Goal: Complete application form

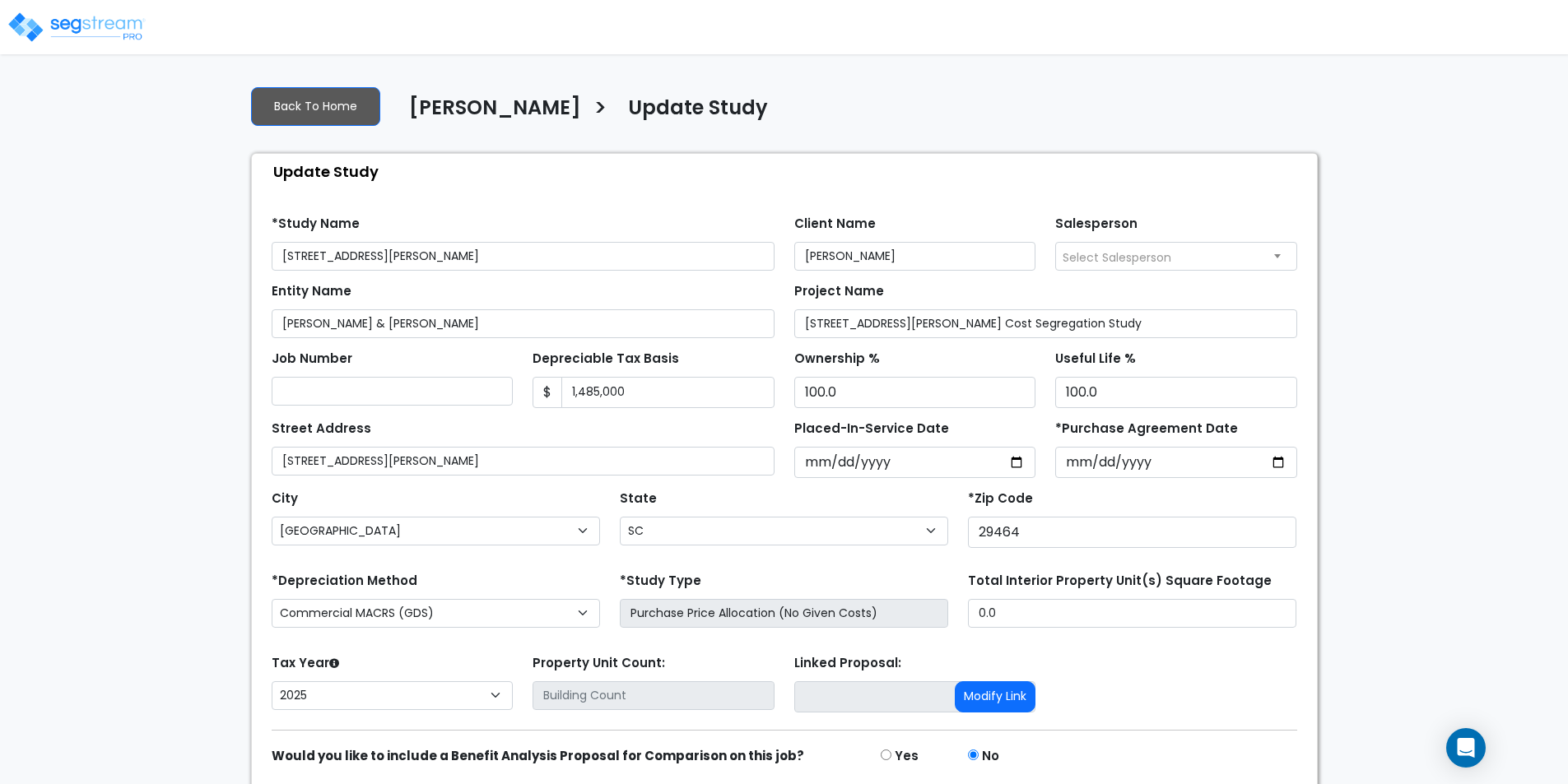
select select "SC"
select select "2025"
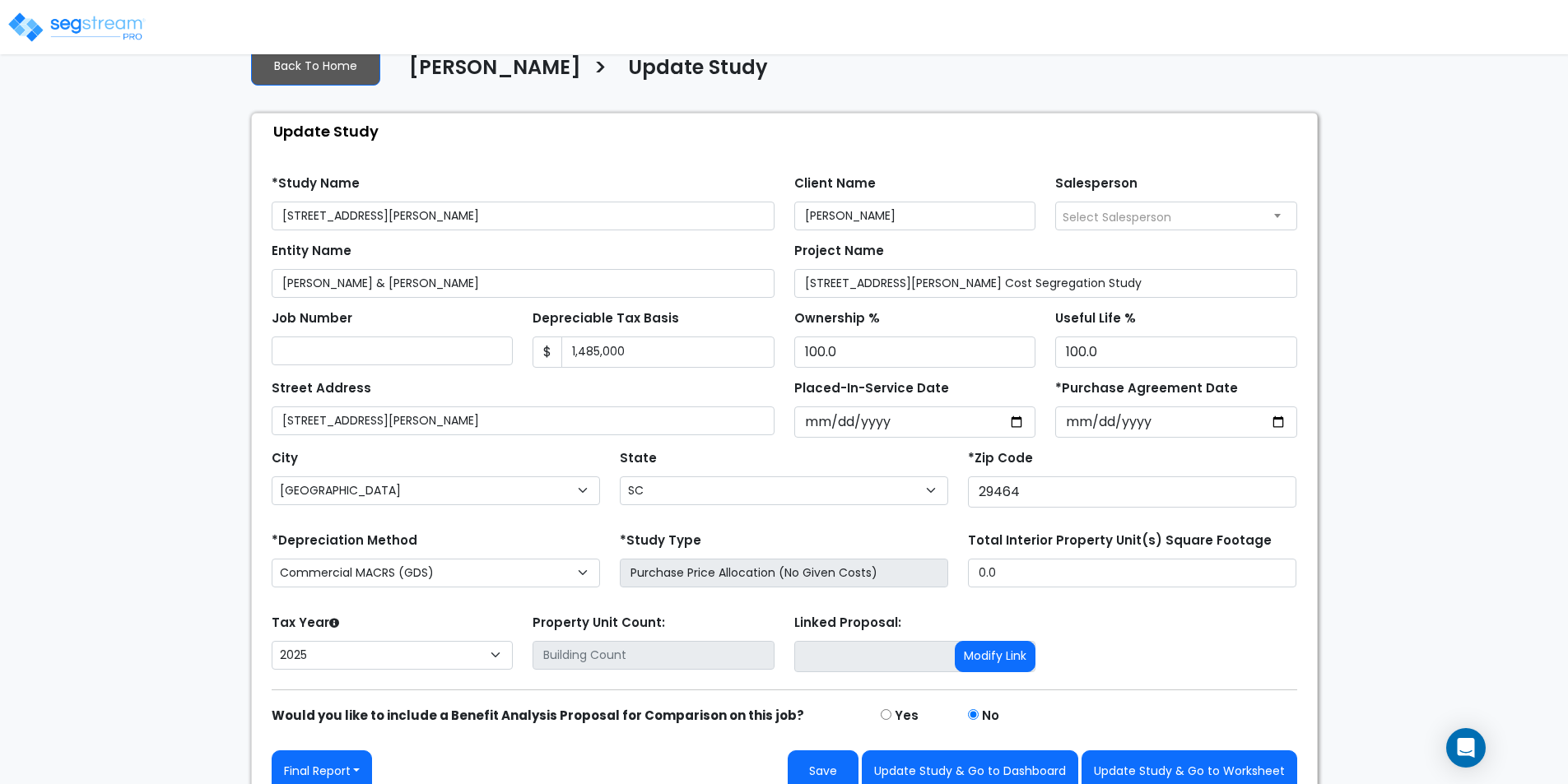
scroll to position [62, 0]
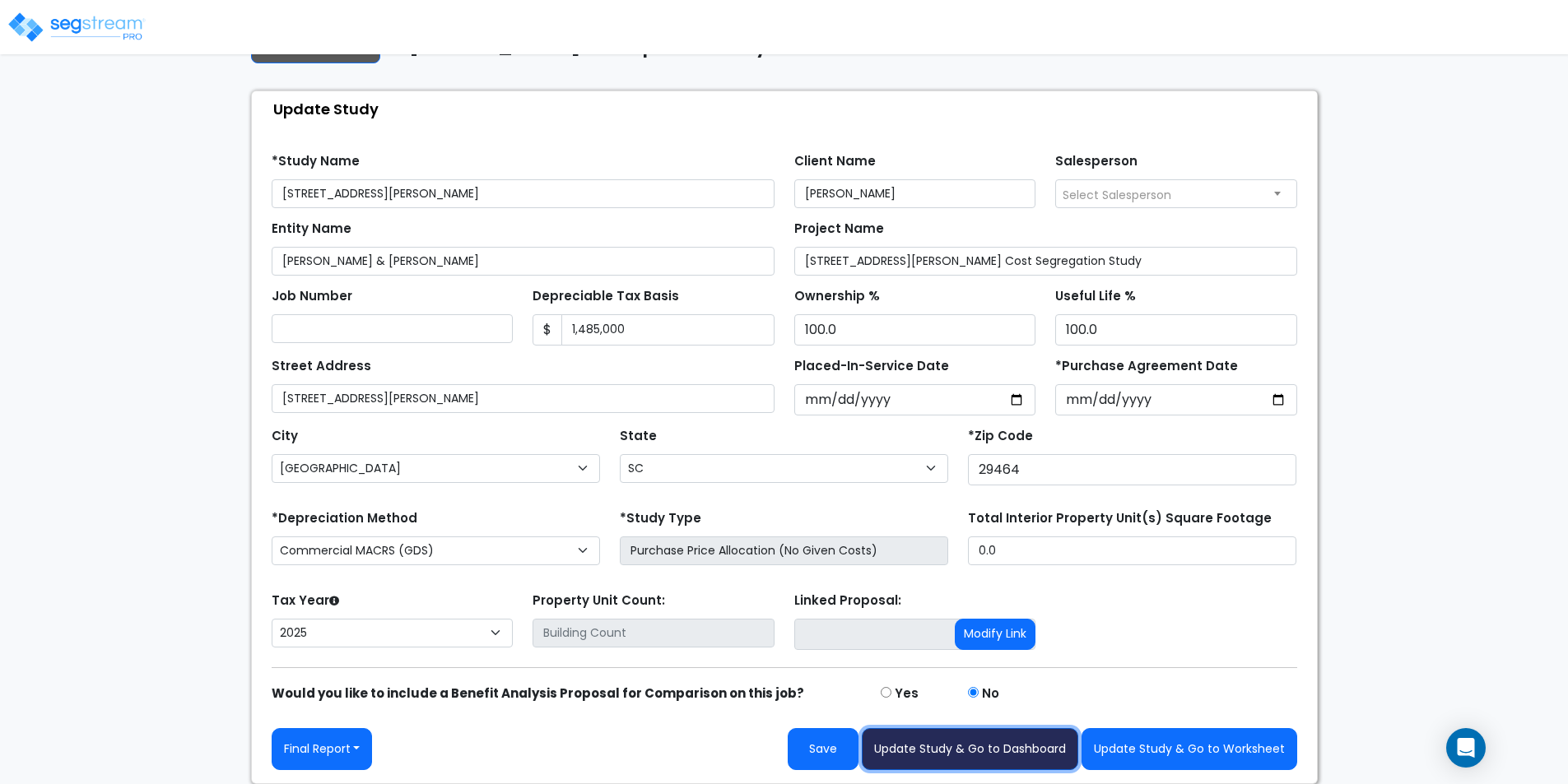
click at [1007, 744] on button "Update Study & Go to Dashboard" at bounding box center [970, 749] width 217 height 42
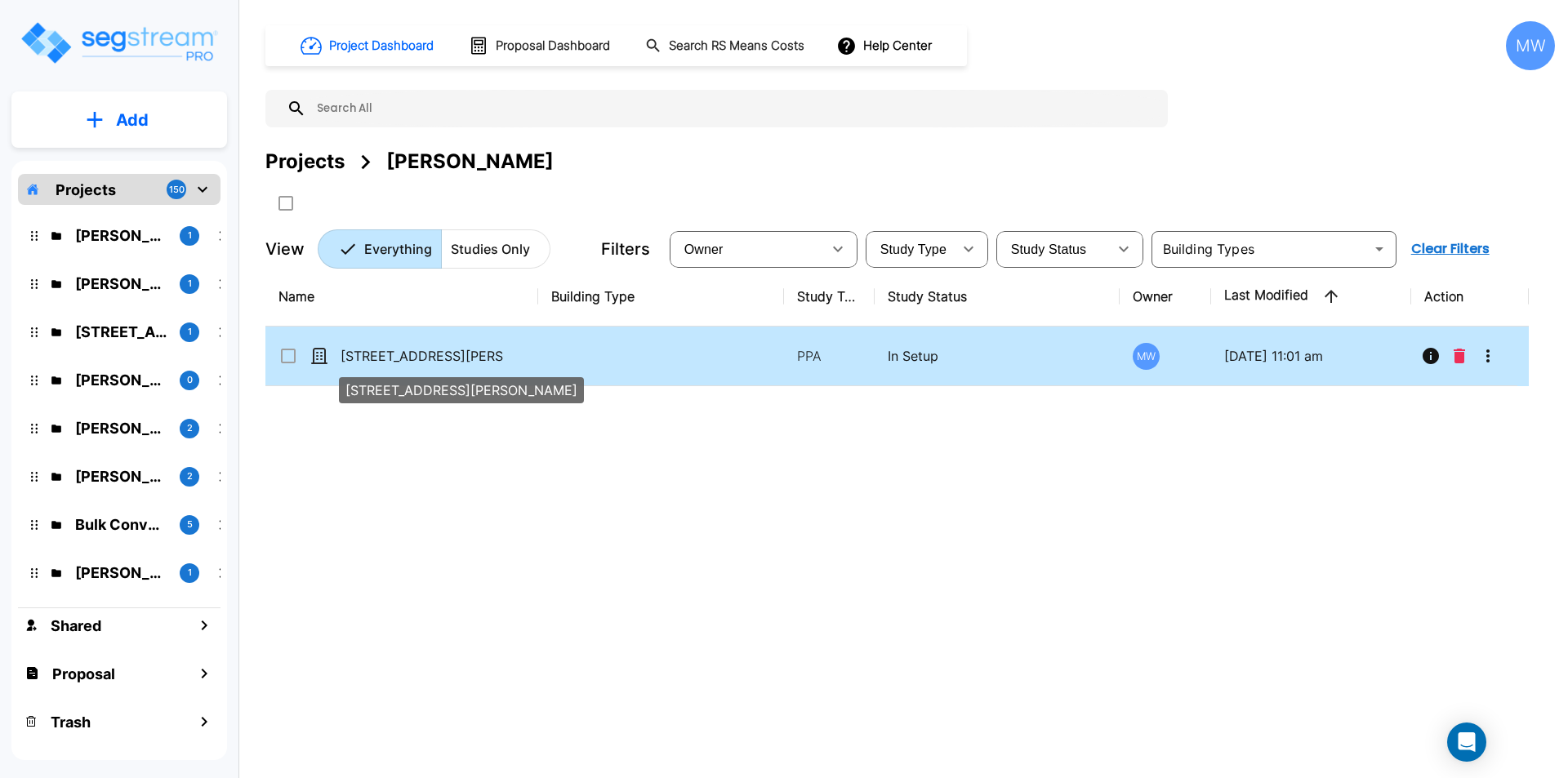
click at [439, 356] on p "[STREET_ADDRESS][PERSON_NAME]" at bounding box center [421, 356] width 163 height 19
checkbox input "true"
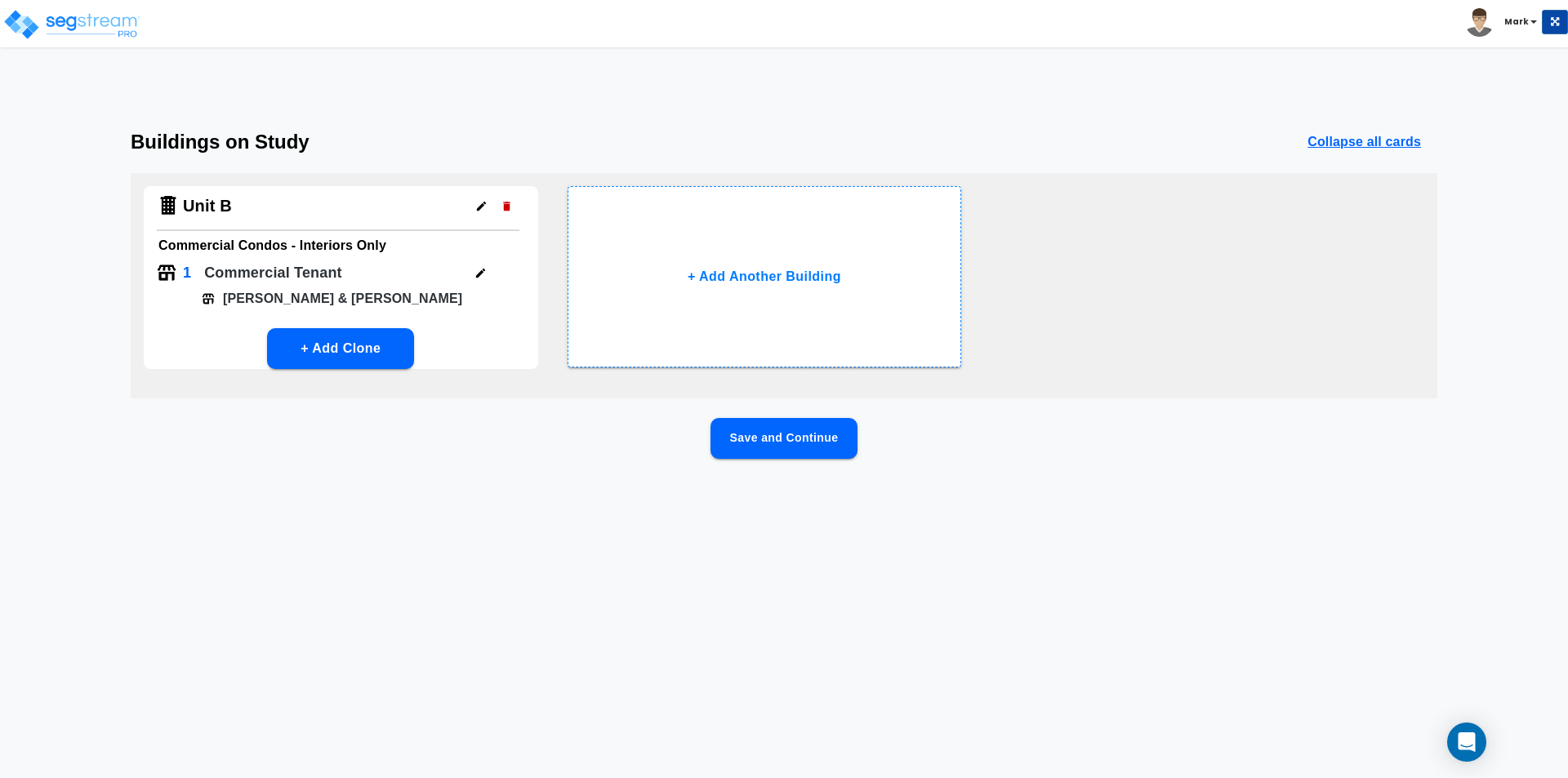
click at [799, 440] on button "Save and Continue" at bounding box center [784, 439] width 146 height 40
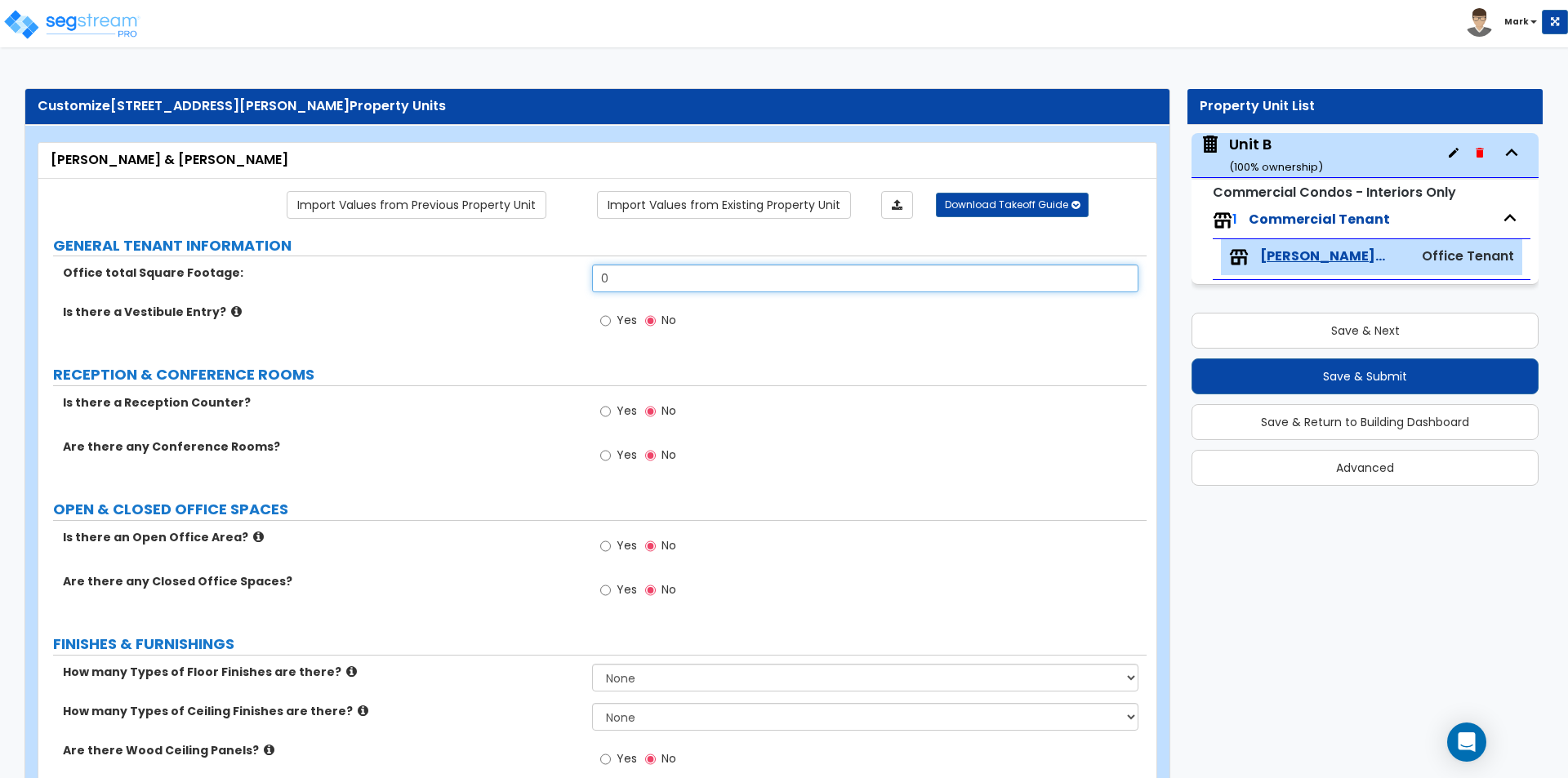
click at [683, 278] on input "0" at bounding box center [864, 278] width 545 height 28
type input "2,700"
click at [514, 318] on label "Is there a Vestibule Entry?" at bounding box center [321, 311] width 517 height 16
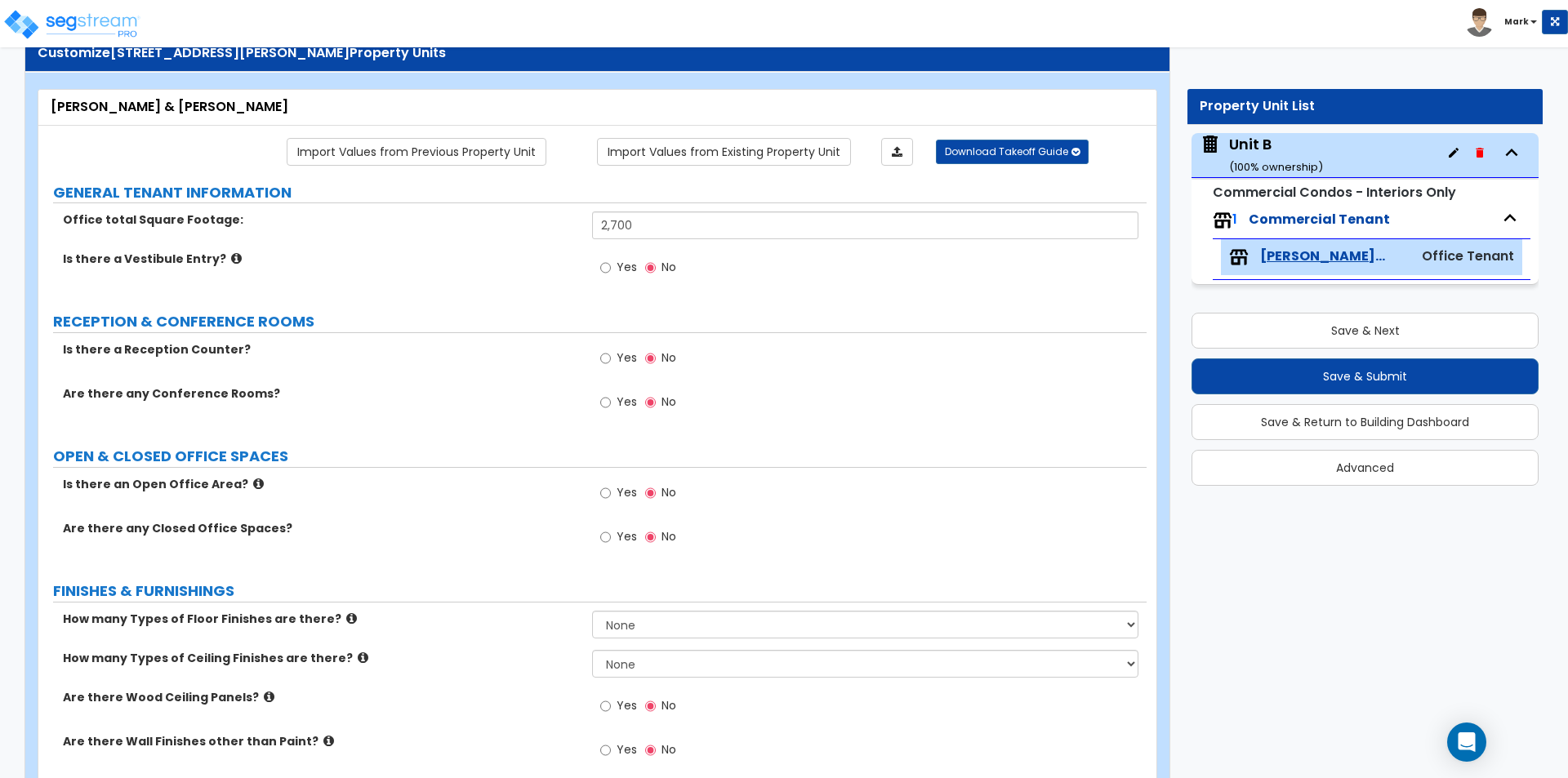
scroll to position [82, 0]
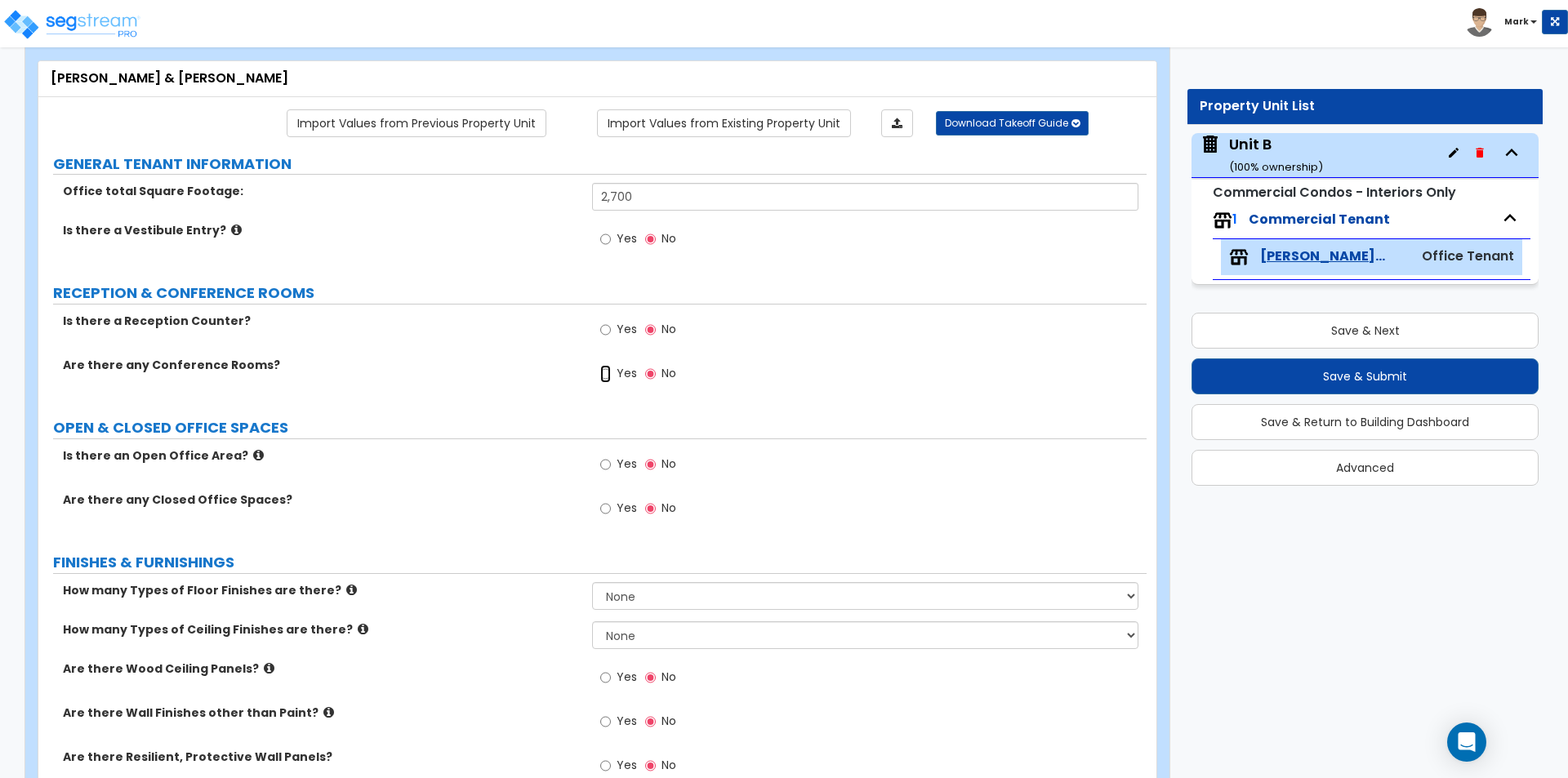
click at [606, 371] on input "Yes" at bounding box center [605, 374] width 11 height 18
radio input "true"
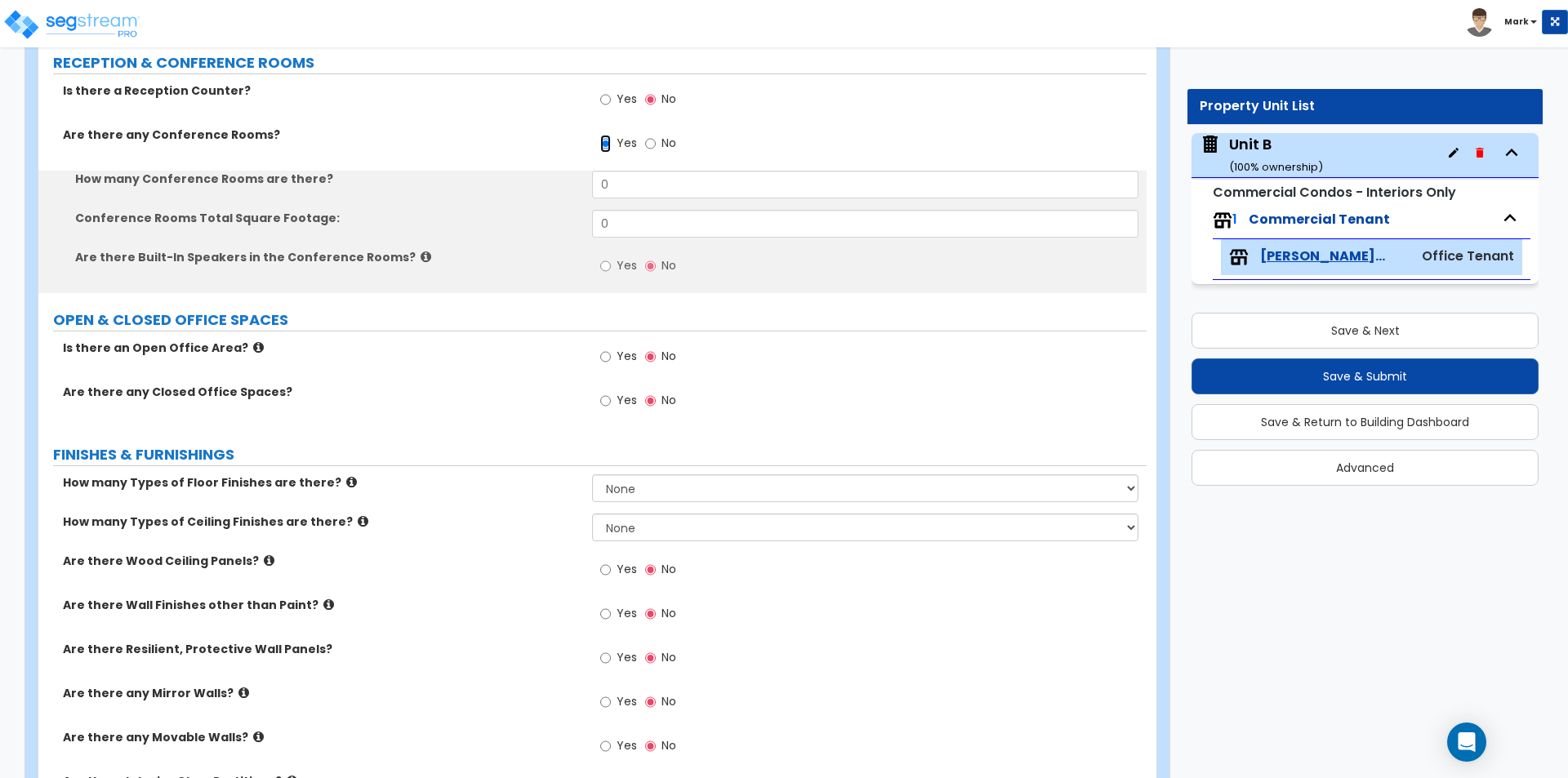
scroll to position [327, 0]
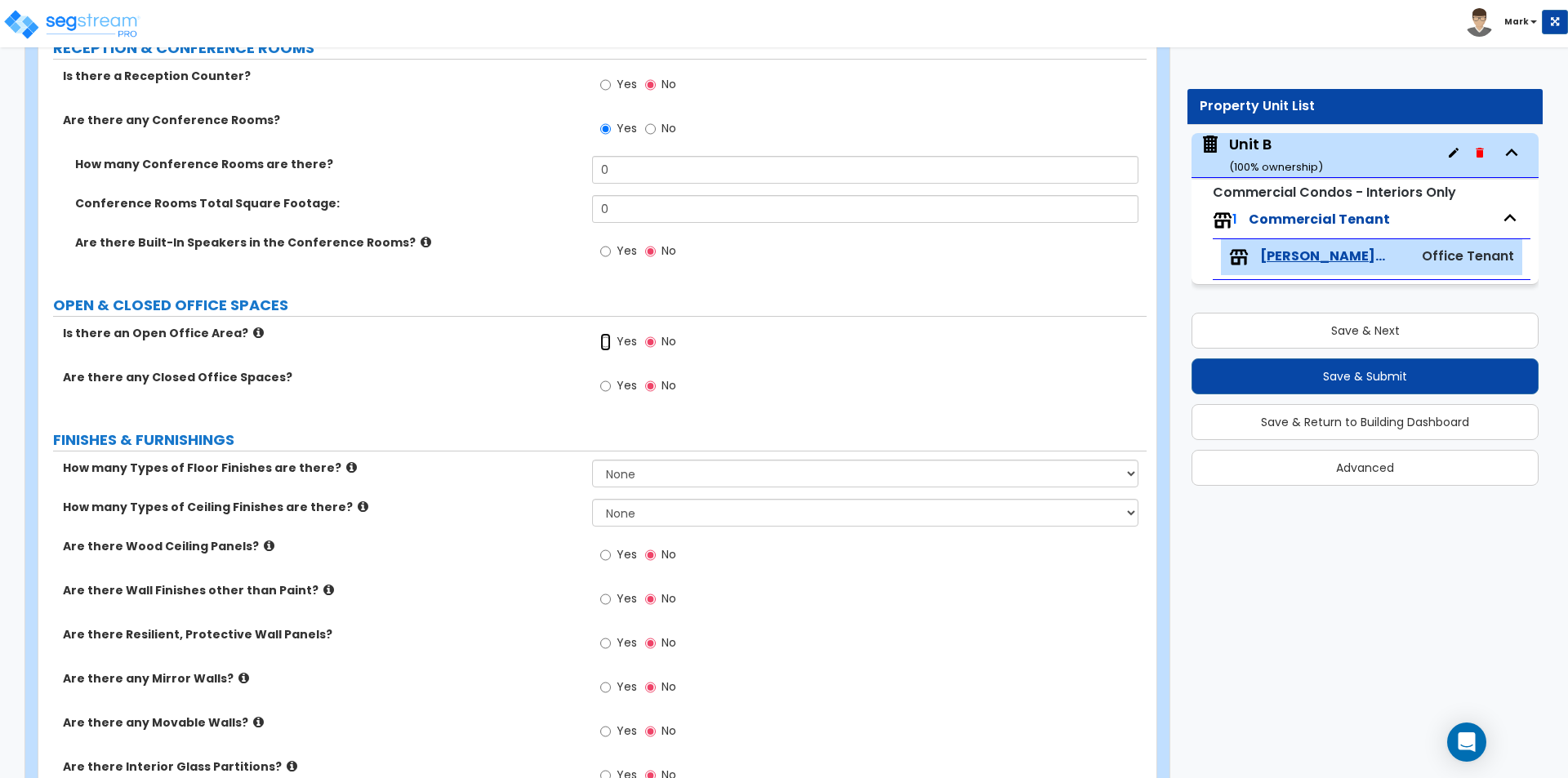
click at [602, 344] on input "Yes" at bounding box center [605, 342] width 11 height 18
radio input "true"
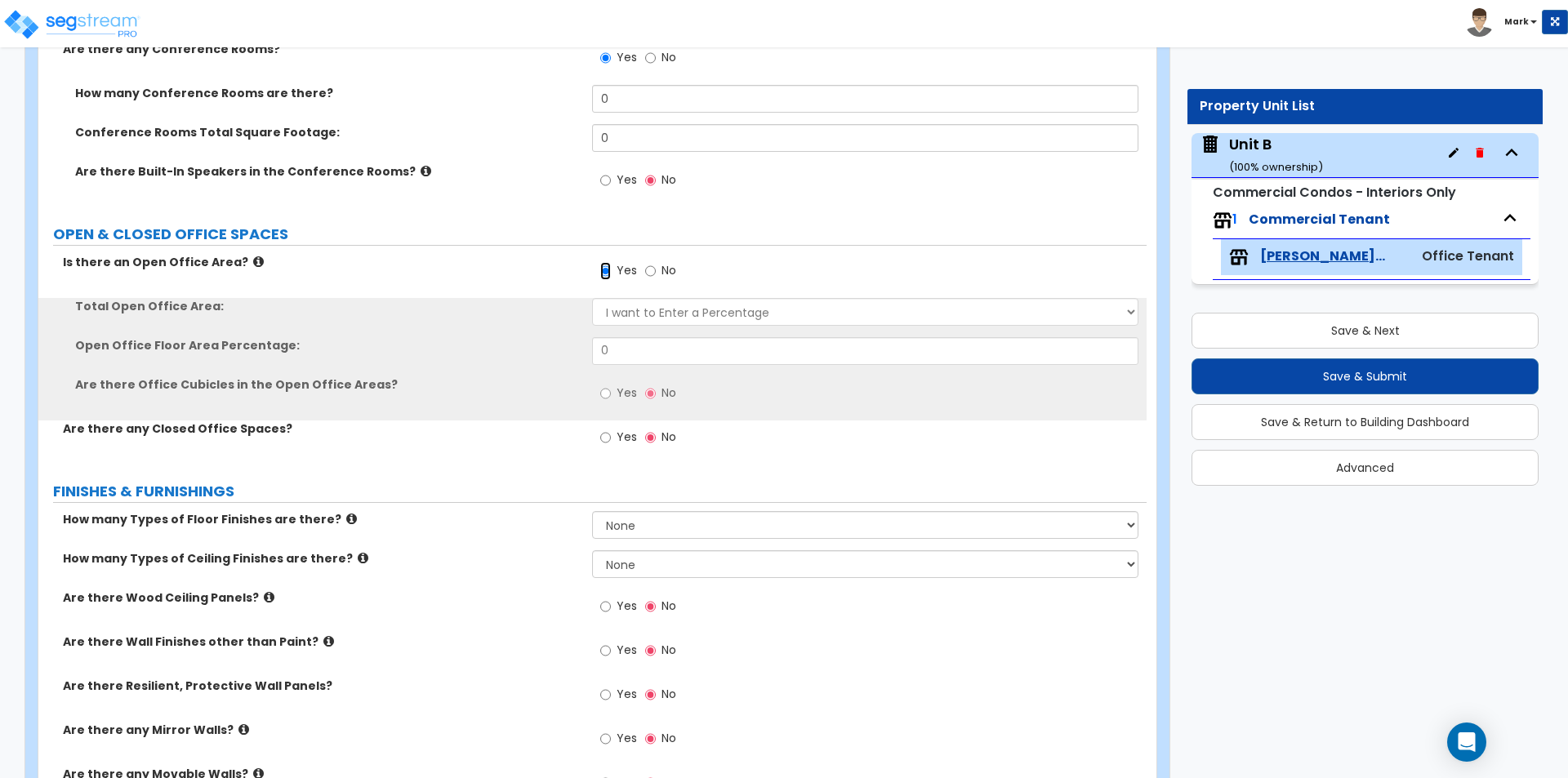
scroll to position [572, 0]
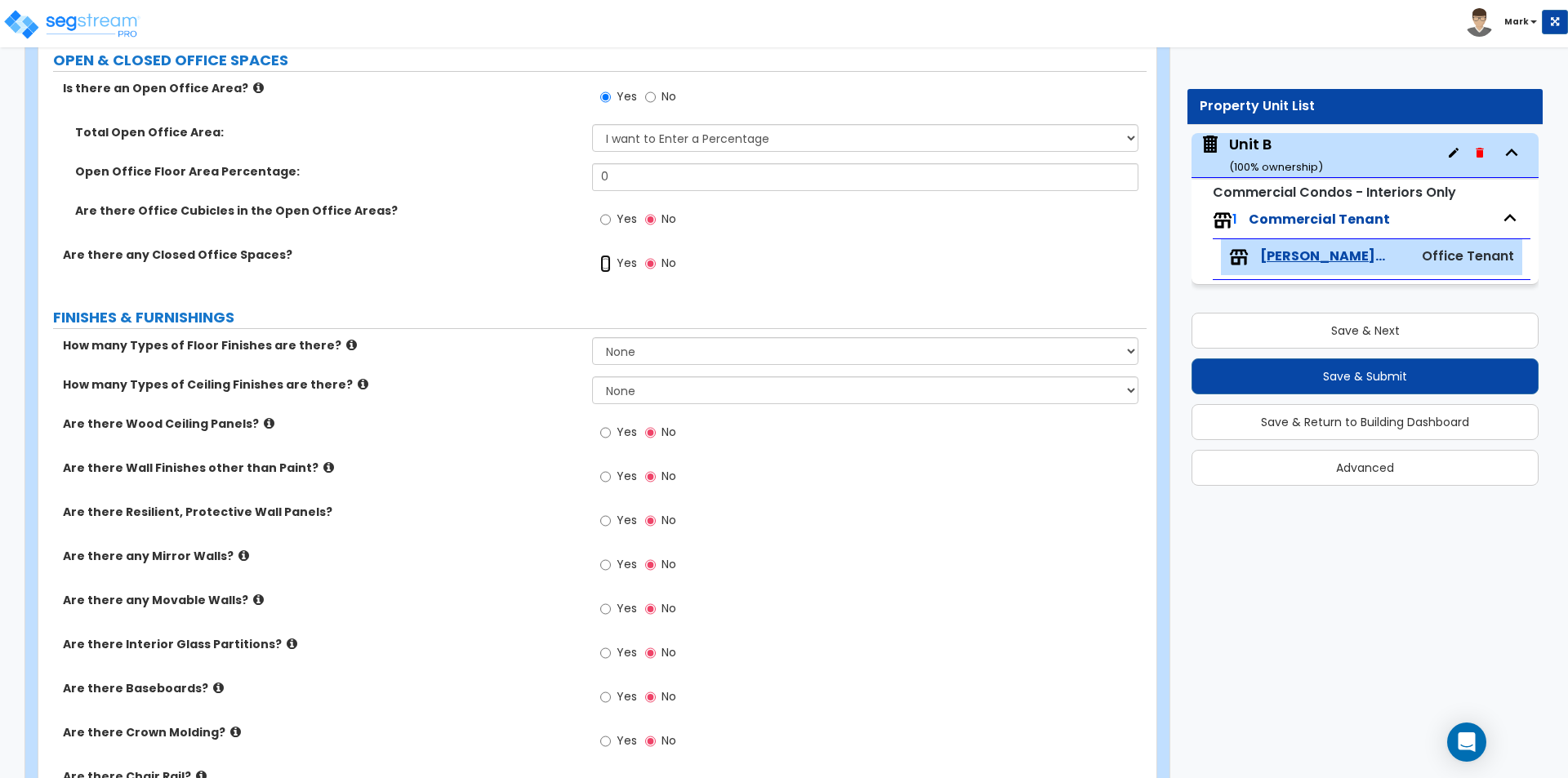
click at [610, 261] on input "Yes" at bounding box center [605, 263] width 11 height 18
radio input "true"
select select "1"
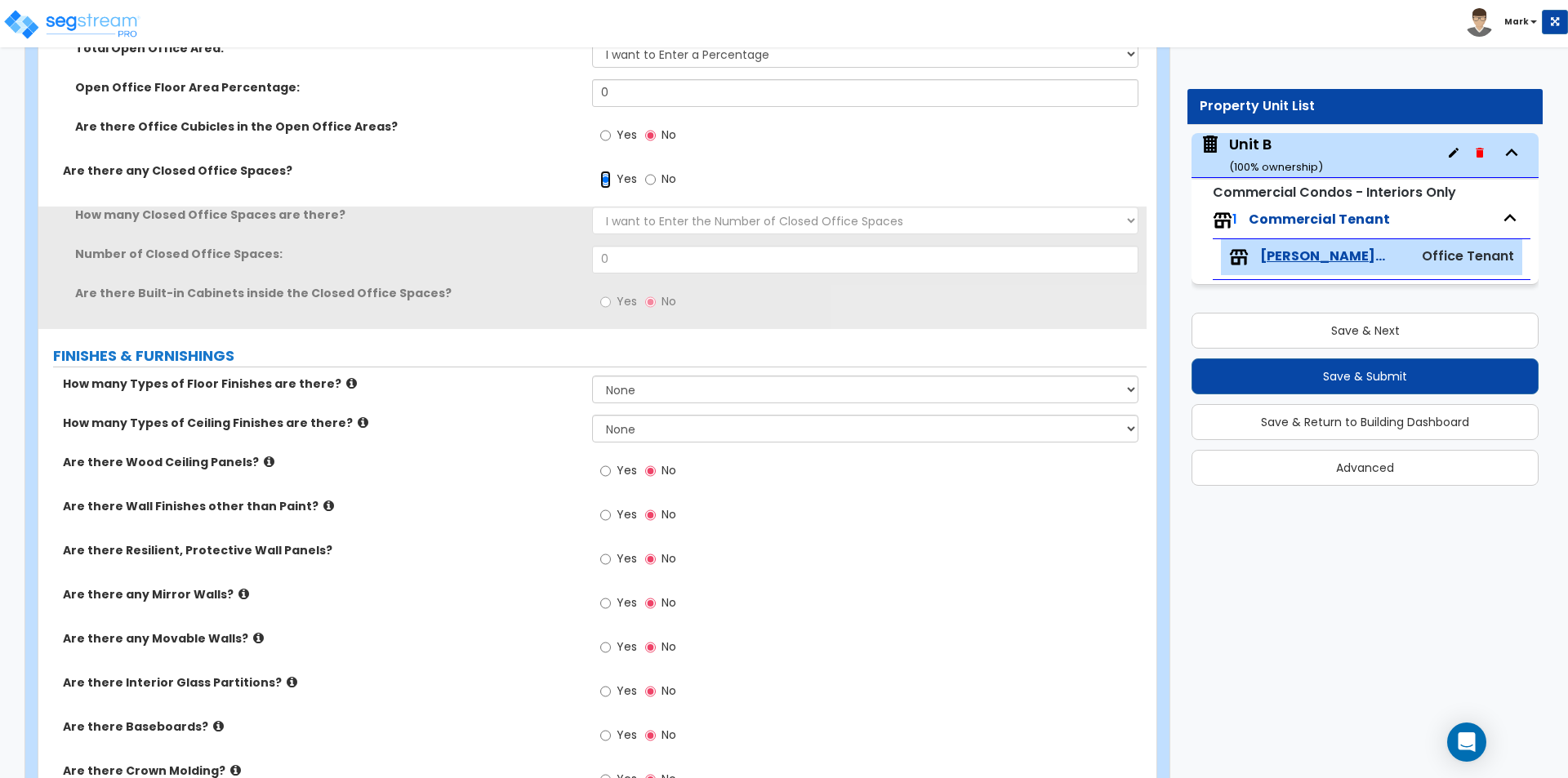
scroll to position [899, 0]
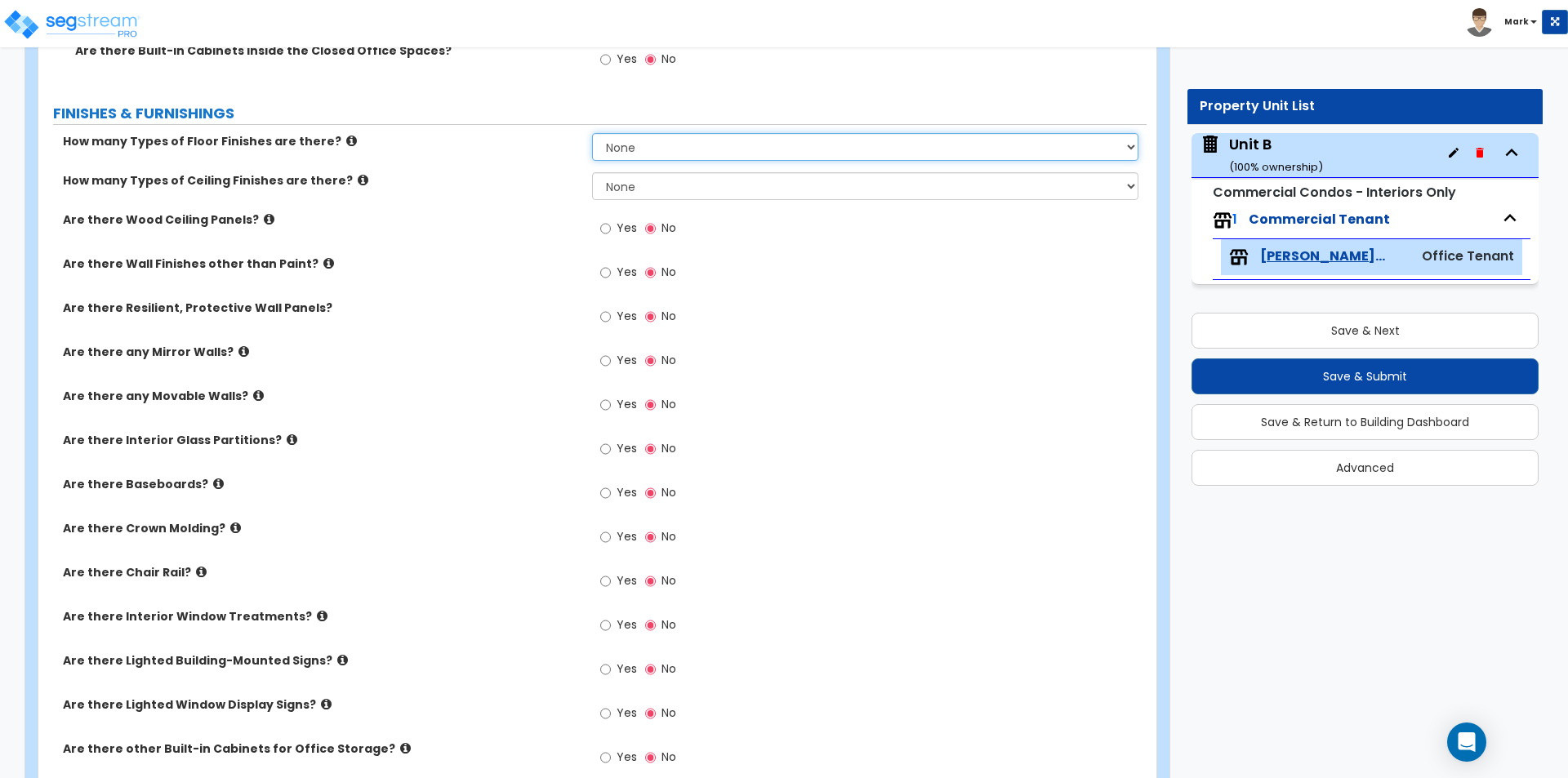
drag, startPoint x: 639, startPoint y: 143, endPoint x: 634, endPoint y: 153, distance: 11.2
click at [639, 143] on select "None 1 2 3 4" at bounding box center [864, 147] width 545 height 28
click at [471, 213] on label "Are there Wood Ceiling Panels?" at bounding box center [321, 219] width 517 height 16
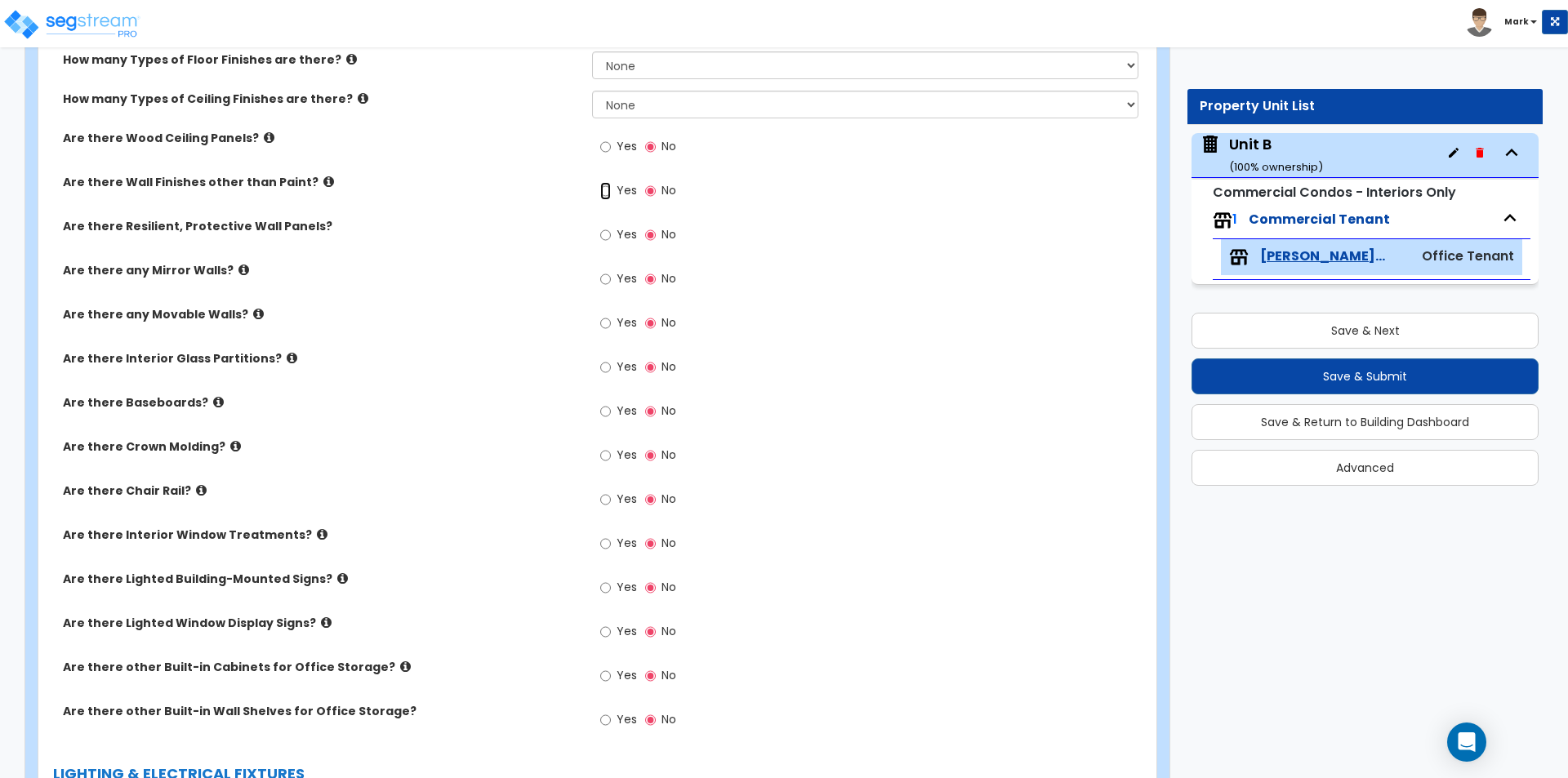
click at [606, 194] on input "Yes" at bounding box center [605, 191] width 11 height 18
radio input "true"
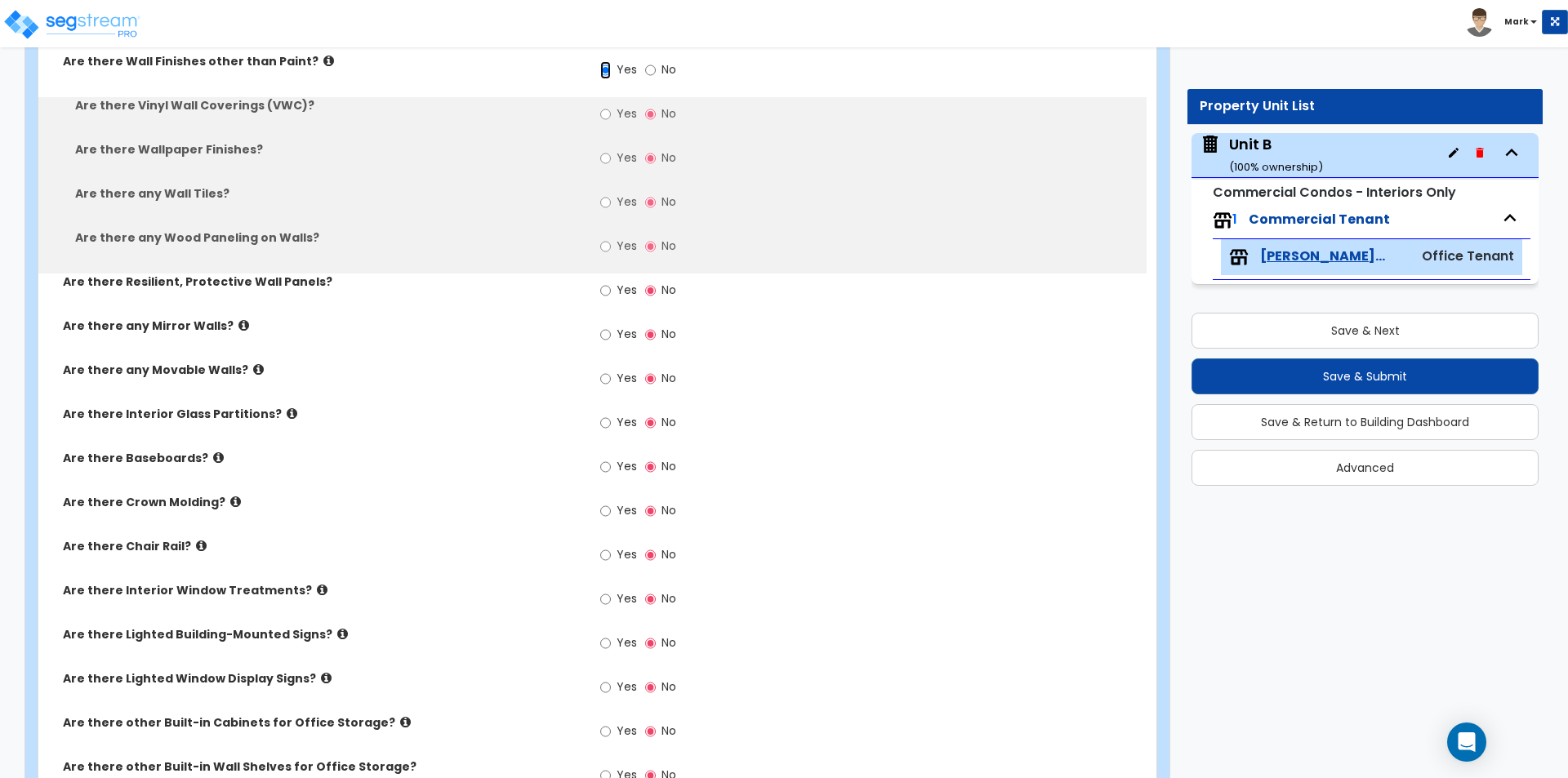
scroll to position [1306, 0]
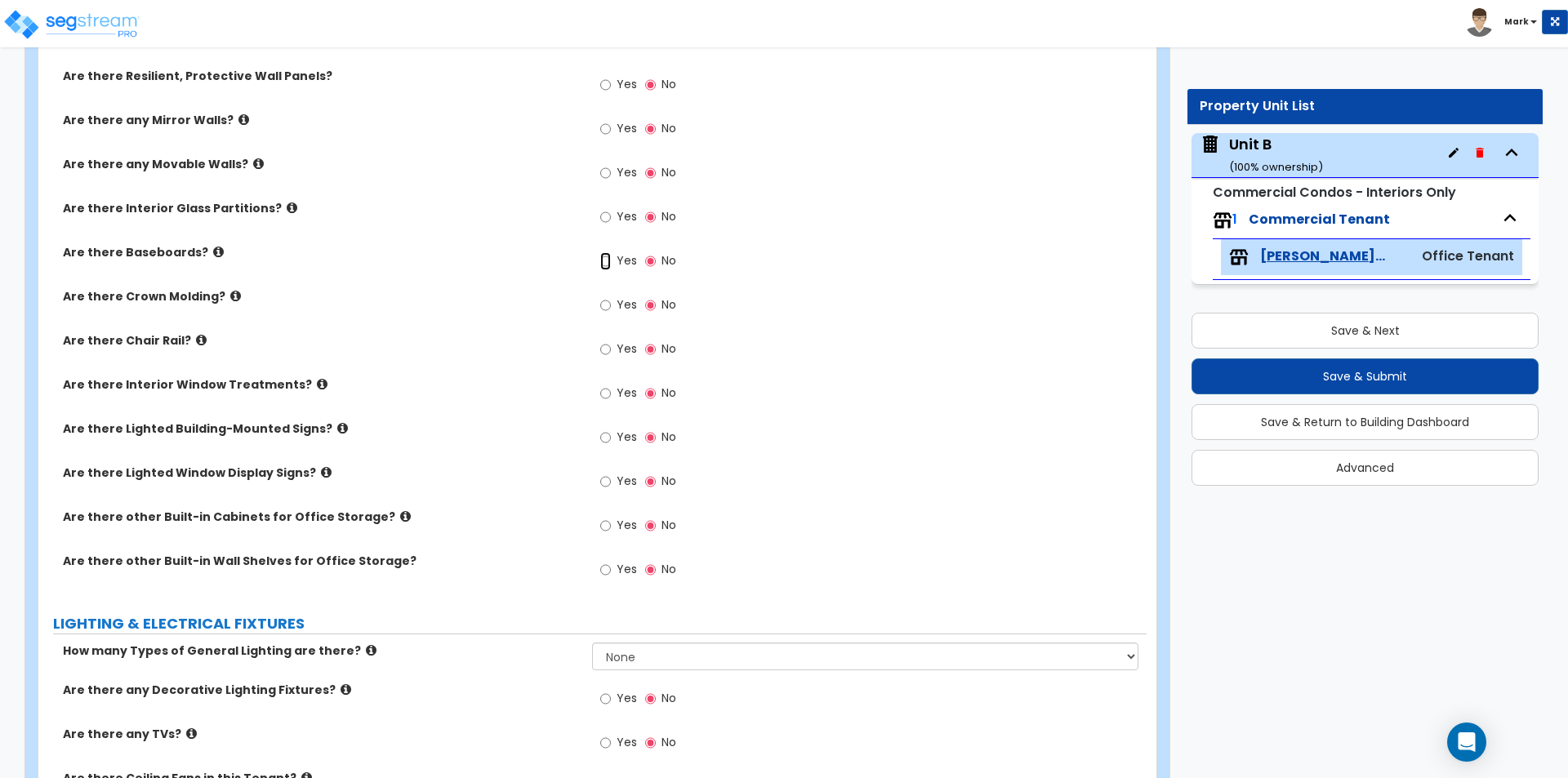
click at [603, 259] on input "Yes" at bounding box center [605, 261] width 11 height 18
radio input "true"
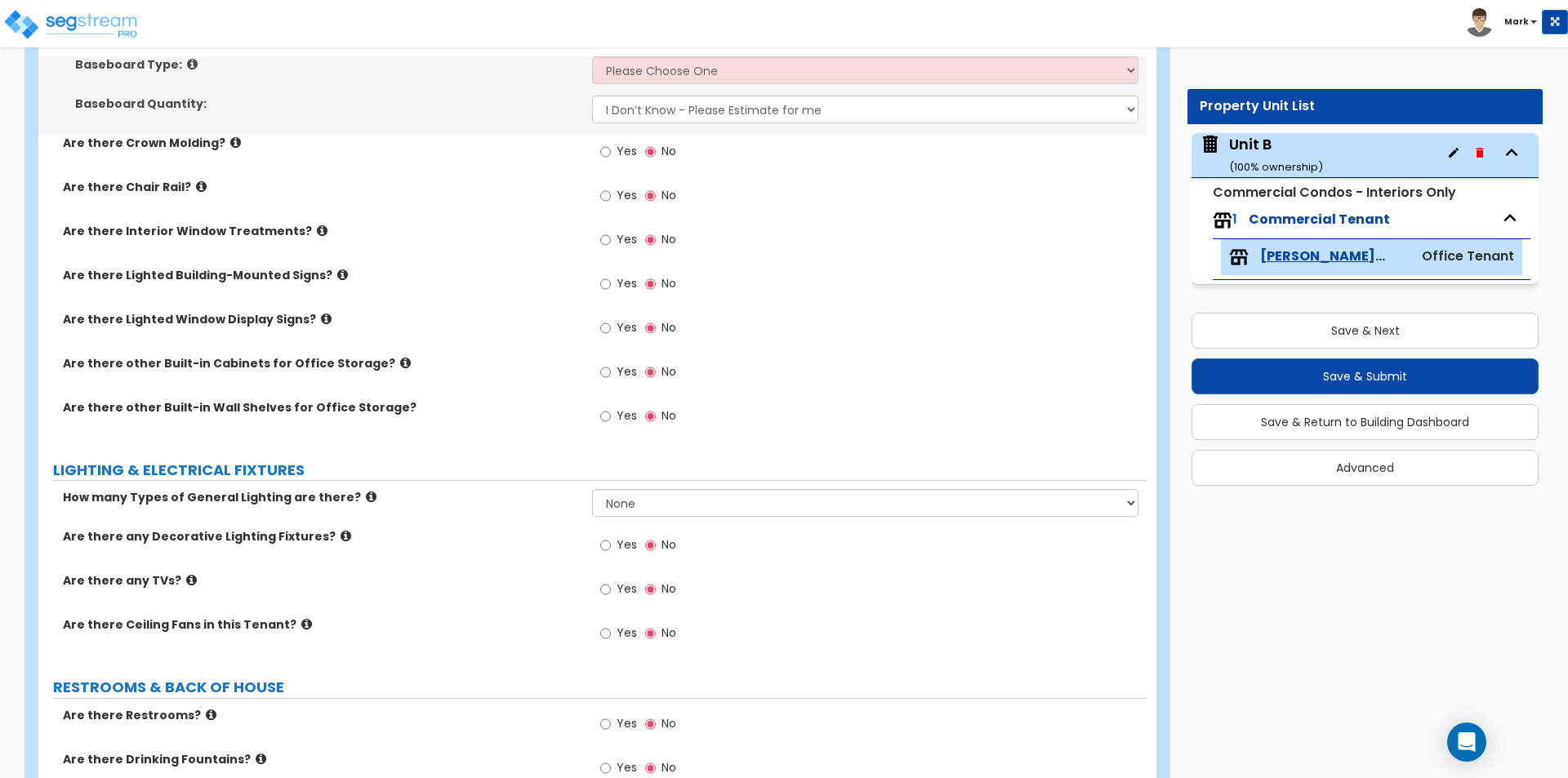
scroll to position [1552, 0]
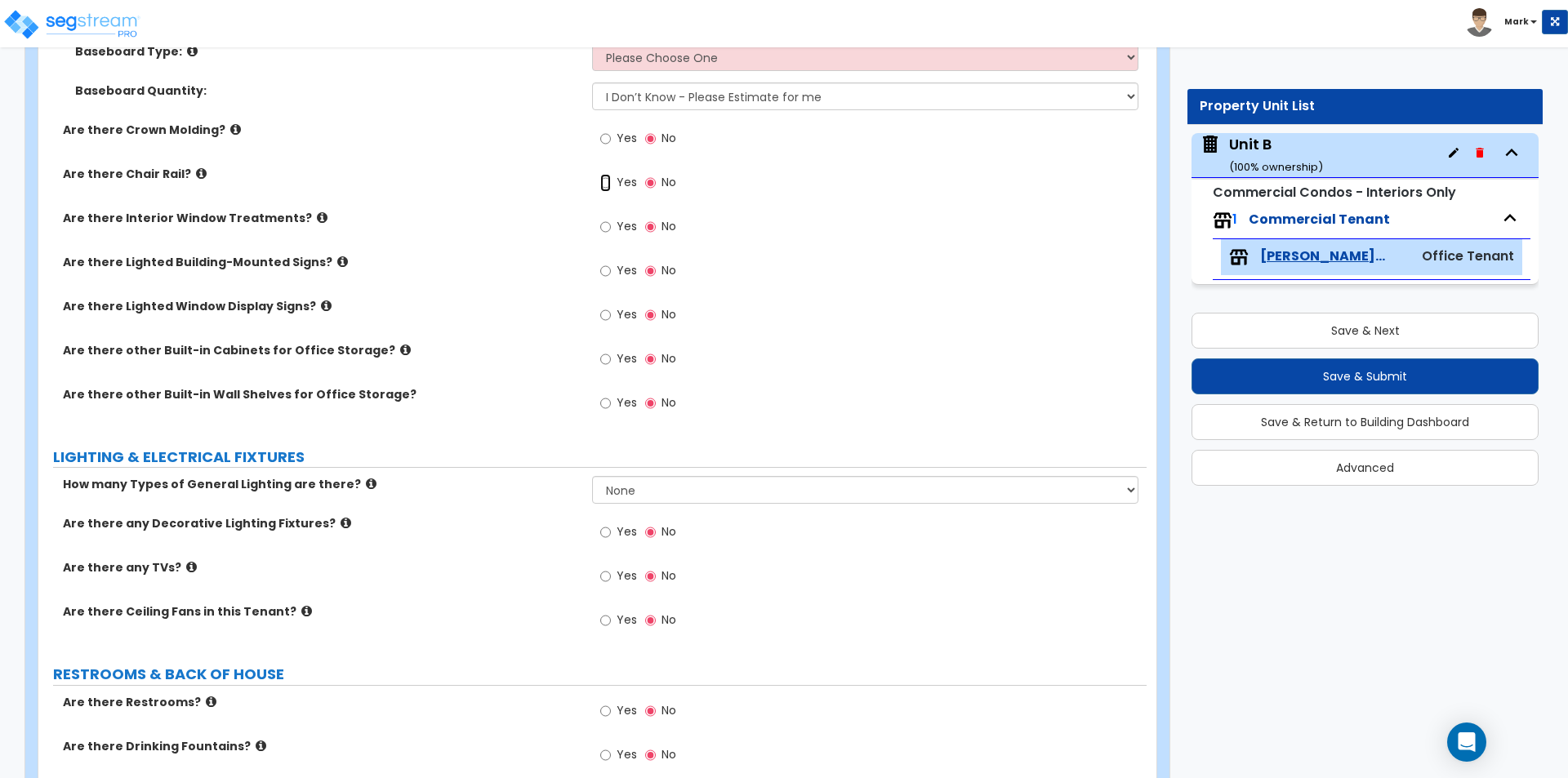
click at [606, 183] on input "Yes" at bounding box center [605, 182] width 11 height 18
radio input "true"
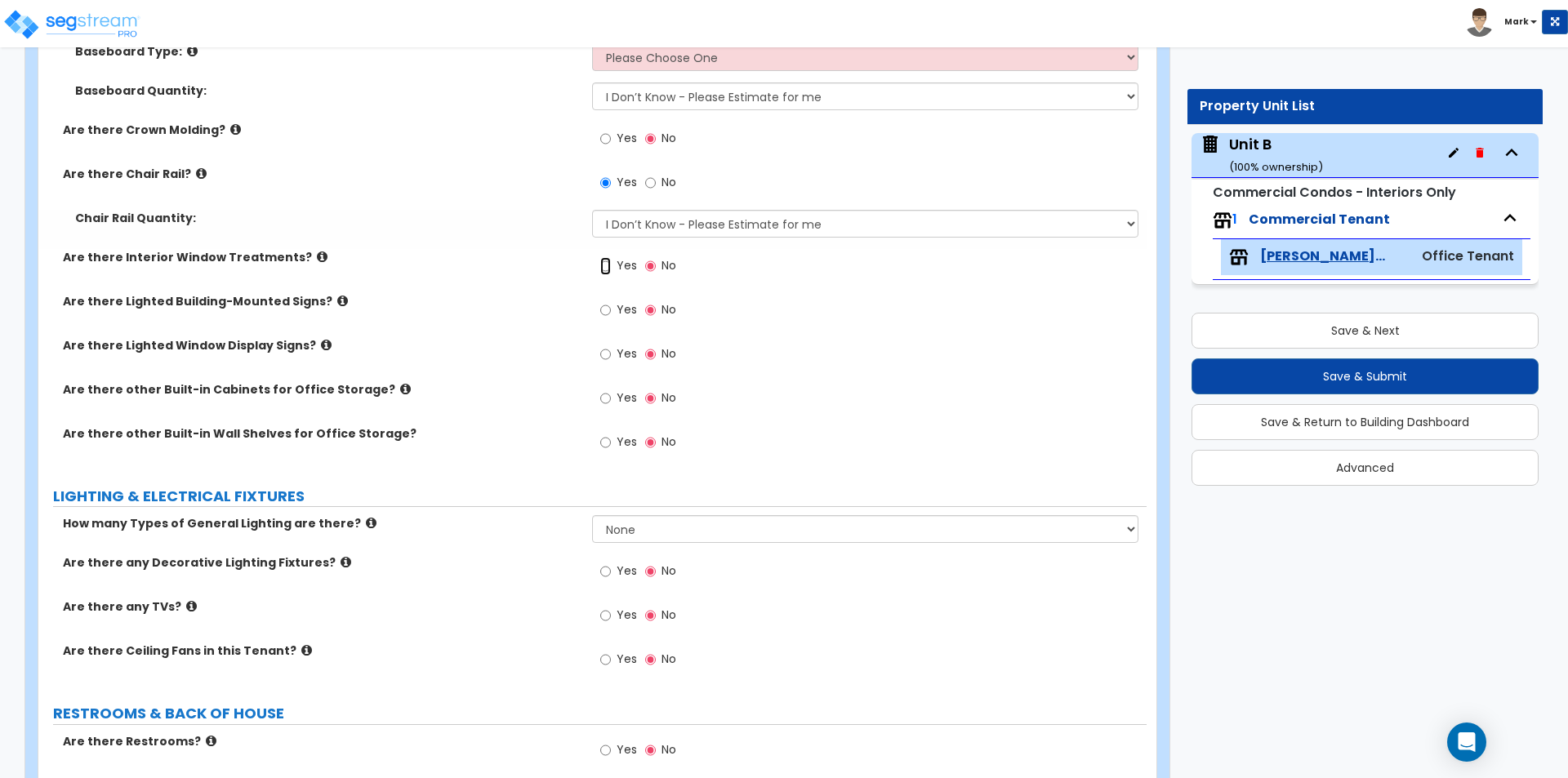
click at [611, 260] on input "Yes" at bounding box center [605, 266] width 11 height 18
radio input "true"
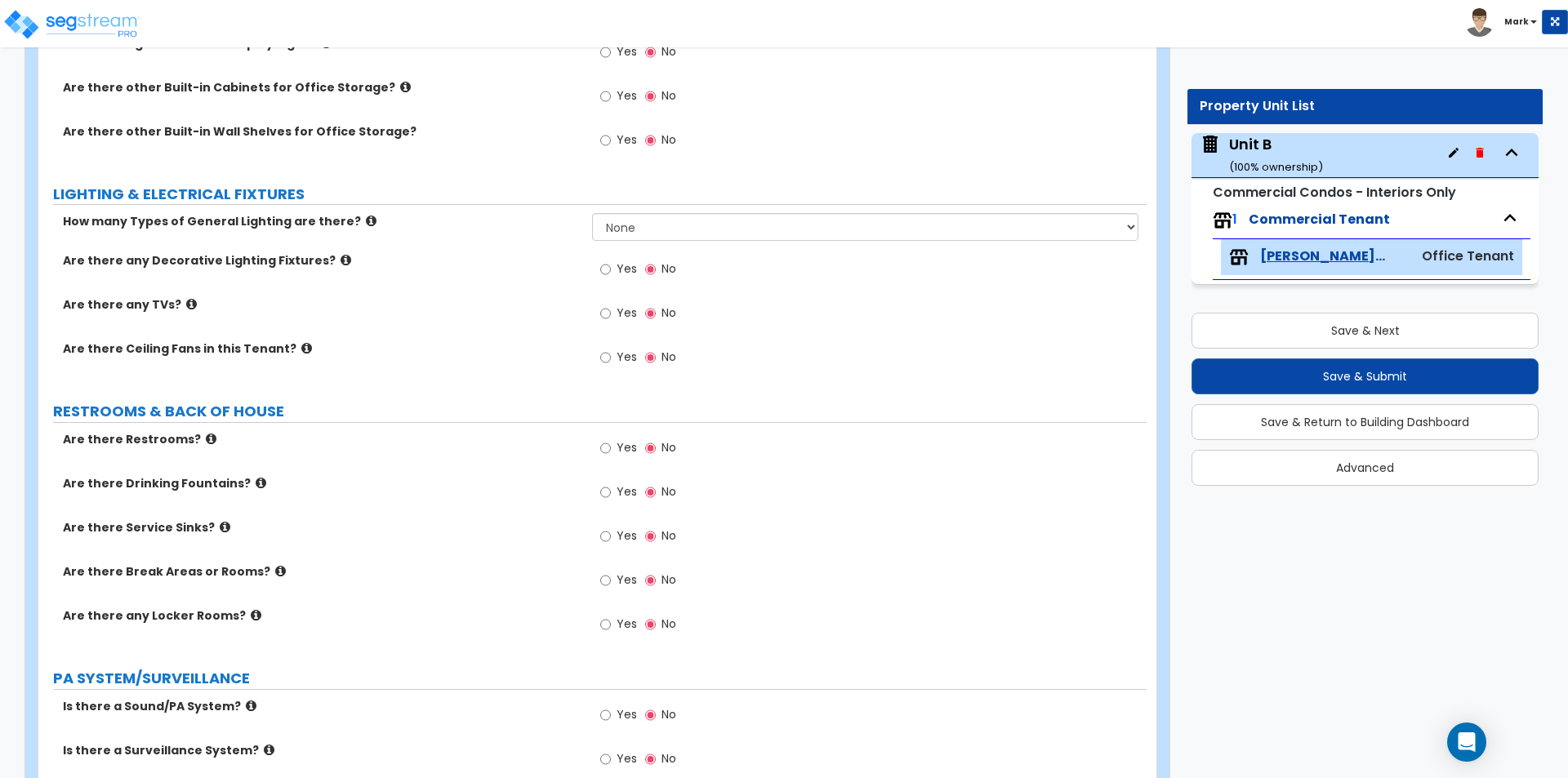
scroll to position [2042, 0]
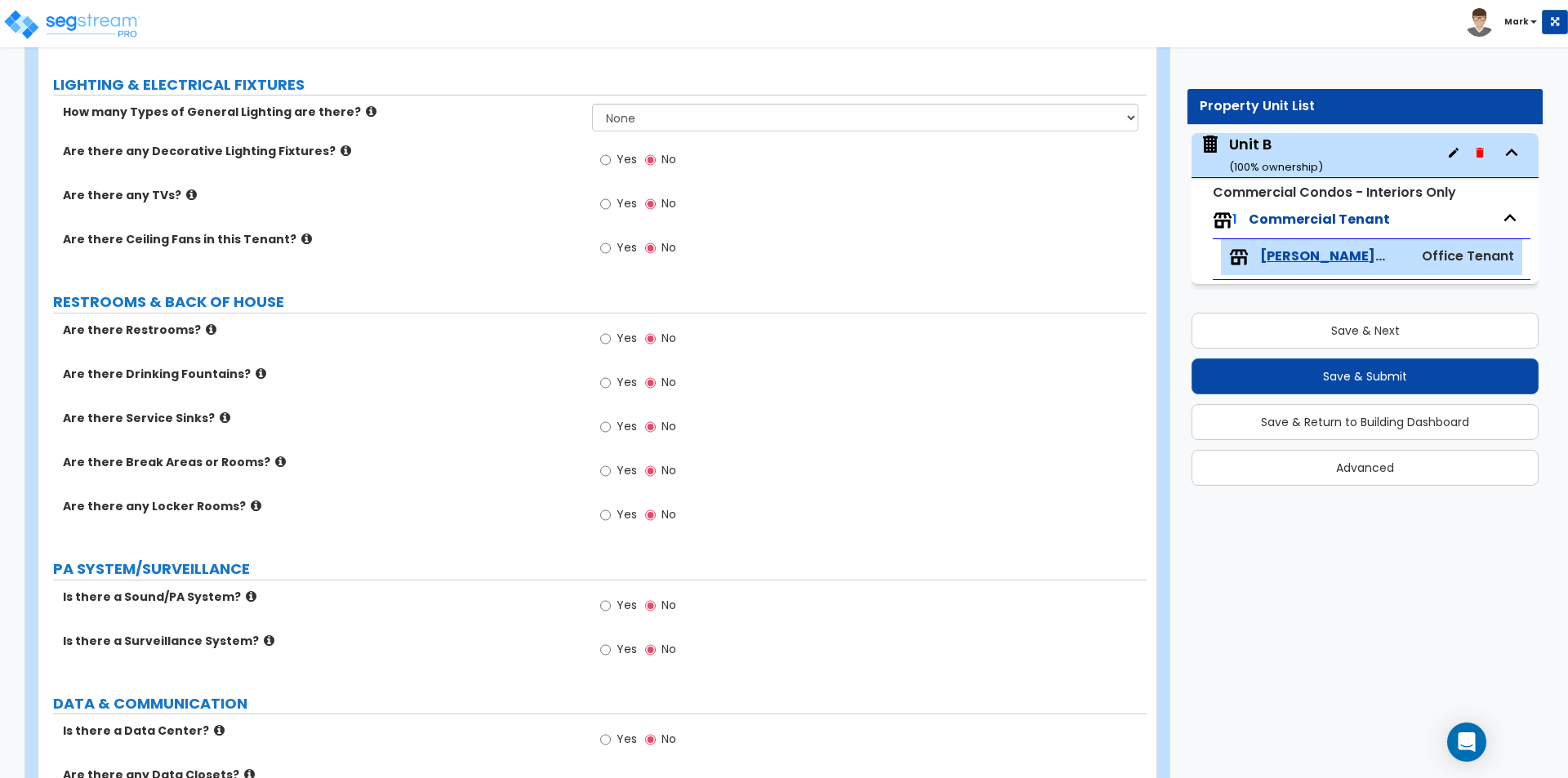
click at [623, 201] on span "Yes" at bounding box center [626, 202] width 20 height 16
click at [611, 201] on input "Yes" at bounding box center [605, 203] width 11 height 18
radio input "true"
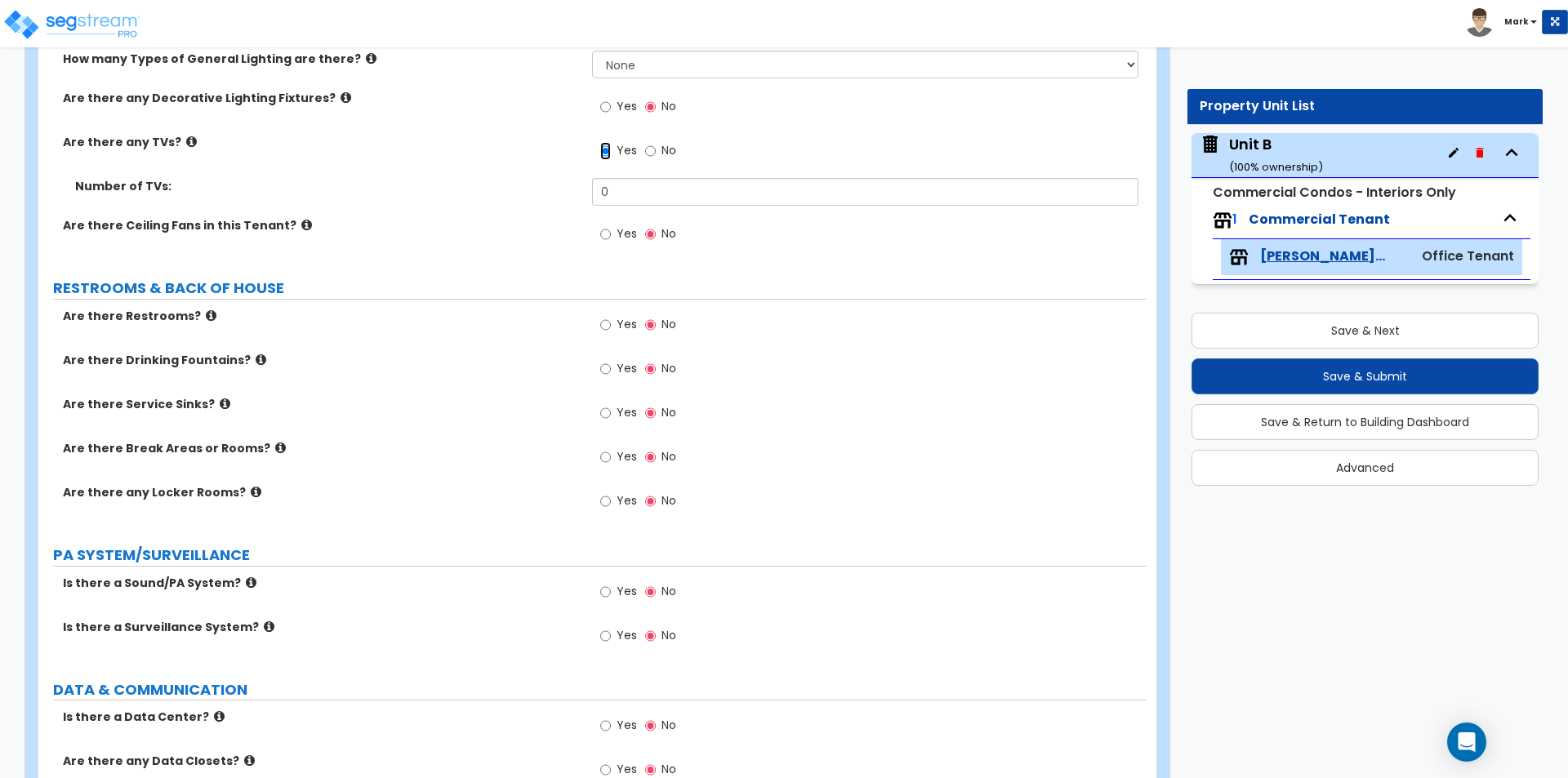
scroll to position [2124, 0]
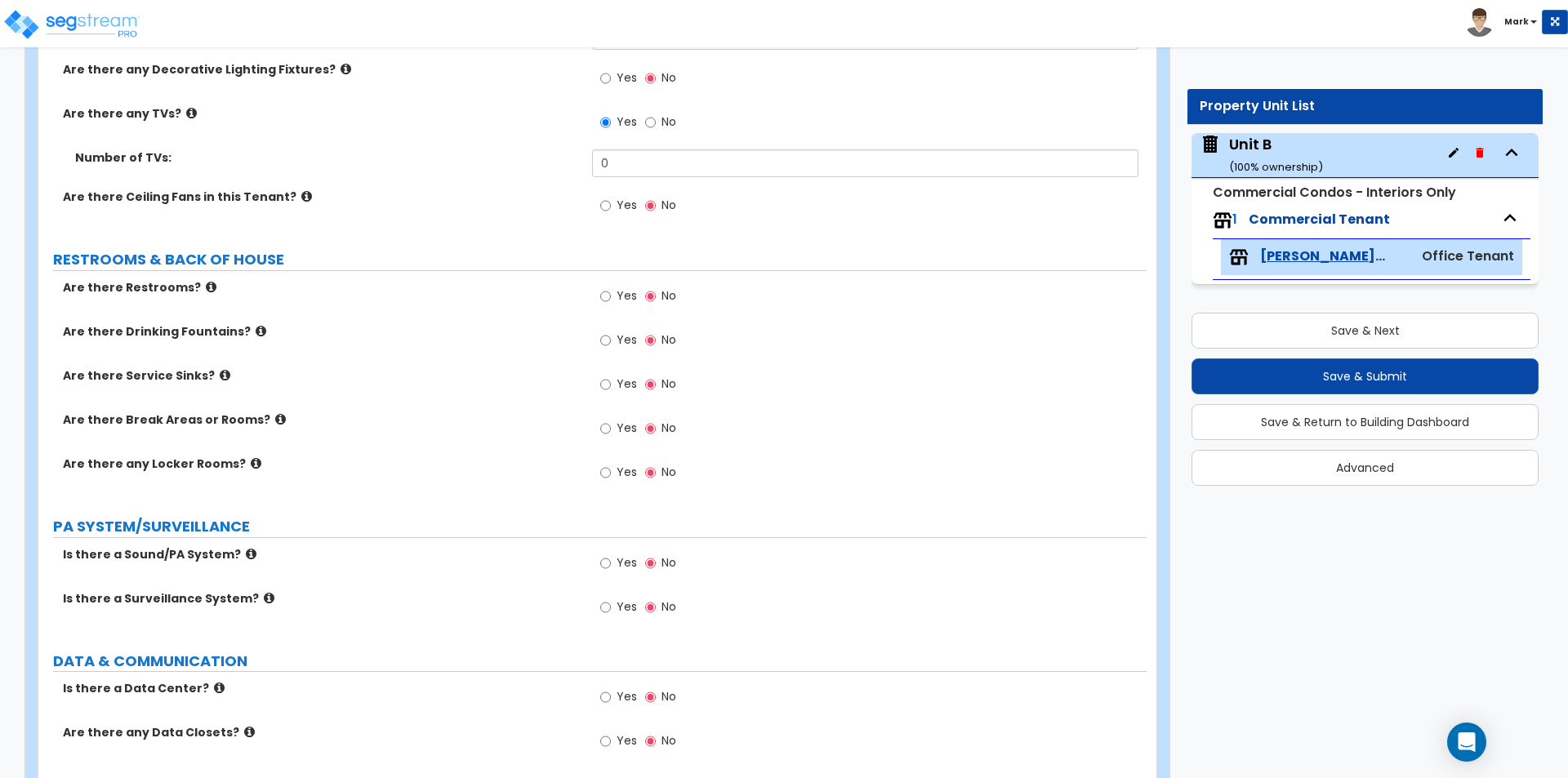
click at [617, 295] on span "Yes" at bounding box center [626, 295] width 20 height 16
click at [611, 295] on input "Yes" at bounding box center [605, 296] width 11 height 18
radio input "true"
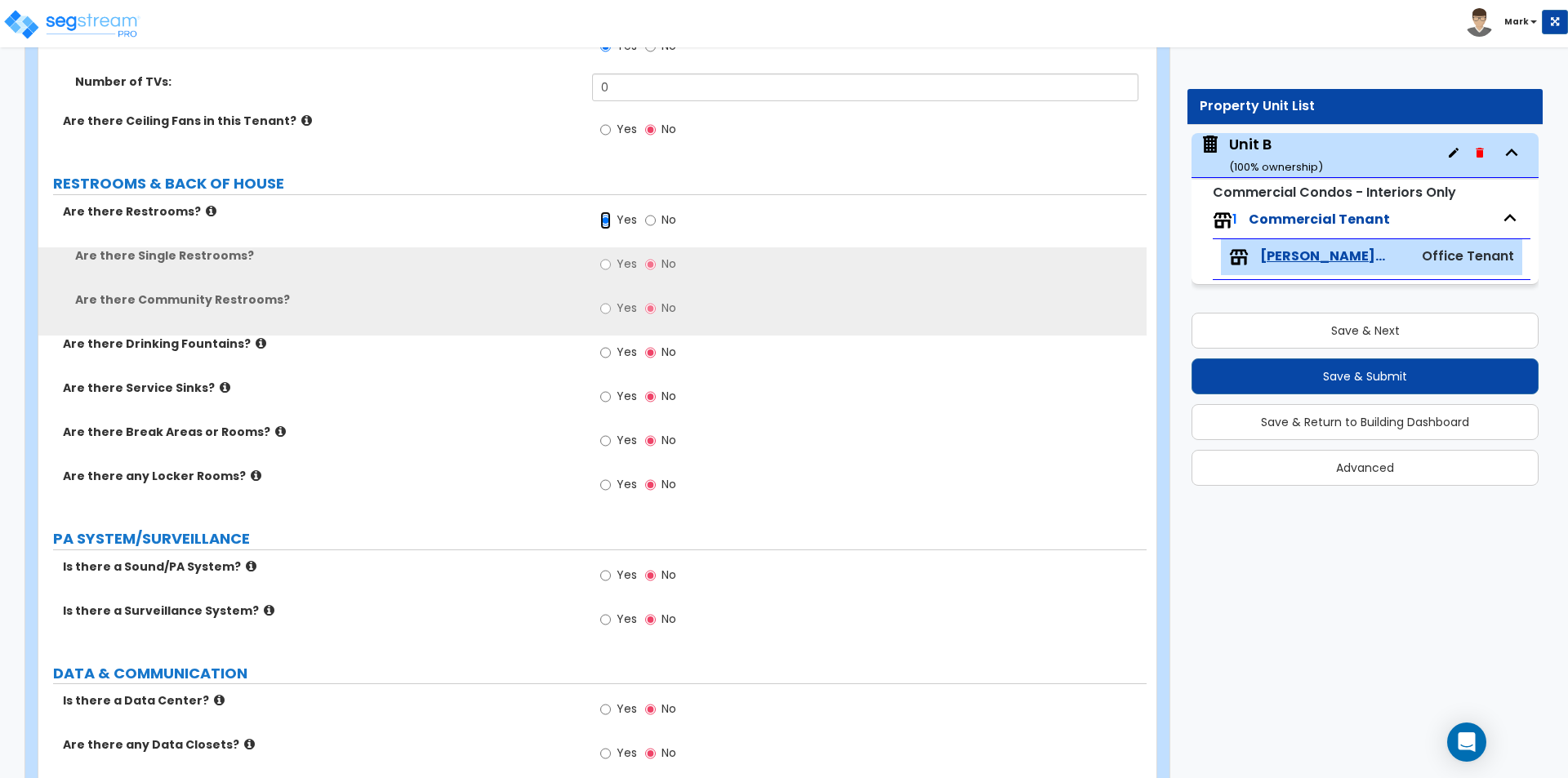
scroll to position [2287, 0]
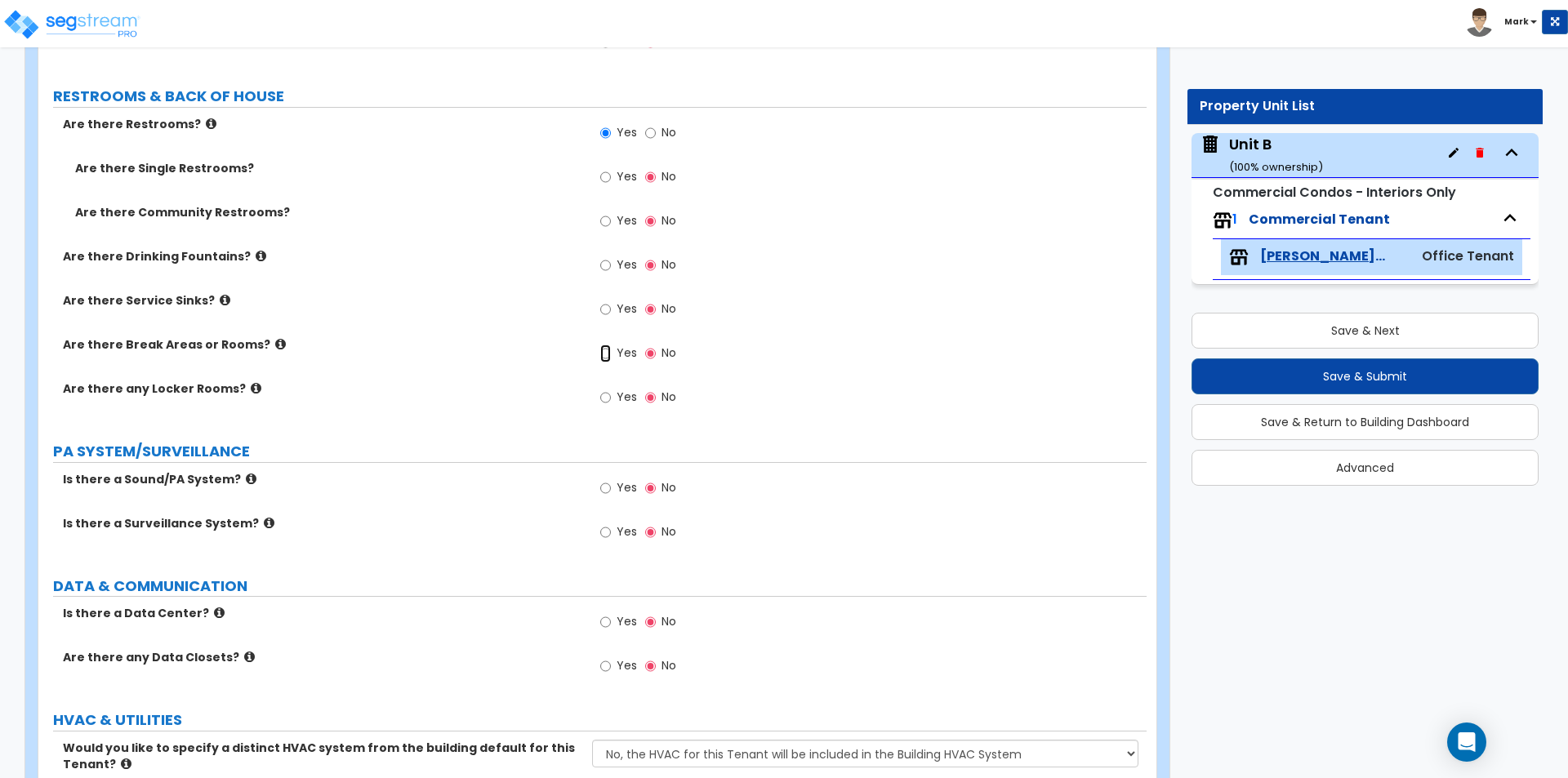
click at [601, 345] on input "Yes" at bounding box center [605, 354] width 11 height 18
radio input "true"
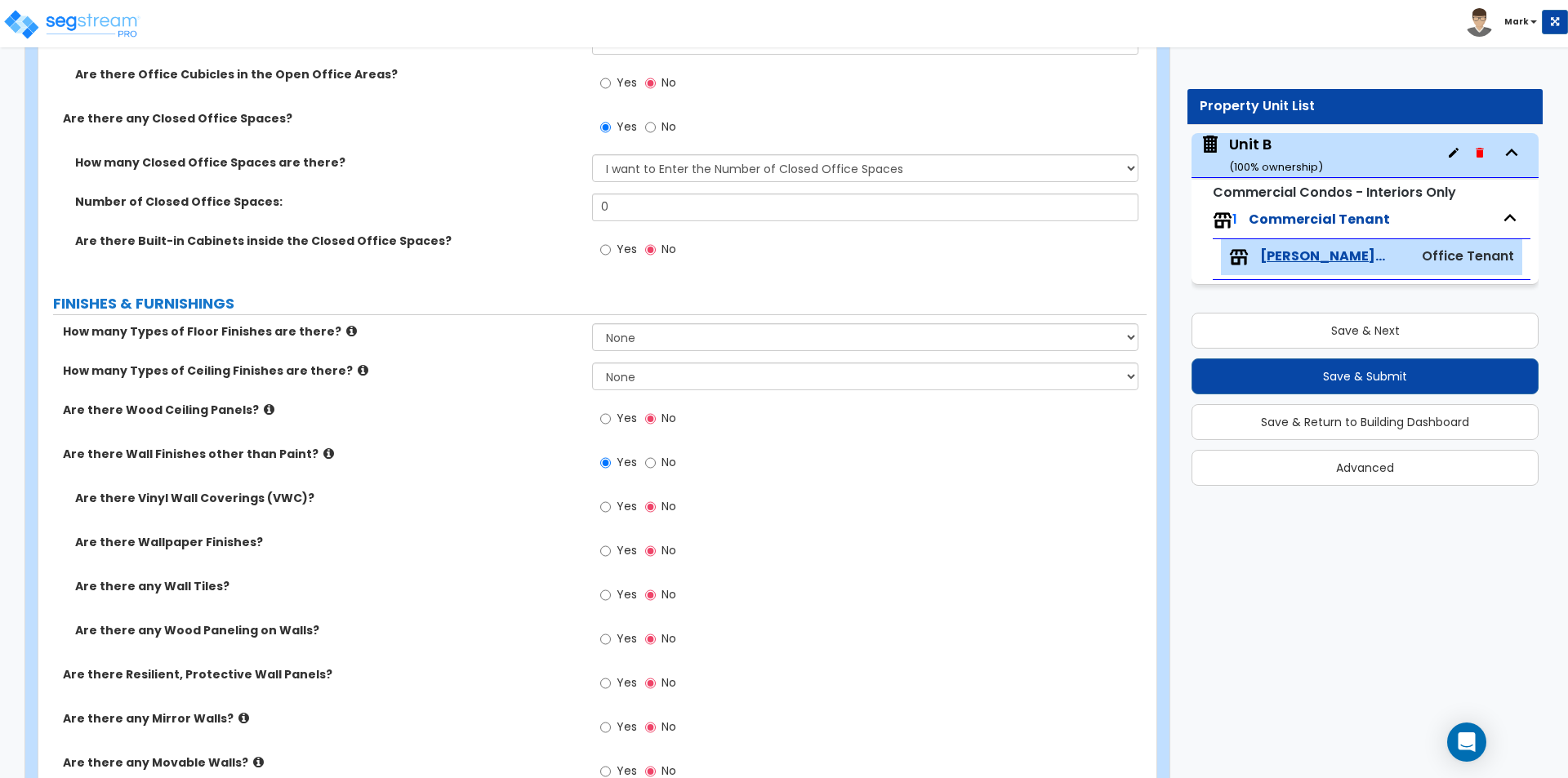
scroll to position [744, 0]
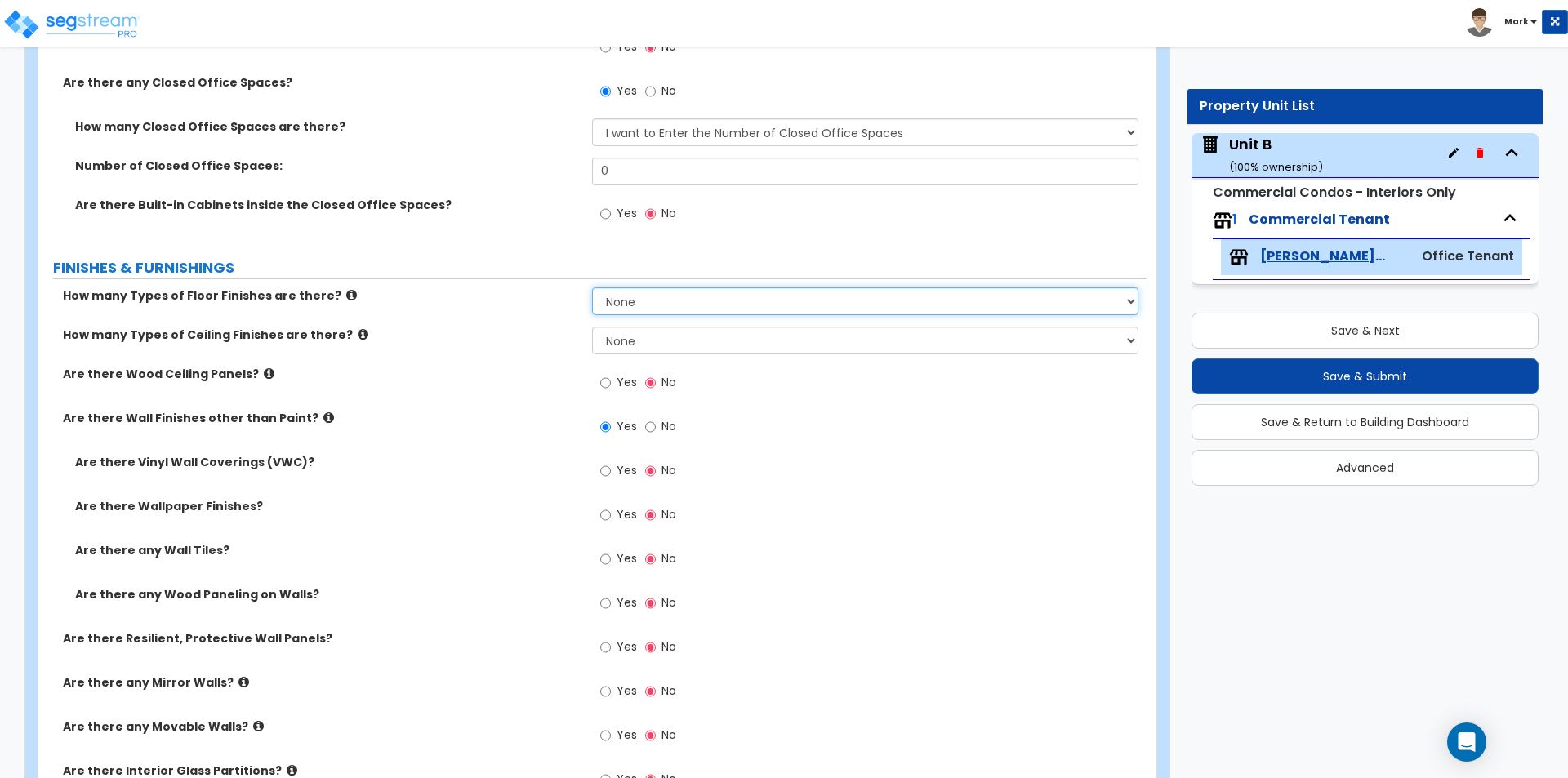
click at [676, 304] on select "None 1 2 3 4" at bounding box center [864, 301] width 545 height 28
select select "2"
click at [592, 287] on select "None 1 2 3 4" at bounding box center [864, 301] width 545 height 28
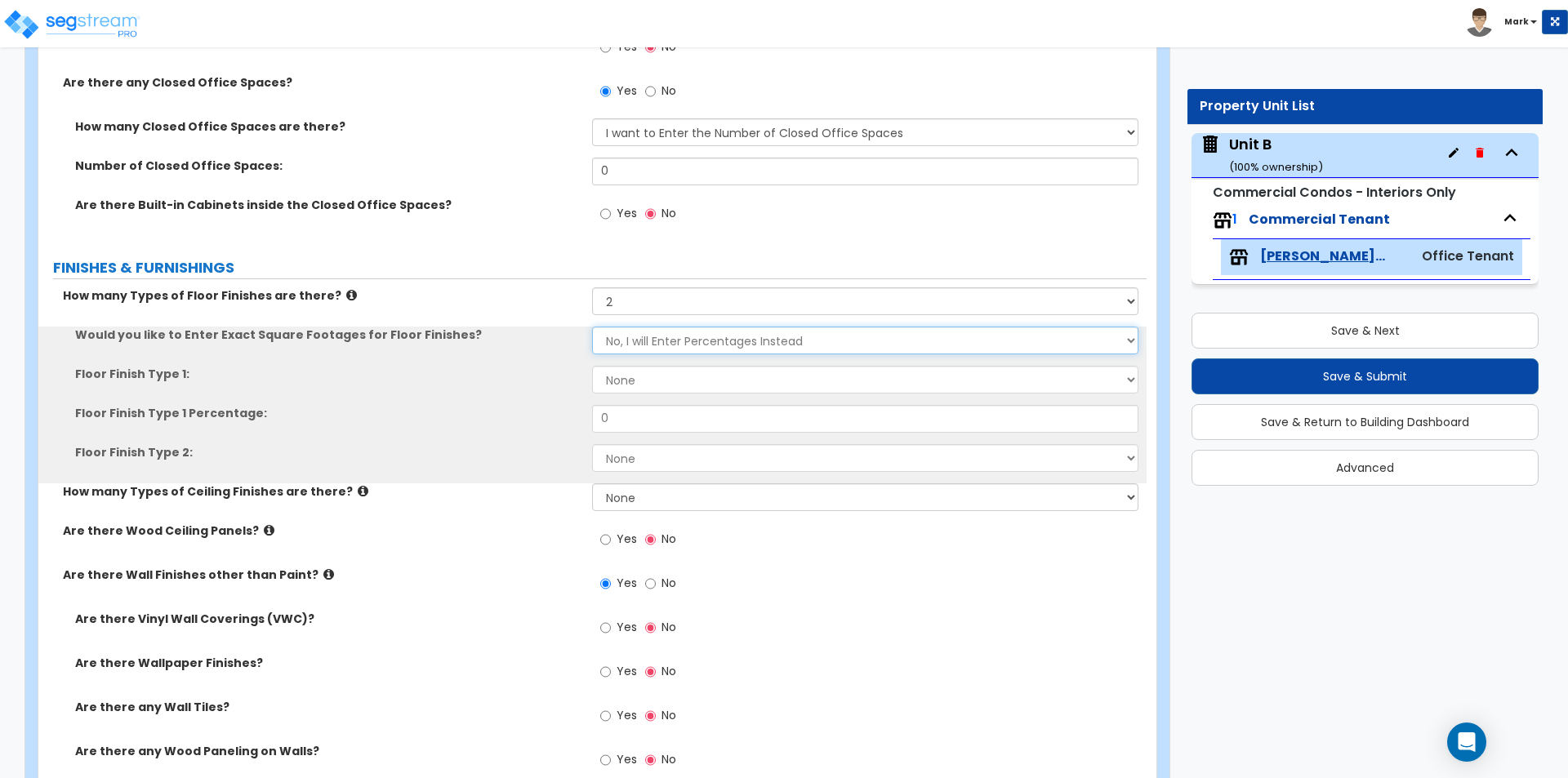
click at [675, 333] on select "No, I will Enter Percentages Instead Yes, I will Enter Exact Square Footages" at bounding box center [864, 340] width 545 height 28
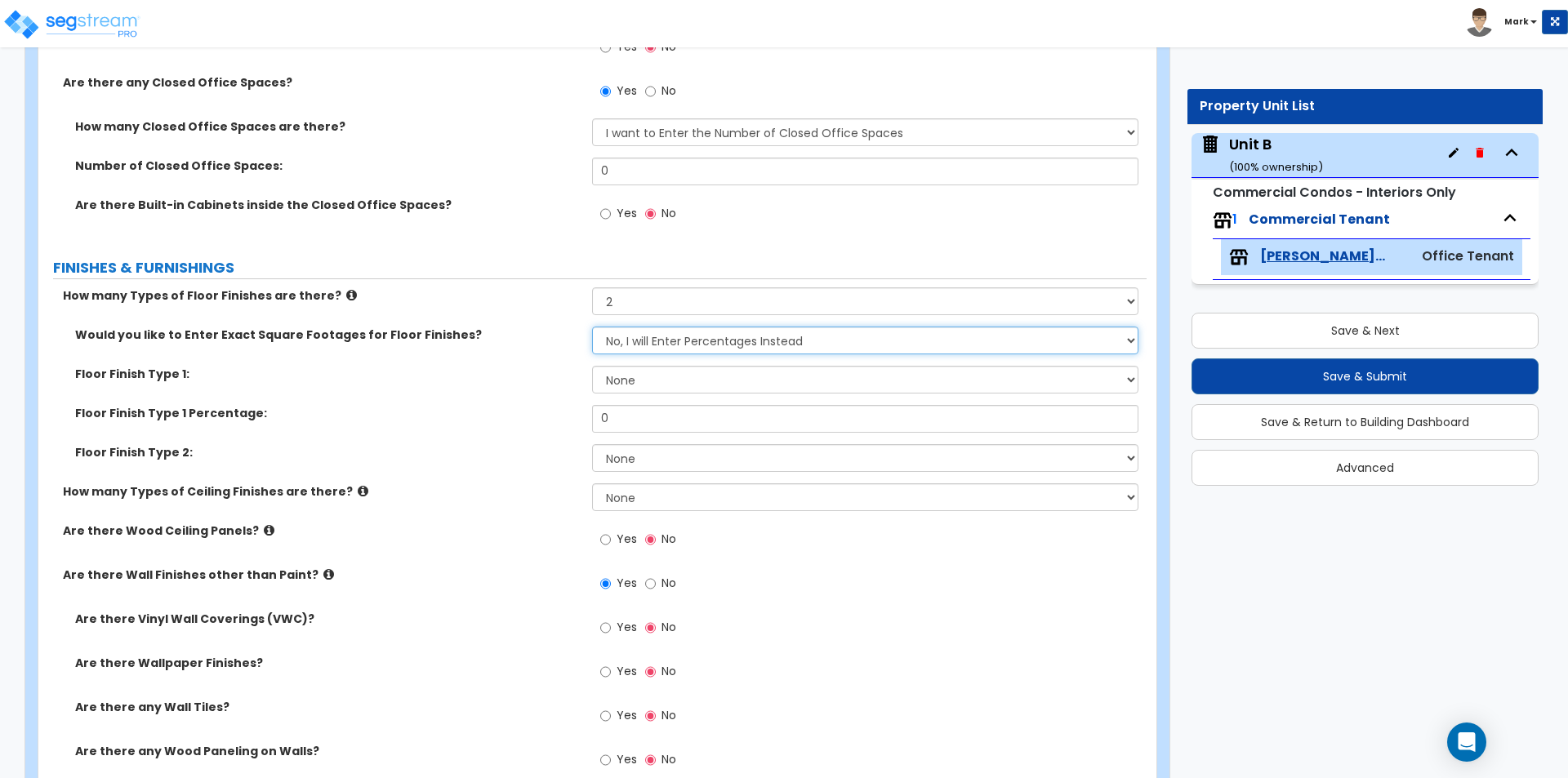
click at [675, 334] on select "No, I will Enter Percentages Instead Yes, I will Enter Exact Square Footages" at bounding box center [864, 340] width 545 height 28
click at [661, 376] on select "None Tile Flooring Marble Flooring Hardwood Flooring Resilient Laminate Floorin…" at bounding box center [864, 380] width 545 height 28
select select "2"
click at [592, 366] on select "None Tile Flooring Marble Flooring Hardwood Flooring Resilient Laminate Floorin…" at bounding box center [864, 380] width 545 height 28
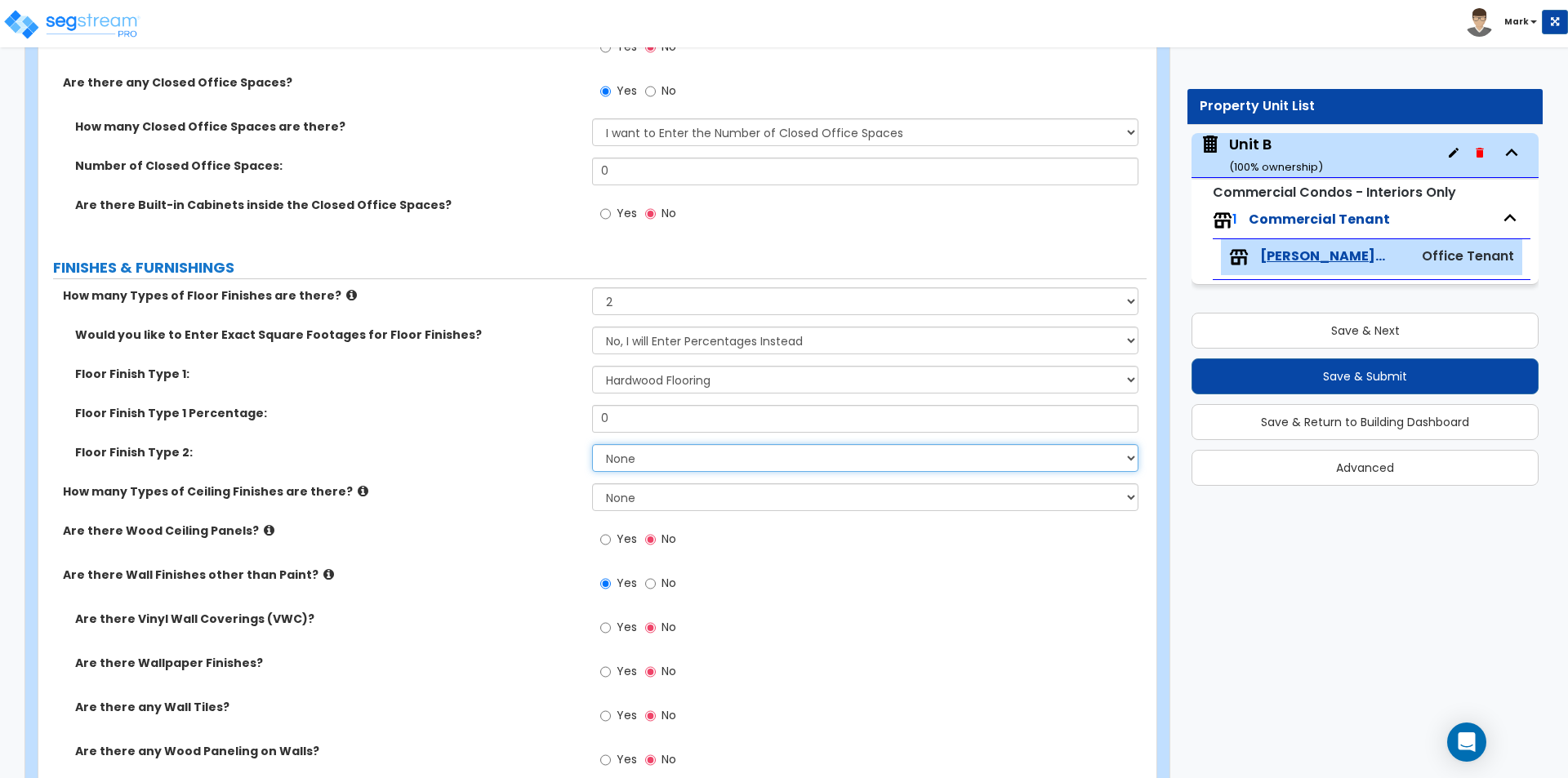
click at [654, 457] on select "None Tile Flooring Marble Flooring Hardwood Flooring Resilient Laminate Floorin…" at bounding box center [864, 458] width 545 height 28
select select "5"
click at [592, 444] on select "None Tile Flooring Marble Flooring Hardwood Flooring Resilient Laminate Floorin…" at bounding box center [864, 458] width 545 height 28
click at [657, 403] on div "Floor Finish Type 1: None Tile Flooring Marble Flooring Hardwood Flooring Resil…" at bounding box center [593, 386] width 1108 height 40
click at [664, 436] on div "Floor Finish Type 1 Percentage: 0" at bounding box center [593, 424] width 1108 height 40
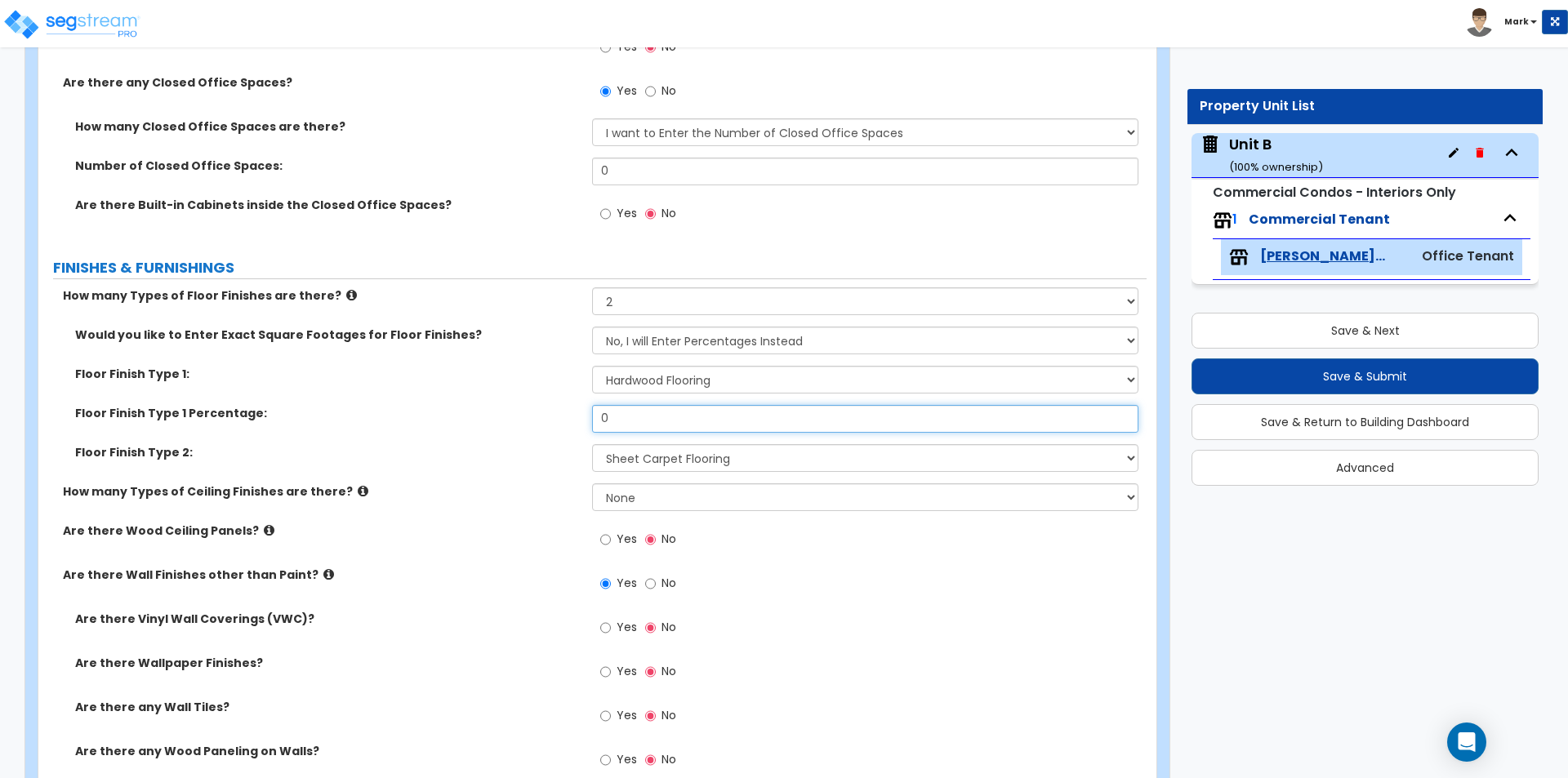
click at [651, 421] on input "0" at bounding box center [864, 418] width 545 height 28
type input "60"
click at [497, 473] on div "Floor Finish Type 2: None Tile Flooring Marble Flooring Hardwood Flooring Resil…" at bounding box center [593, 464] width 1108 height 40
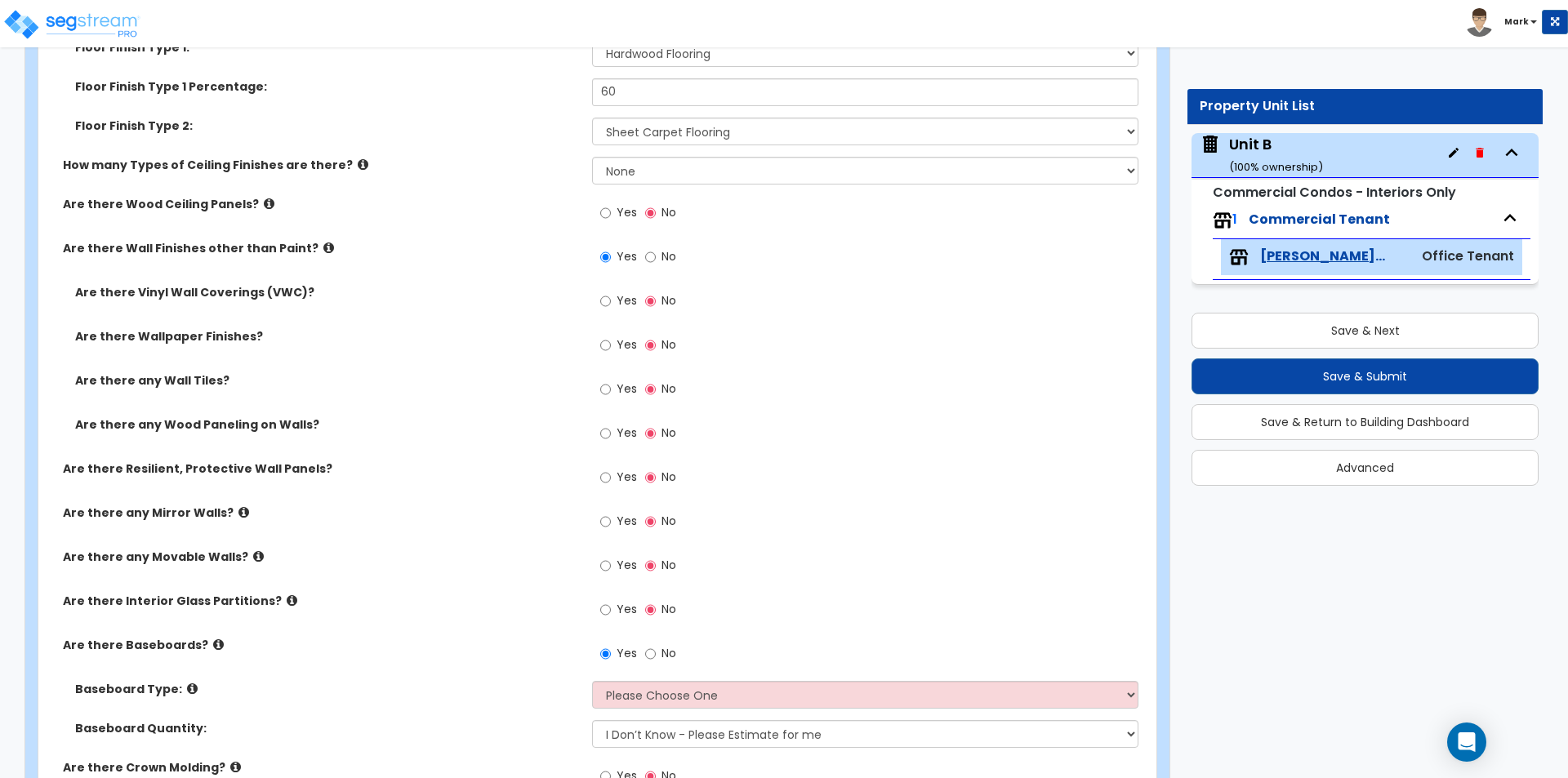
scroll to position [1397, 0]
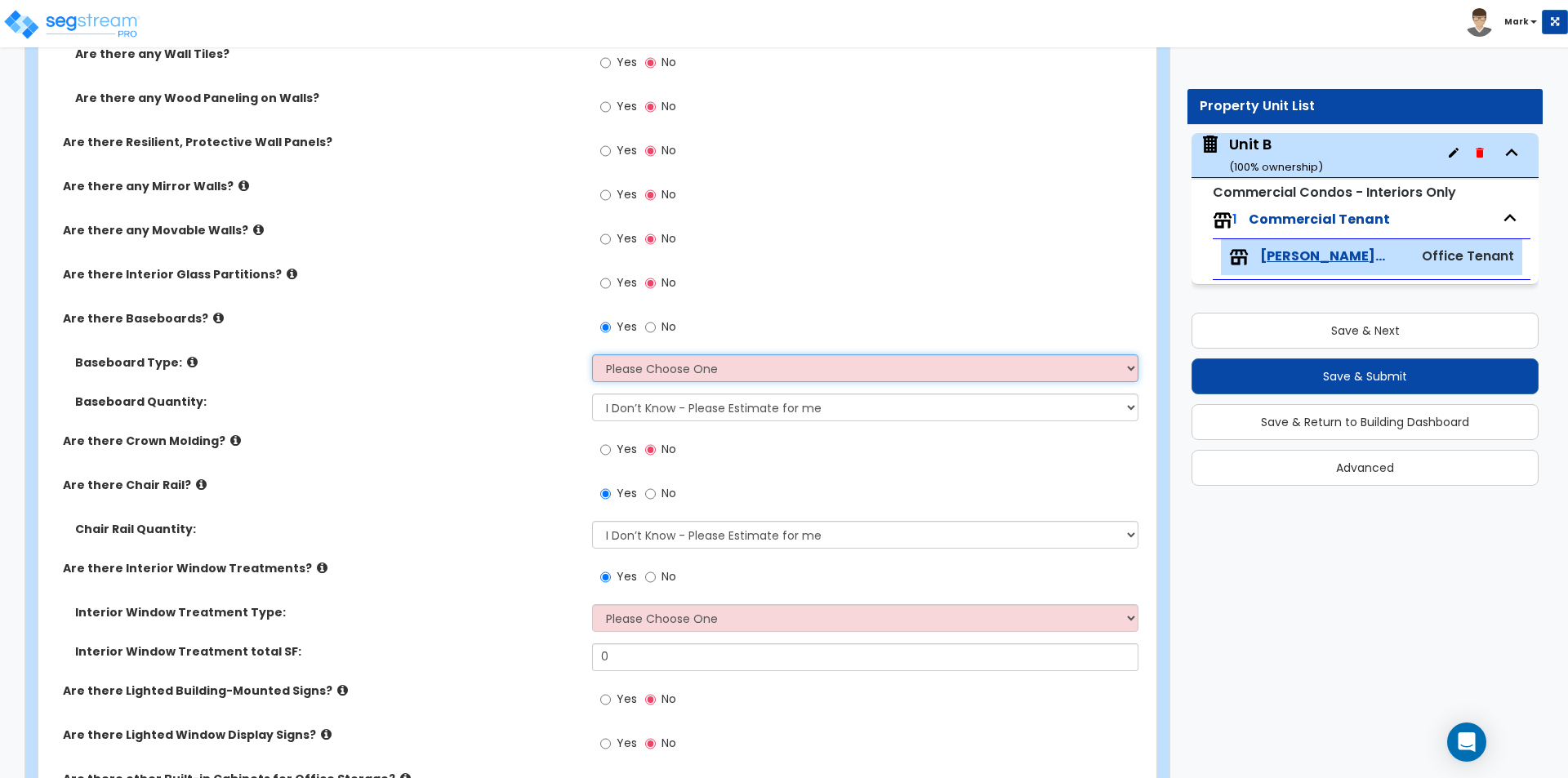
drag, startPoint x: 683, startPoint y: 367, endPoint x: 692, endPoint y: 377, distance: 13.5
click at [683, 367] on select "Please Choose One Wood Vinyl Carpet Tile" at bounding box center [864, 368] width 545 height 28
select select "1"
click at [592, 355] on select "Please Choose One Wood Vinyl Carpet Tile" at bounding box center [864, 368] width 545 height 28
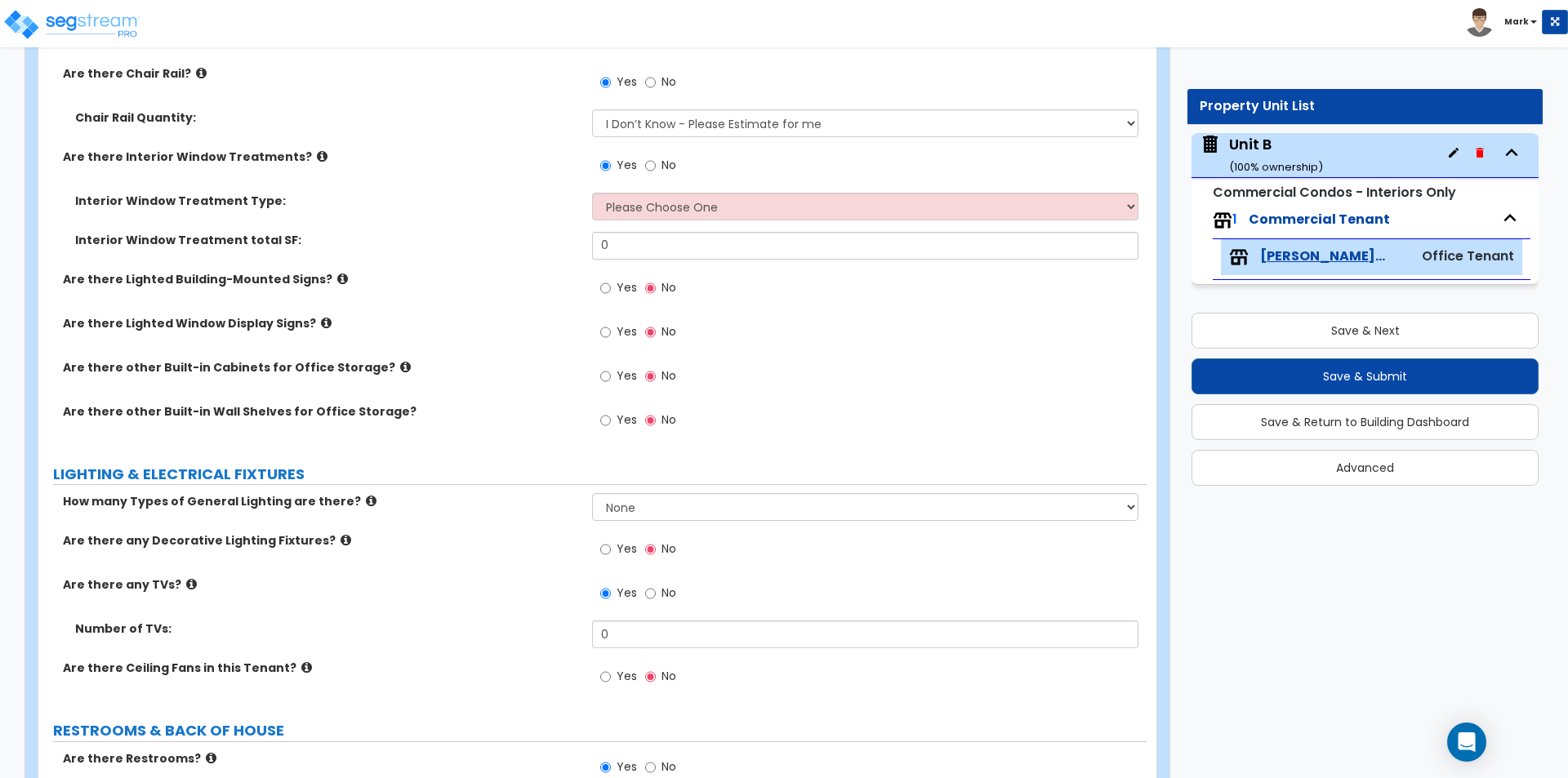
scroll to position [1888, 0]
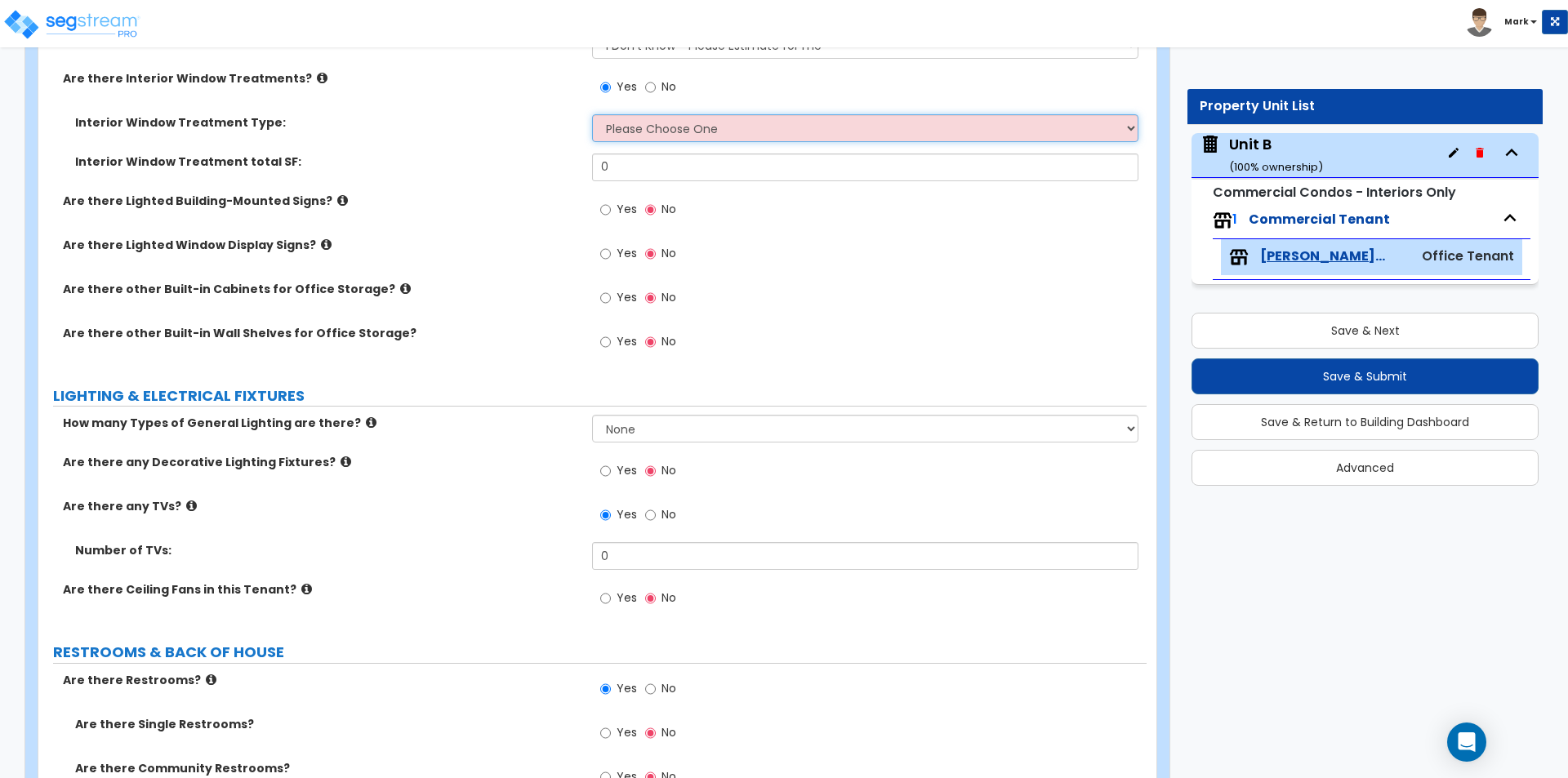
drag, startPoint x: 728, startPoint y: 131, endPoint x: 720, endPoint y: 141, distance: 12.8
click at [728, 131] on select "Please Choose One Vertical Blinds Window Shades Venetian Blinds Wood Shutters" at bounding box center [864, 128] width 545 height 28
select select "3"
click at [592, 115] on select "Please Choose One Vertical Blinds Window Shades Venetian Blinds Wood Shutters" at bounding box center [864, 128] width 545 height 28
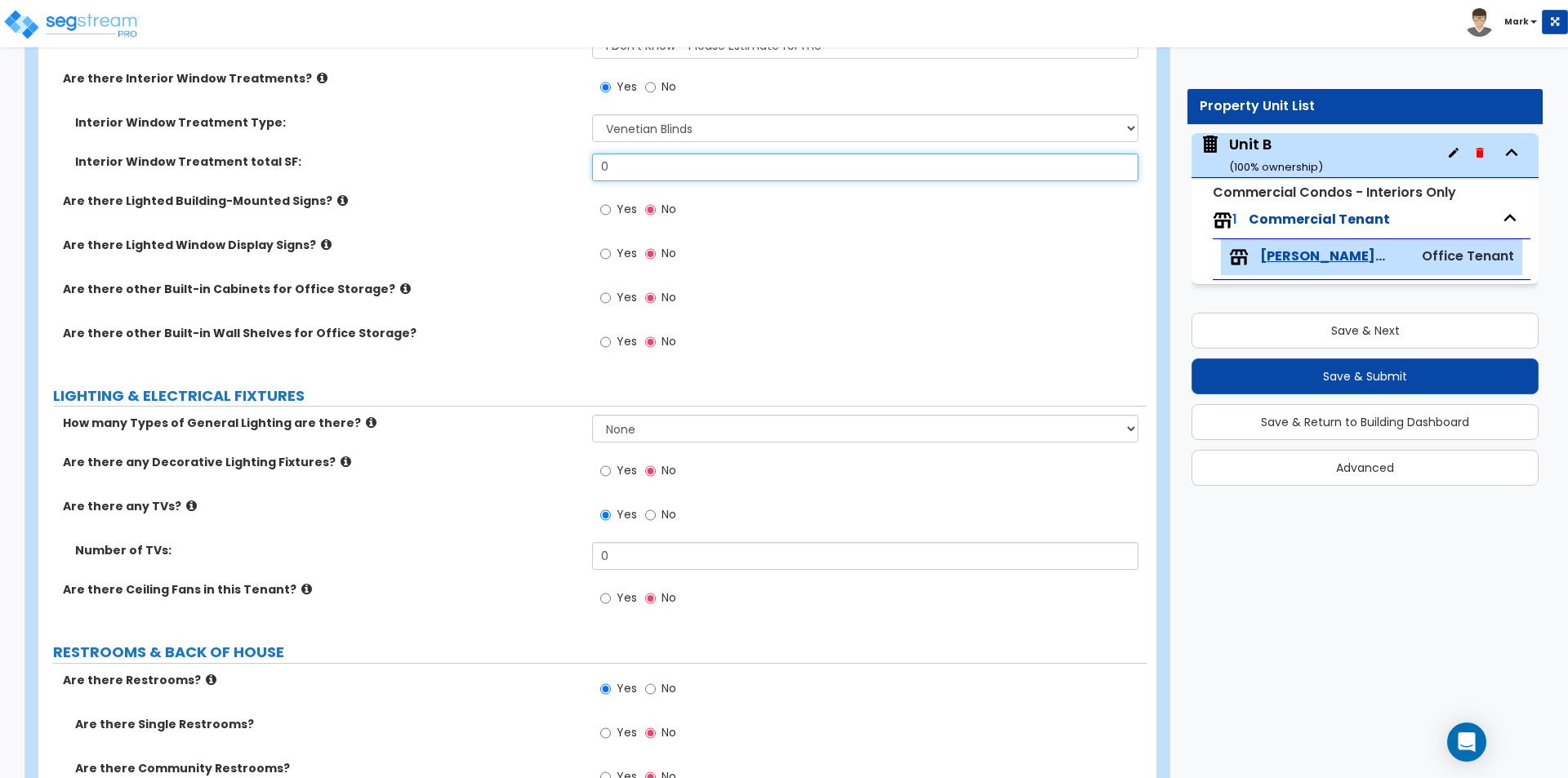
click at [660, 174] on input "0" at bounding box center [864, 167] width 545 height 28
type input "150"
click at [464, 229] on div "Are there Lighted Building-Mounted Signs? Yes No" at bounding box center [593, 215] width 1108 height 44
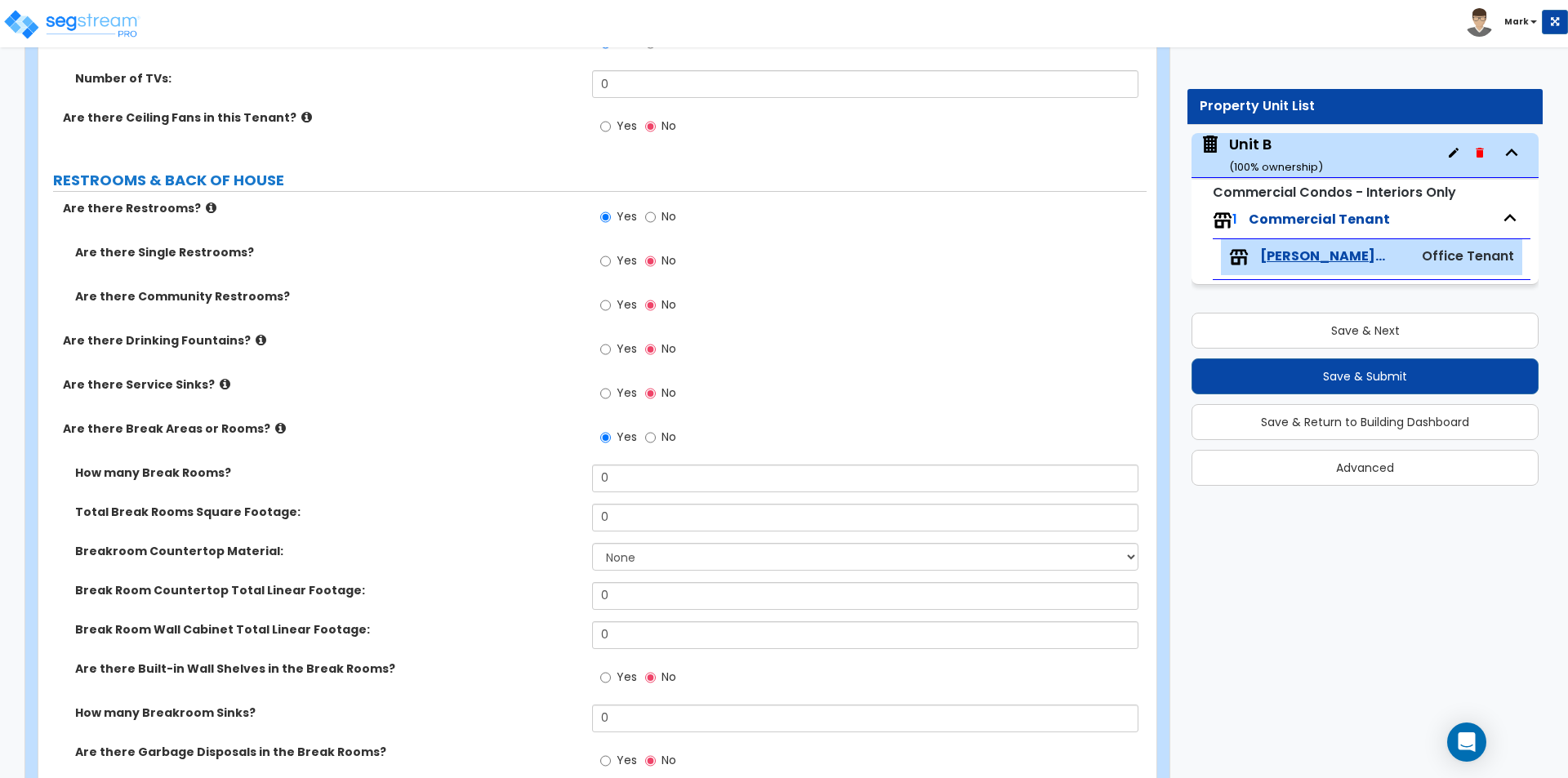
scroll to position [2126, 0]
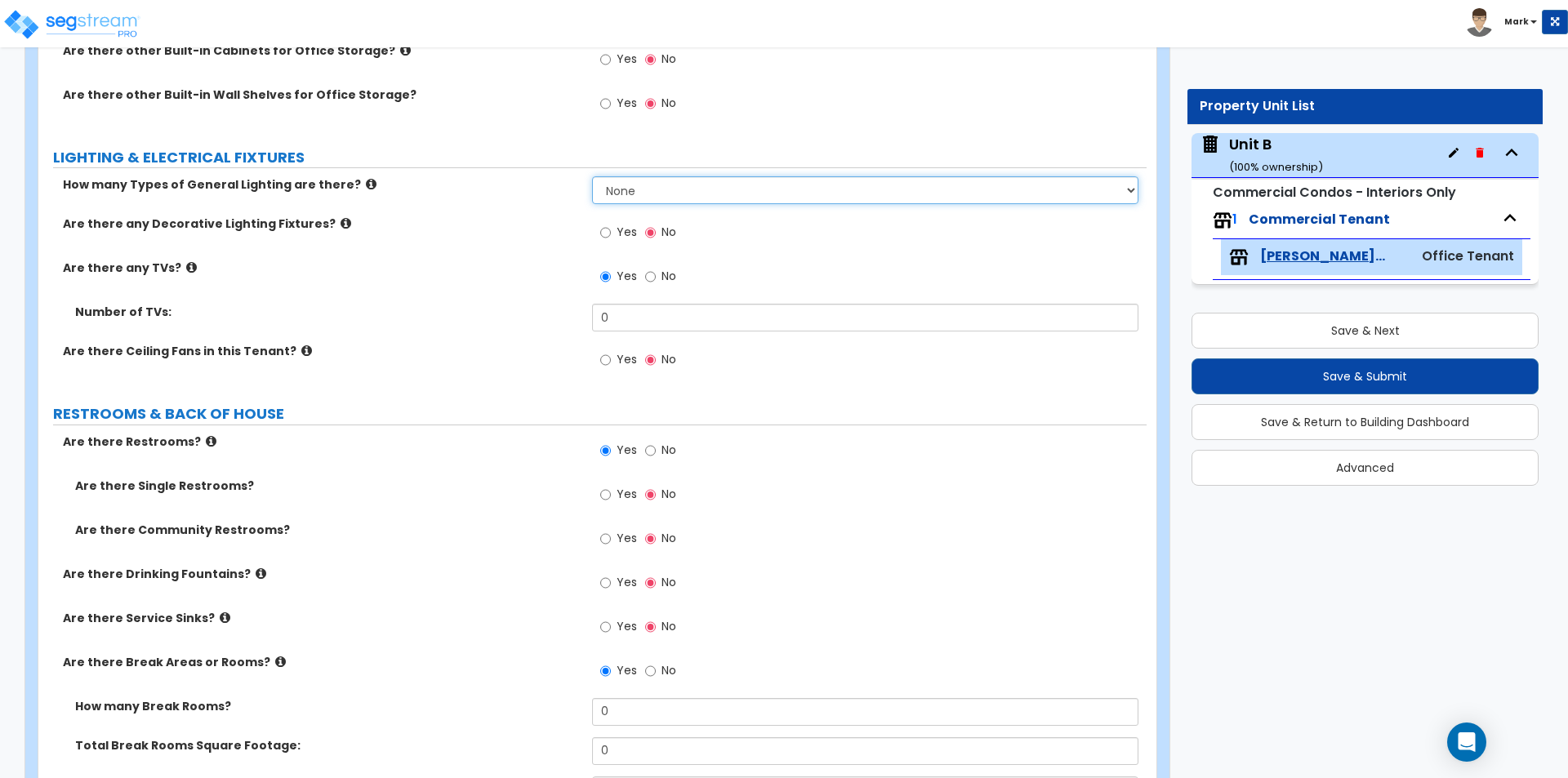
click at [658, 182] on select "None 1 2 3" at bounding box center [864, 190] width 545 height 28
select select "1"
click at [592, 176] on select "None 1 2 3" at bounding box center [864, 190] width 545 height 28
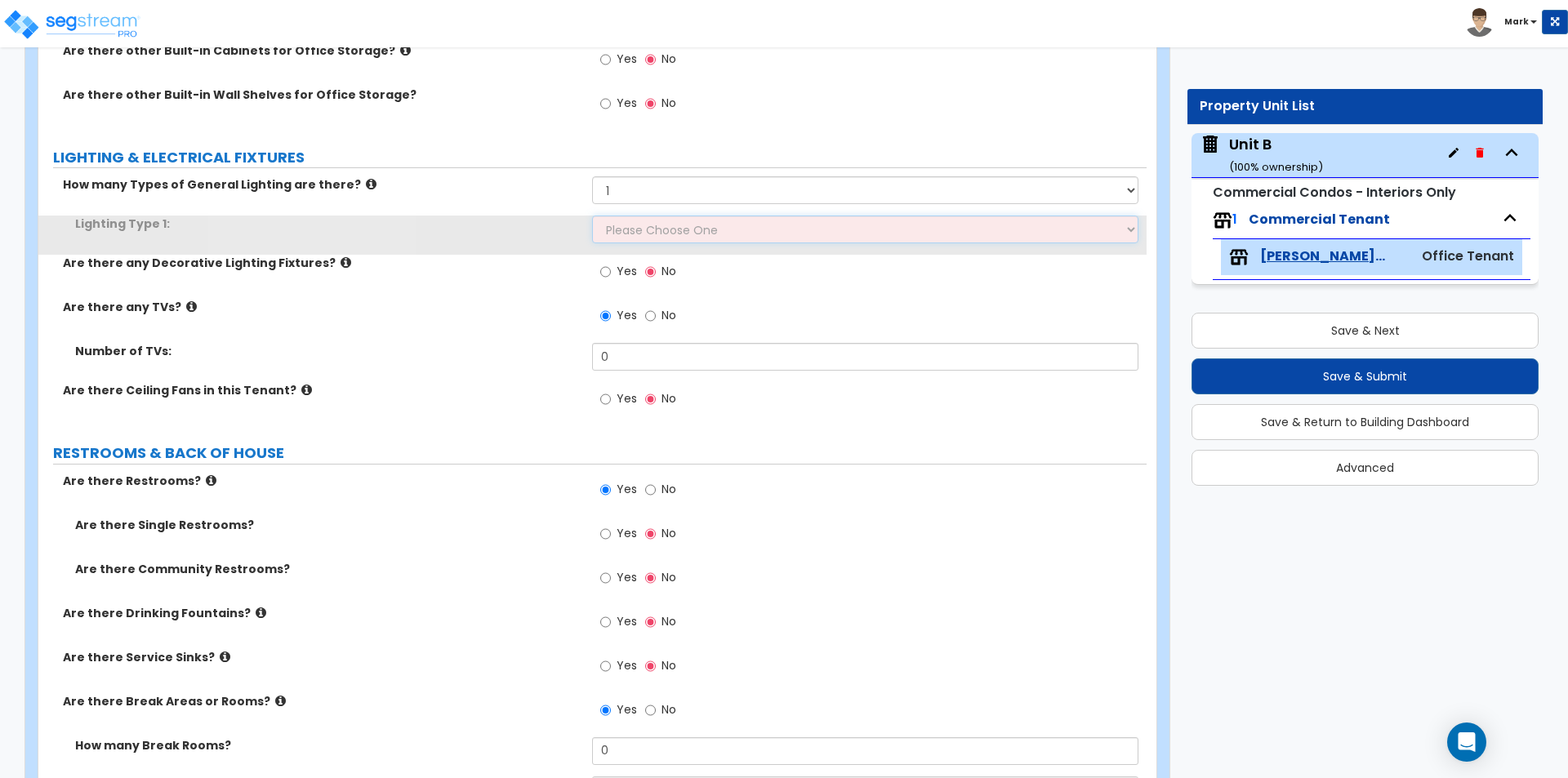
click at [631, 226] on select "Please Choose One LED Surface-Mounted LED Recessed Fluorescent Surface-Mounted …" at bounding box center [864, 229] width 545 height 28
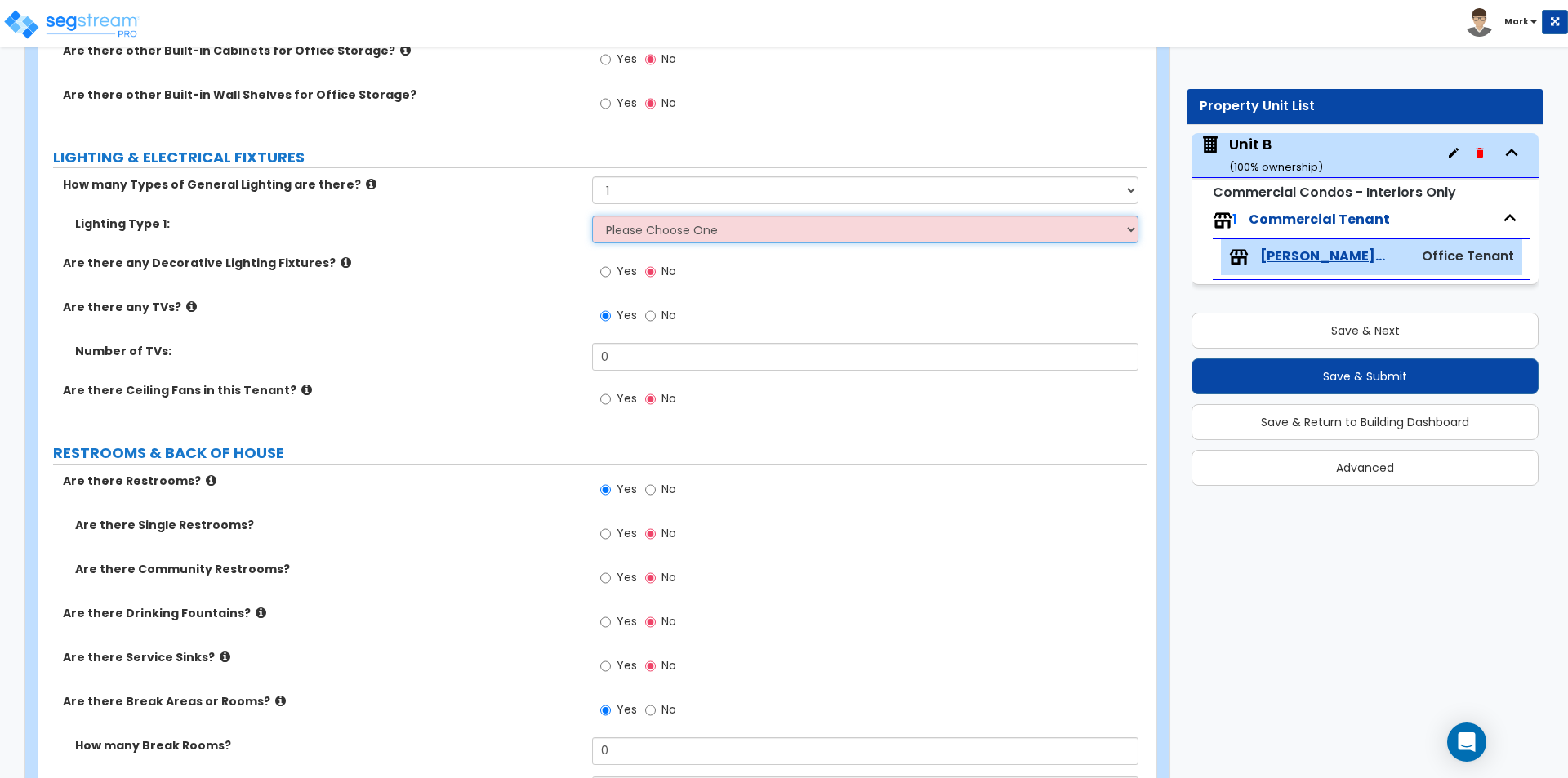
select select "4"
click at [592, 216] on select "Please Choose One LED Surface-Mounted LED Recessed Fluorescent Surface-Mounted …" at bounding box center [864, 229] width 545 height 28
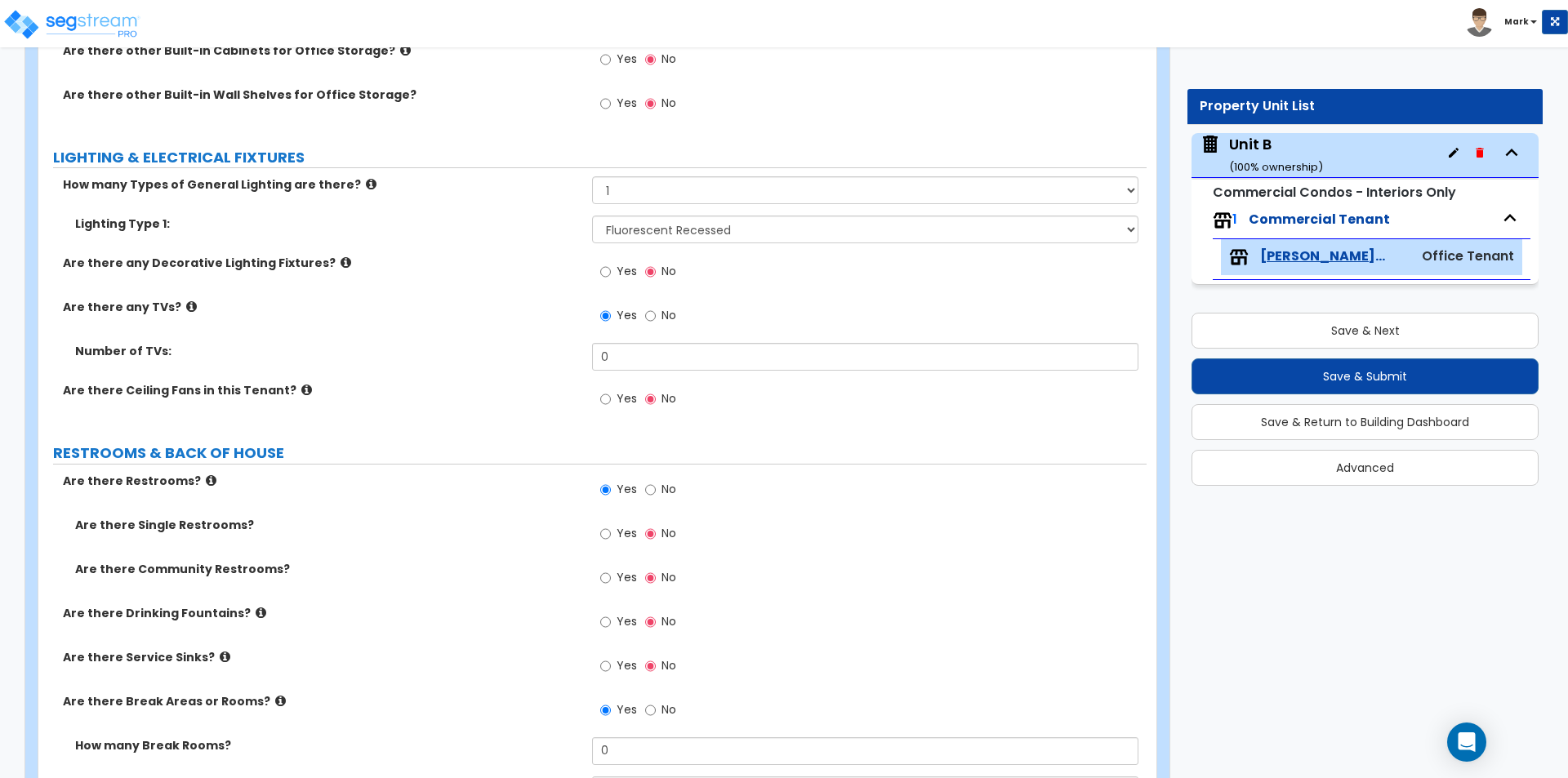
click at [421, 216] on label "Lighting Type 1:" at bounding box center [328, 224] width 505 height 16
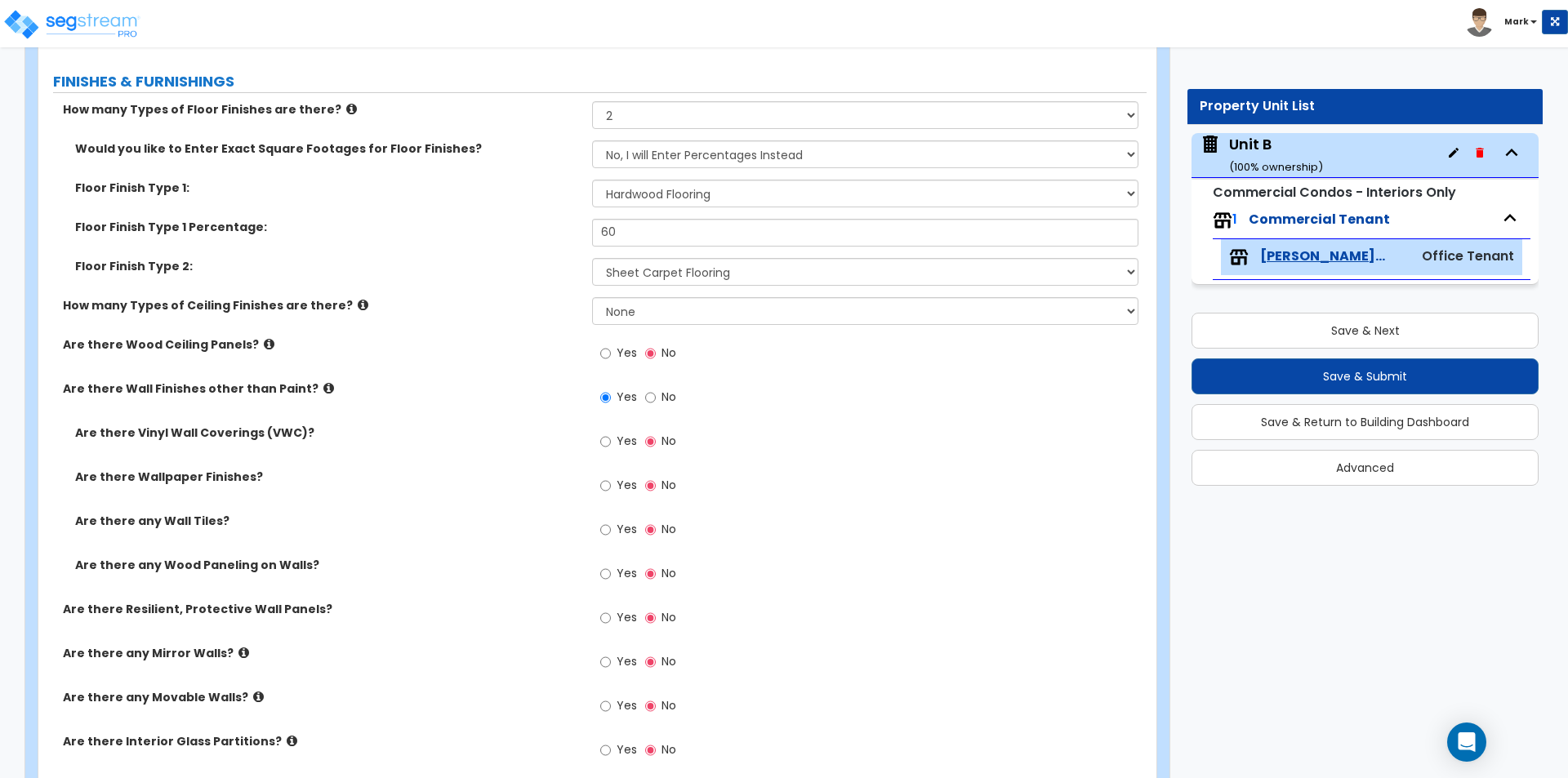
scroll to position [900, 0]
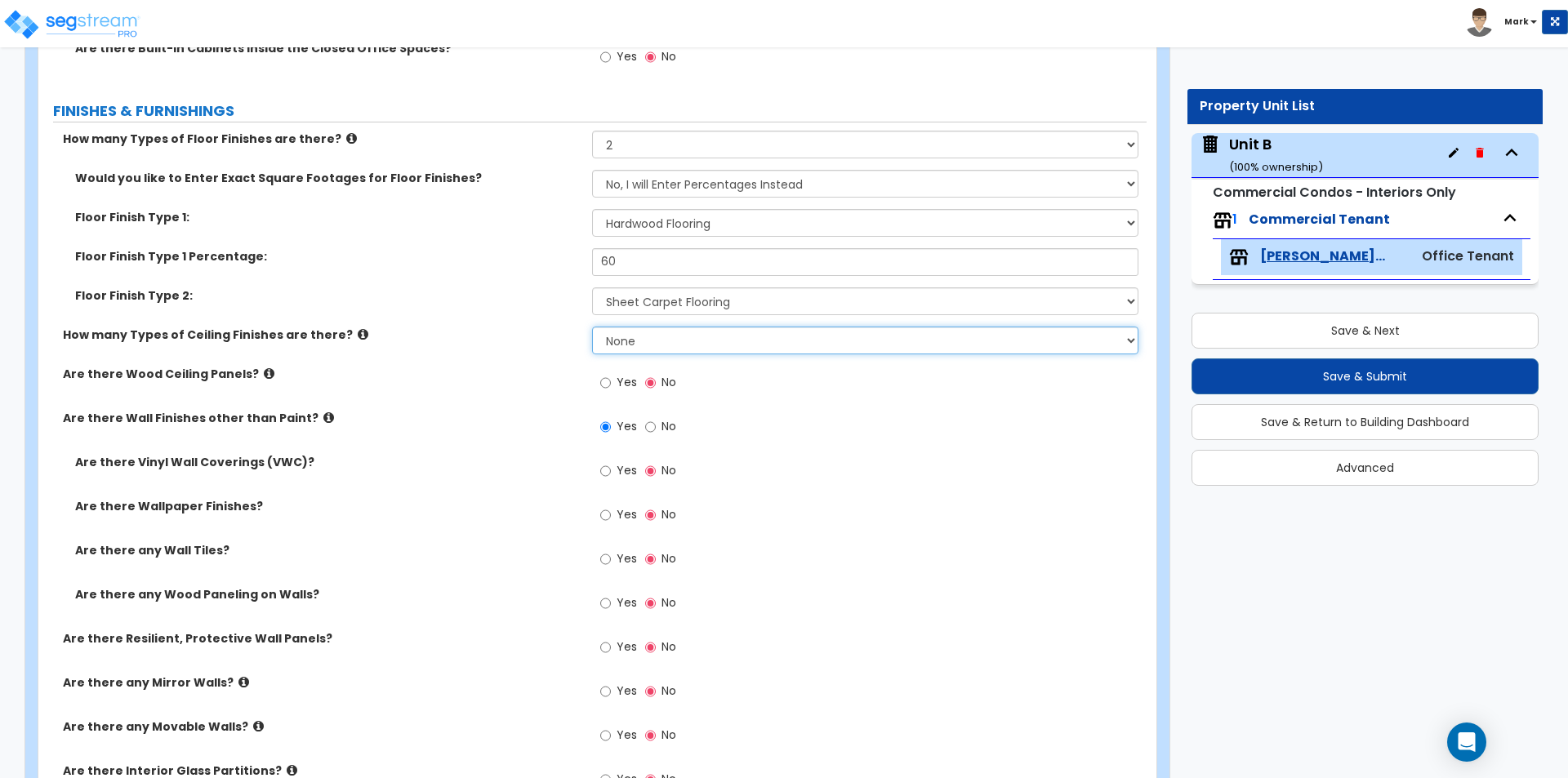
drag, startPoint x: 711, startPoint y: 349, endPoint x: 699, endPoint y: 354, distance: 13.0
click at [711, 349] on select "None 1 2 3" at bounding box center [864, 340] width 545 height 28
select select "1"
click at [592, 327] on select "None 1 2 3" at bounding box center [864, 340] width 545 height 28
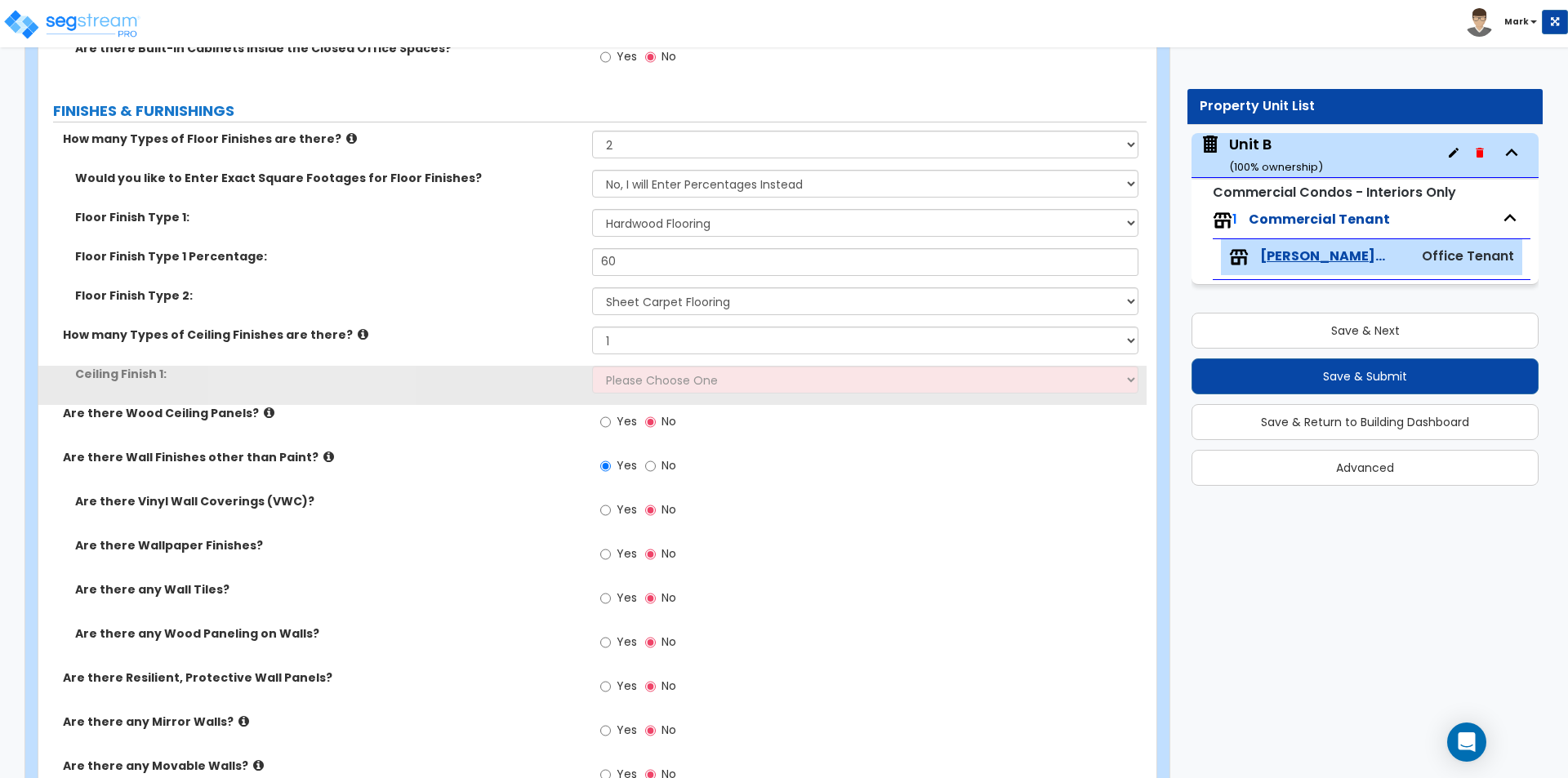
click at [686, 362] on div "How many Types of Ceiling Finishes are there? None 1 2 3" at bounding box center [593, 346] width 1108 height 40
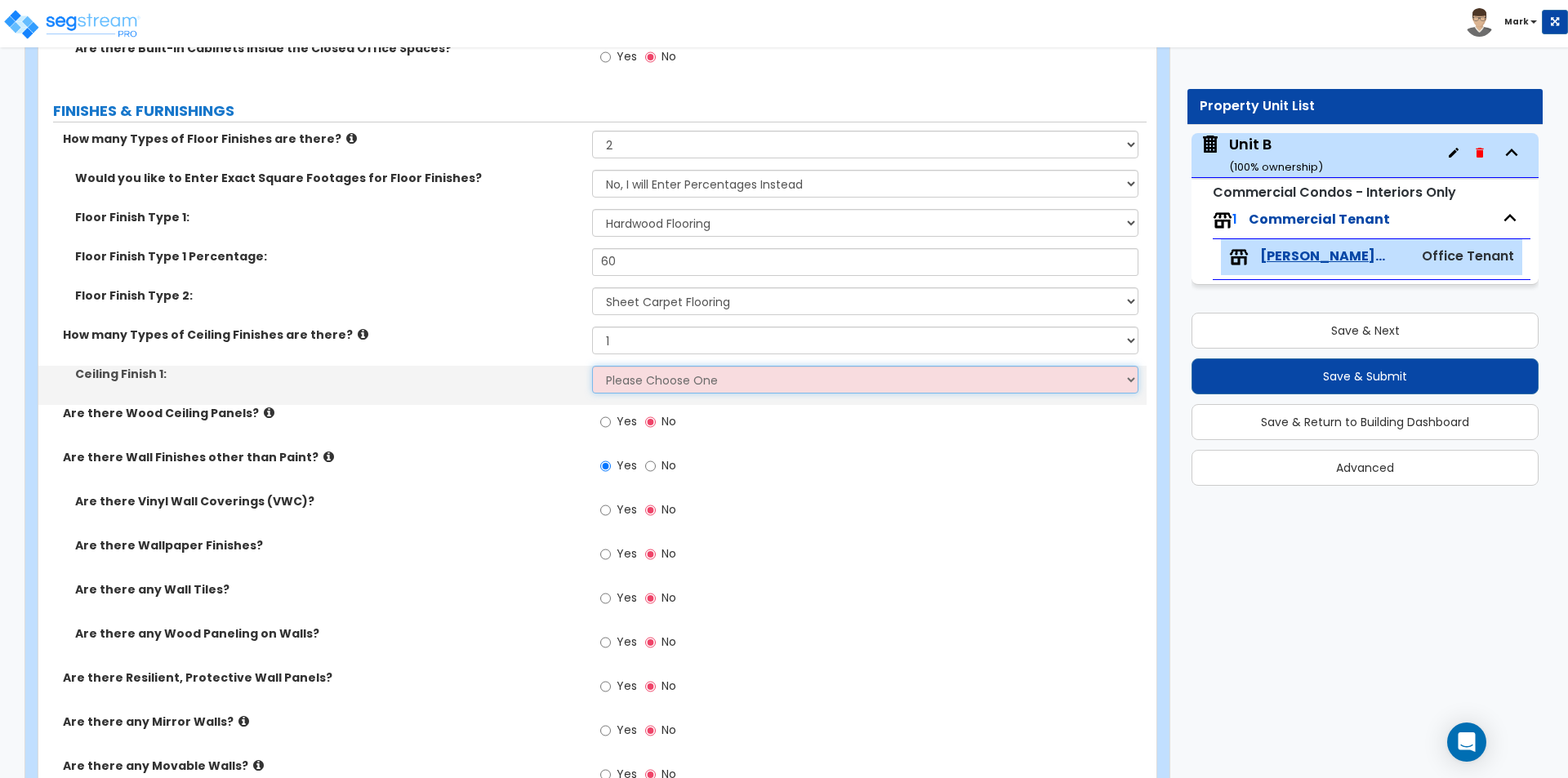
click at [688, 382] on select "Please Choose One Drop Ceiling Open Ceiling Drywall Ceiling" at bounding box center [864, 380] width 545 height 28
select select "1"
click at [592, 366] on select "Please Choose One Drop Ceiling Open Ceiling Drywall Ceiling" at bounding box center [864, 380] width 545 height 28
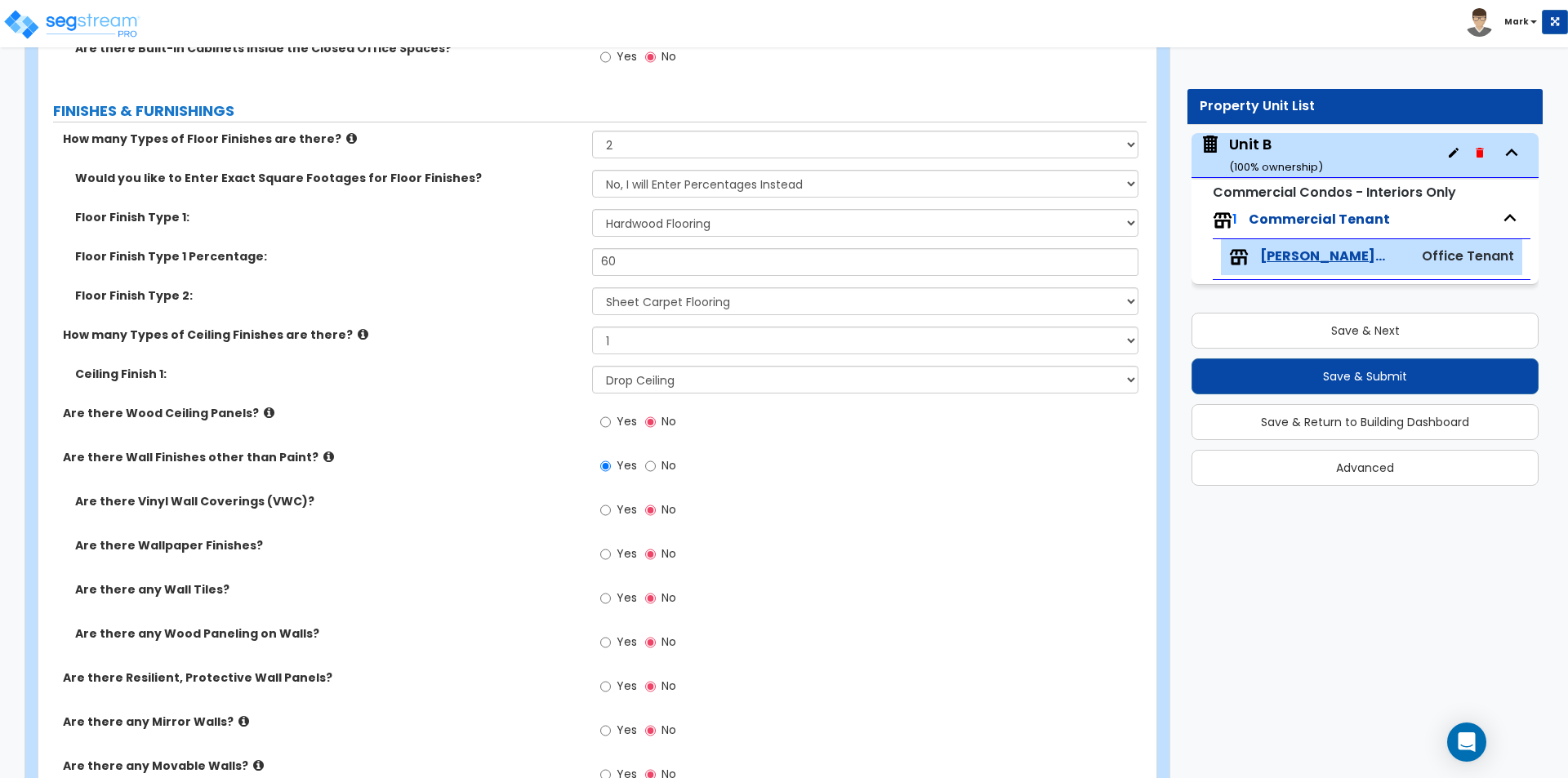
click at [508, 419] on label "Are there Wood Ceiling Panels?" at bounding box center [321, 413] width 517 height 16
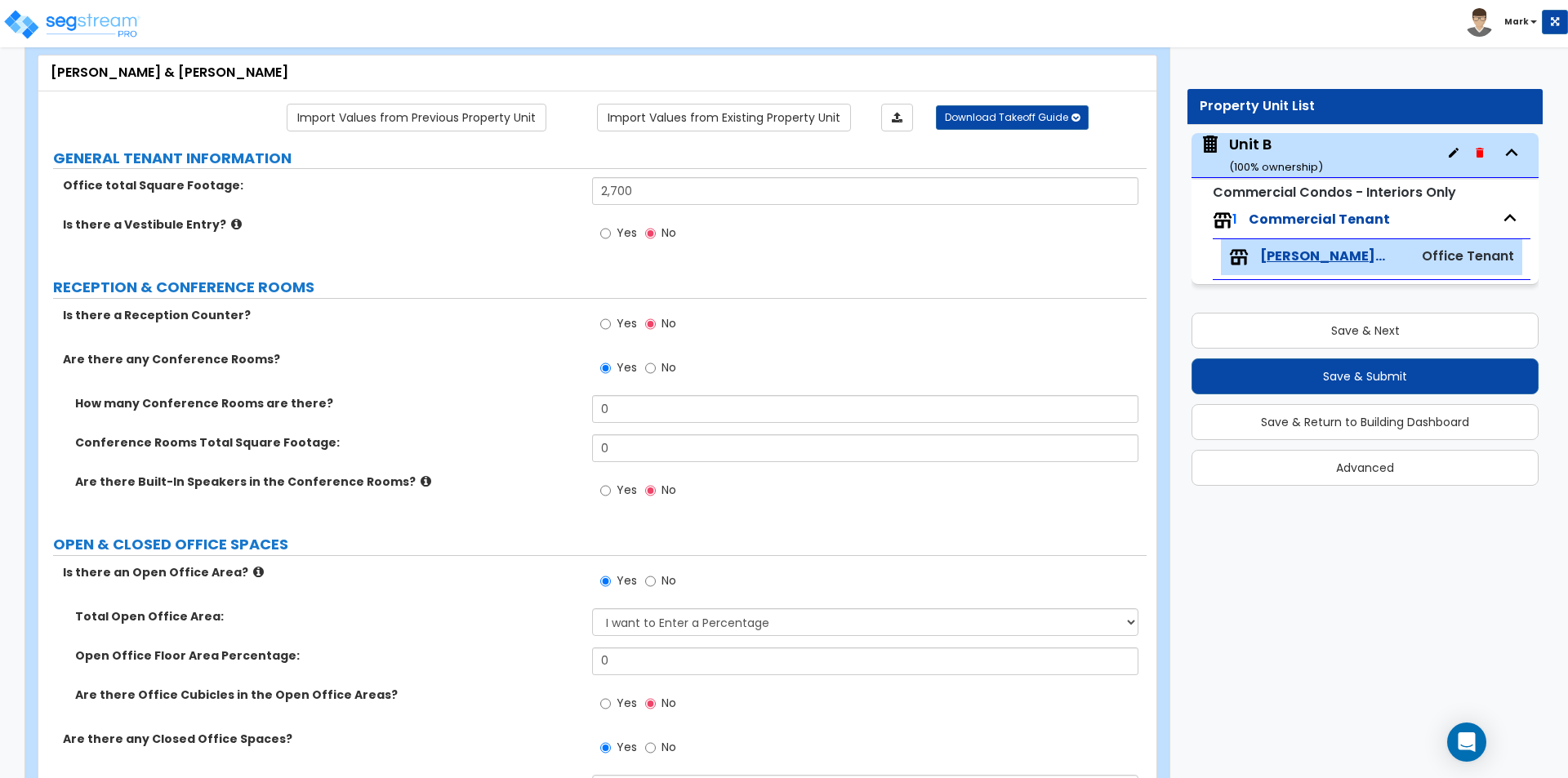
scroll to position [0, 0]
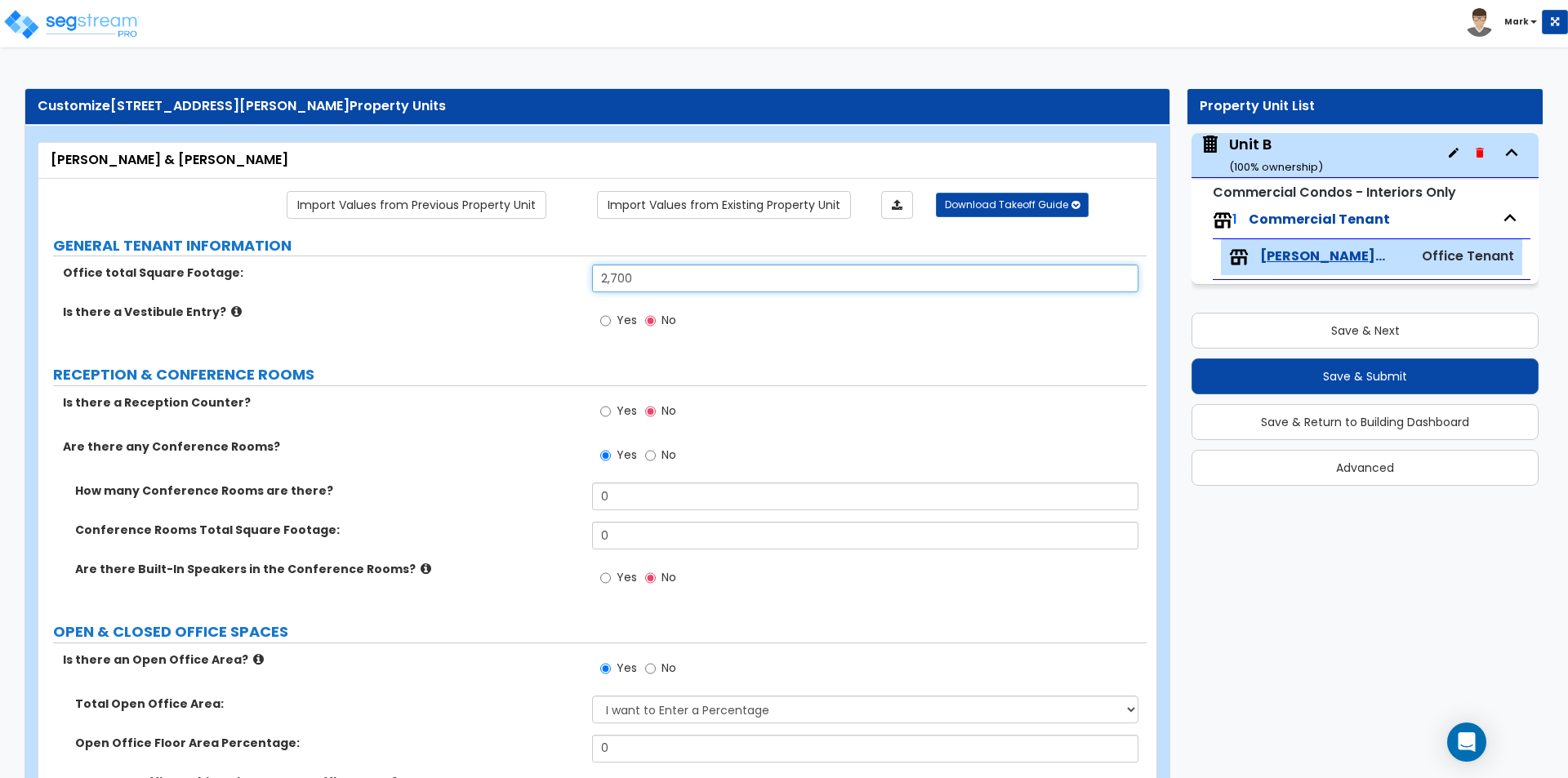
drag, startPoint x: 693, startPoint y: 282, endPoint x: 425, endPoint y: 284, distance: 268.0
click at [425, 284] on div "Office total Square Footage: 2,700" at bounding box center [593, 283] width 1108 height 40
type input "3,000"
click at [471, 307] on label "Is there a Vestibule Entry?" at bounding box center [321, 311] width 517 height 16
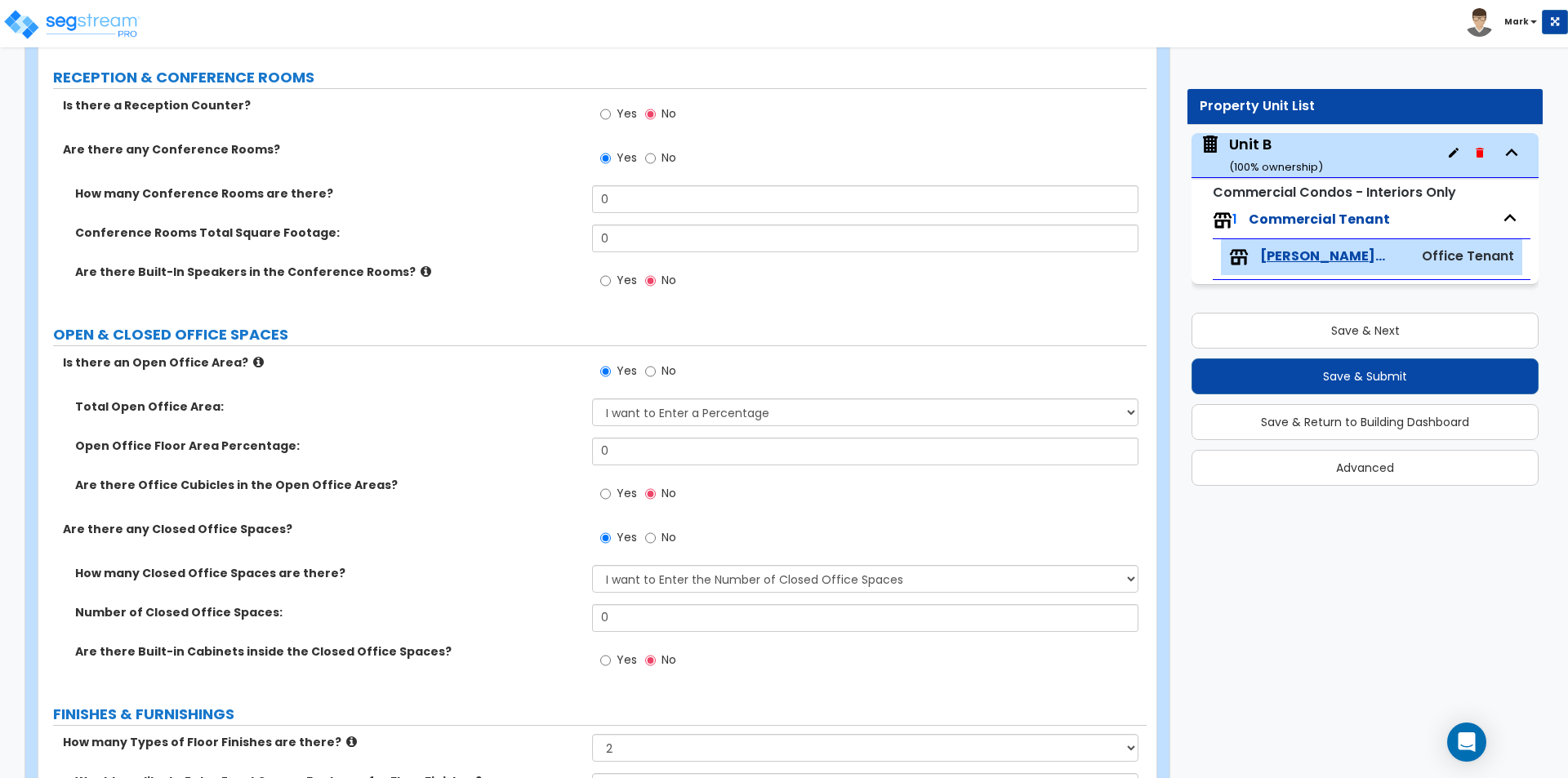
scroll to position [327, 0]
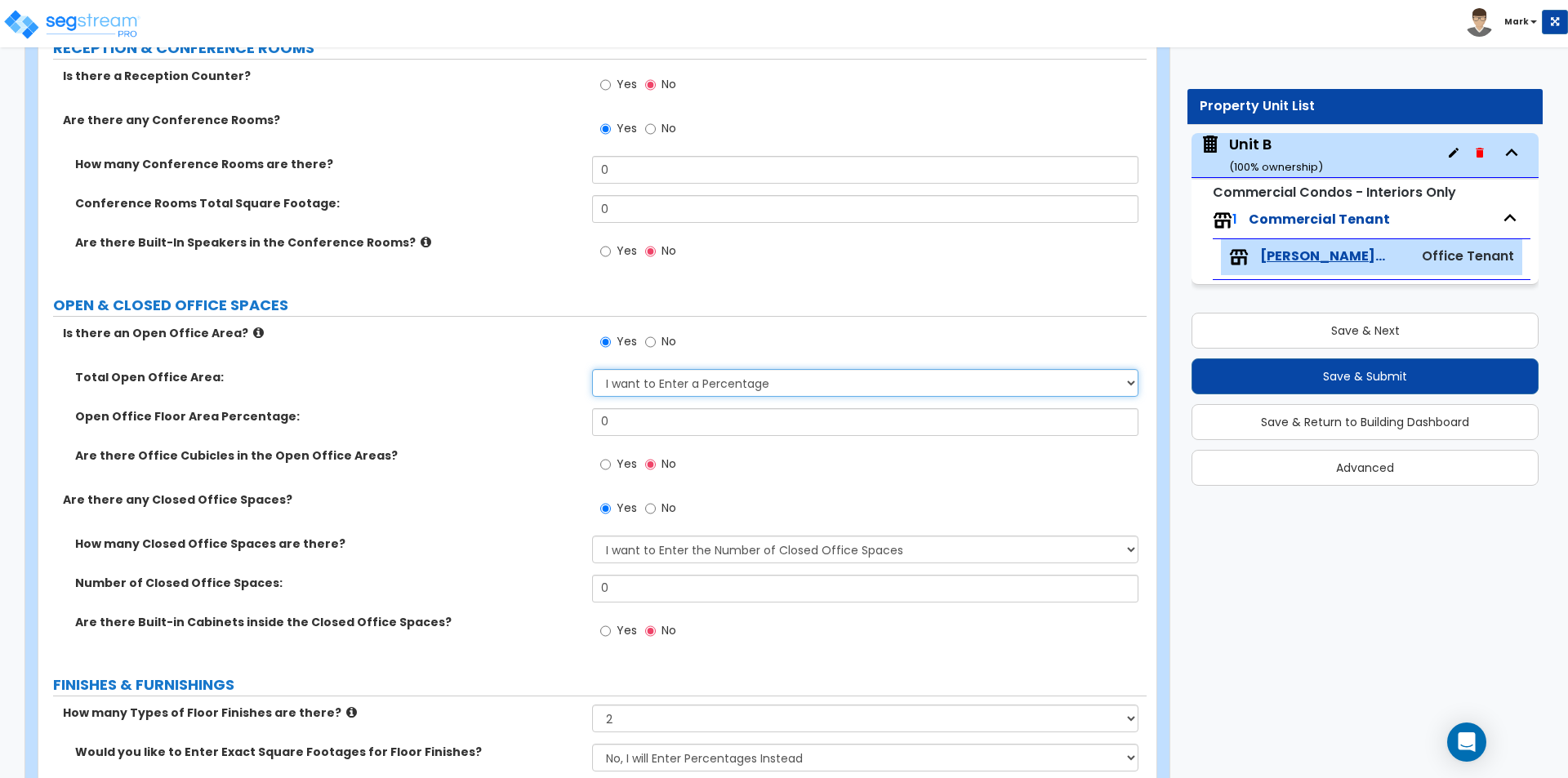
click at [682, 382] on select "I want to Enter a Percentage I want to Enter the Square Footage" at bounding box center [864, 383] width 545 height 28
select select "1"
click at [592, 369] on select "I want to Enter a Percentage I want to Enter the Square Footage" at bounding box center [864, 383] width 545 height 28
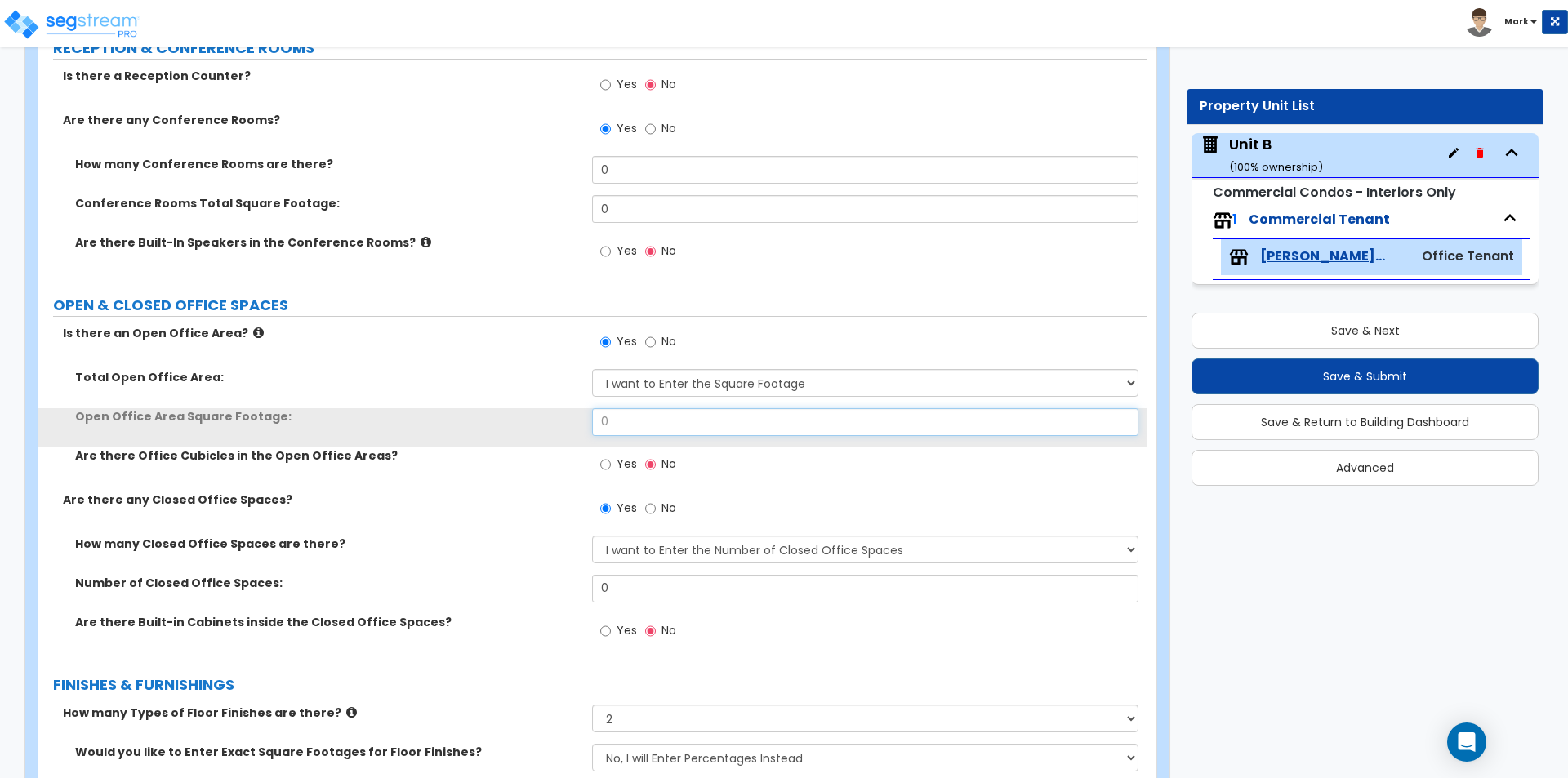
click at [699, 422] on input "0" at bounding box center [864, 422] width 545 height 28
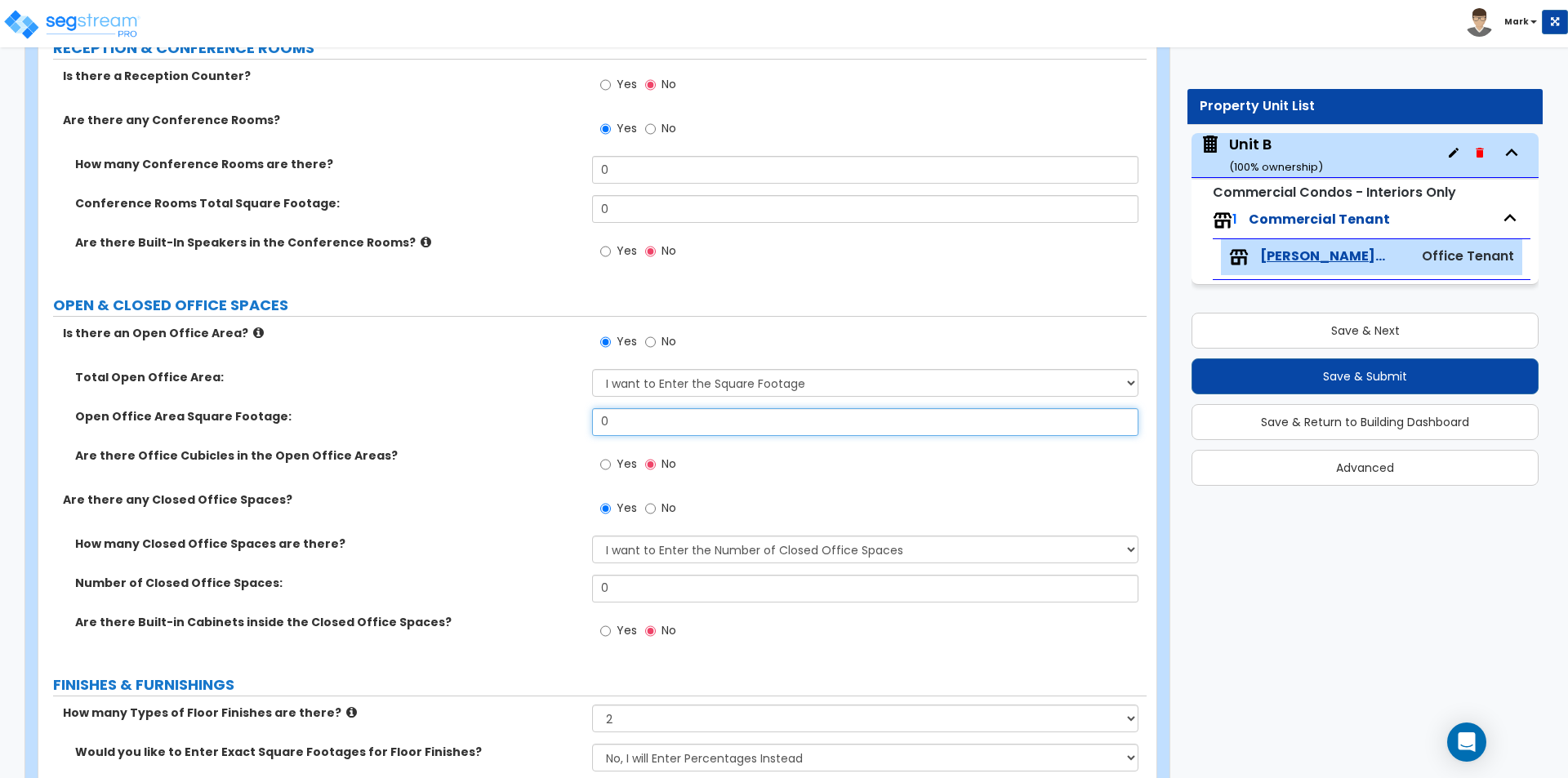
click at [619, 430] on input "0" at bounding box center [864, 422] width 545 height 28
type input "660"
click at [505, 441] on div "Open Office Area Square Footage: 660" at bounding box center [593, 428] width 1108 height 40
click at [607, 469] on input "Yes" at bounding box center [605, 465] width 11 height 18
radio input "true"
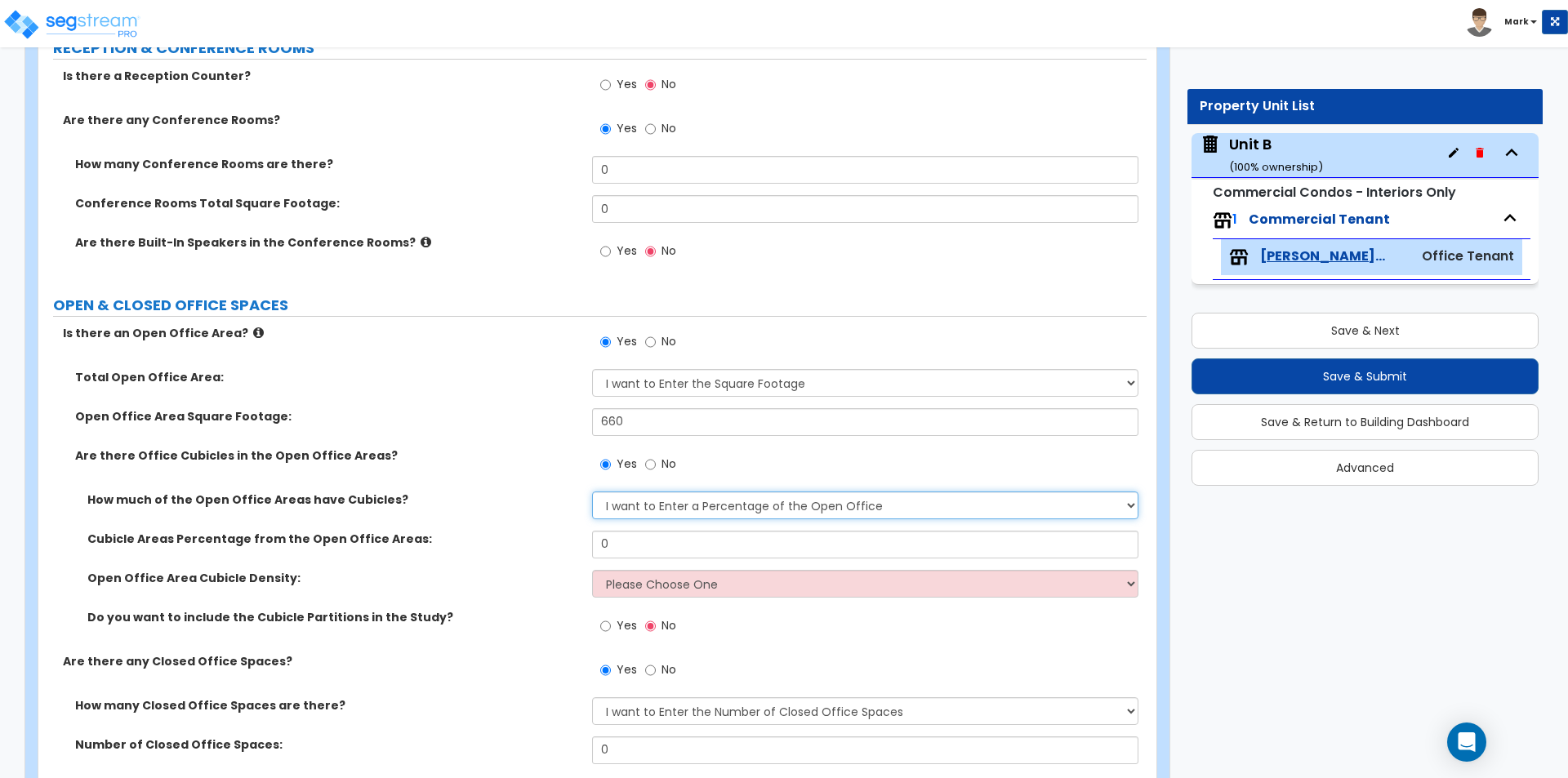
click at [651, 508] on select "I want to Enter a Percentage of the Open Office I want to enter the Square Foot…" at bounding box center [864, 505] width 545 height 28
click at [651, 507] on select "I want to Enter a Percentage of the Open Office I want to enter the Square Foot…" at bounding box center [864, 505] width 545 height 28
click at [629, 551] on input "0" at bounding box center [864, 545] width 545 height 28
type input "90"
click at [516, 532] on label "Cubicle Areas Percentage from the Open Office Areas:" at bounding box center [333, 539] width 492 height 16
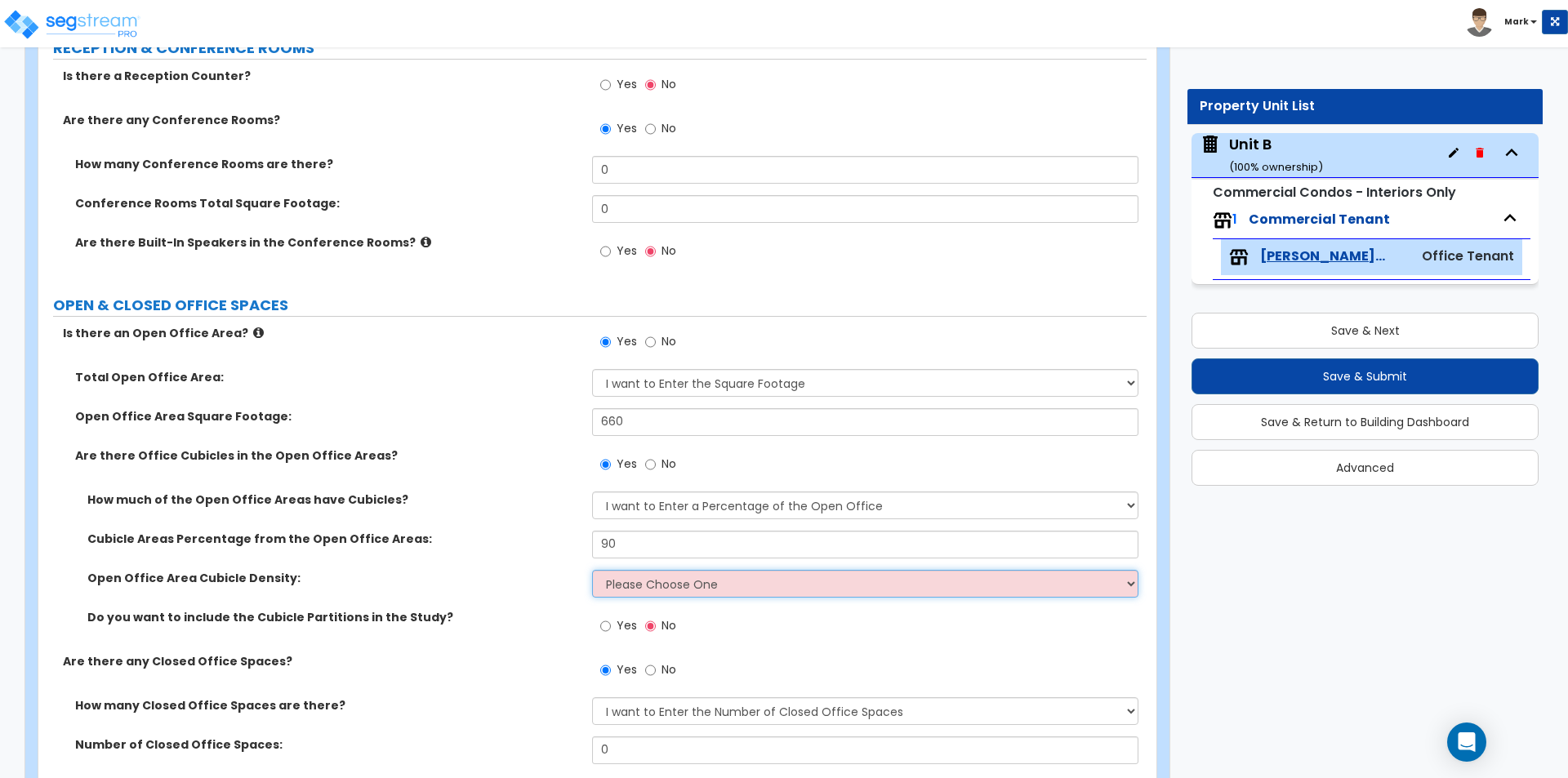
click at [658, 592] on select "Please Choose One Low High I want to Enter the number of Cubicles" at bounding box center [864, 583] width 545 height 28
select select "2"
click at [592, 570] on select "Please Choose One Low High I want to Enter the number of Cubicles" at bounding box center [864, 583] width 545 height 28
click at [671, 580] on select "Please Choose One Low High I want to Enter the number of Cubicles" at bounding box center [864, 583] width 545 height 28
click at [531, 561] on div "Cubicle Areas Percentage from the Open Office Areas: 90" at bounding box center [593, 550] width 1108 height 40
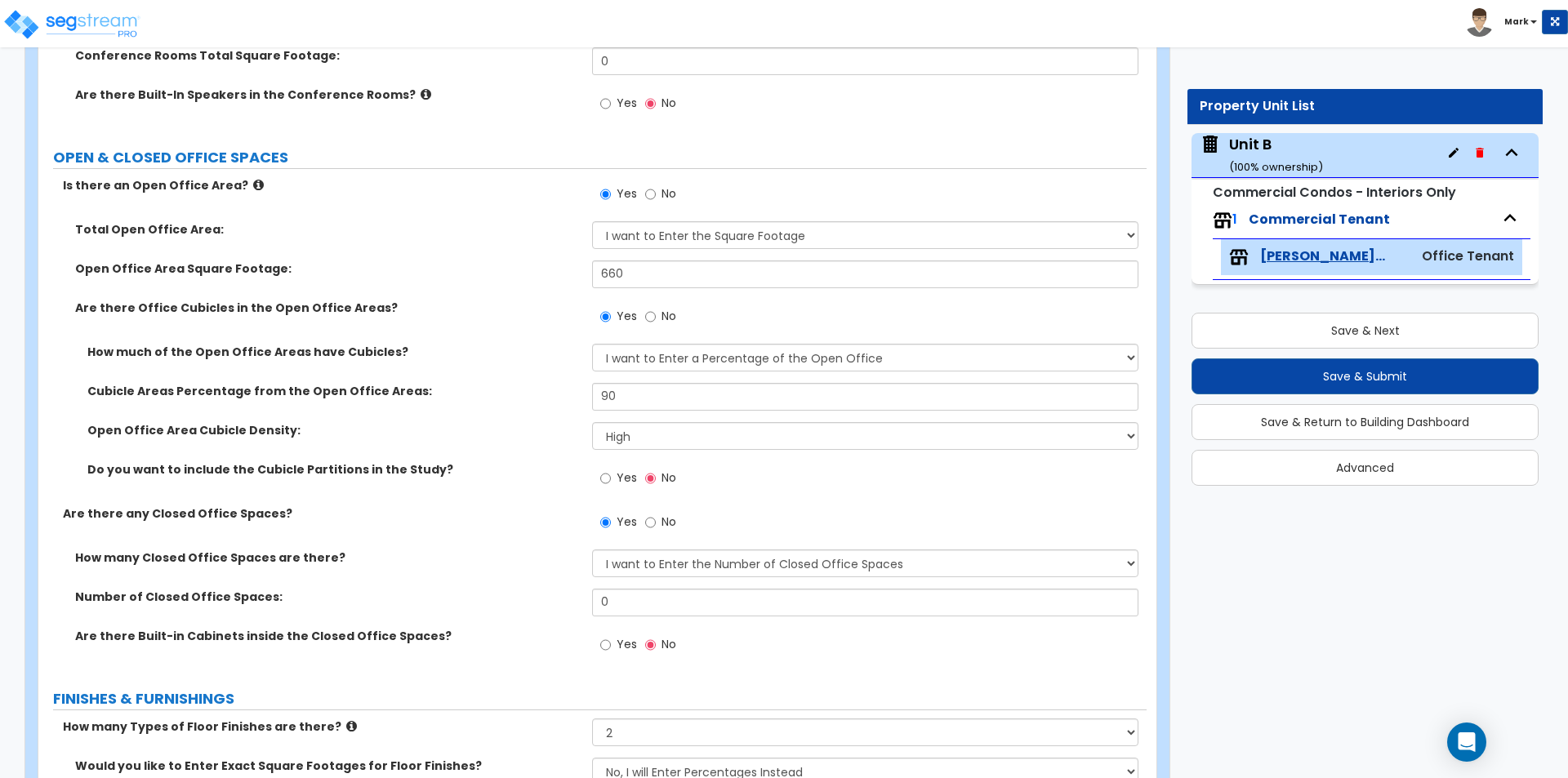
scroll to position [490, 0]
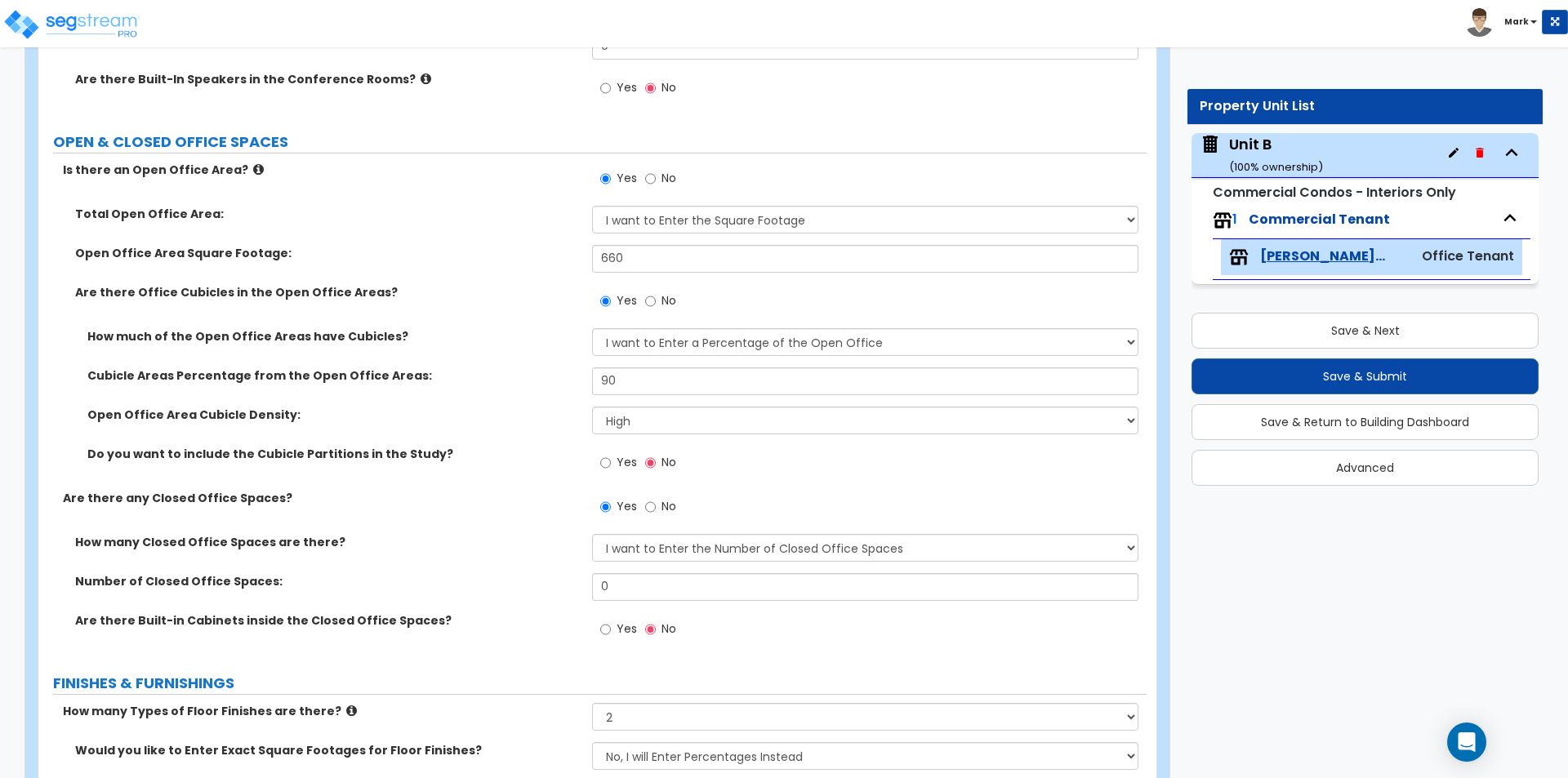
click at [623, 463] on span "Yes" at bounding box center [626, 462] width 20 height 16
click at [611, 463] on input "Yes" at bounding box center [605, 463] width 11 height 18
radio input "true"
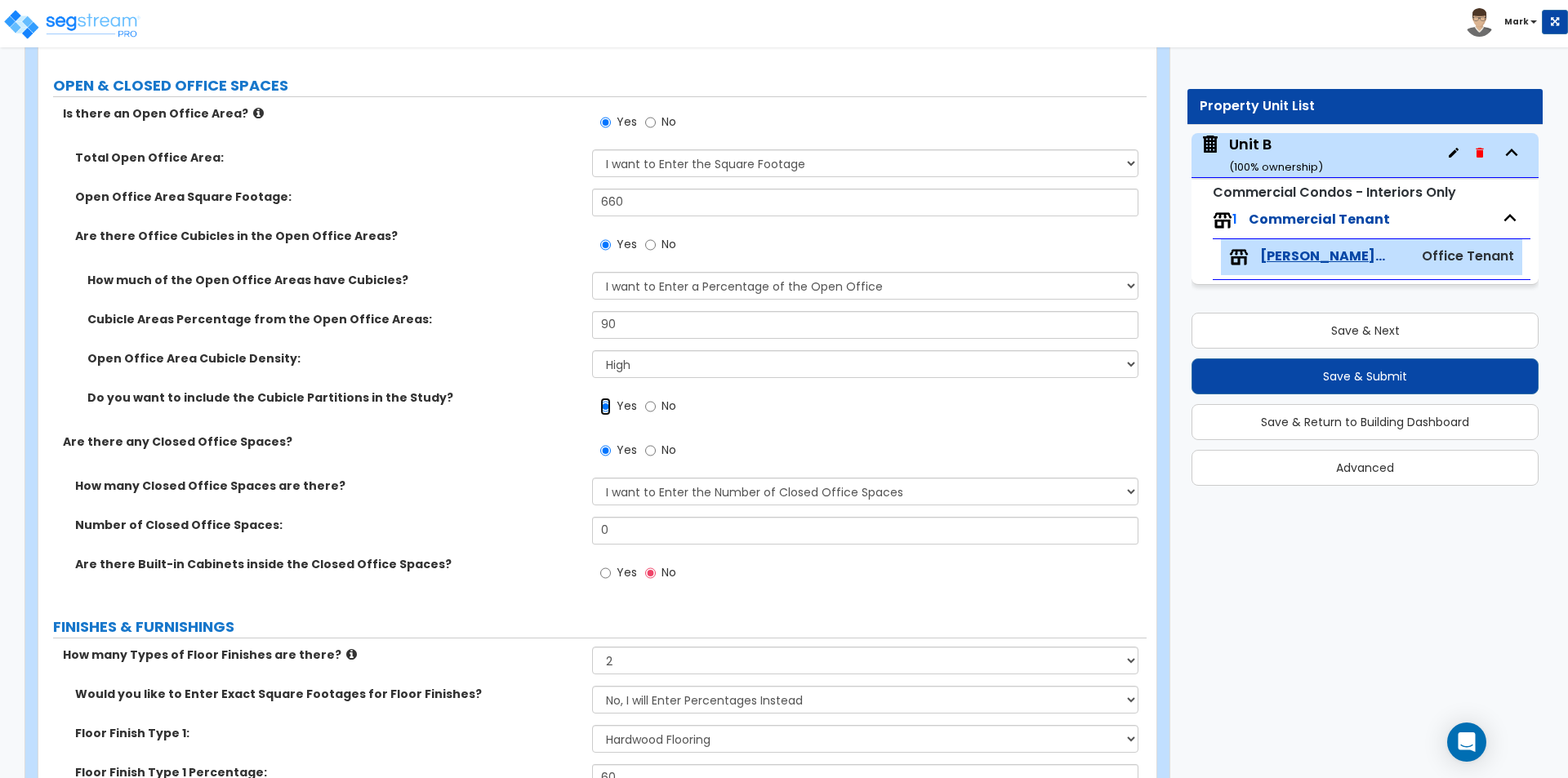
scroll to position [572, 0]
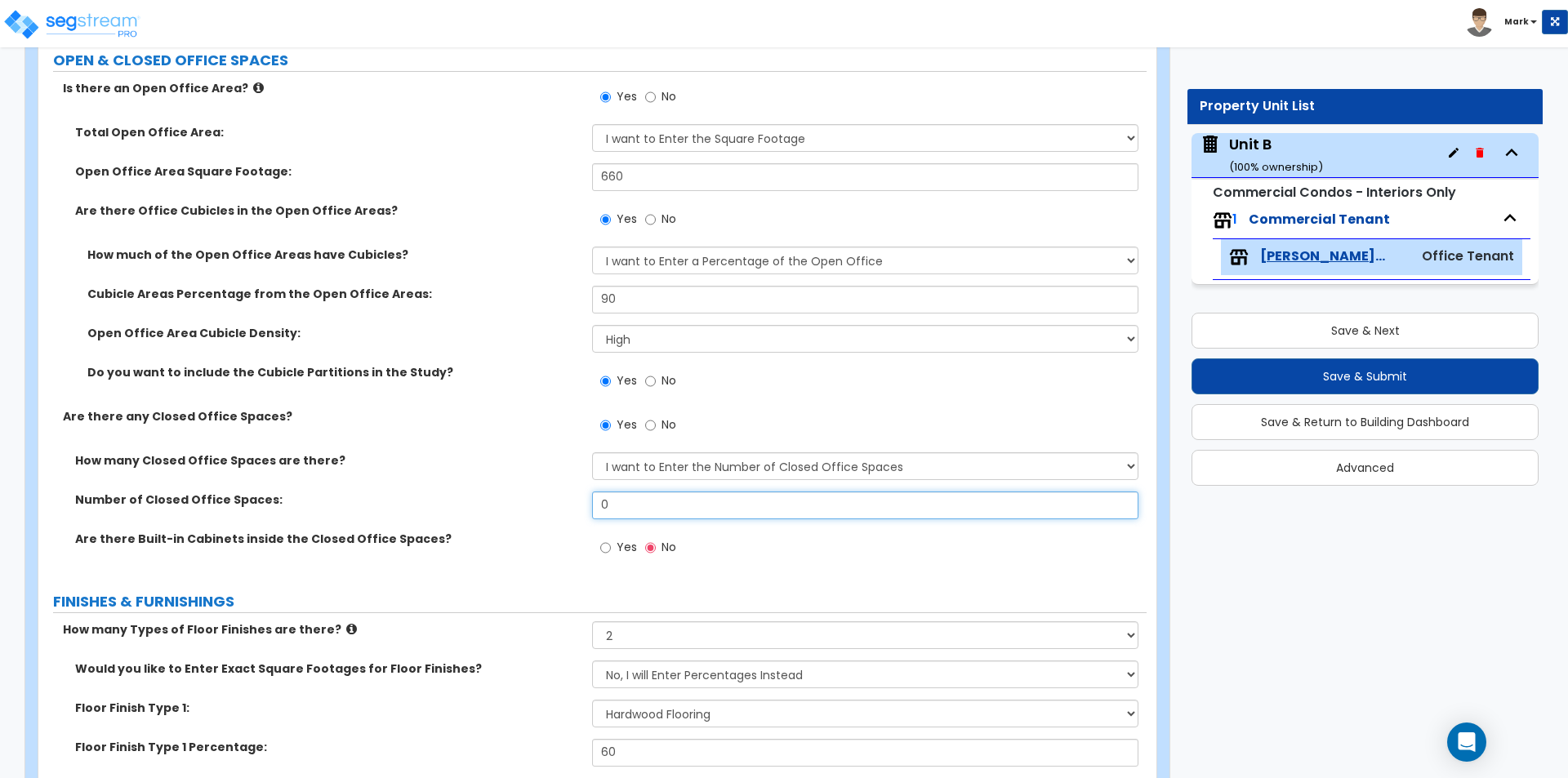
click at [617, 515] on input "0" at bounding box center [864, 505] width 545 height 28
type input "8"
click at [479, 543] on label "Are there Built-in Cabinets inside the Closed Office Spaces?" at bounding box center [328, 539] width 505 height 16
click at [617, 554] on span "Yes" at bounding box center [626, 547] width 20 height 16
click at [611, 554] on input "Yes" at bounding box center [605, 548] width 11 height 18
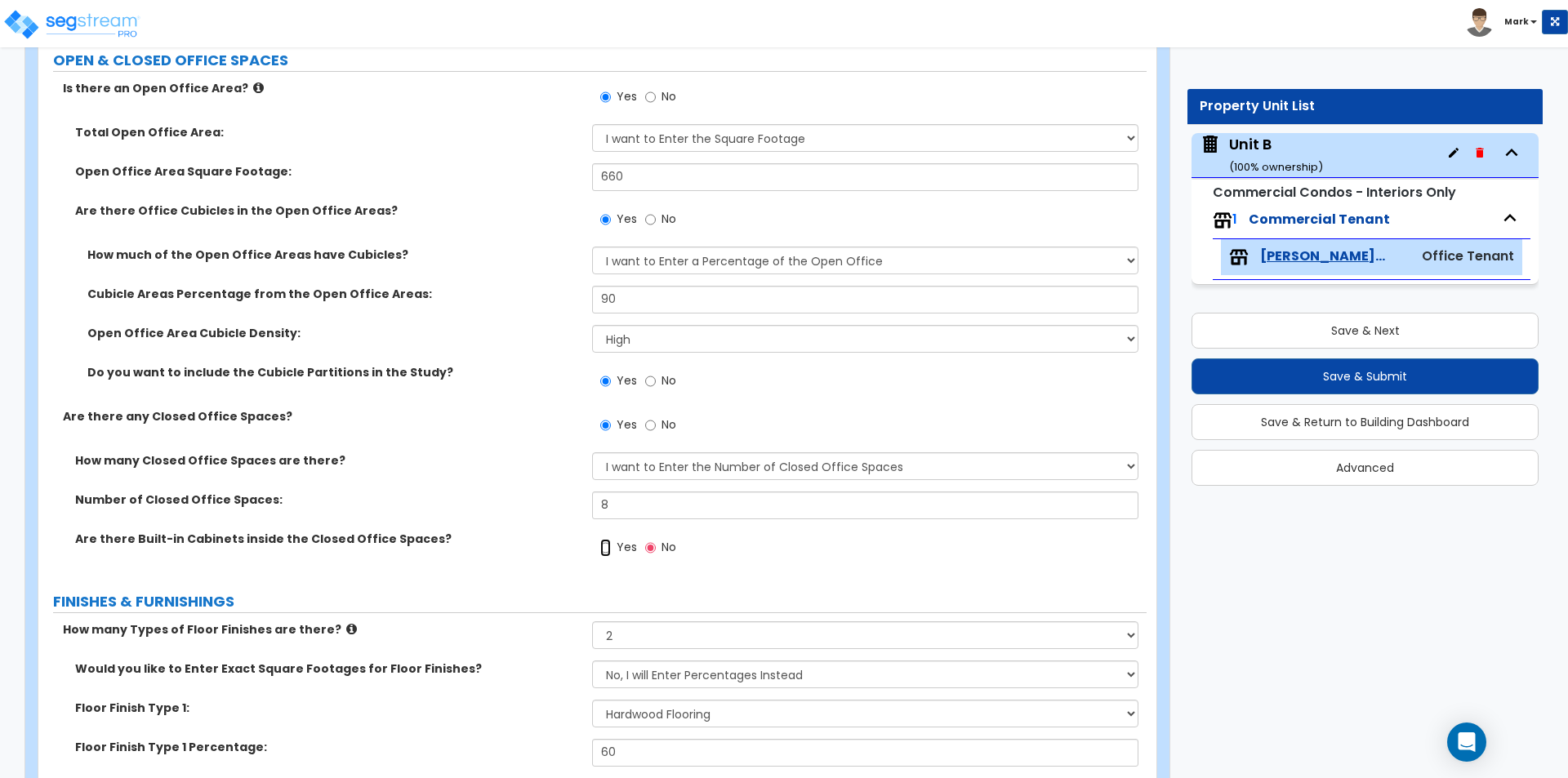
radio input "true"
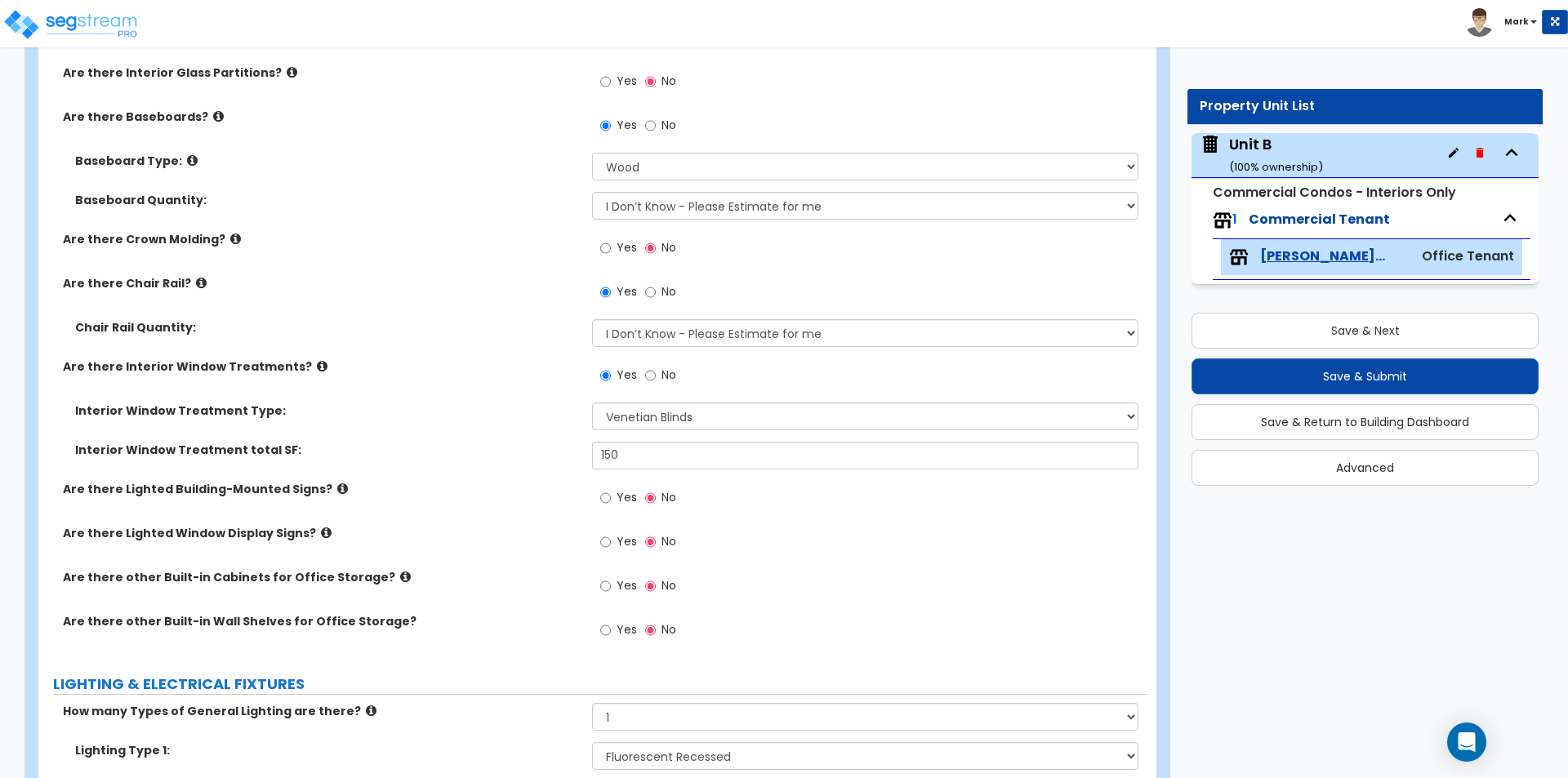
scroll to position [1960, 0]
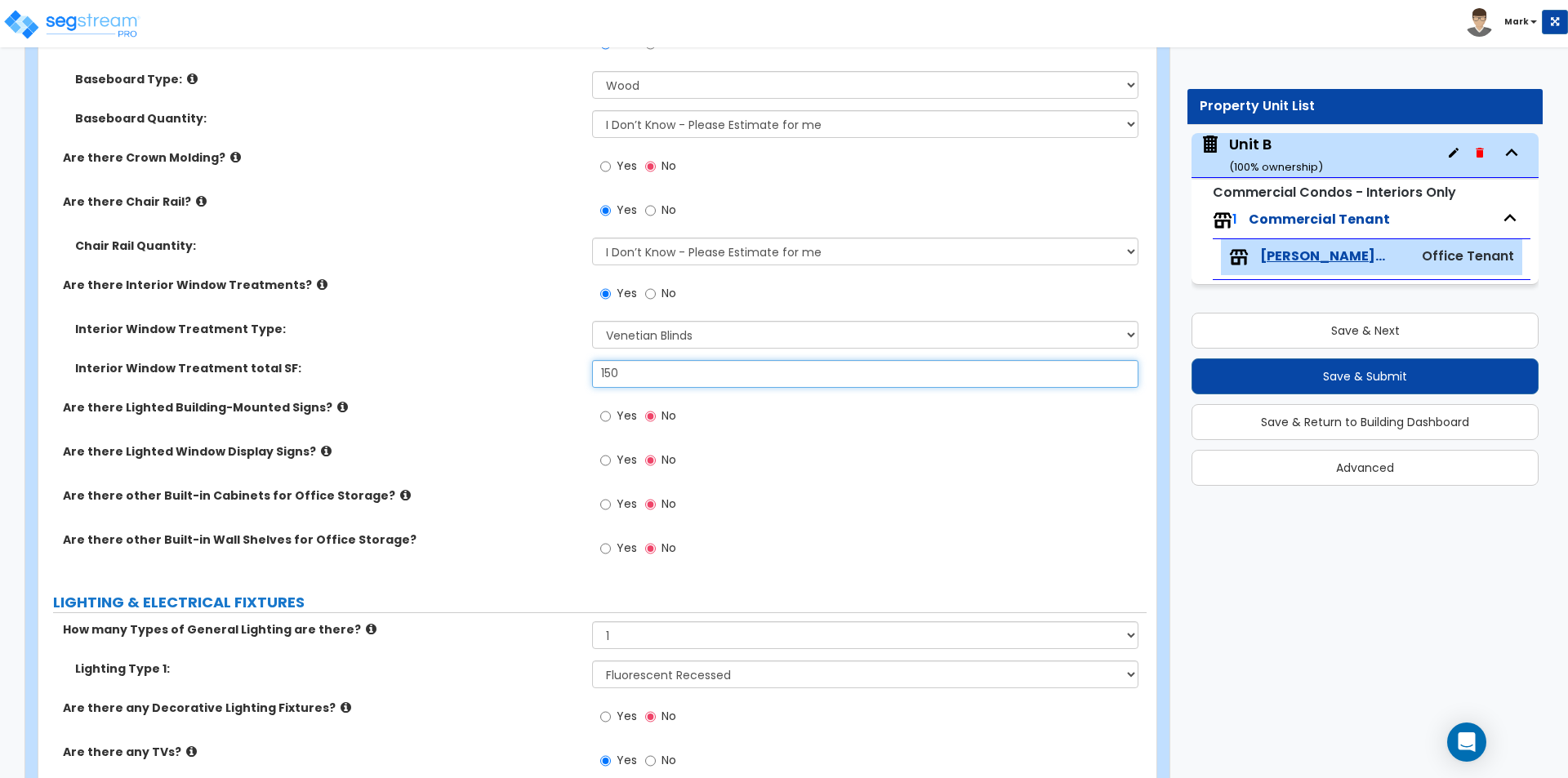
click at [641, 372] on input "150" at bounding box center [864, 374] width 545 height 28
type input "1"
type input "475"
click at [384, 334] on label "Interior Window Treatment Type:" at bounding box center [328, 329] width 505 height 16
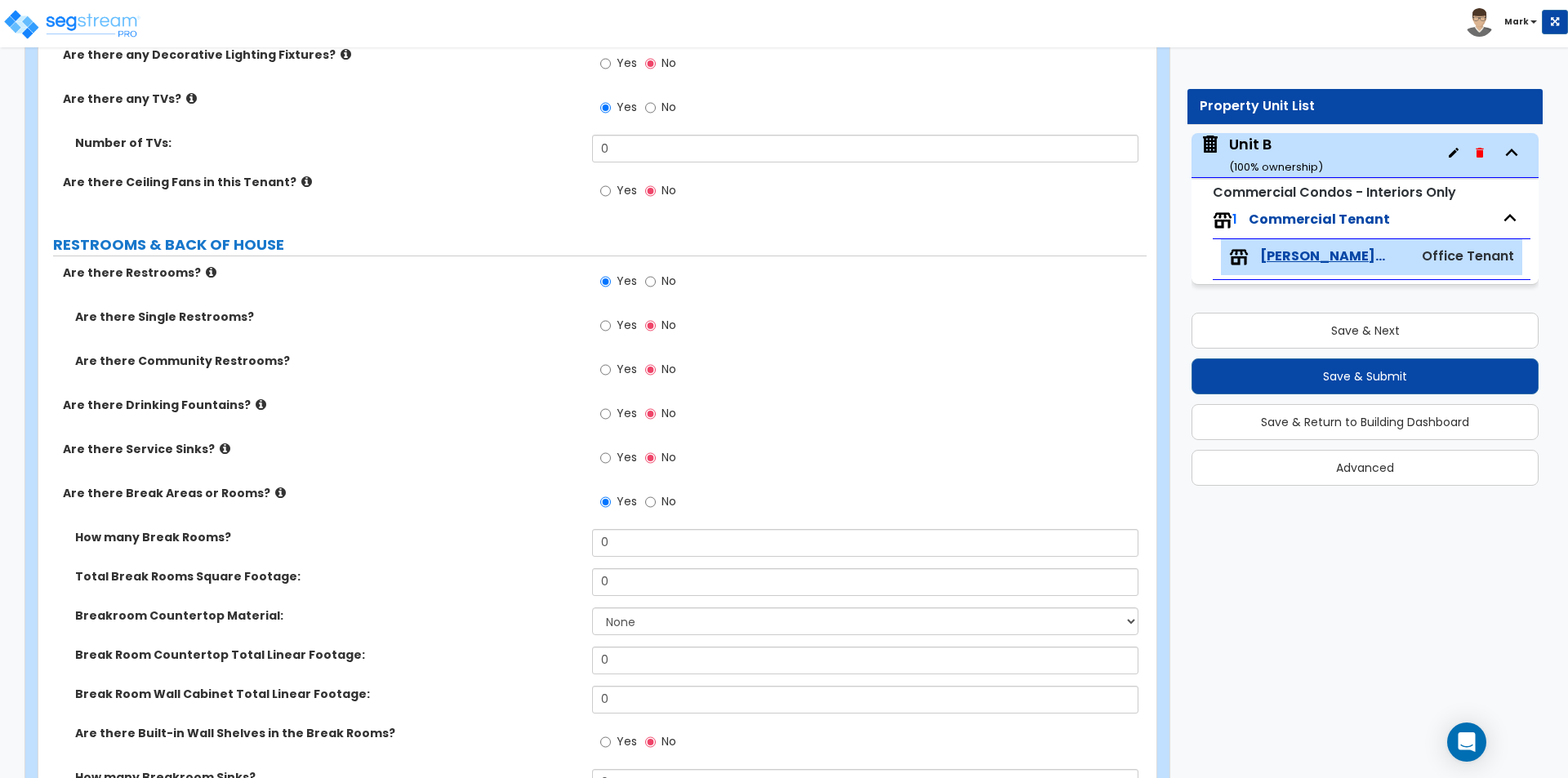
scroll to position [2696, 0]
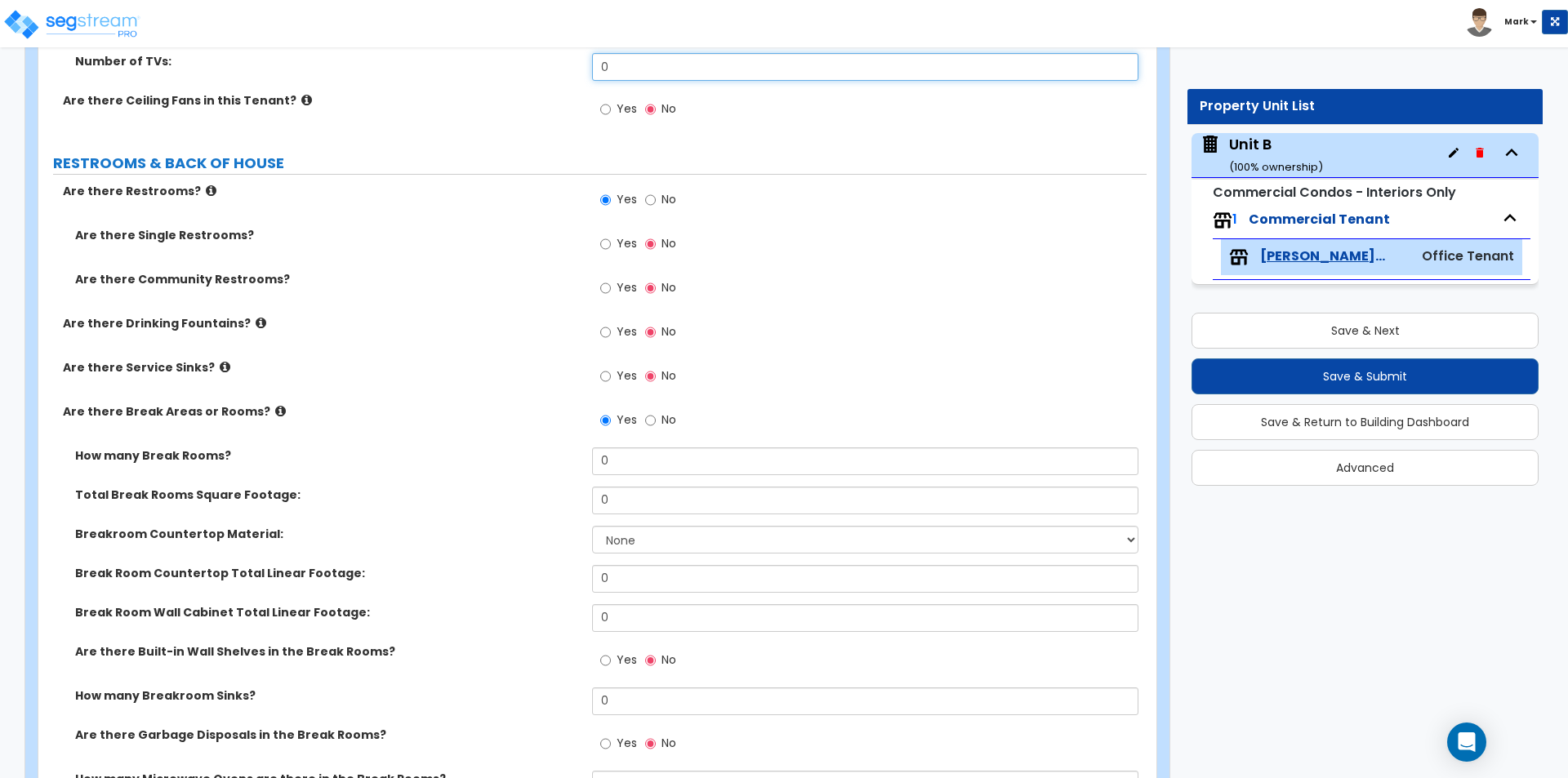
click at [637, 68] on input "0" at bounding box center [864, 67] width 545 height 28
click at [487, 223] on div "Are there Restrooms? Yes No" at bounding box center [593, 205] width 1108 height 44
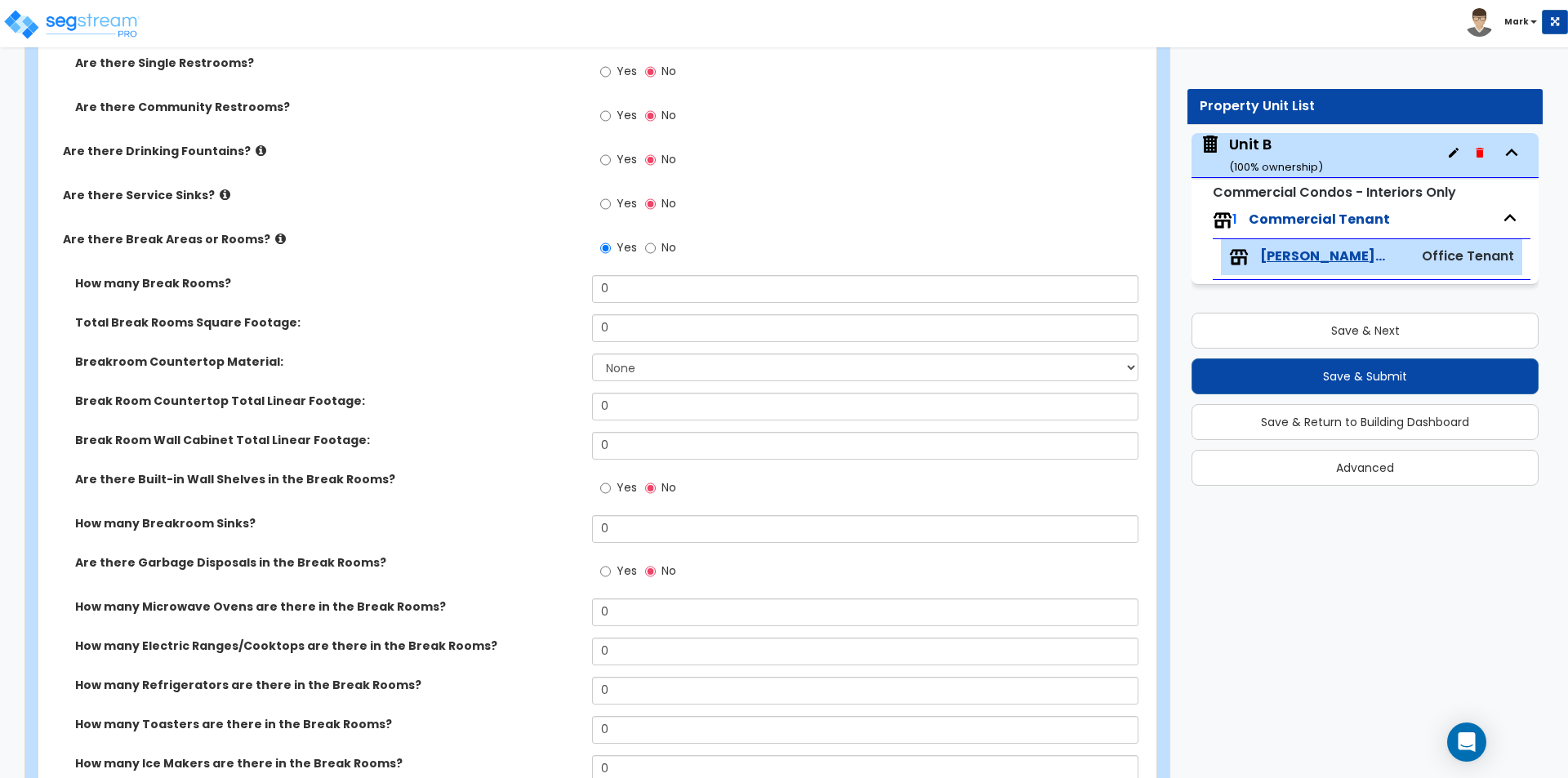
scroll to position [2940, 0]
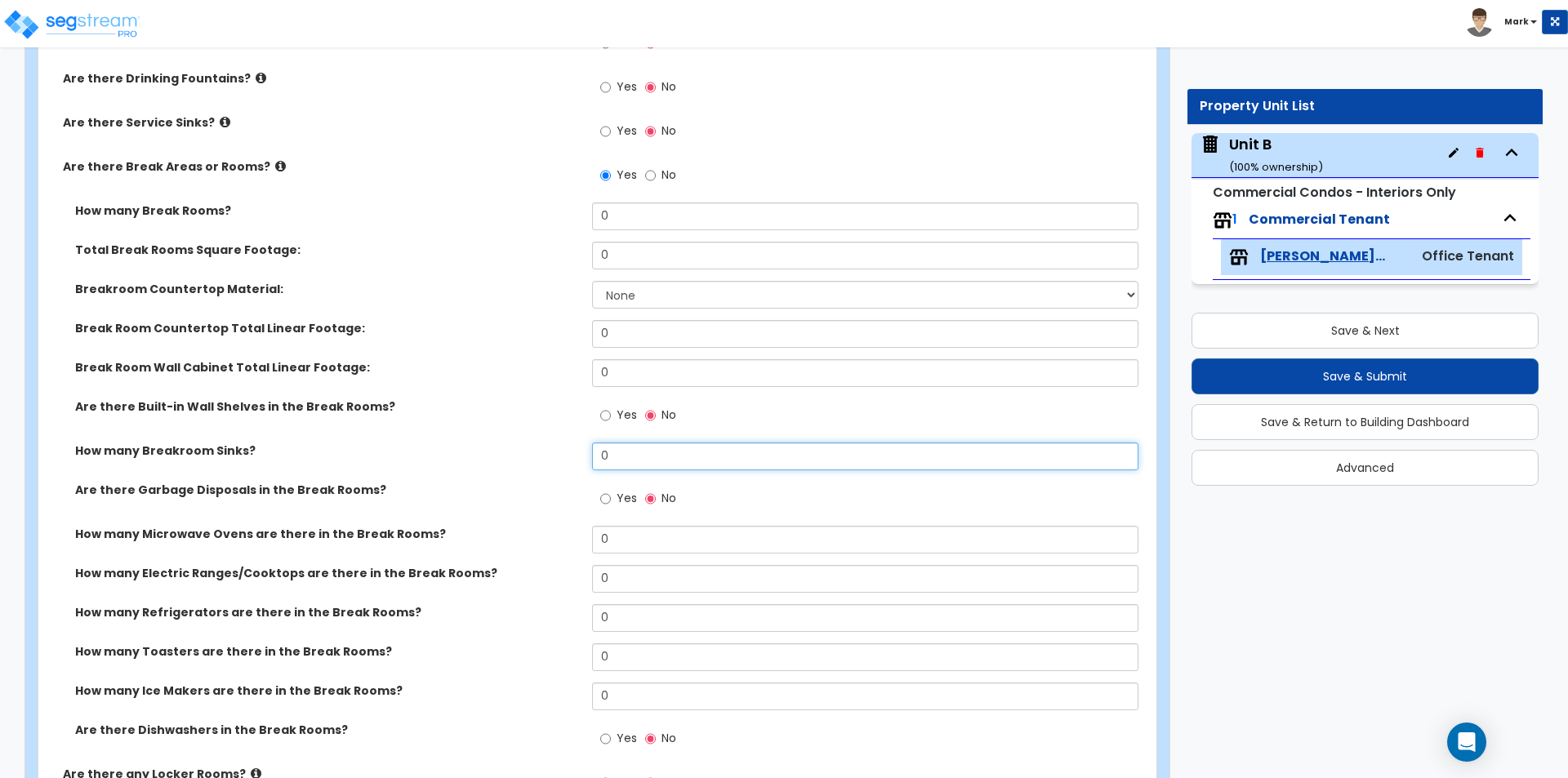
click at [697, 462] on input "0" at bounding box center [864, 456] width 545 height 28
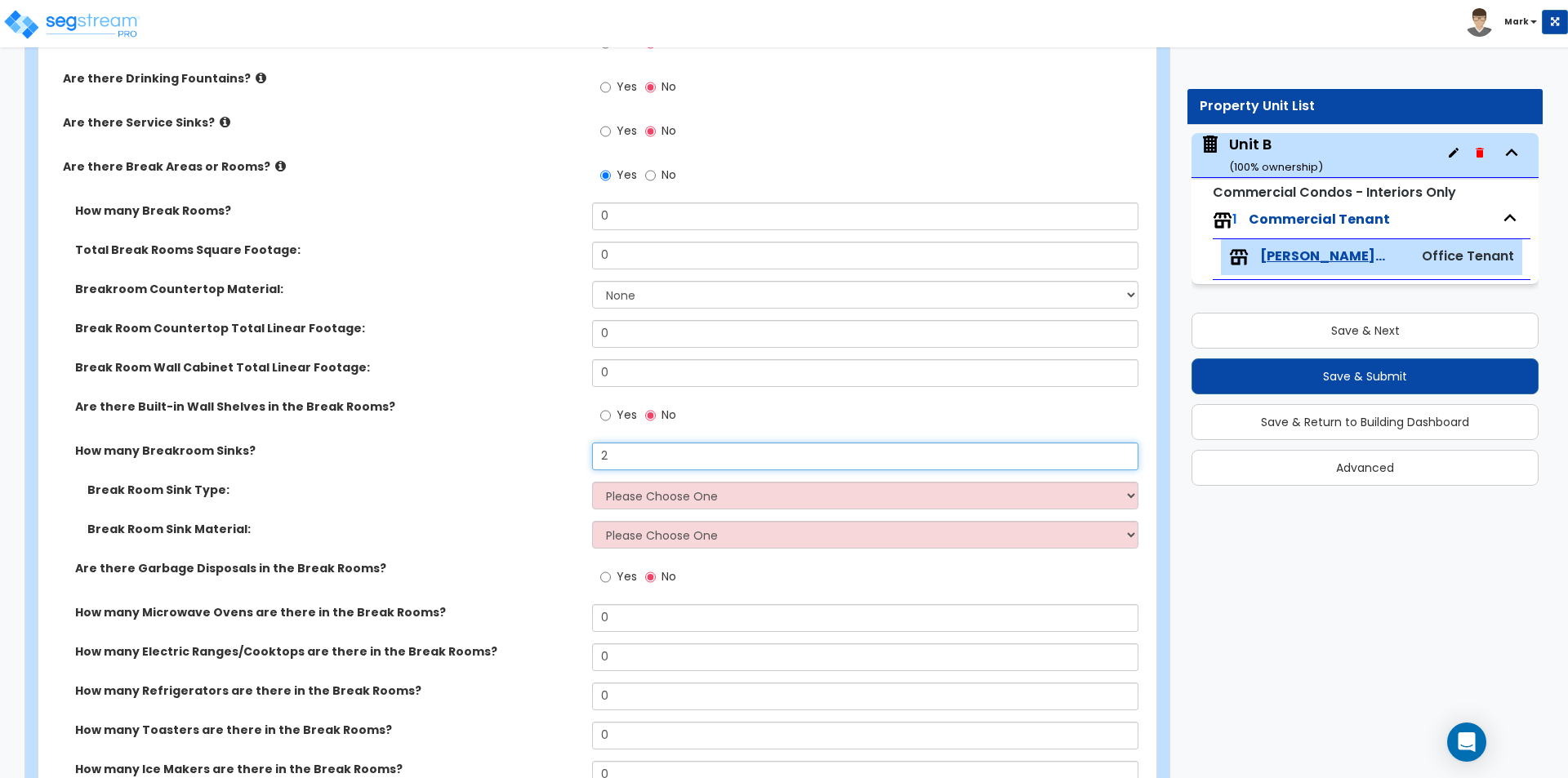
type input "2"
click at [526, 425] on div "Are there Built-in Wall Shelves in the Break Rooms? Yes No" at bounding box center [593, 420] width 1108 height 44
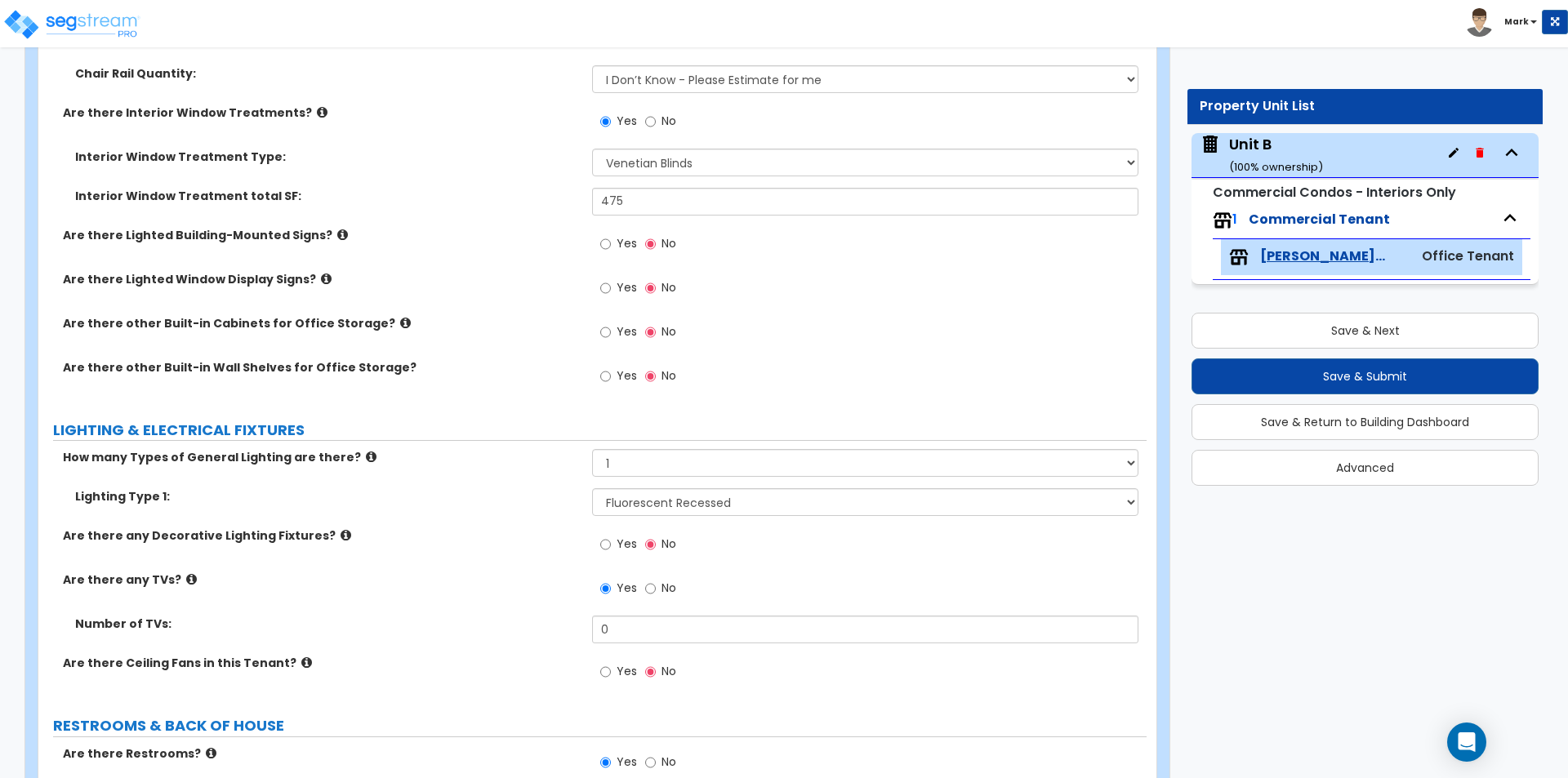
scroll to position [2124, 0]
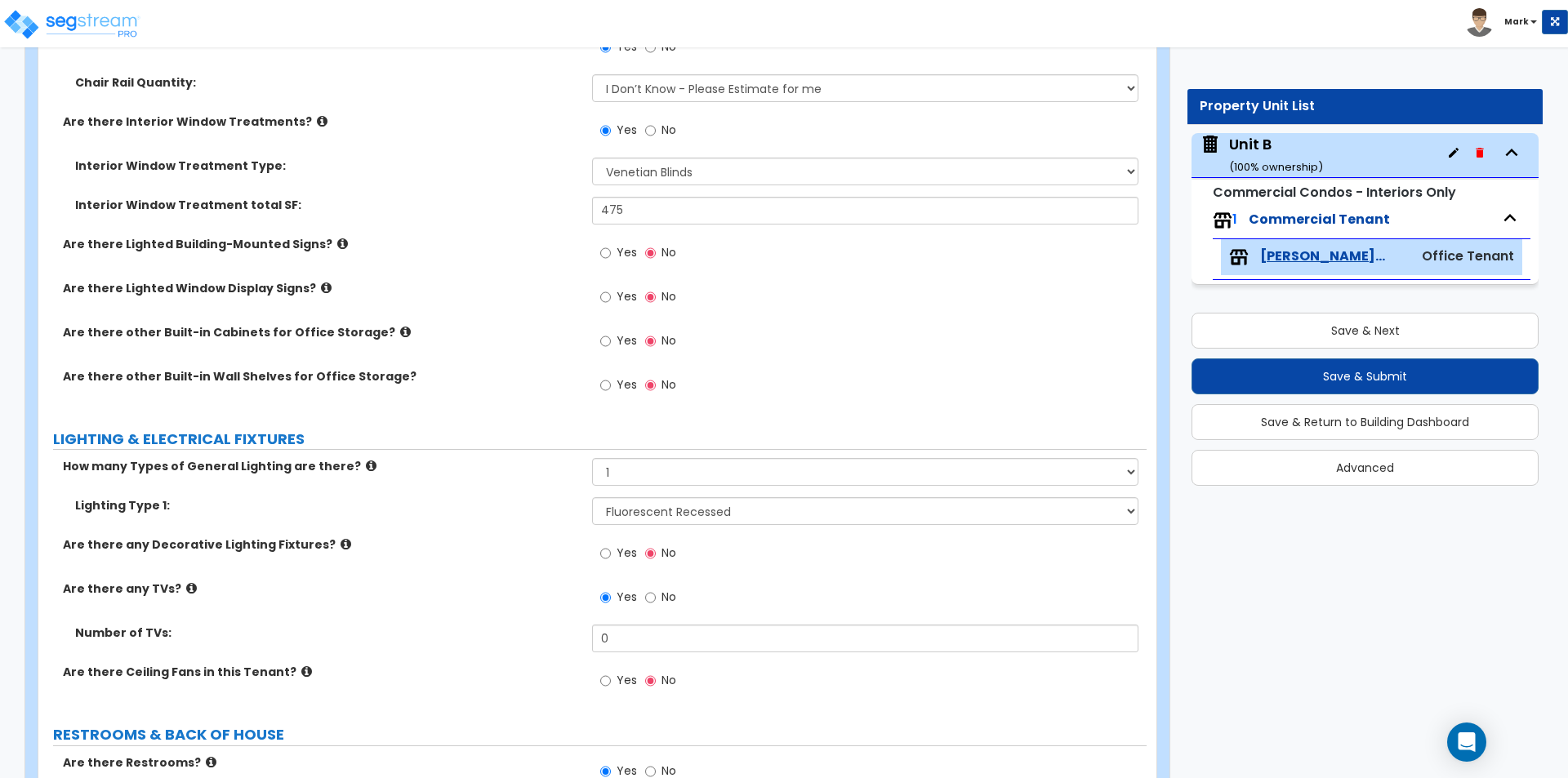
click at [373, 323] on div "Are there Lighted Window Display Signs? Yes No" at bounding box center [593, 303] width 1108 height 44
click at [400, 327] on icon at bounding box center [405, 332] width 11 height 13
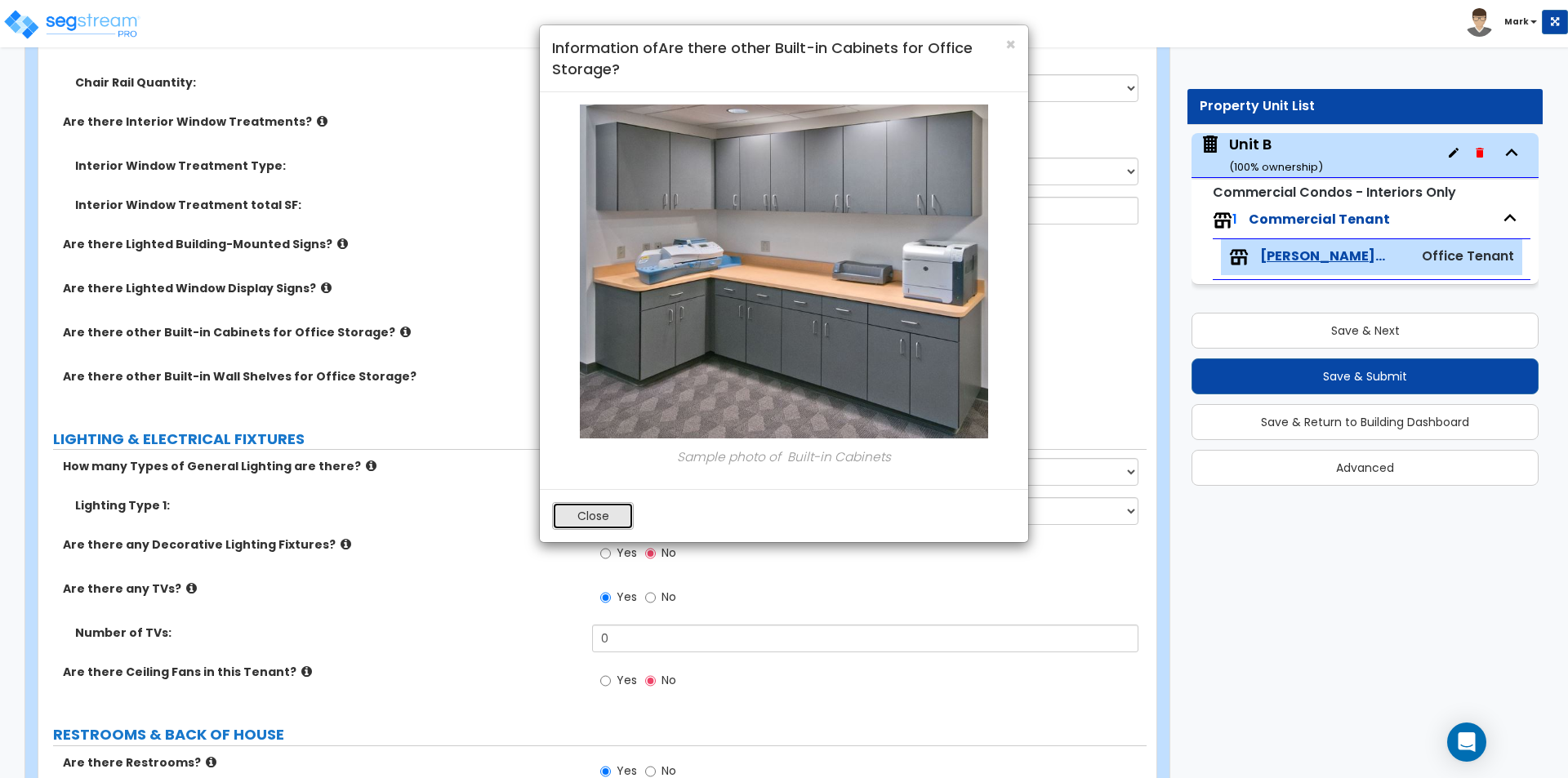
click at [585, 526] on button "Close" at bounding box center [593, 516] width 82 height 28
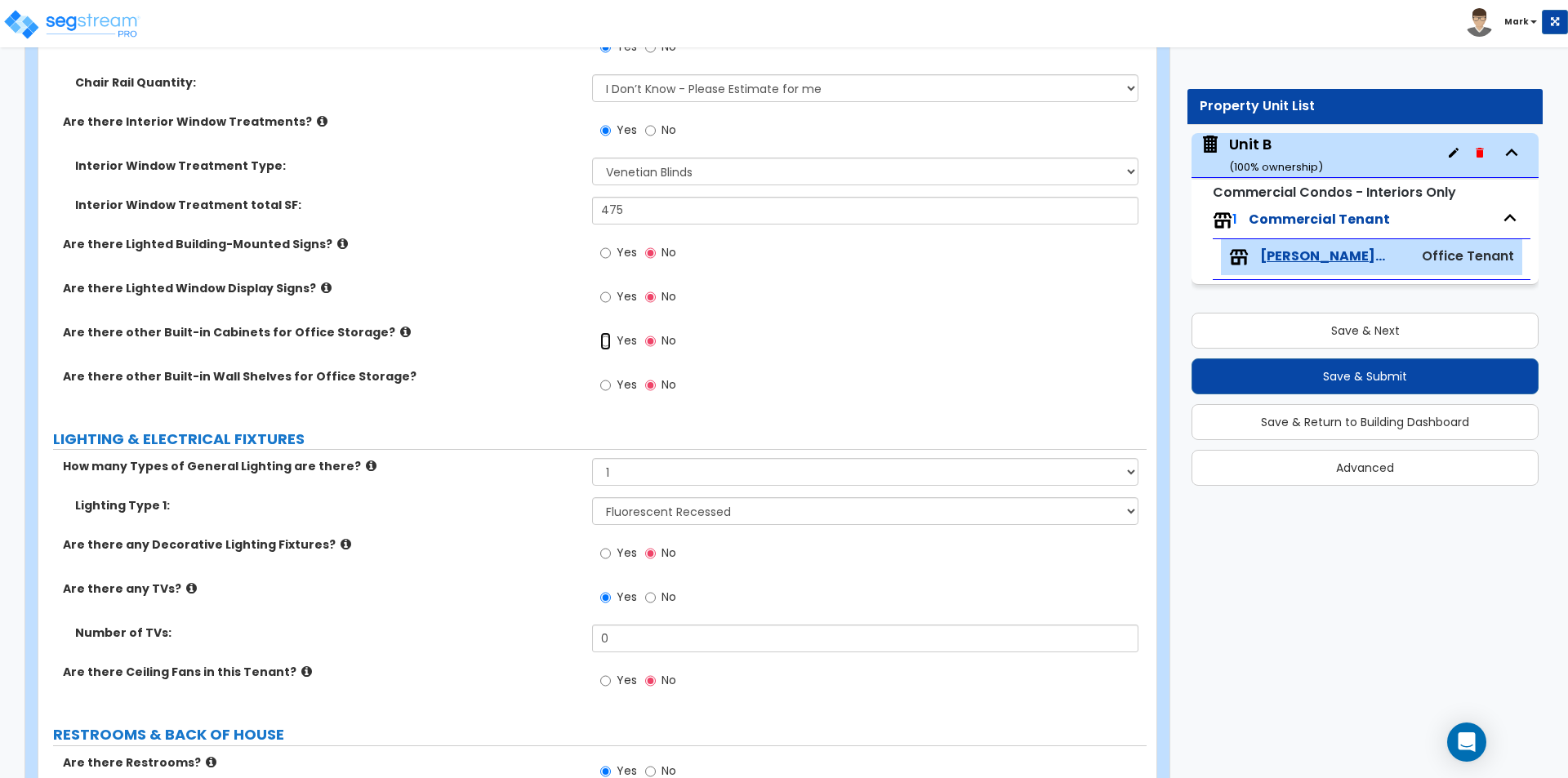
click at [607, 347] on input "Yes" at bounding box center [605, 341] width 11 height 18
radio input "true"
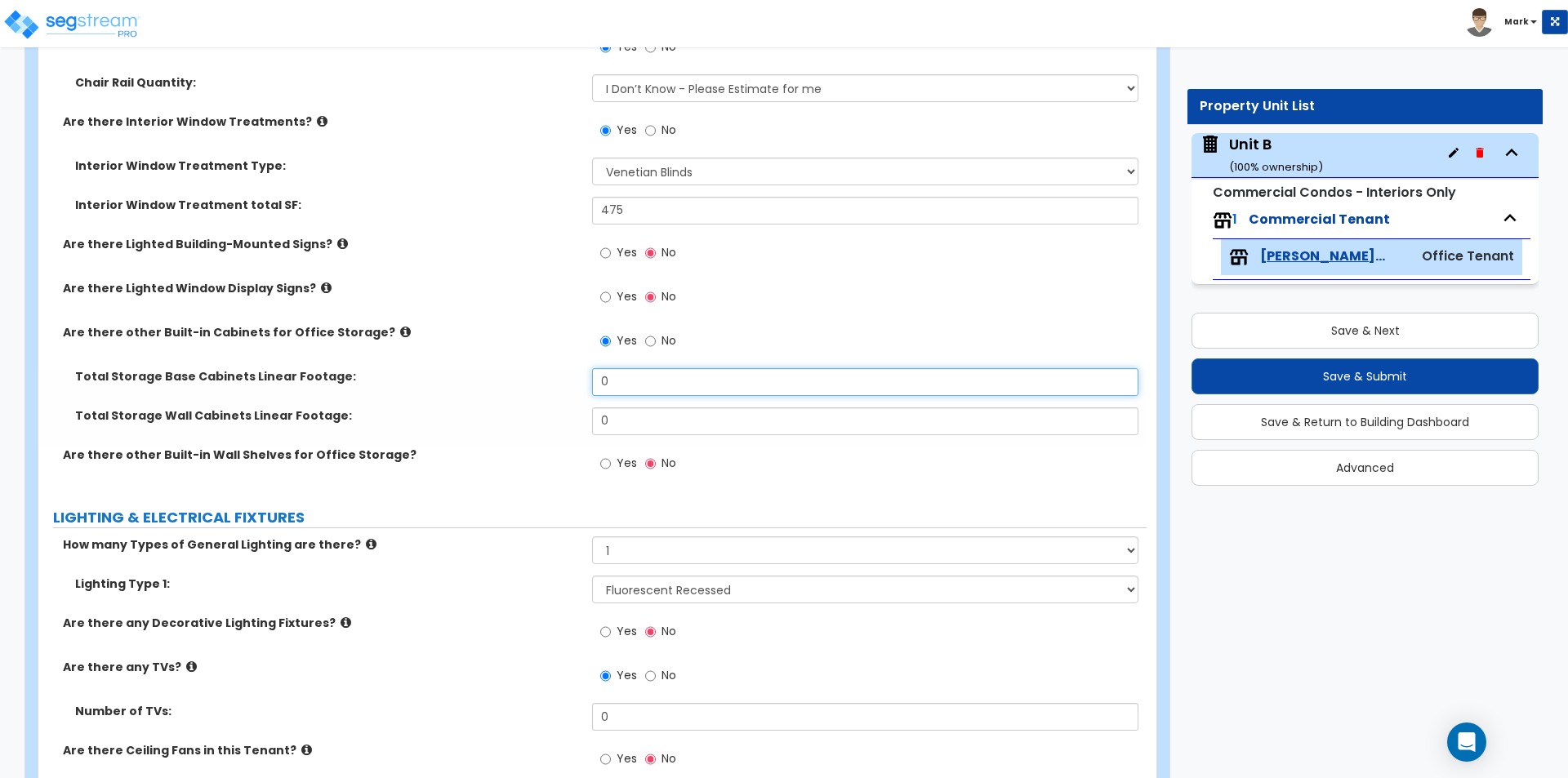
click at [639, 382] on input "0" at bounding box center [864, 382] width 545 height 28
type input "17"
click at [636, 422] on input "0" at bounding box center [864, 421] width 545 height 28
type input "17"
click at [543, 388] on div "Total Storage Base Cabinets Linear Footage: 17" at bounding box center [593, 388] width 1108 height 40
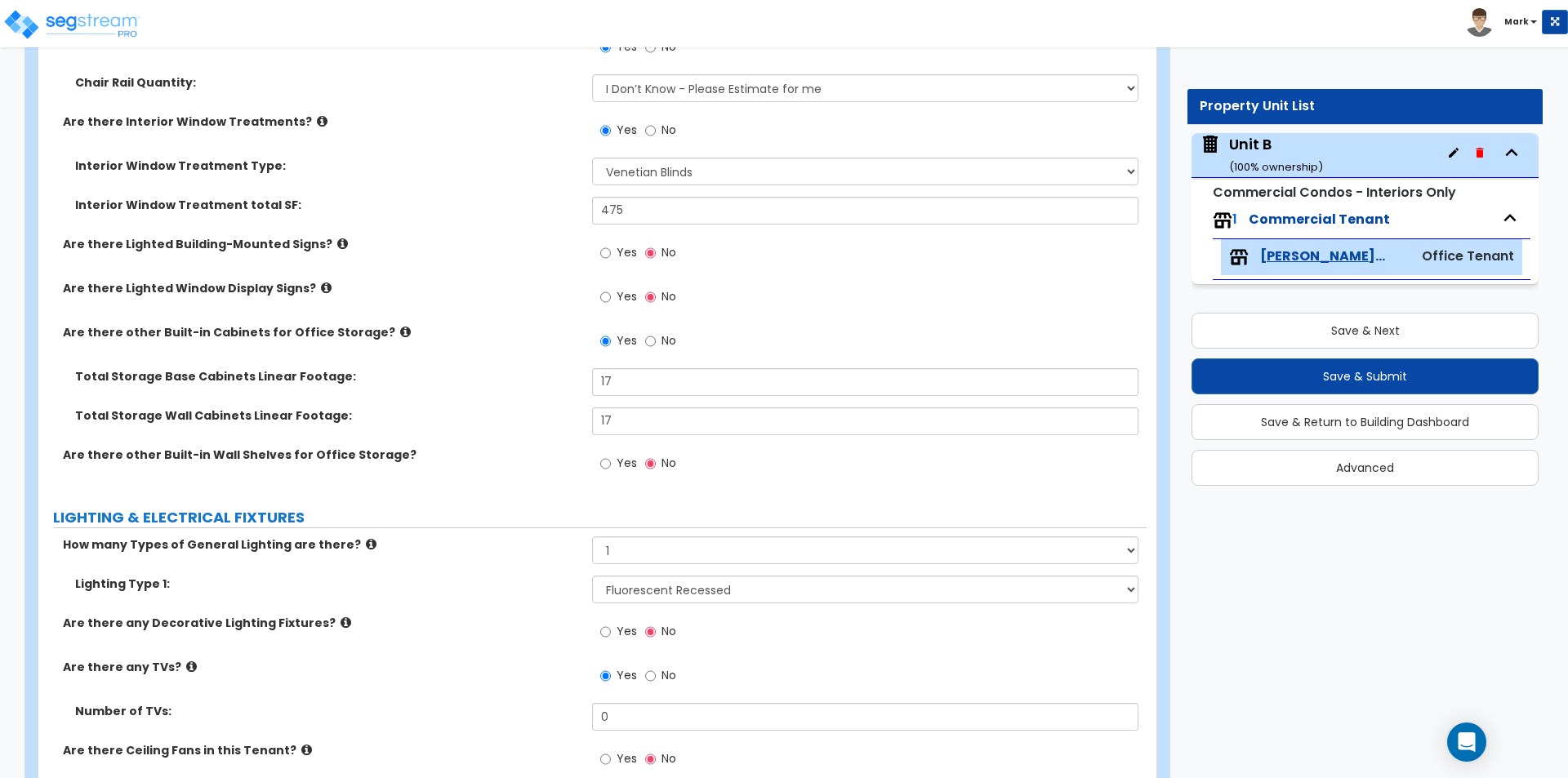
click at [599, 466] on div "Yes No" at bounding box center [638, 465] width 93 height 38
click at [605, 465] on input "Yes" at bounding box center [605, 464] width 11 height 18
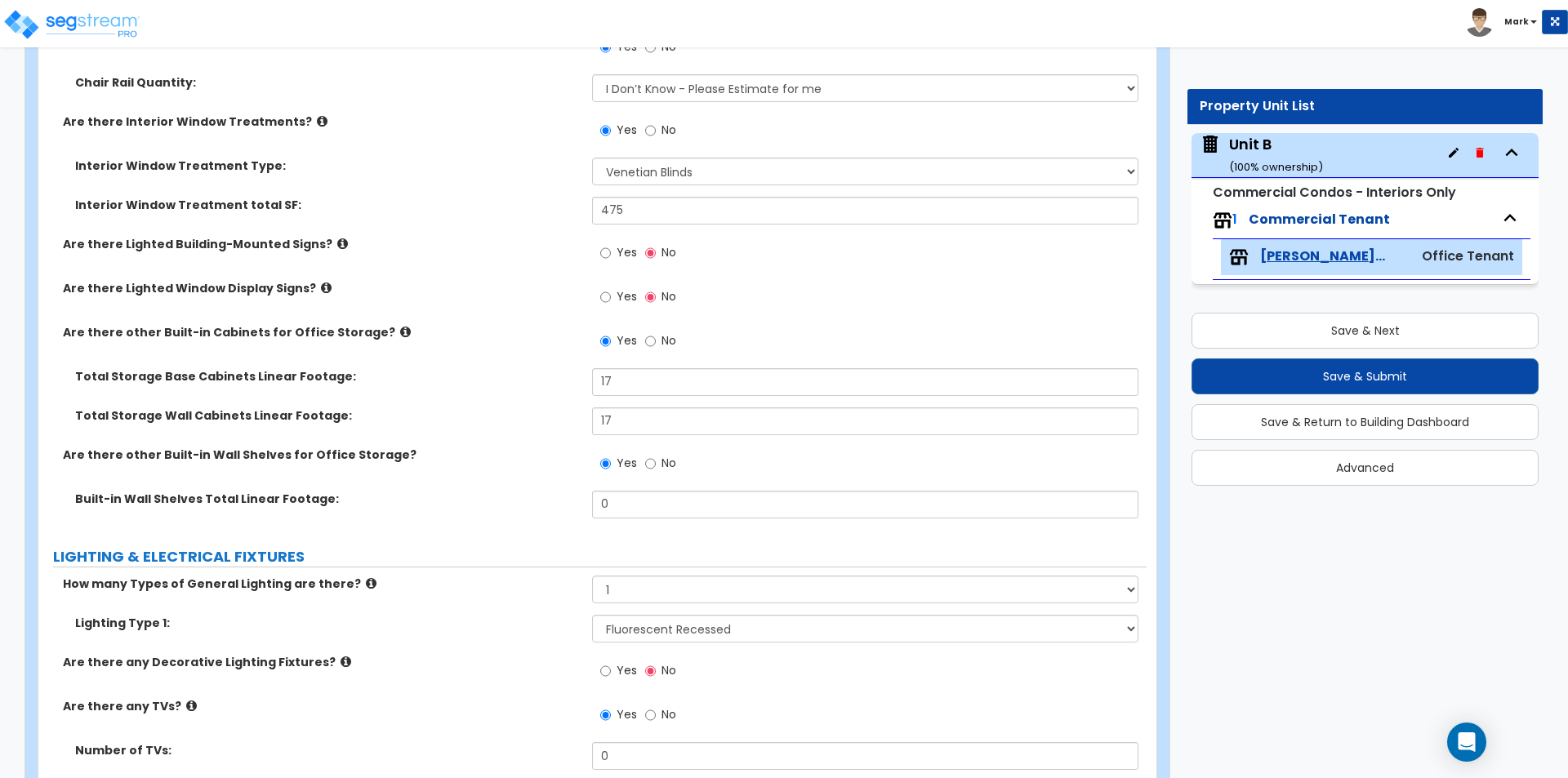
click at [644, 465] on div "Yes No" at bounding box center [638, 465] width 93 height 38
drag, startPoint x: 656, startPoint y: 472, endPoint x: 648, endPoint y: 467, distance: 9.4
click at [650, 469] on label "No" at bounding box center [660, 465] width 31 height 28
click at [648, 467] on input "No" at bounding box center [650, 464] width 11 height 18
radio input "false"
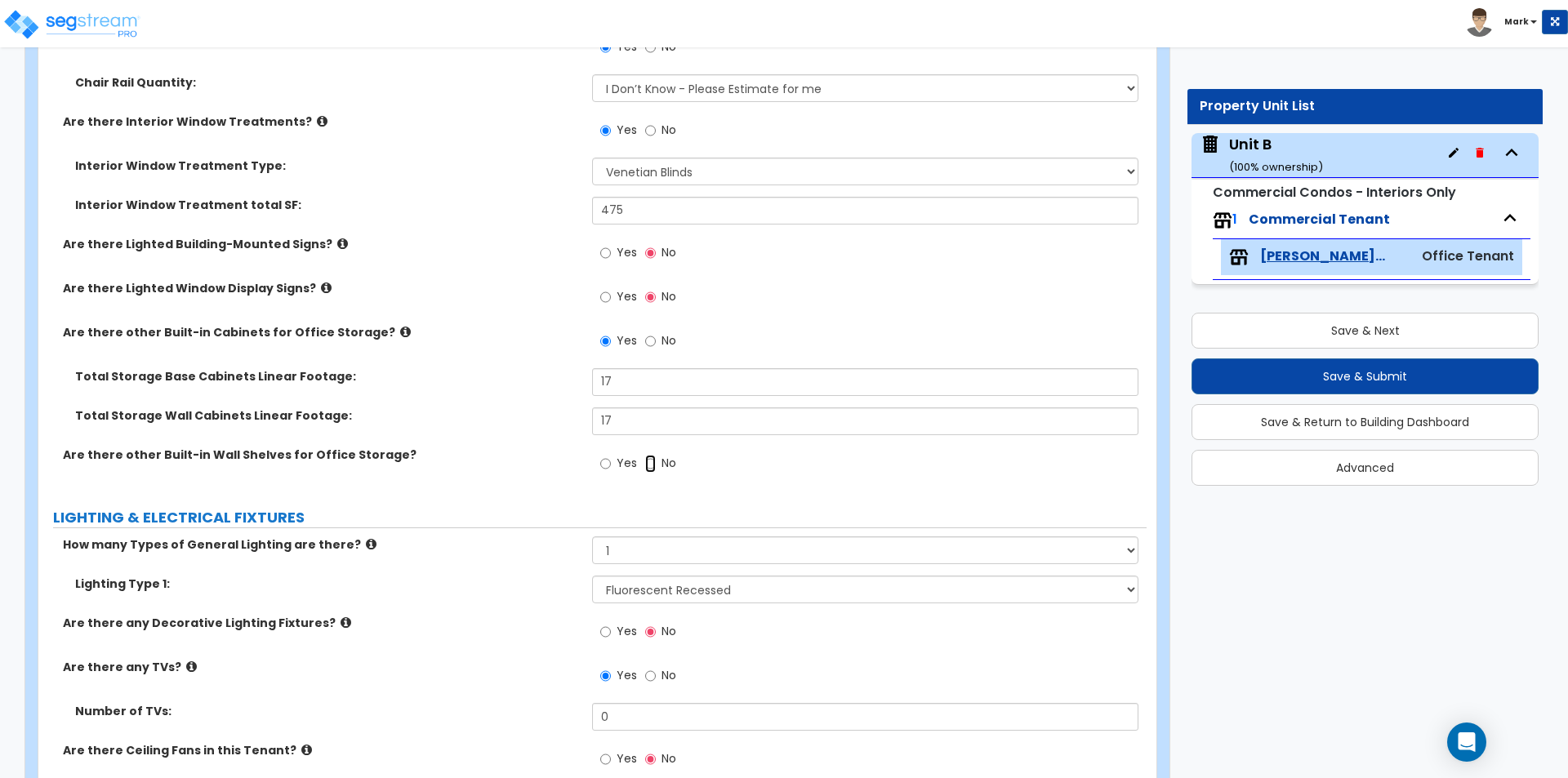
radio input "true"
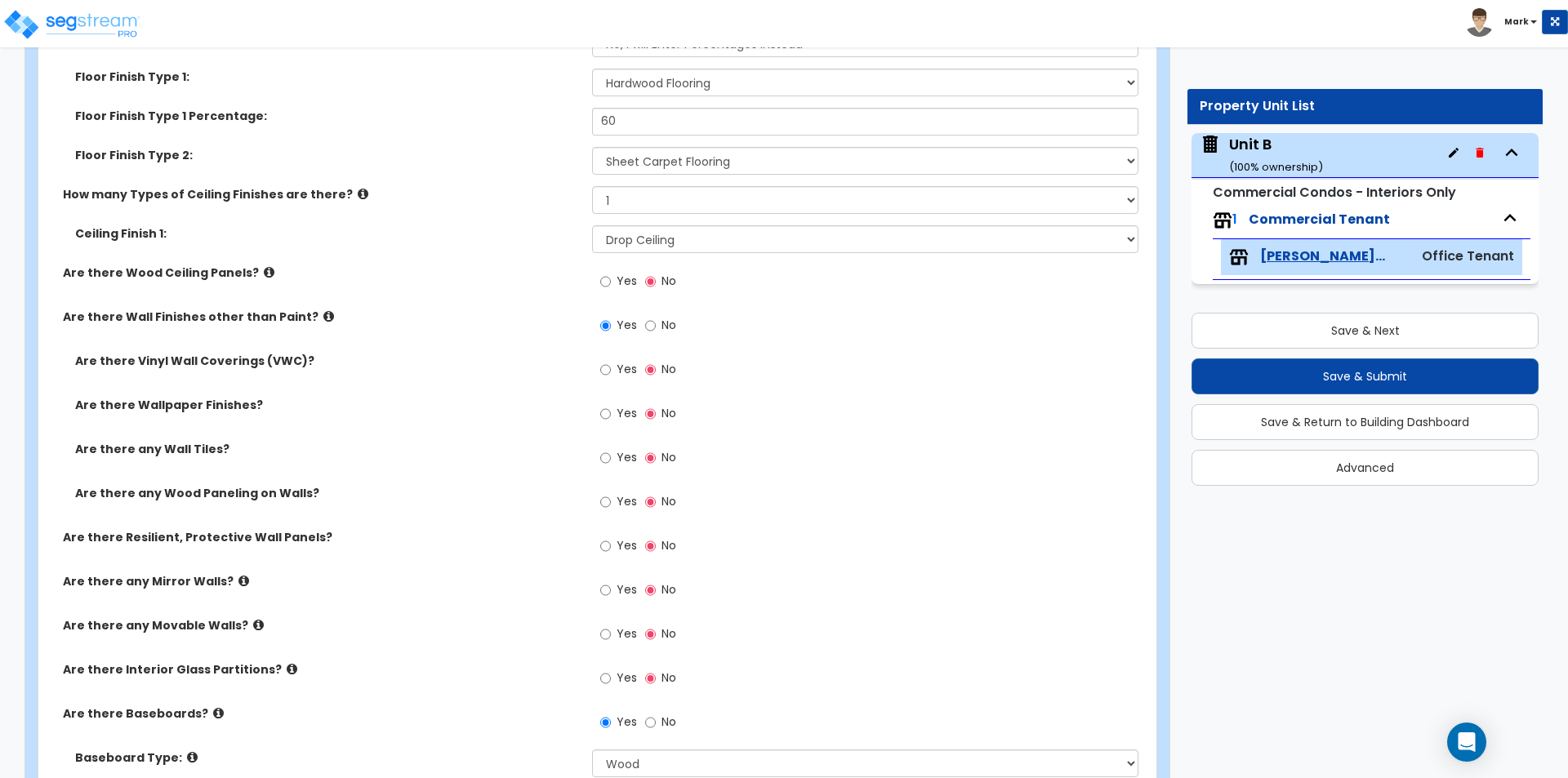
scroll to position [1306, 0]
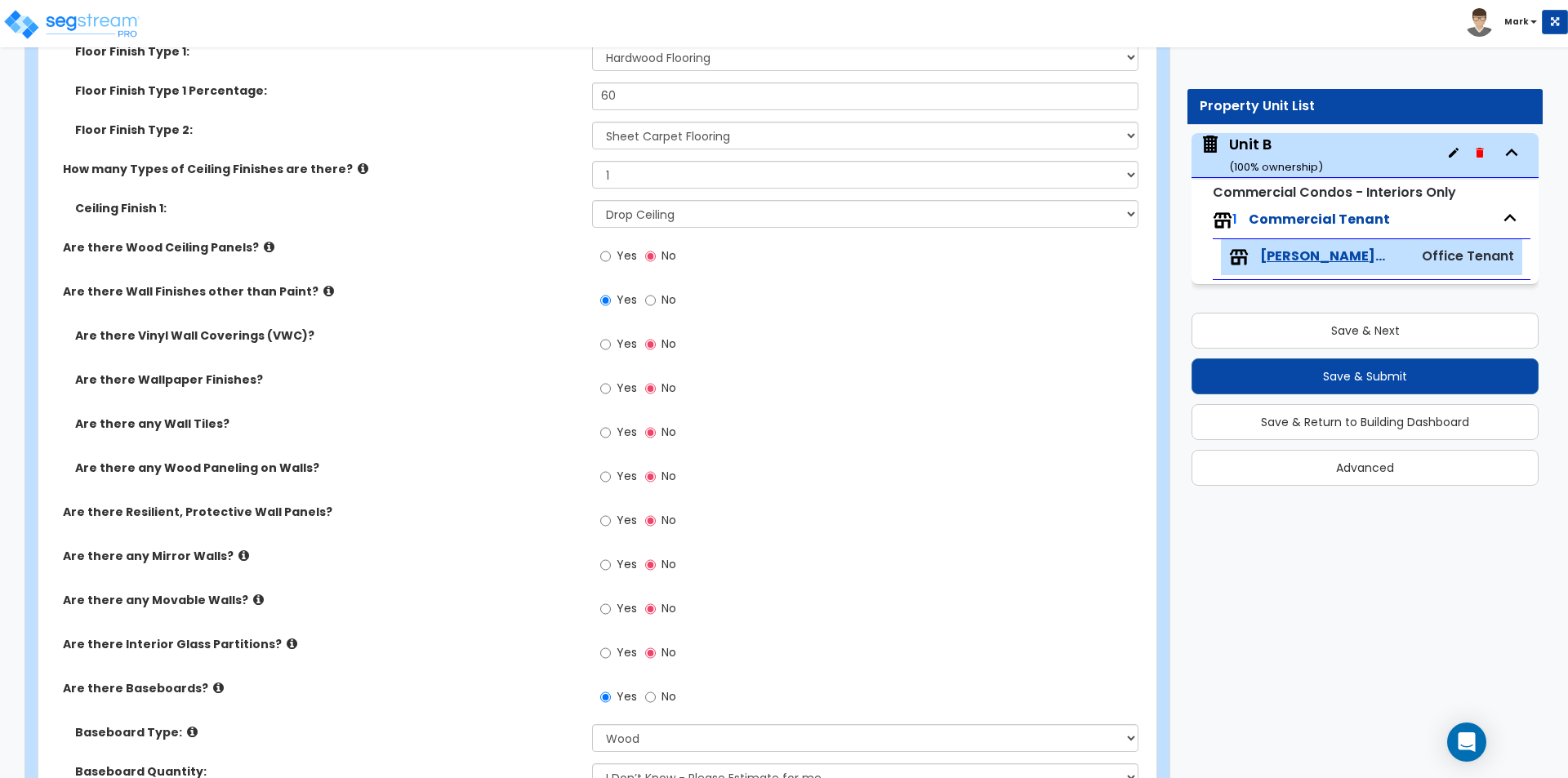
click at [625, 382] on span "Yes" at bounding box center [626, 388] width 20 height 16
click at [611, 382] on input "Yes" at bounding box center [605, 389] width 11 height 18
radio input "true"
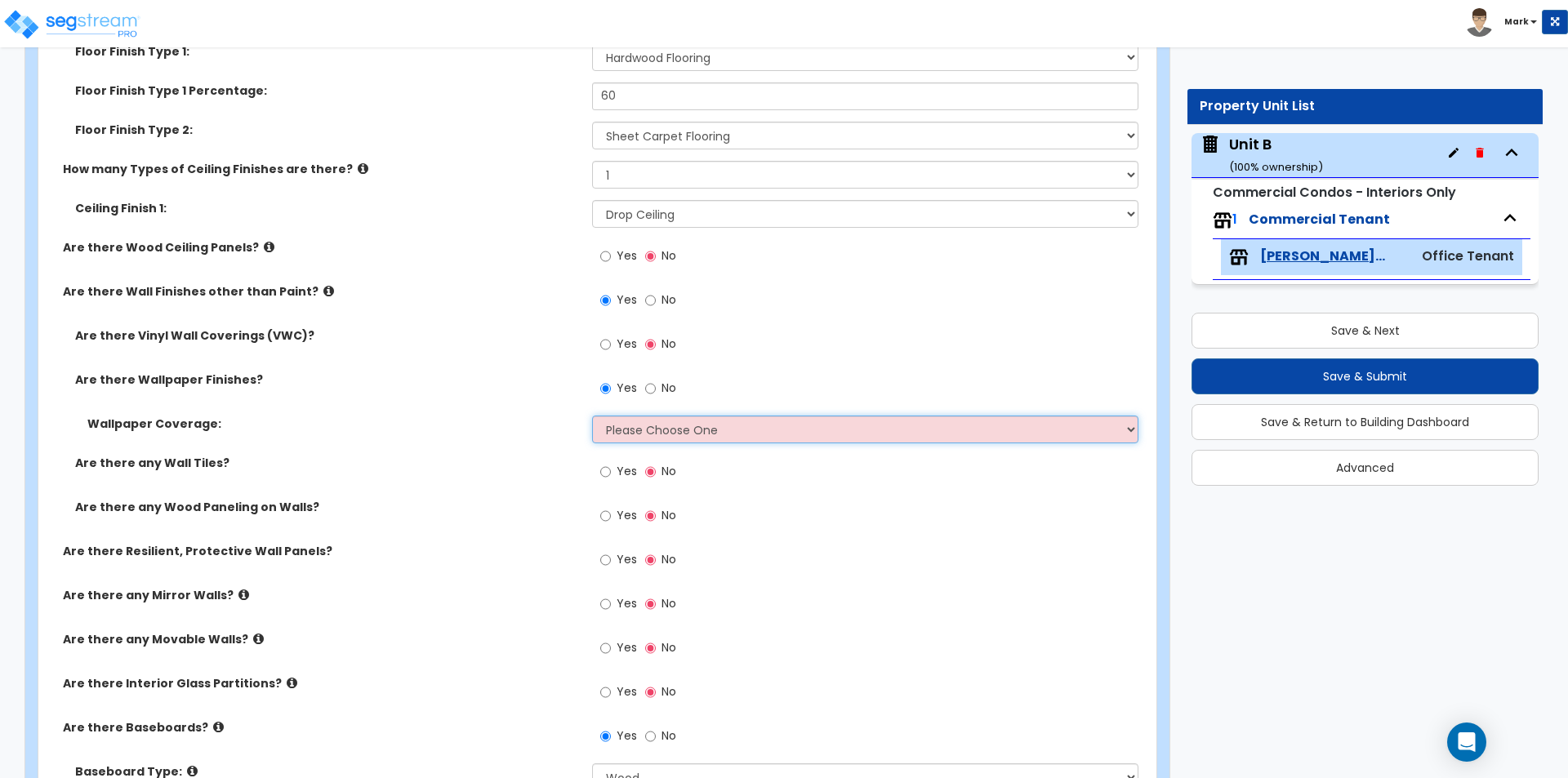
click at [688, 419] on select "Please Choose One Only a Small Portion of Walls are Covered Several Walls are C…" at bounding box center [864, 429] width 545 height 28
select select "2"
click at [592, 416] on select "Please Choose One Only a Small Portion of Walls are Covered Several Walls are C…" at bounding box center [864, 429] width 545 height 28
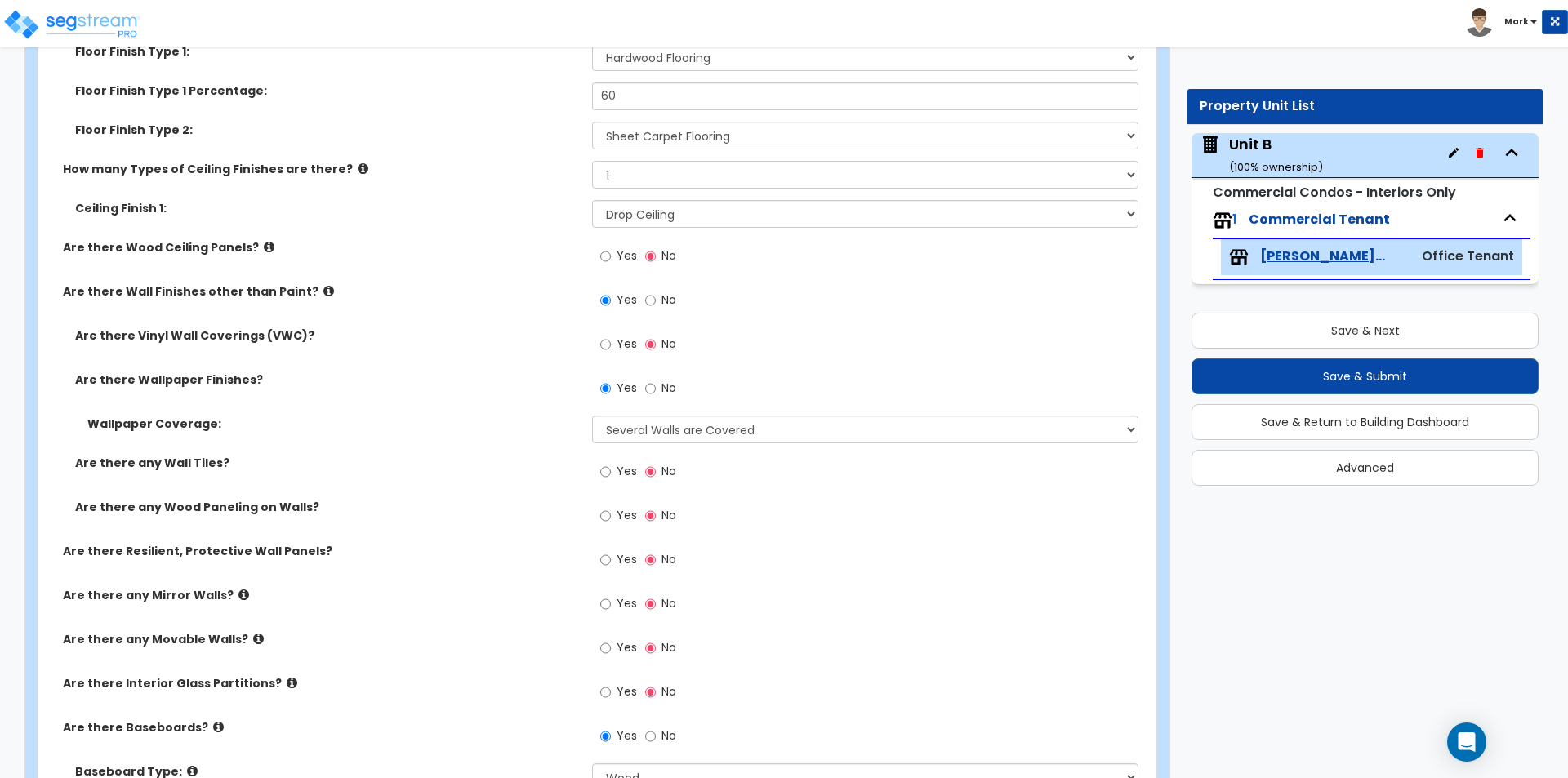
click at [498, 460] on label "Are there any Wall Tiles?" at bounding box center [328, 463] width 505 height 16
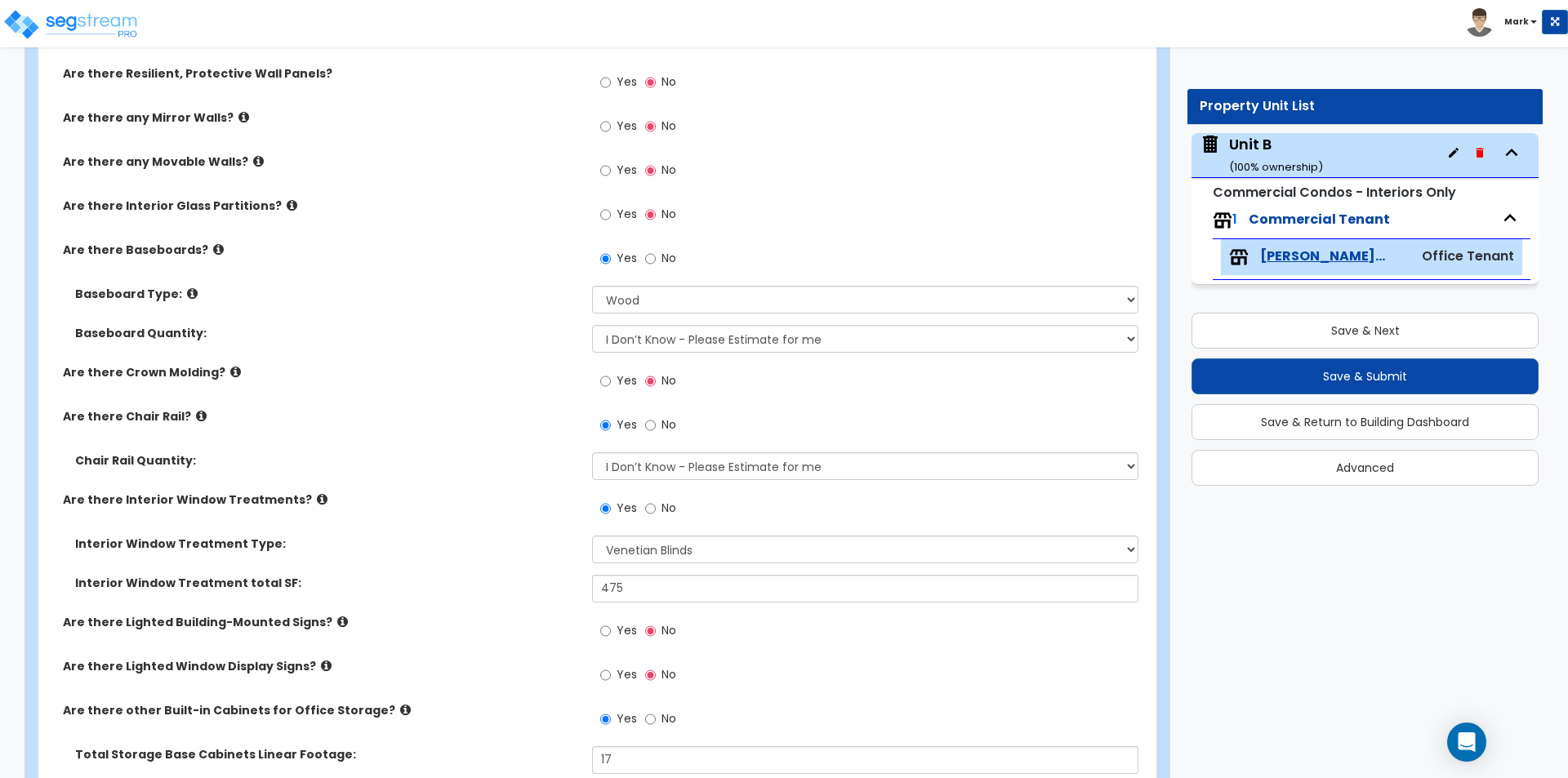
scroll to position [1797, 0]
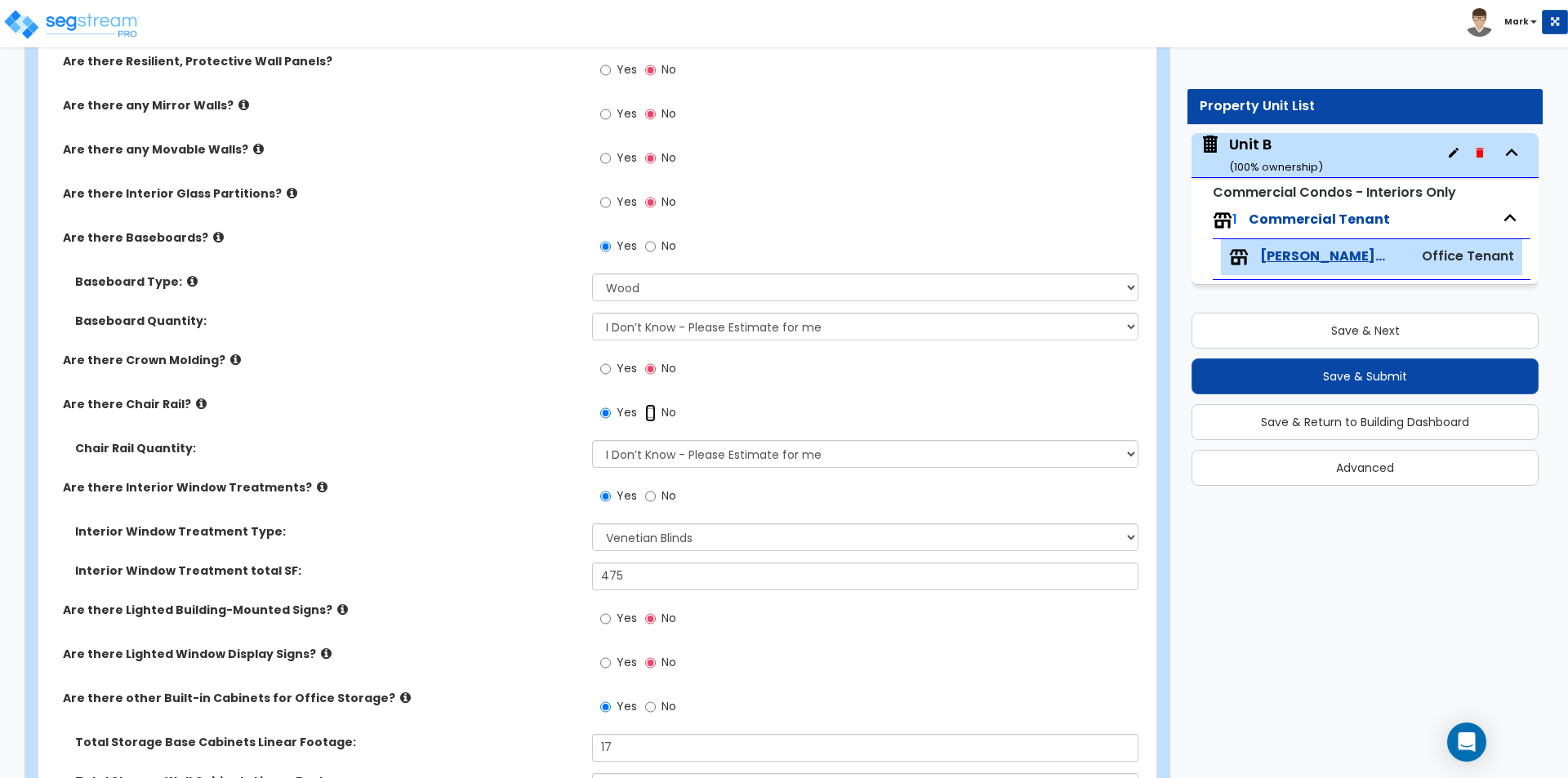
click at [653, 418] on input "No" at bounding box center [650, 413] width 11 height 18
radio input "false"
radio input "true"
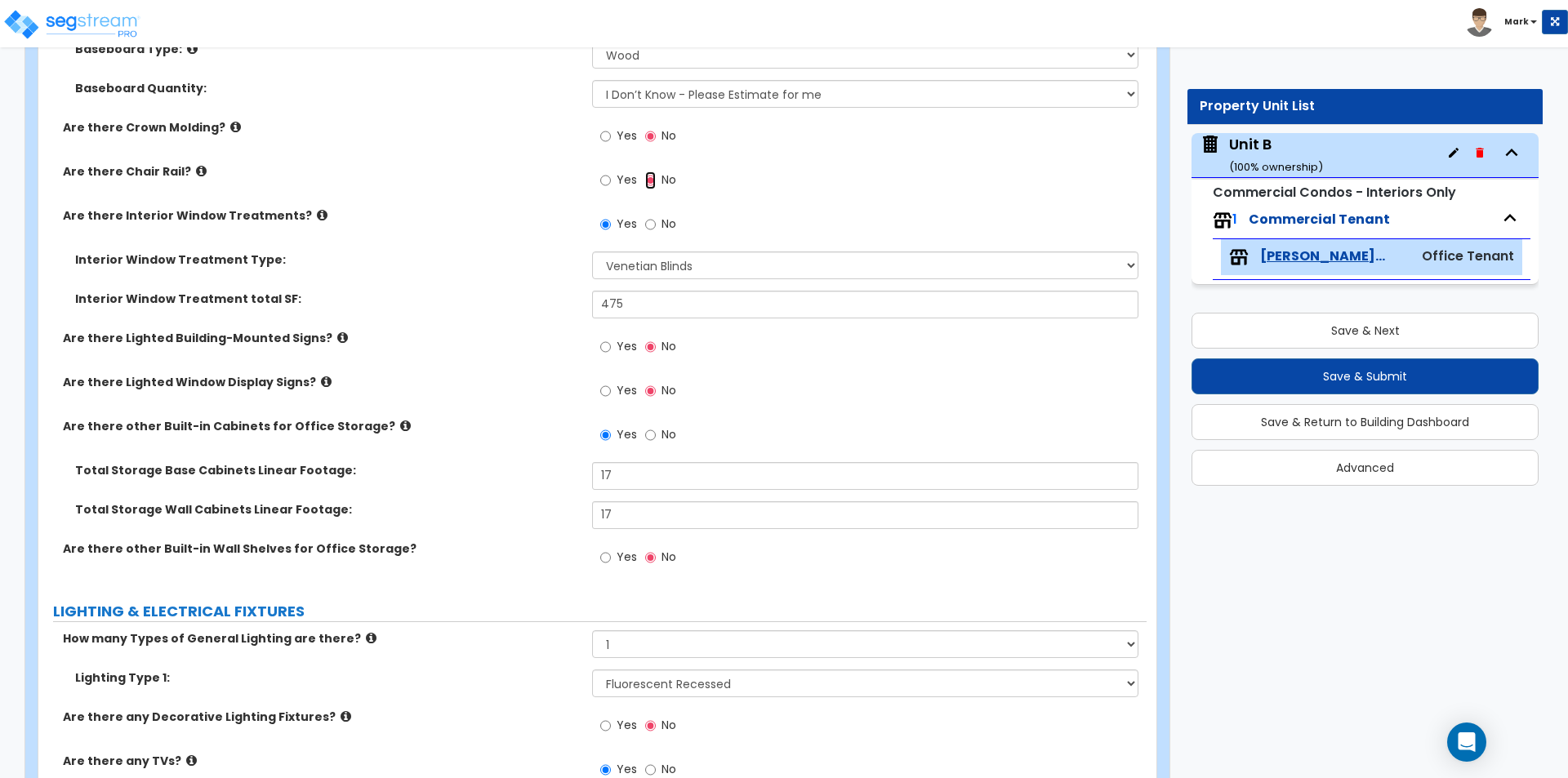
scroll to position [1947, 0]
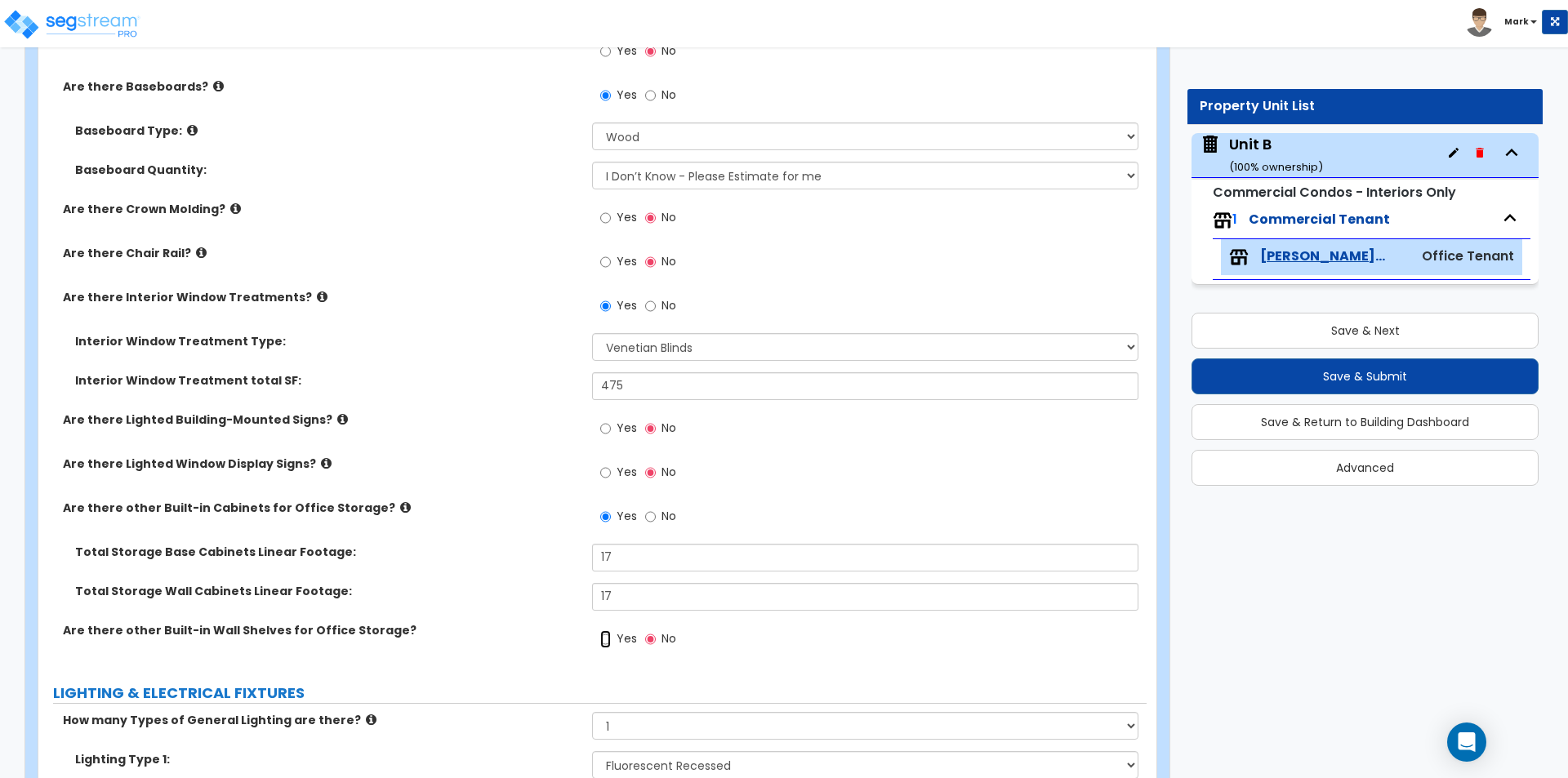
click at [609, 636] on input "Yes" at bounding box center [605, 639] width 11 height 18
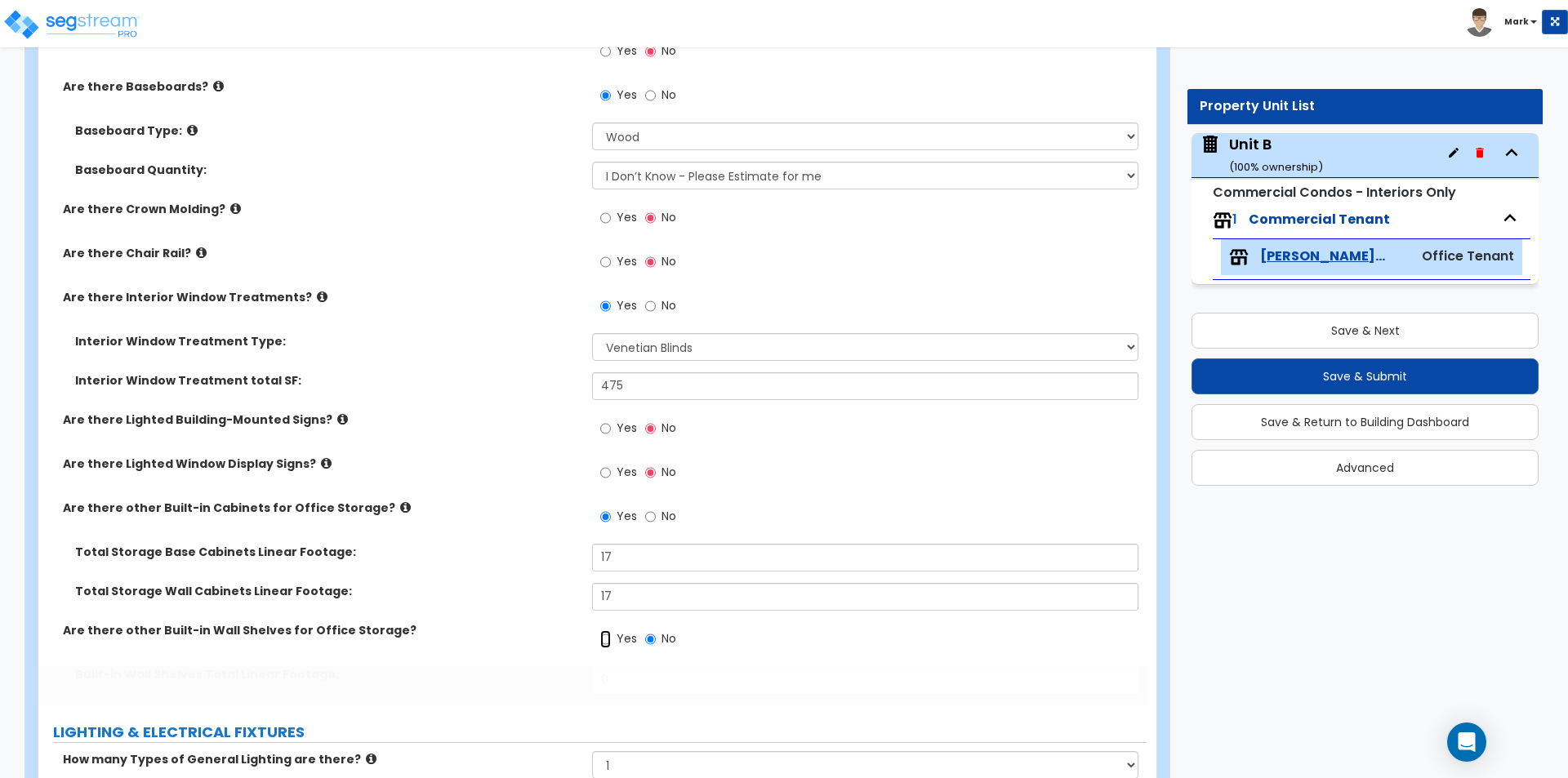
radio input "true"
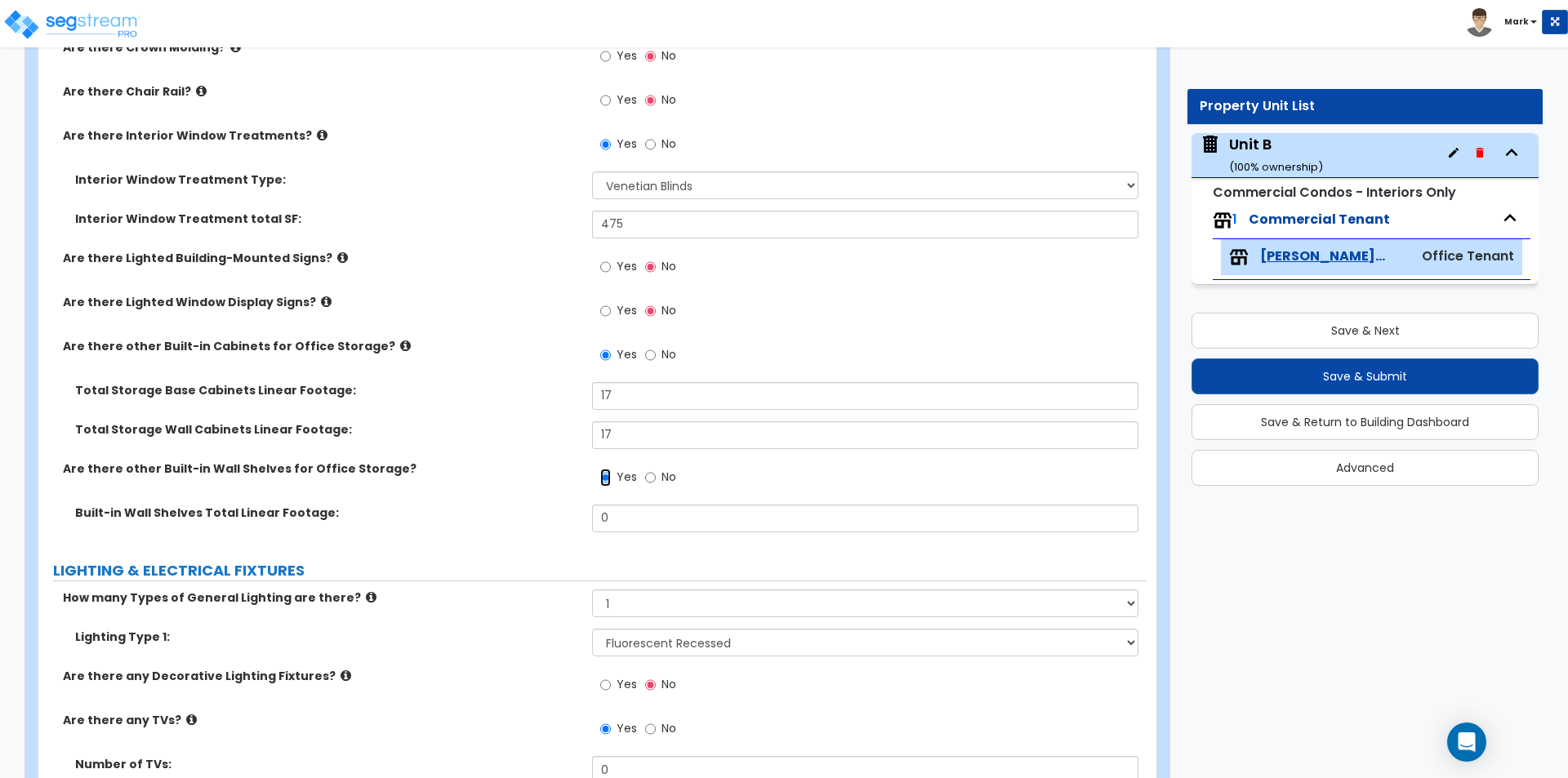
scroll to position [2111, 0]
click at [637, 517] on input "0" at bounding box center [864, 517] width 545 height 28
type input "12"
click at [487, 413] on div "Total Storage Base Cabinets Linear Footage: 17" at bounding box center [593, 400] width 1108 height 40
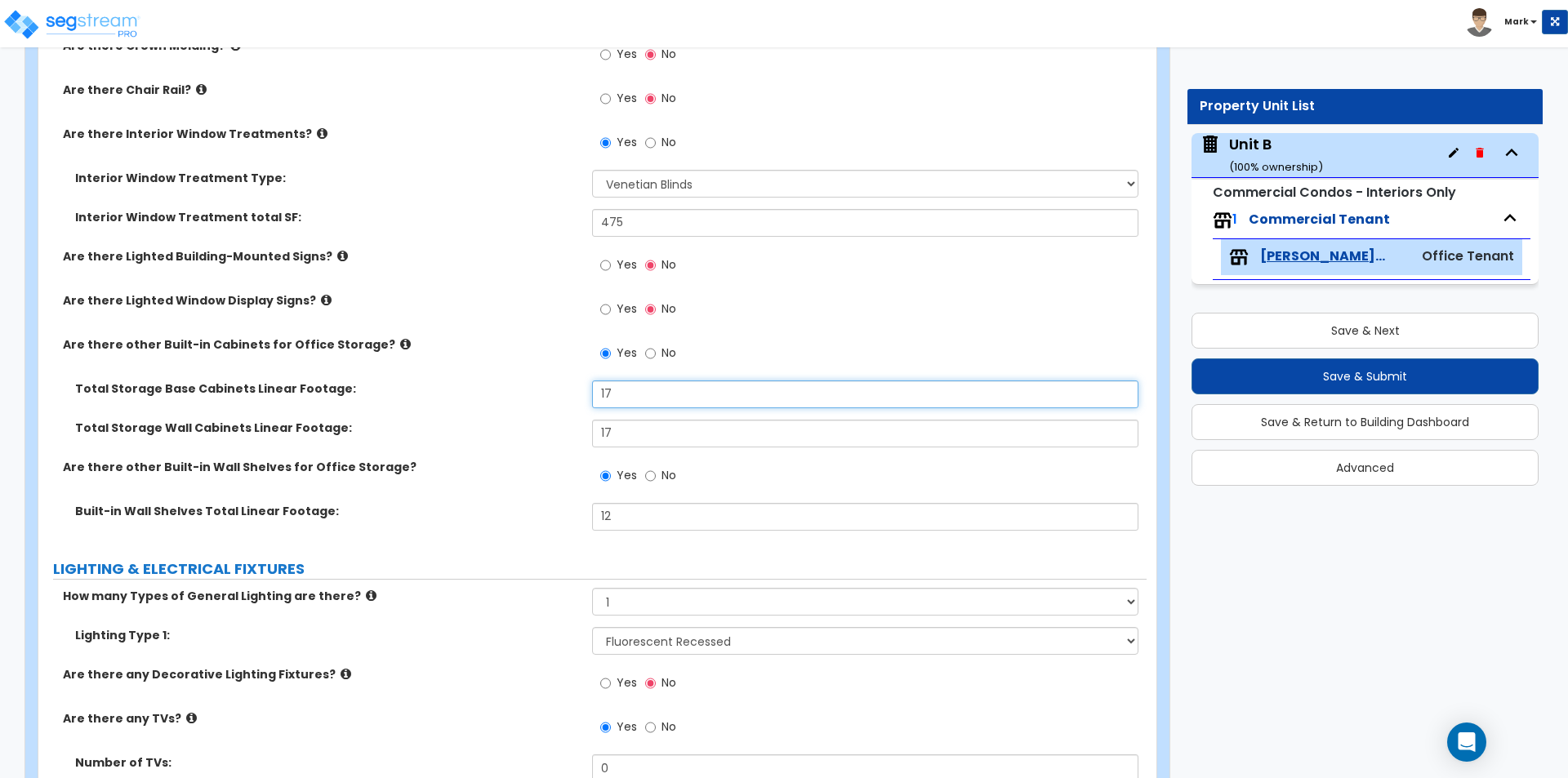
drag, startPoint x: 638, startPoint y: 396, endPoint x: 496, endPoint y: 398, distance: 142.0
click at [496, 398] on div "Total Storage Base Cabinets Linear Footage: 17" at bounding box center [593, 400] width 1108 height 40
type input "30"
click at [465, 415] on div "Total Storage Base Cabinets Linear Footage: 30" at bounding box center [593, 400] width 1108 height 40
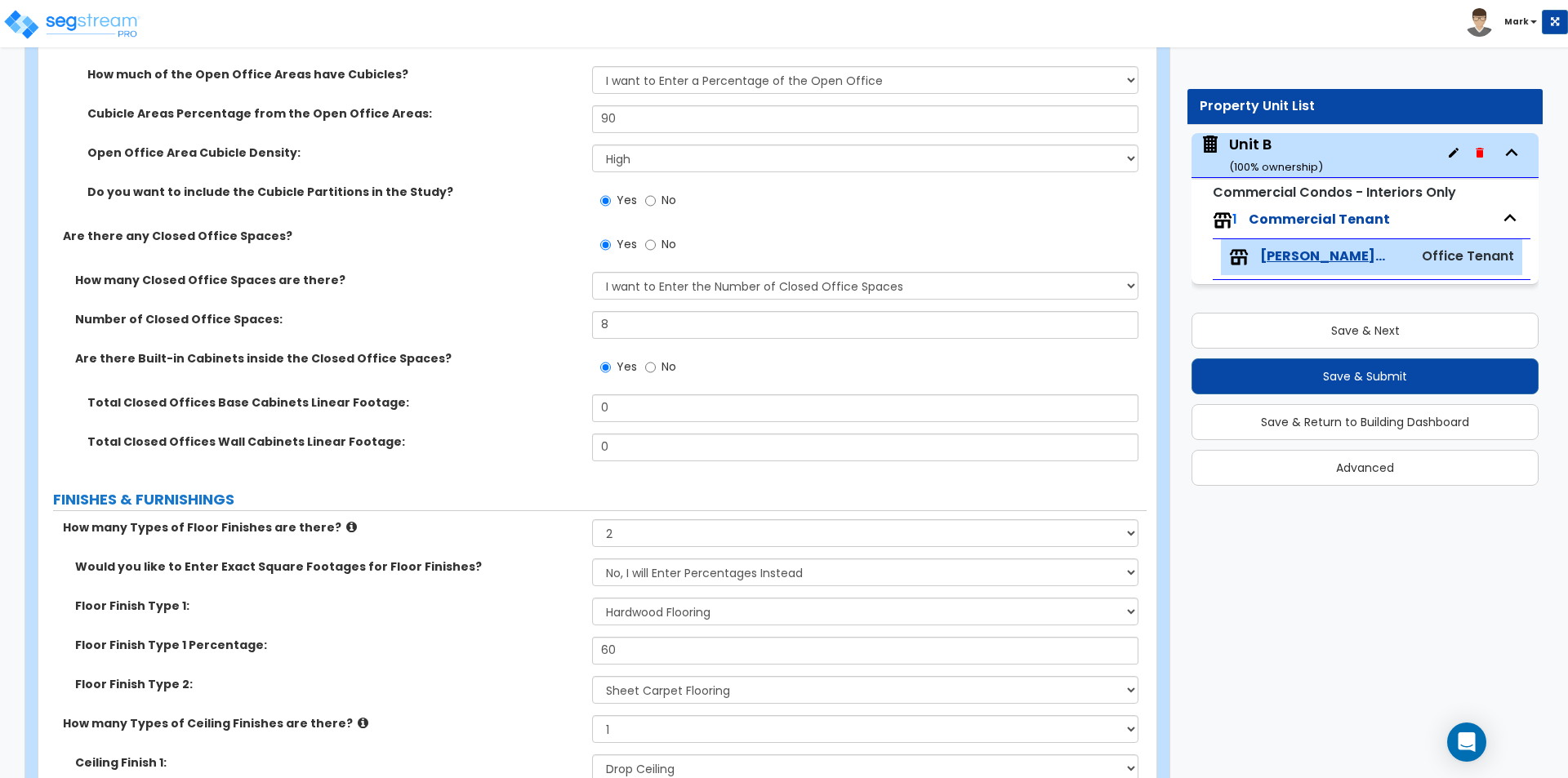
scroll to position [723, 0]
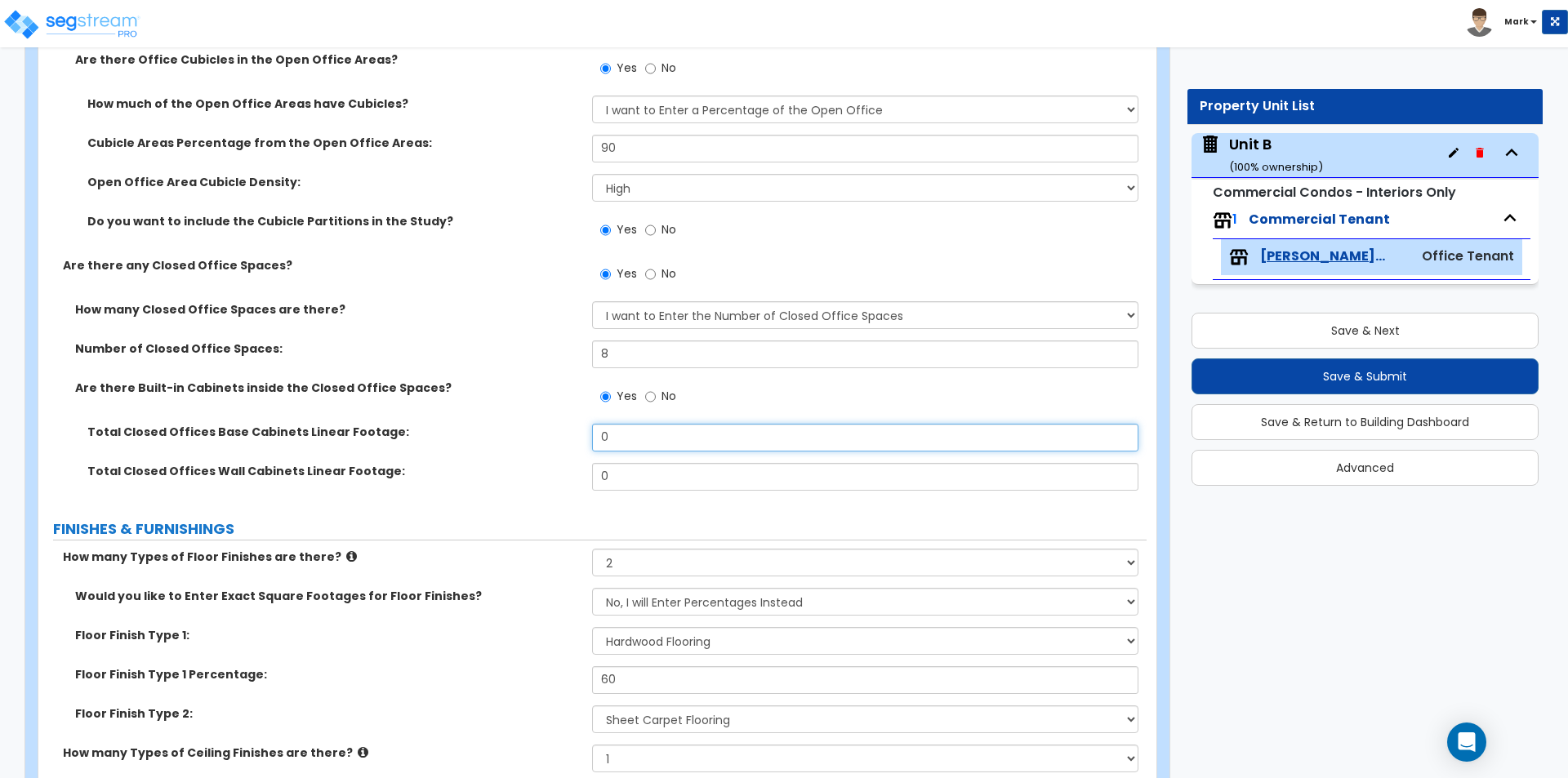
click at [658, 436] on input "0" at bounding box center [864, 438] width 545 height 28
type input "7"
click at [665, 485] on input "0" at bounding box center [864, 476] width 545 height 28
type input "7"
click at [387, 519] on label "FINISHES & FURNISHINGS" at bounding box center [599, 529] width 1093 height 21
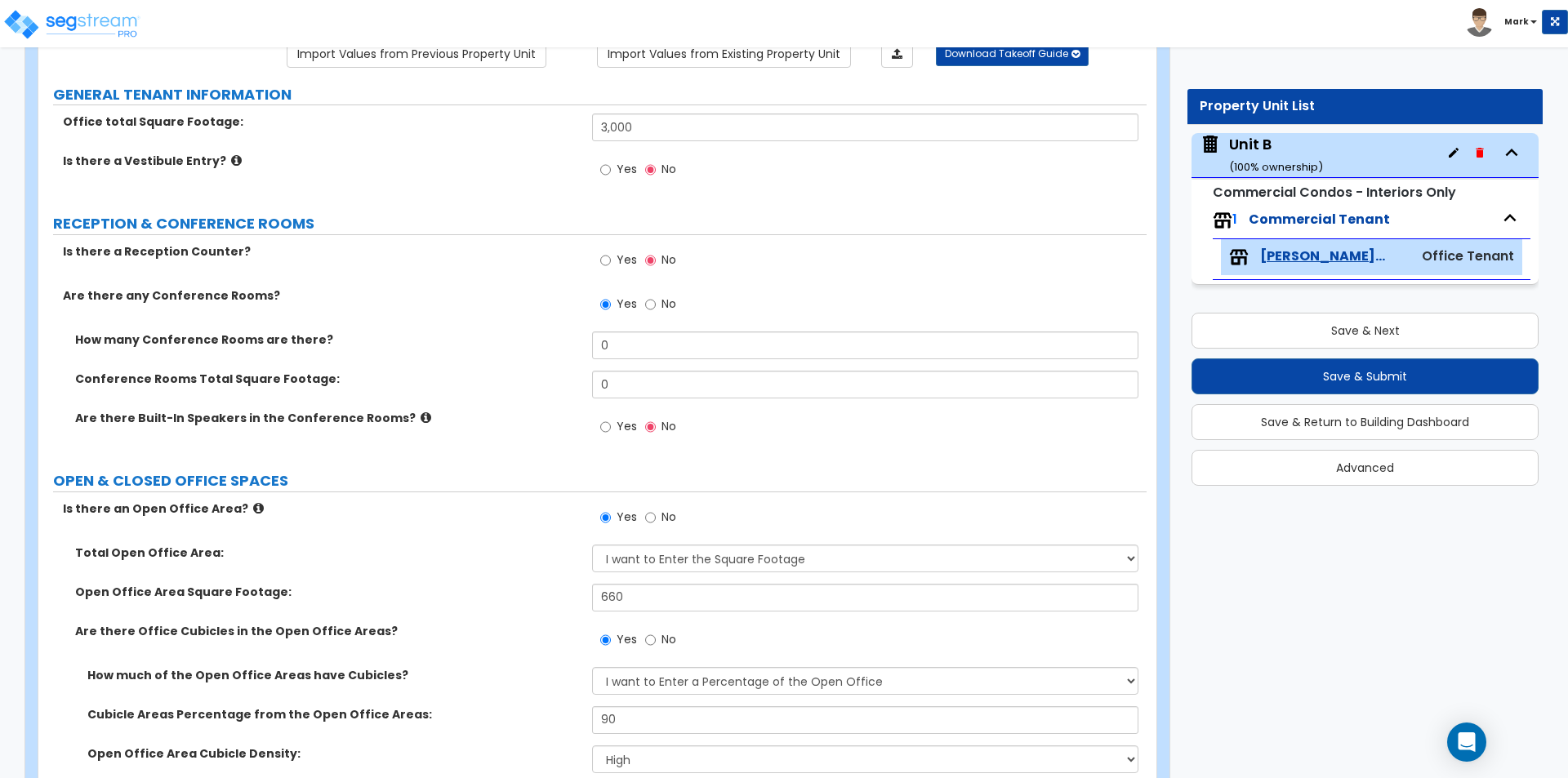
scroll to position [69, 0]
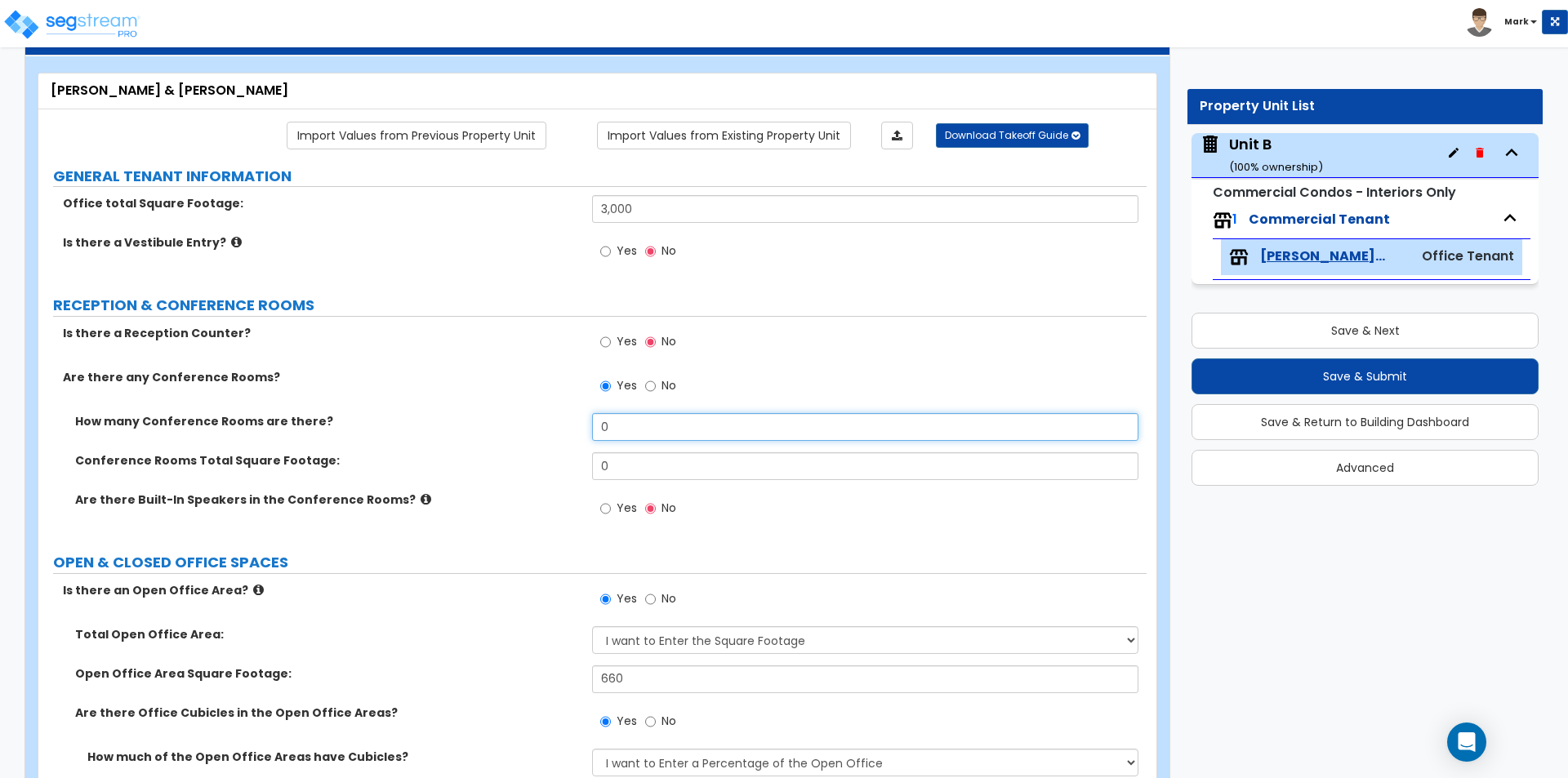
click at [623, 424] on input "0" at bounding box center [864, 427] width 545 height 28
type input "2"
click at [579, 437] on div "How many Conference Rooms are there? 2" at bounding box center [593, 433] width 1108 height 40
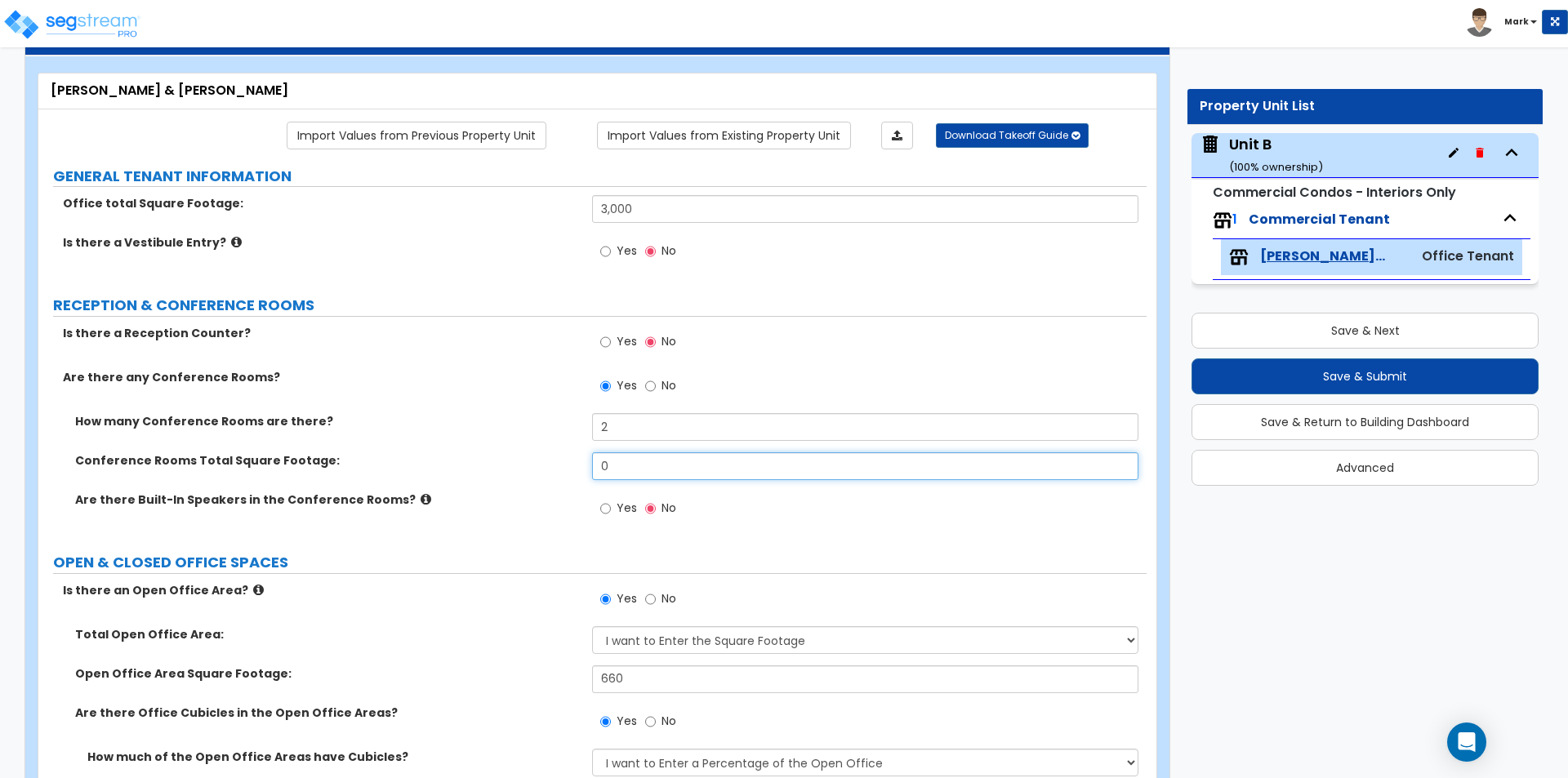
click at [626, 460] on input "0" at bounding box center [864, 466] width 545 height 28
type input "510"
click at [542, 479] on div "Conference Rooms Total Square Footage: 510" at bounding box center [593, 471] width 1108 height 40
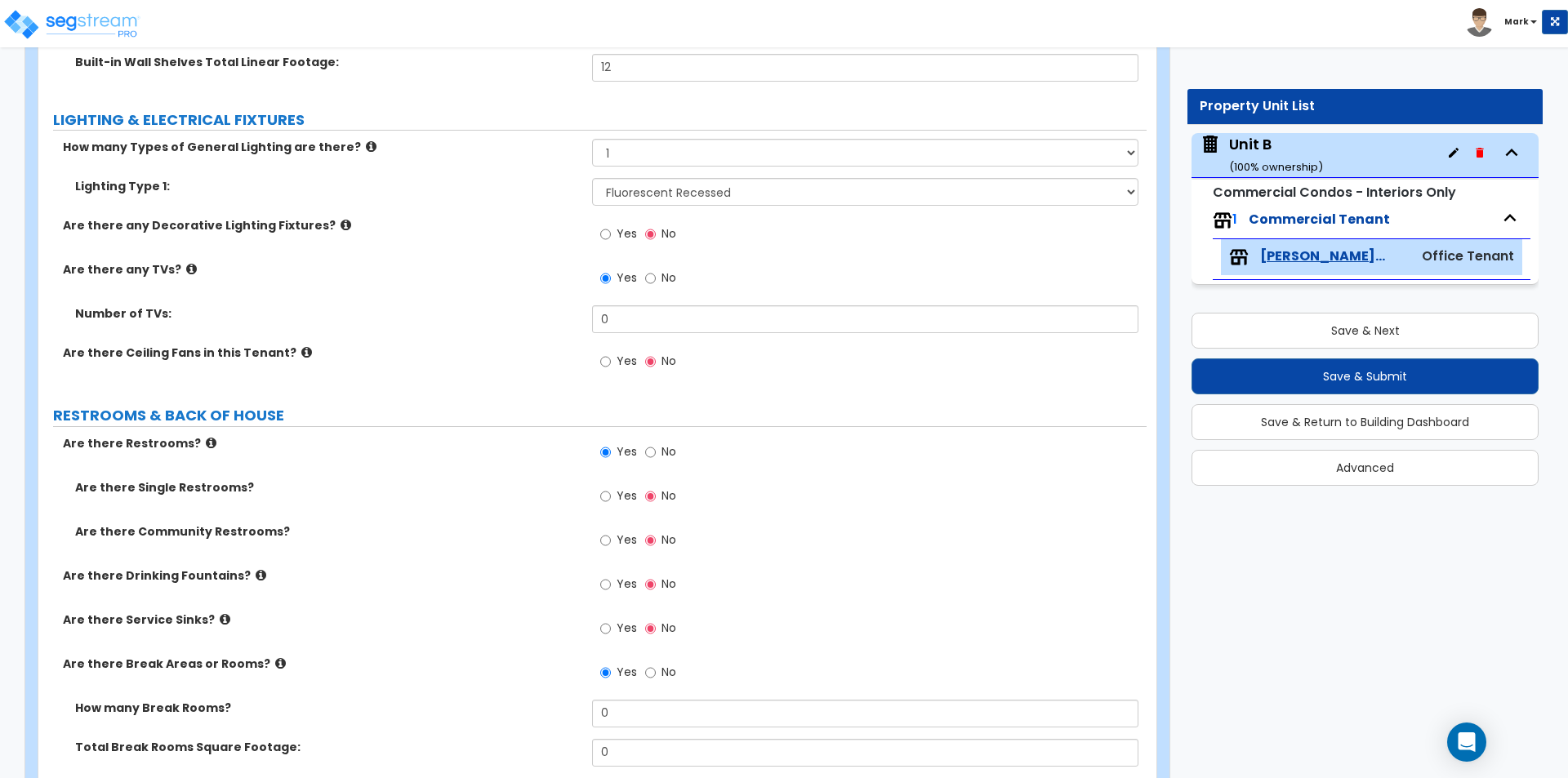
scroll to position [2519, 0]
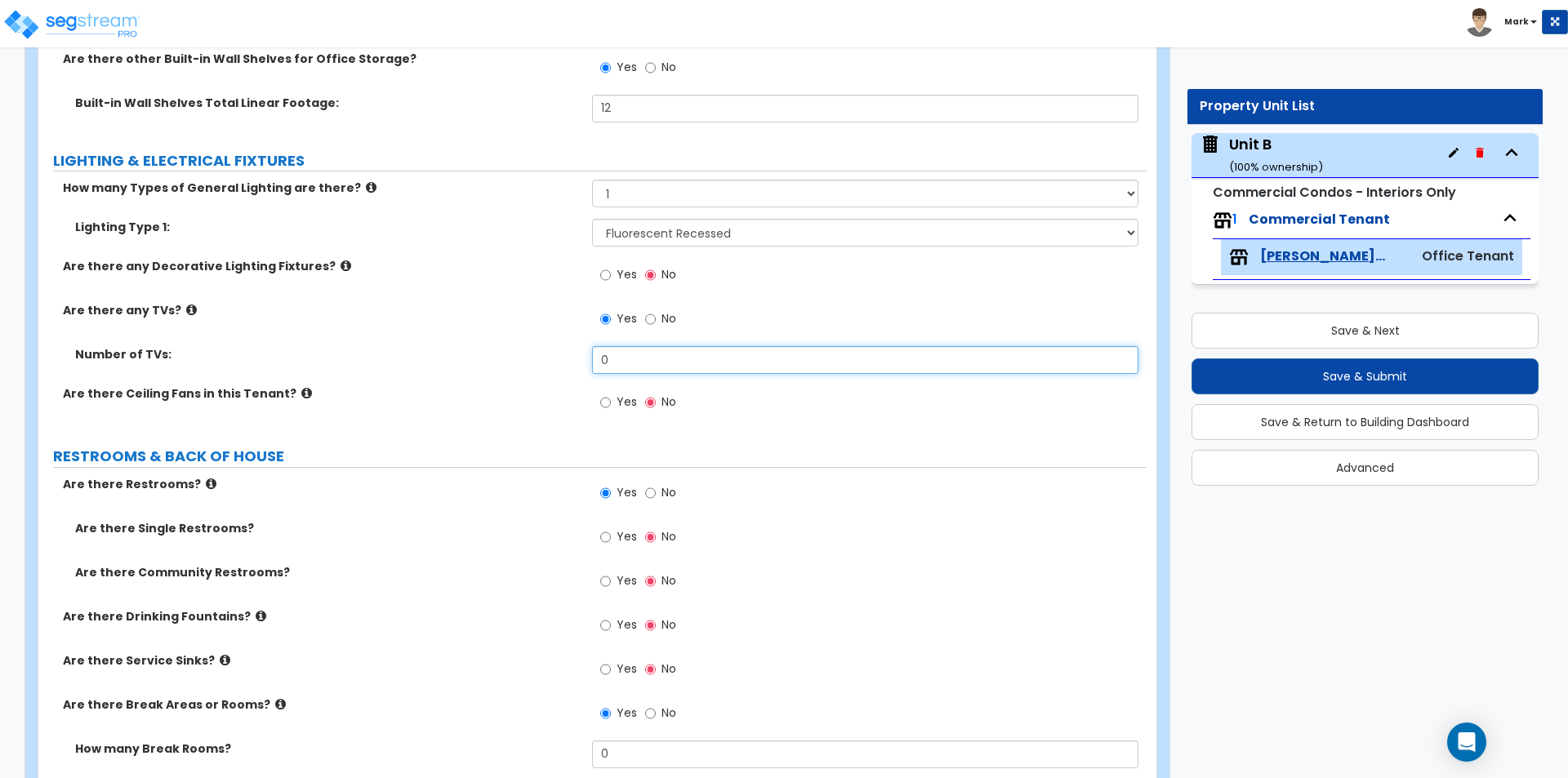
click at [700, 367] on input "0" at bounding box center [864, 360] width 545 height 28
type input "2"
click at [526, 403] on div "Are there Ceiling Fans in this Tenant? Yes No" at bounding box center [593, 408] width 1108 height 44
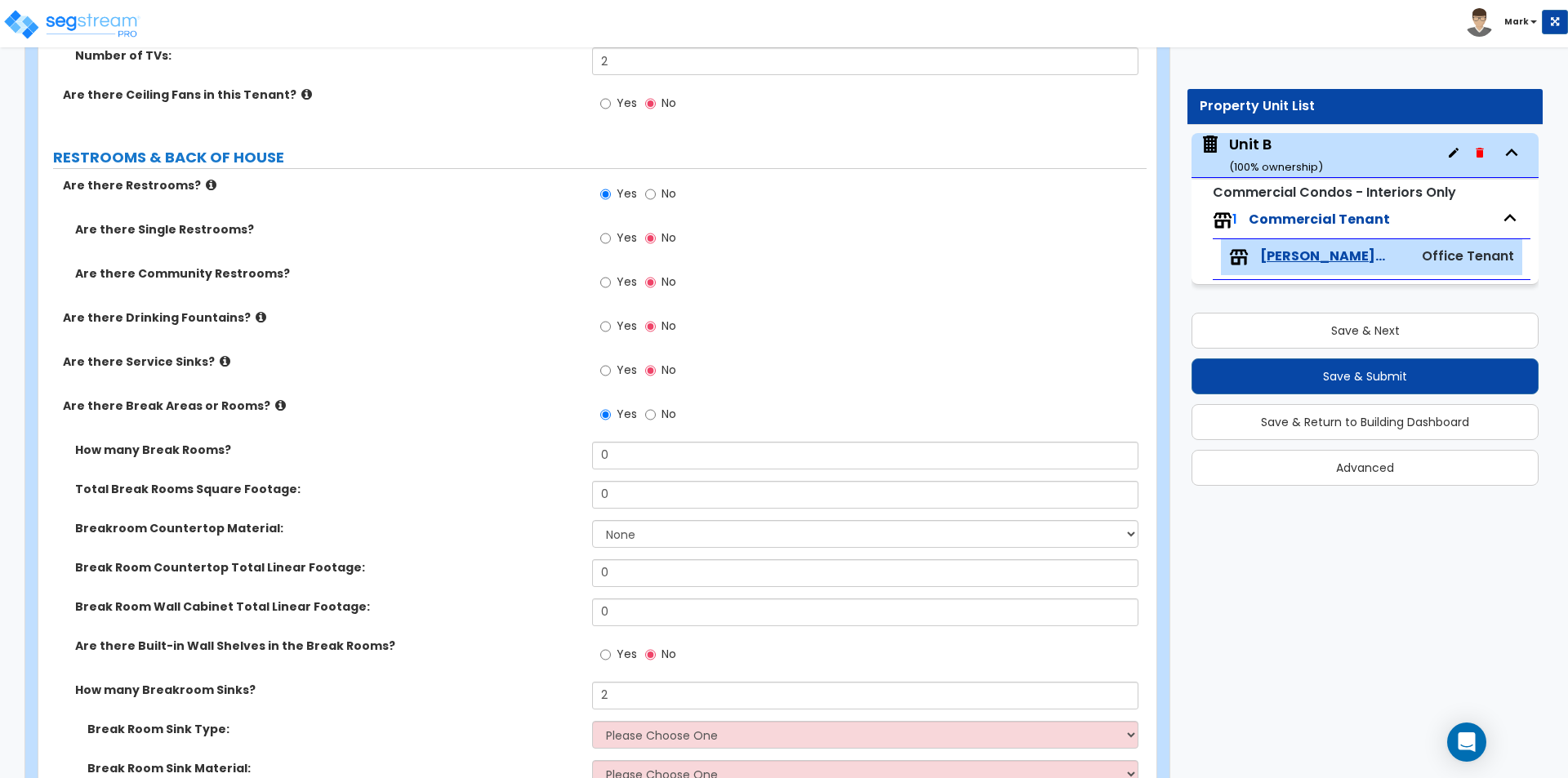
scroll to position [2928, 0]
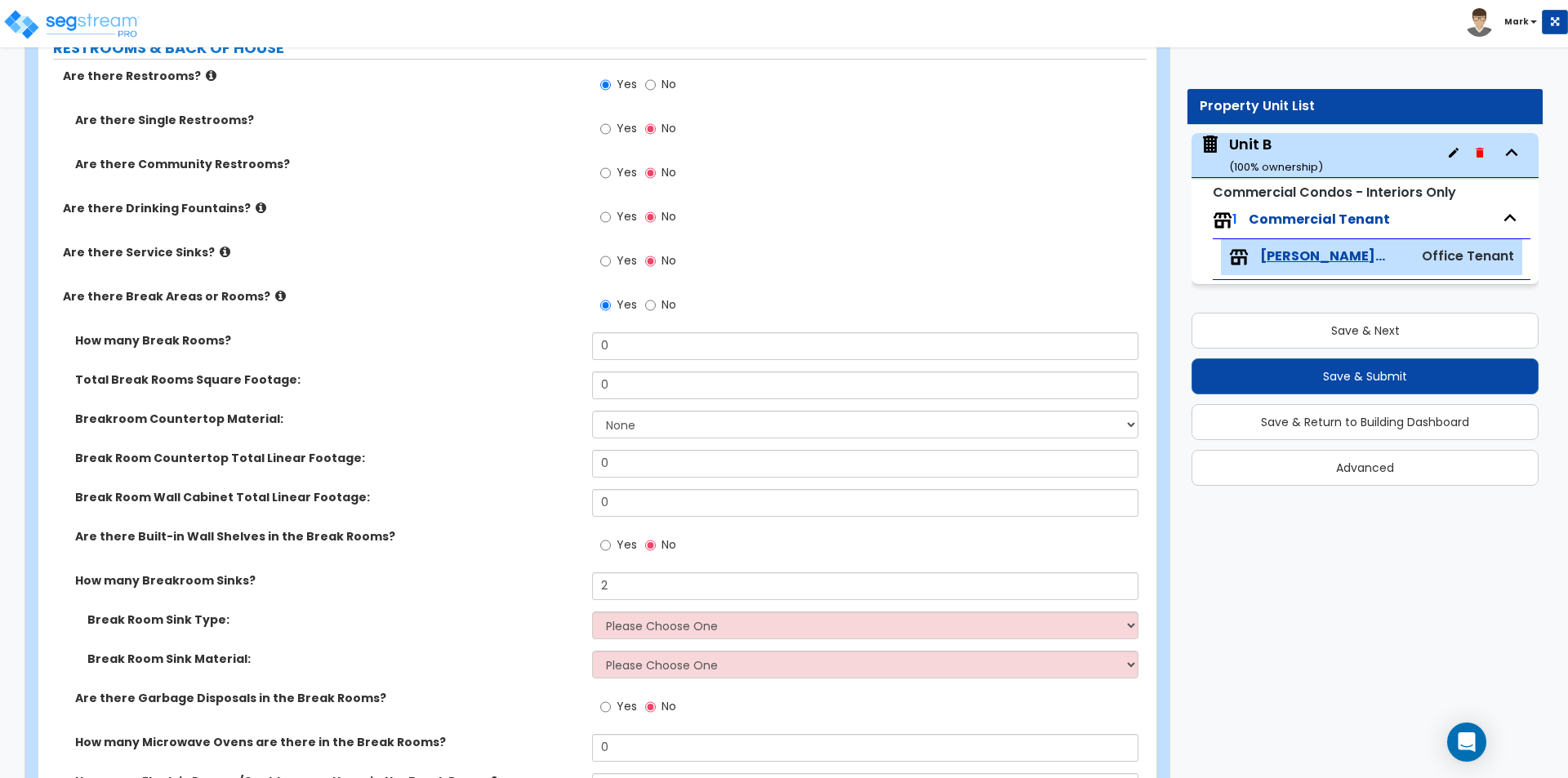
click at [613, 217] on label "Yes" at bounding box center [619, 219] width 37 height 28
click at [611, 217] on input "Yes" at bounding box center [605, 217] width 11 height 18
radio input "true"
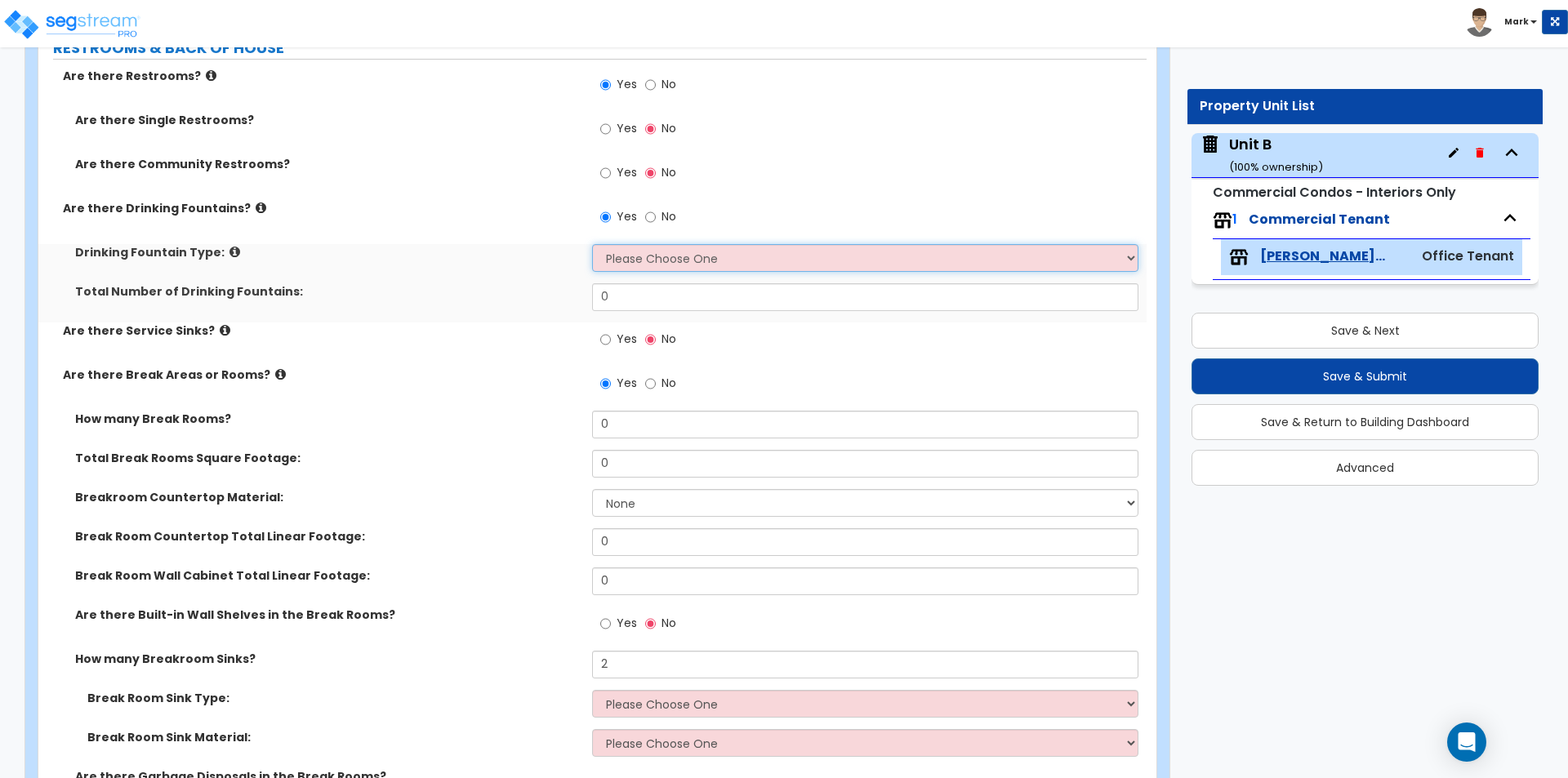
click at [647, 252] on select "Please Choose One Wall-mounted Floor-mounted" at bounding box center [864, 257] width 545 height 28
select select "1"
click at [592, 244] on select "Please Choose One Wall-mounted Floor-mounted" at bounding box center [864, 257] width 545 height 28
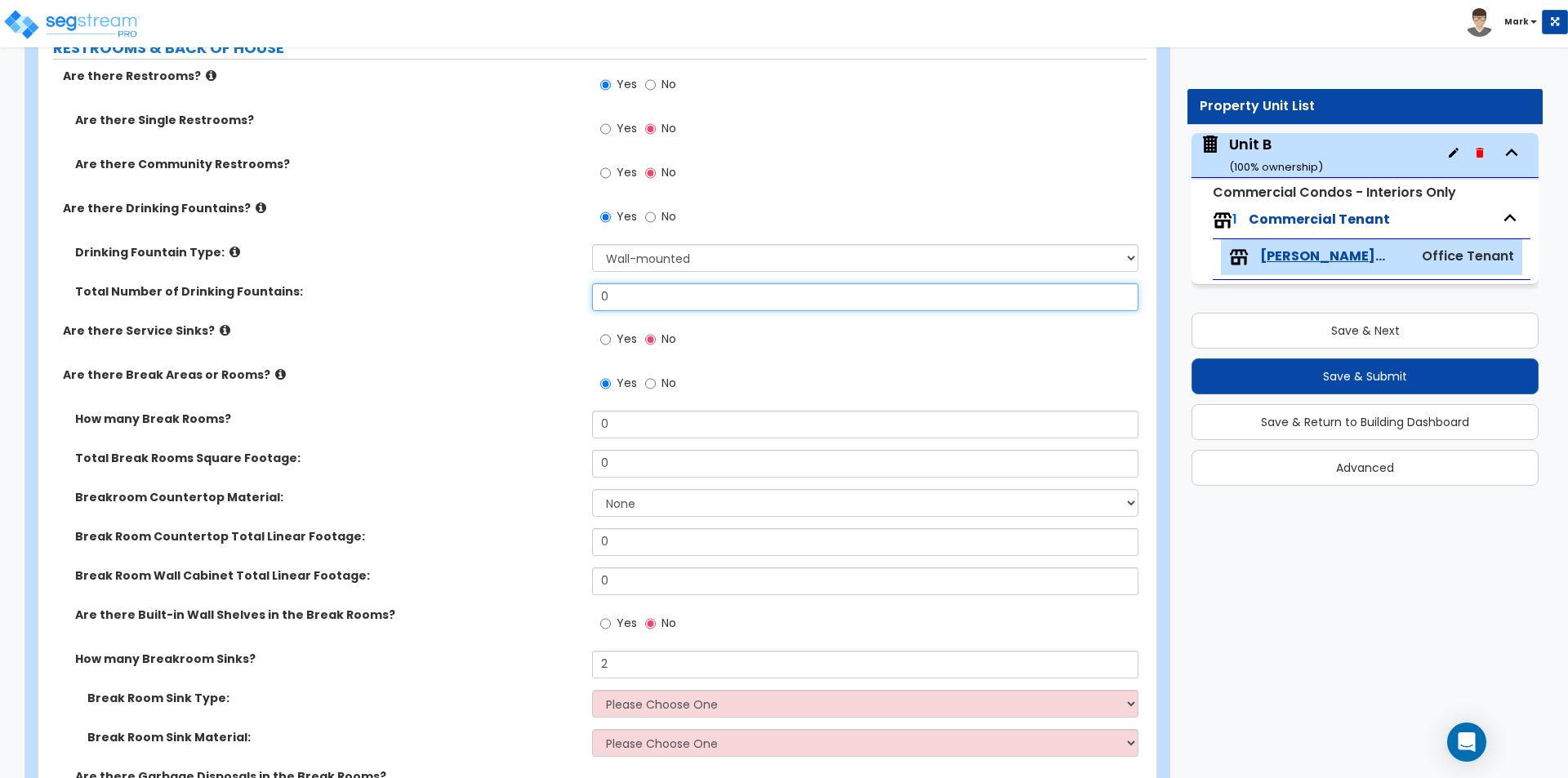
click at [633, 286] on input "0" at bounding box center [864, 297] width 545 height 28
type input "2"
click at [434, 290] on label "Total Number of Drinking Fountains:" at bounding box center [328, 291] width 505 height 16
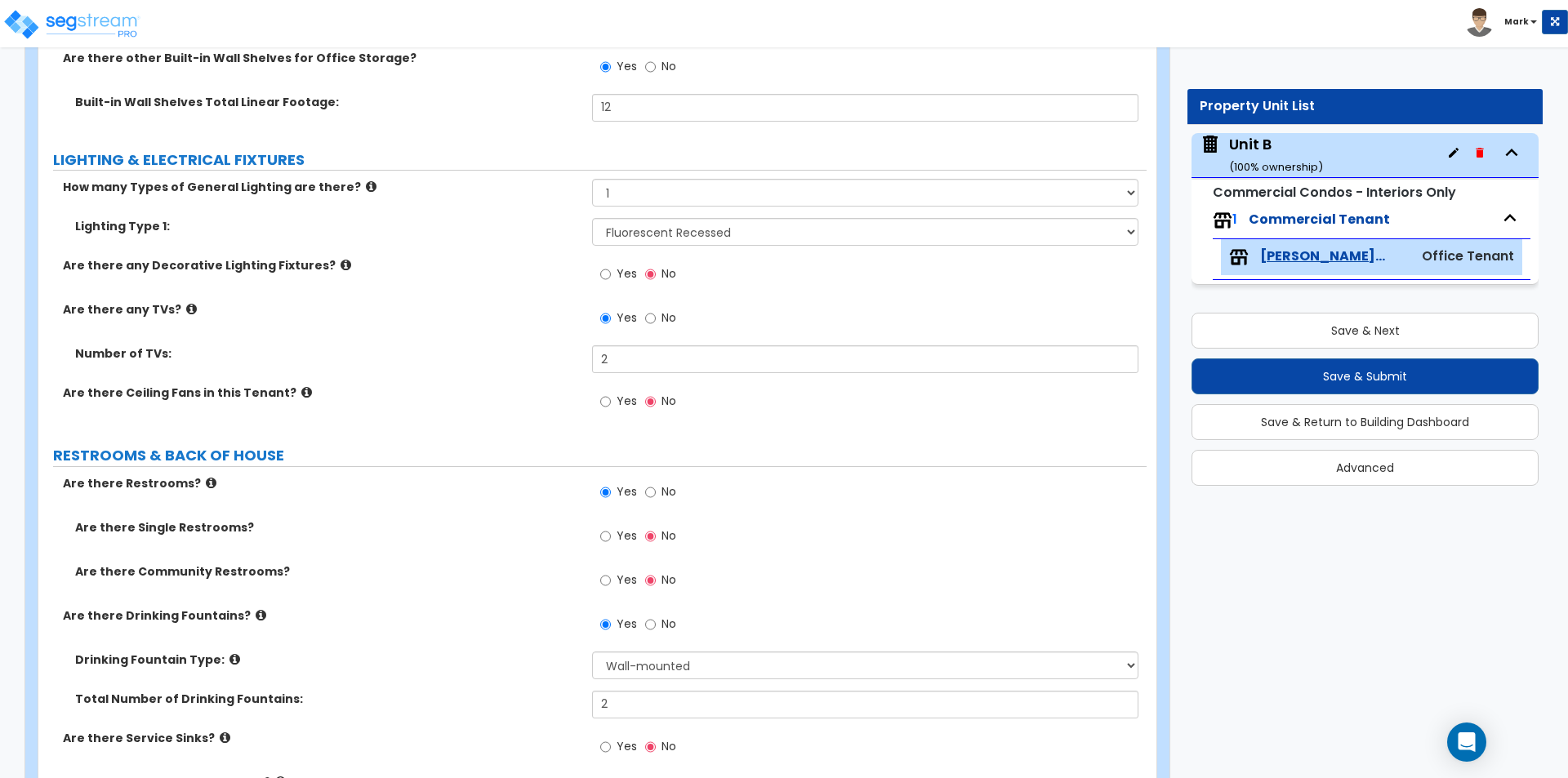
scroll to position [2519, 0]
click at [621, 362] on input "2" at bounding box center [864, 360] width 545 height 28
type input "3"
type input "4"
click at [499, 362] on label "Number of TVs:" at bounding box center [328, 354] width 505 height 16
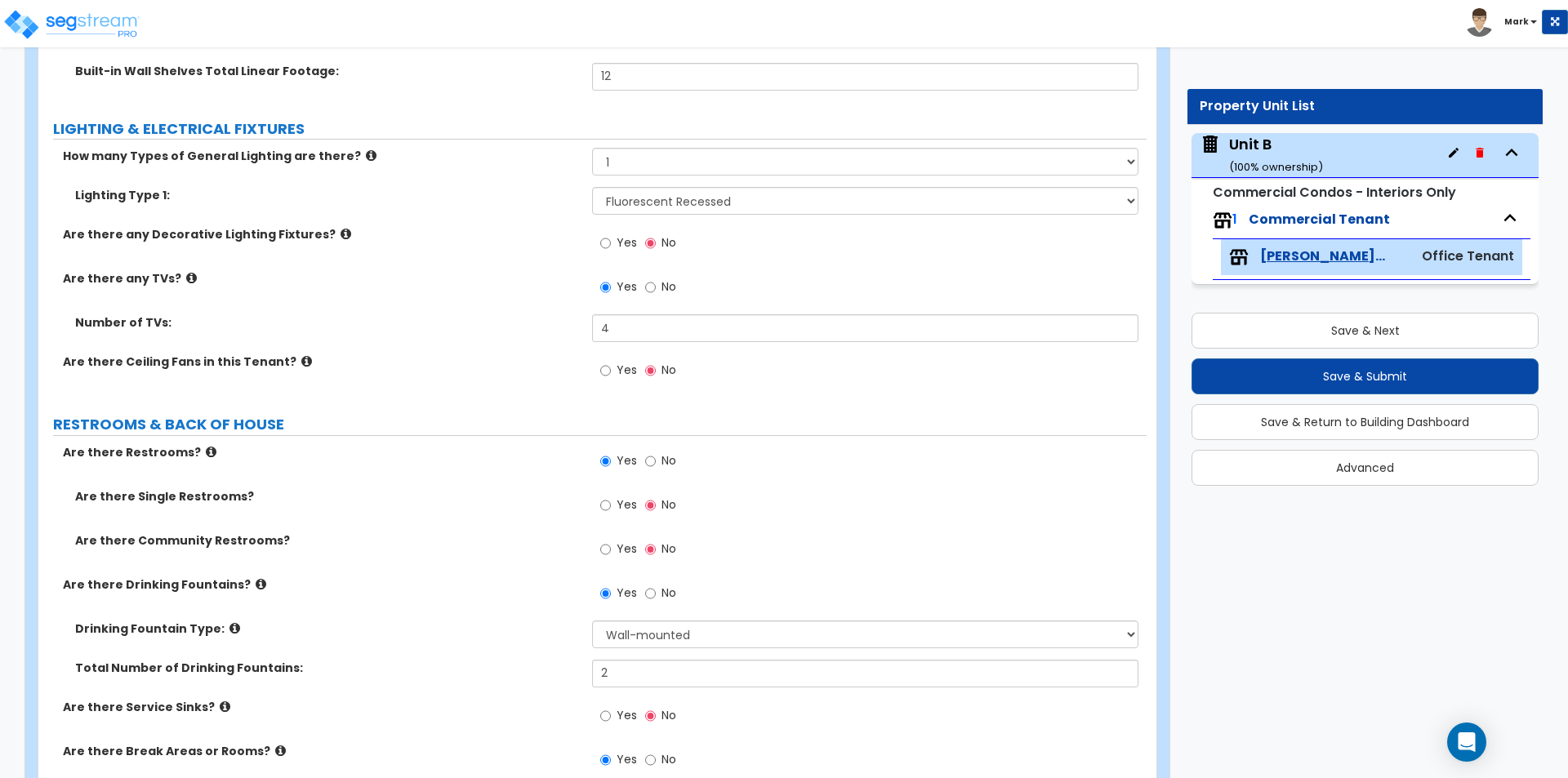
scroll to position [2601, 0]
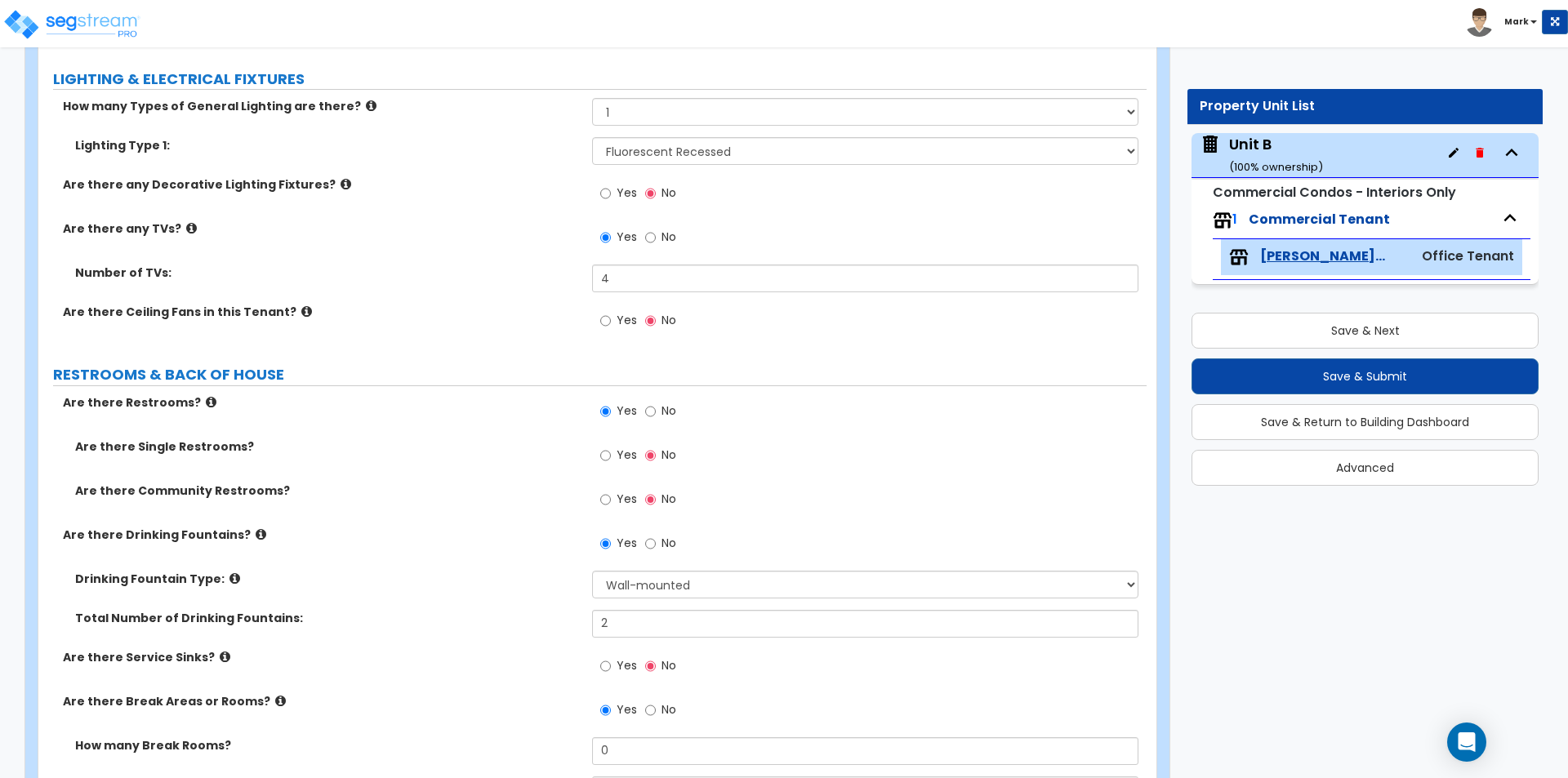
click at [623, 463] on label "Yes" at bounding box center [619, 457] width 37 height 28
click at [611, 463] on input "Yes" at bounding box center [605, 455] width 11 height 18
radio input "true"
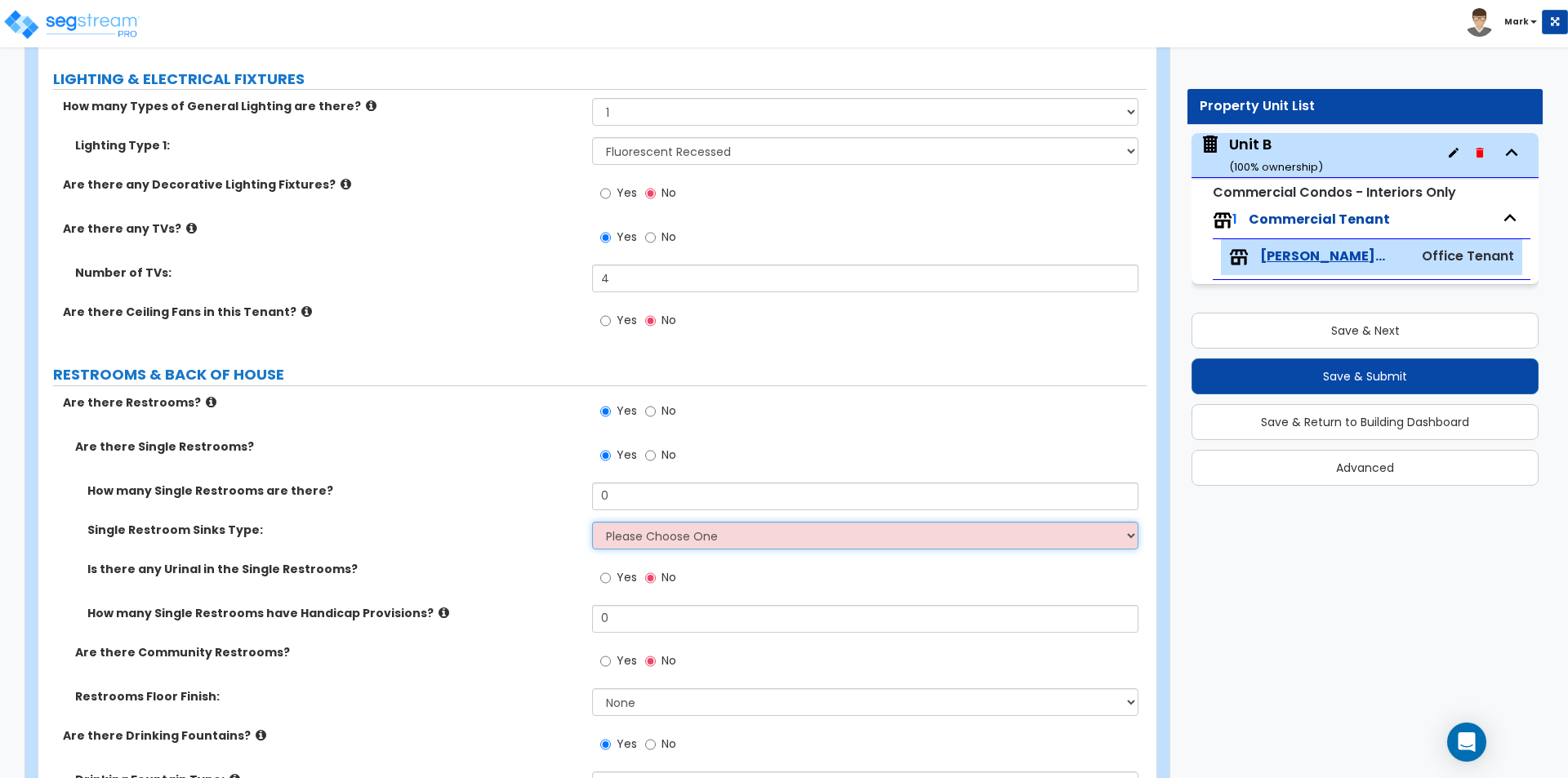
click at [669, 532] on select "Please Choose One Wall-mounted Vanity-mounted" at bounding box center [864, 535] width 545 height 28
click at [670, 532] on select "Please Choose One Wall-mounted Vanity-mounted" at bounding box center [864, 535] width 545 height 28
click at [634, 499] on input "0" at bounding box center [864, 496] width 545 height 28
type input "3"
click at [676, 532] on select "Please Choose One Wall-mounted Vanity-mounted" at bounding box center [864, 535] width 545 height 28
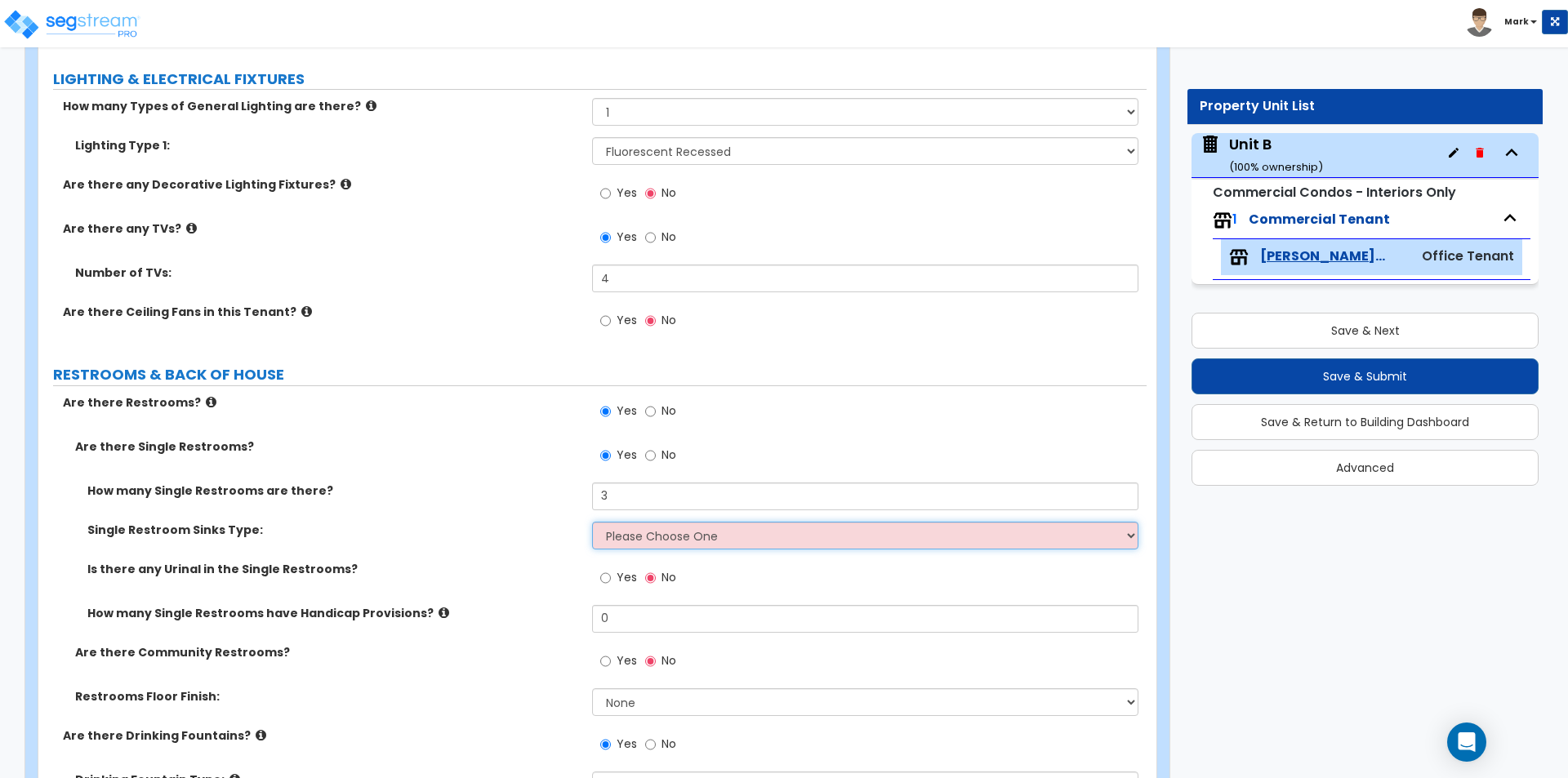
select select "1"
click at [592, 522] on select "Please Choose One Wall-mounted Vanity-mounted" at bounding box center [864, 535] width 545 height 28
click at [614, 579] on label "Yes" at bounding box center [619, 579] width 37 height 28
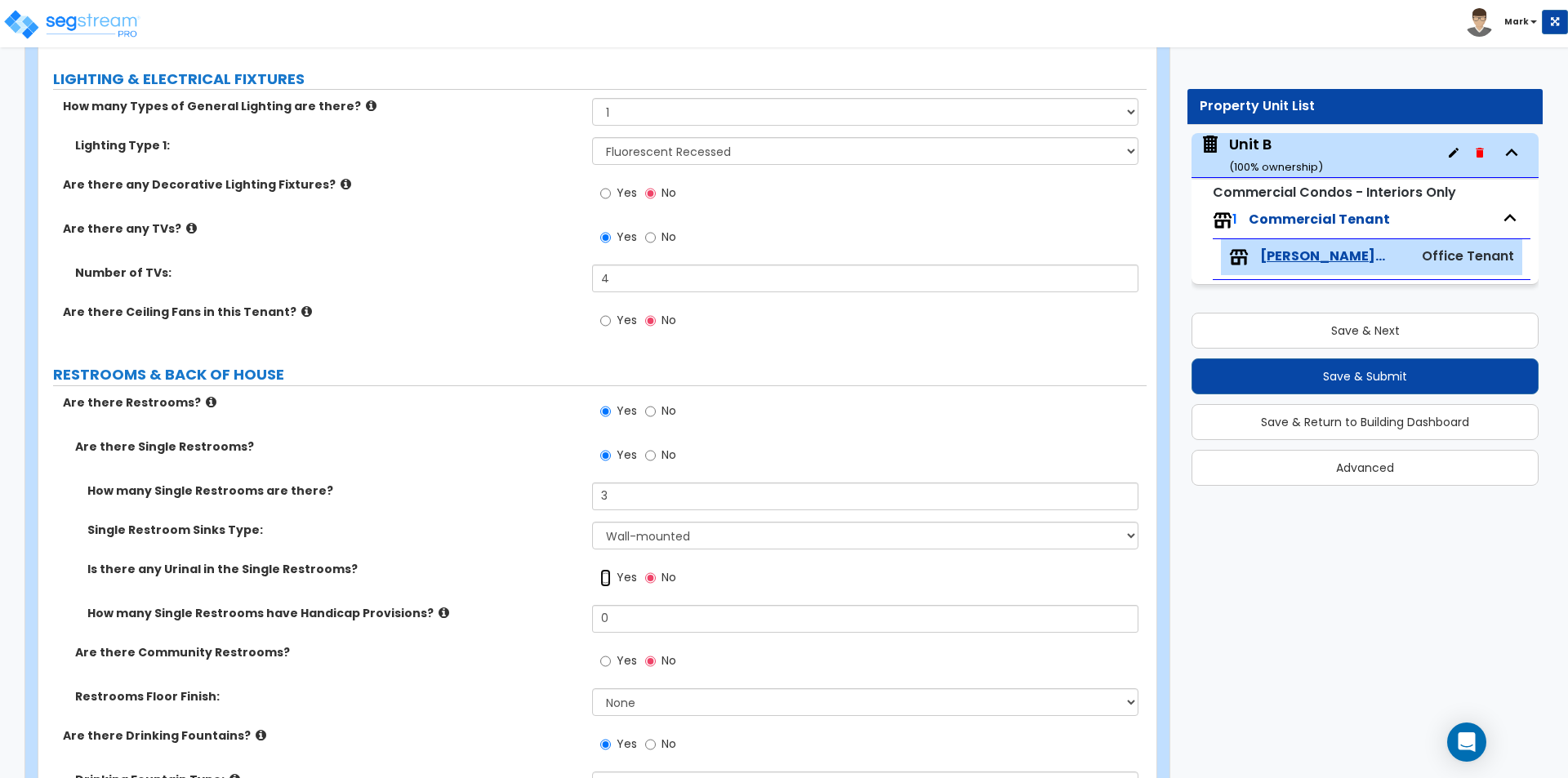
click at [611, 579] on input "Yes" at bounding box center [605, 577] width 11 height 18
radio input "true"
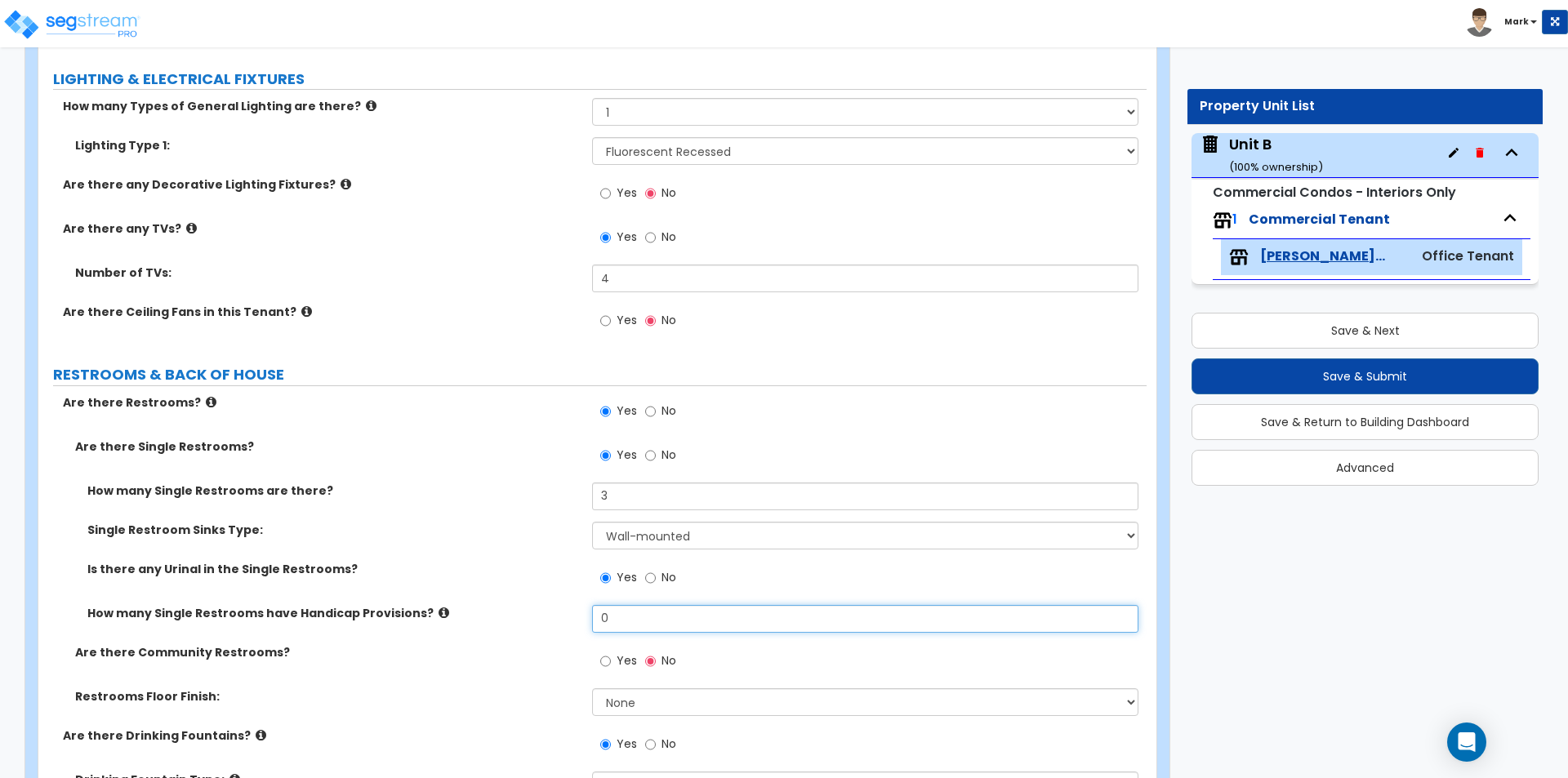
click at [633, 622] on input "0" at bounding box center [864, 619] width 545 height 28
click at [529, 596] on div "Is there any Urinal in the Single Restrooms? Yes No" at bounding box center [593, 583] width 1108 height 44
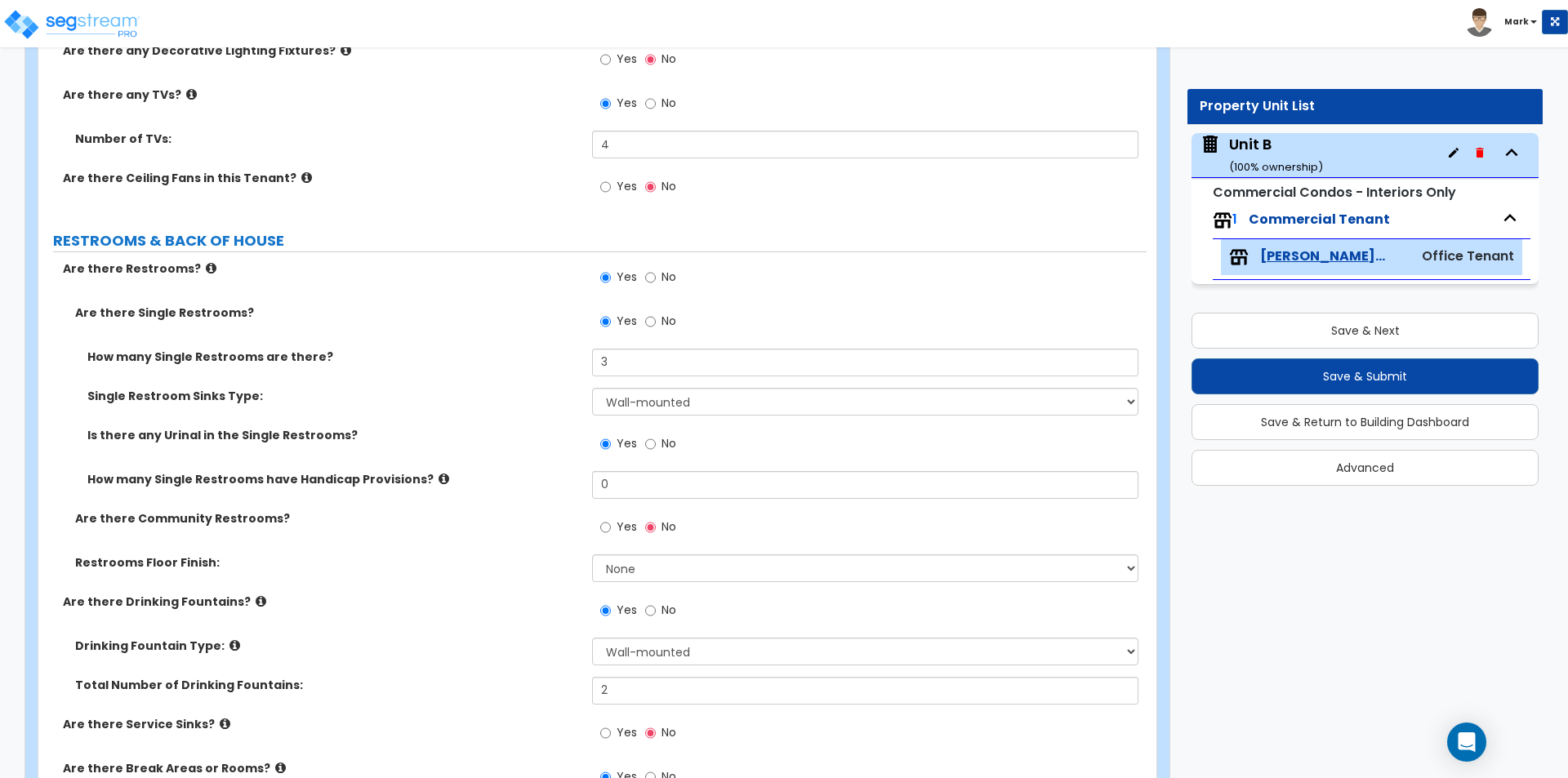
scroll to position [2765, 0]
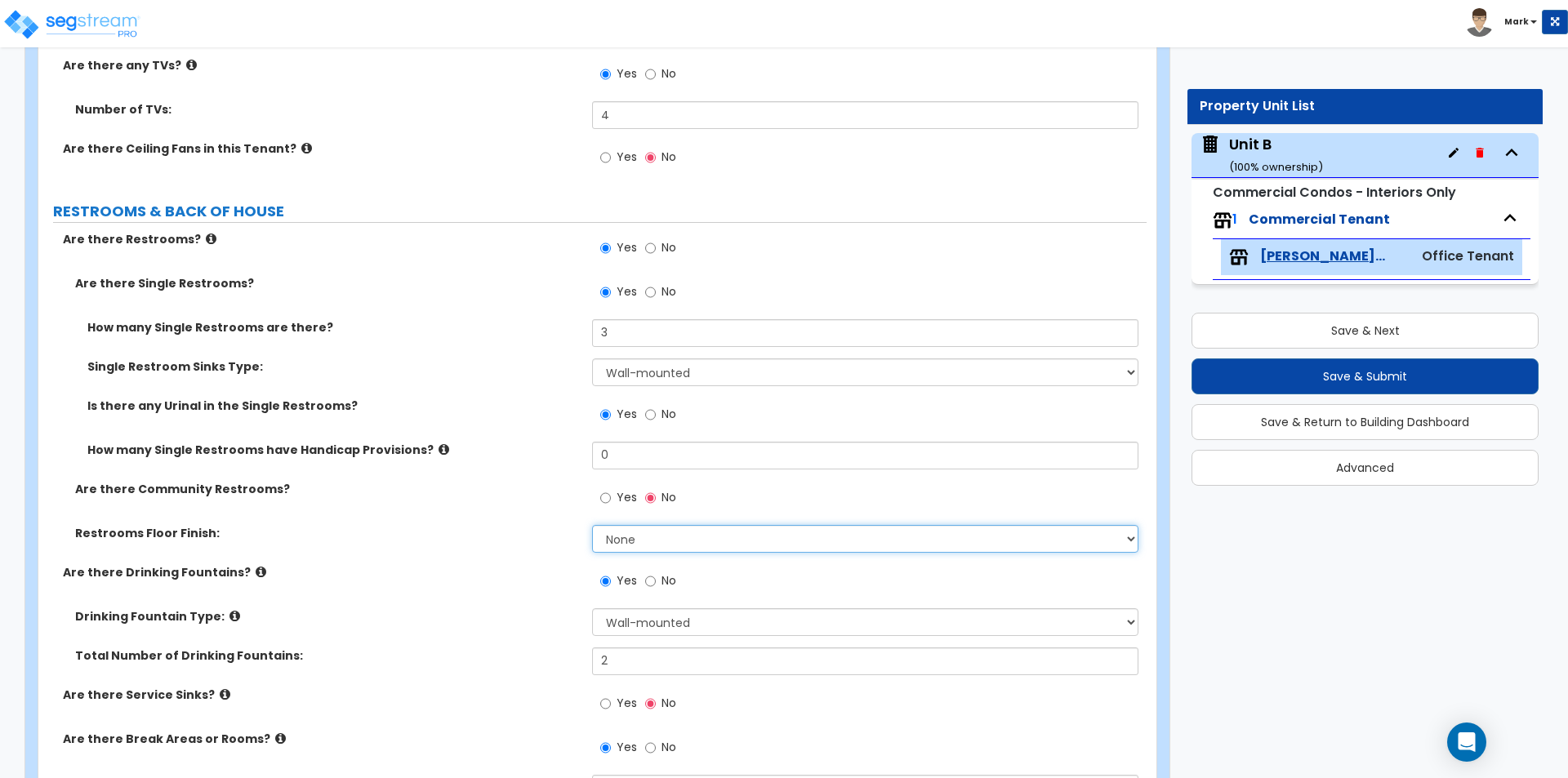
click at [644, 539] on select "None Tile Flooring Resilient Laminate Flooring VCT Flooring Sheet Vinyl Flooring" at bounding box center [864, 539] width 545 height 28
select select "2"
click at [592, 525] on select "None Tile Flooring Resilient Laminate Flooring VCT Flooring Sheet Vinyl Flooring" at bounding box center [864, 539] width 545 height 28
click at [494, 567] on label "Are there Drinking Fountains?" at bounding box center [321, 572] width 517 height 16
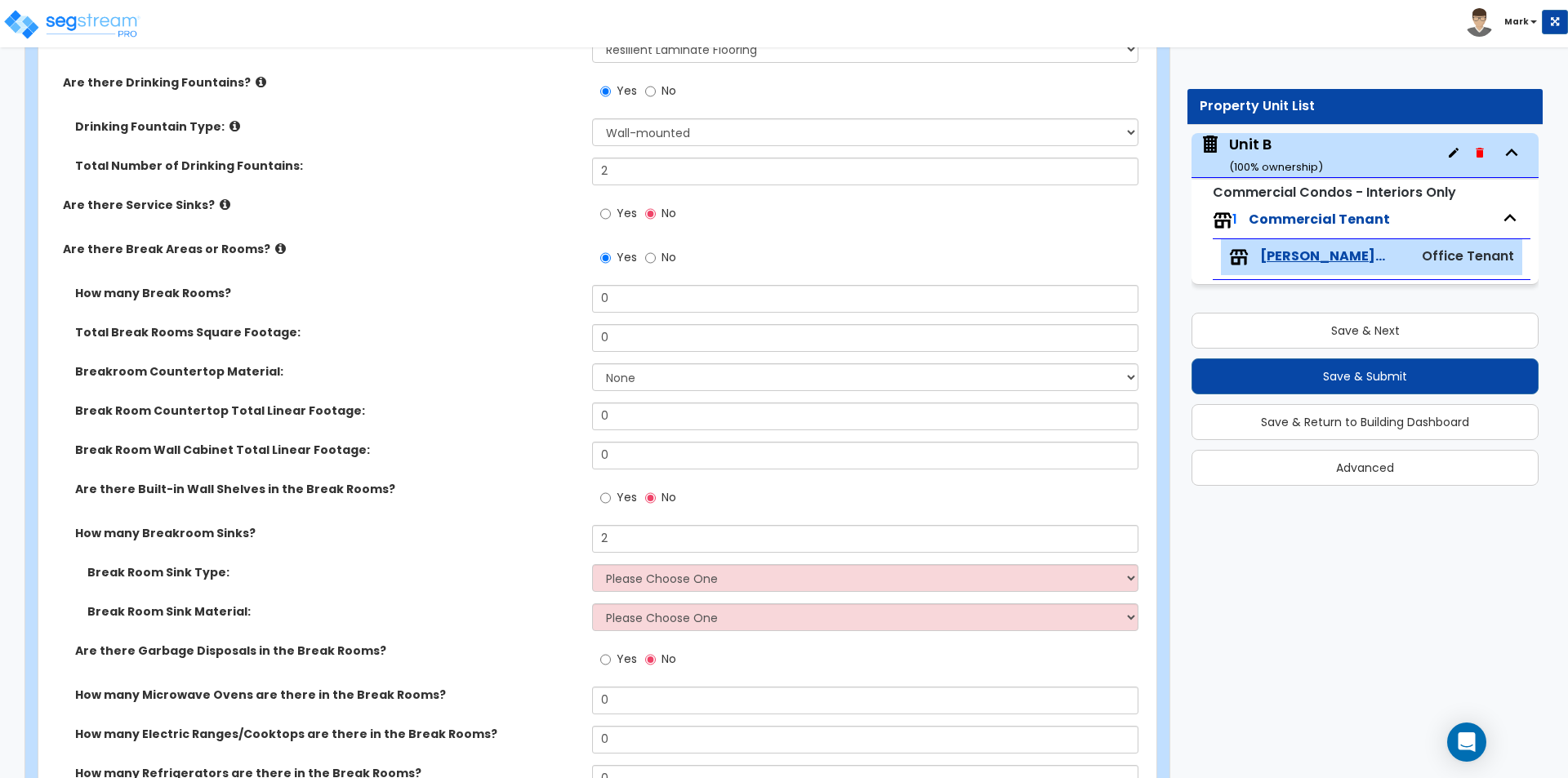
scroll to position [3337, 0]
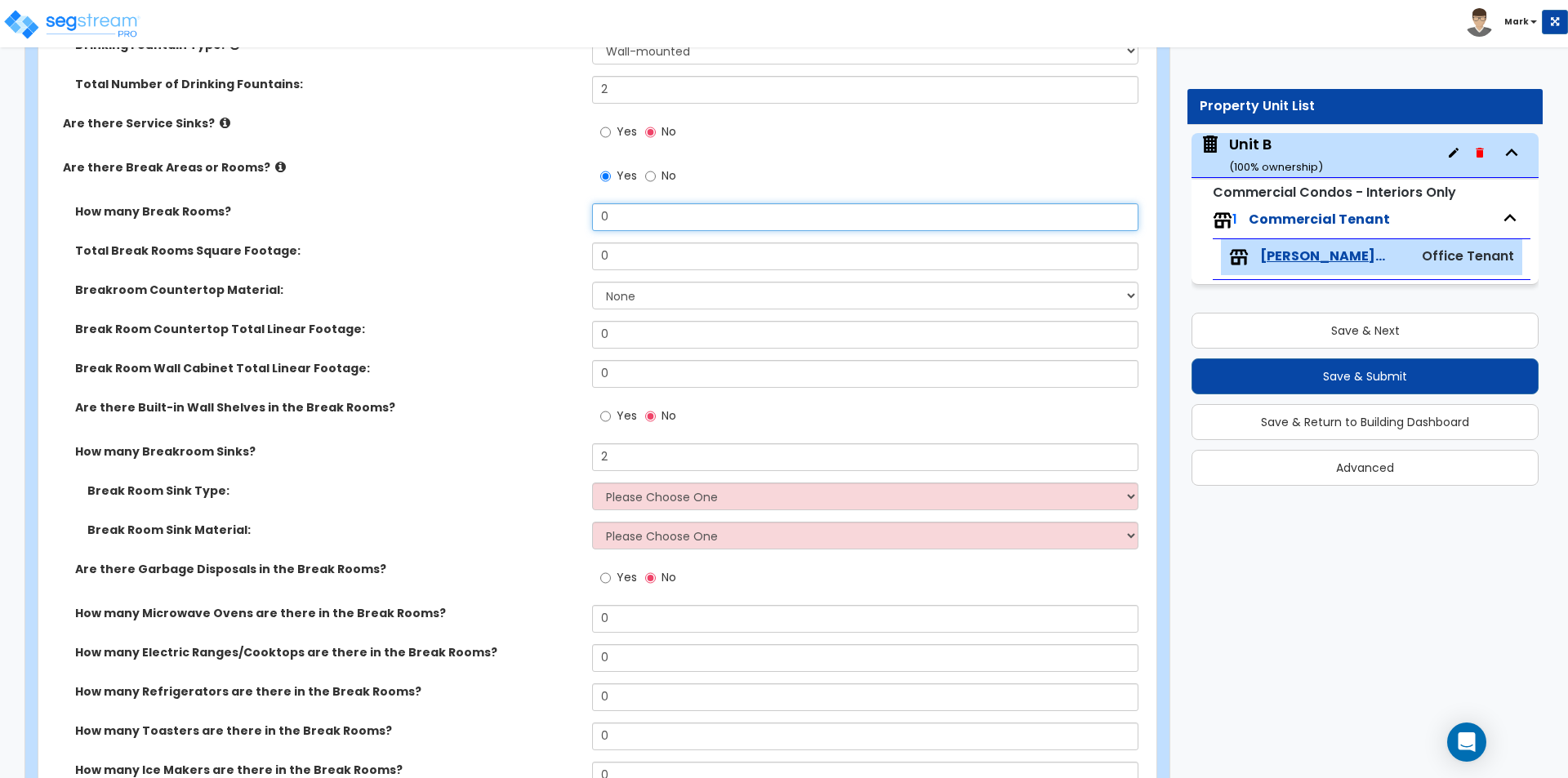
click at [630, 228] on input "0" at bounding box center [864, 217] width 545 height 28
type input "1"
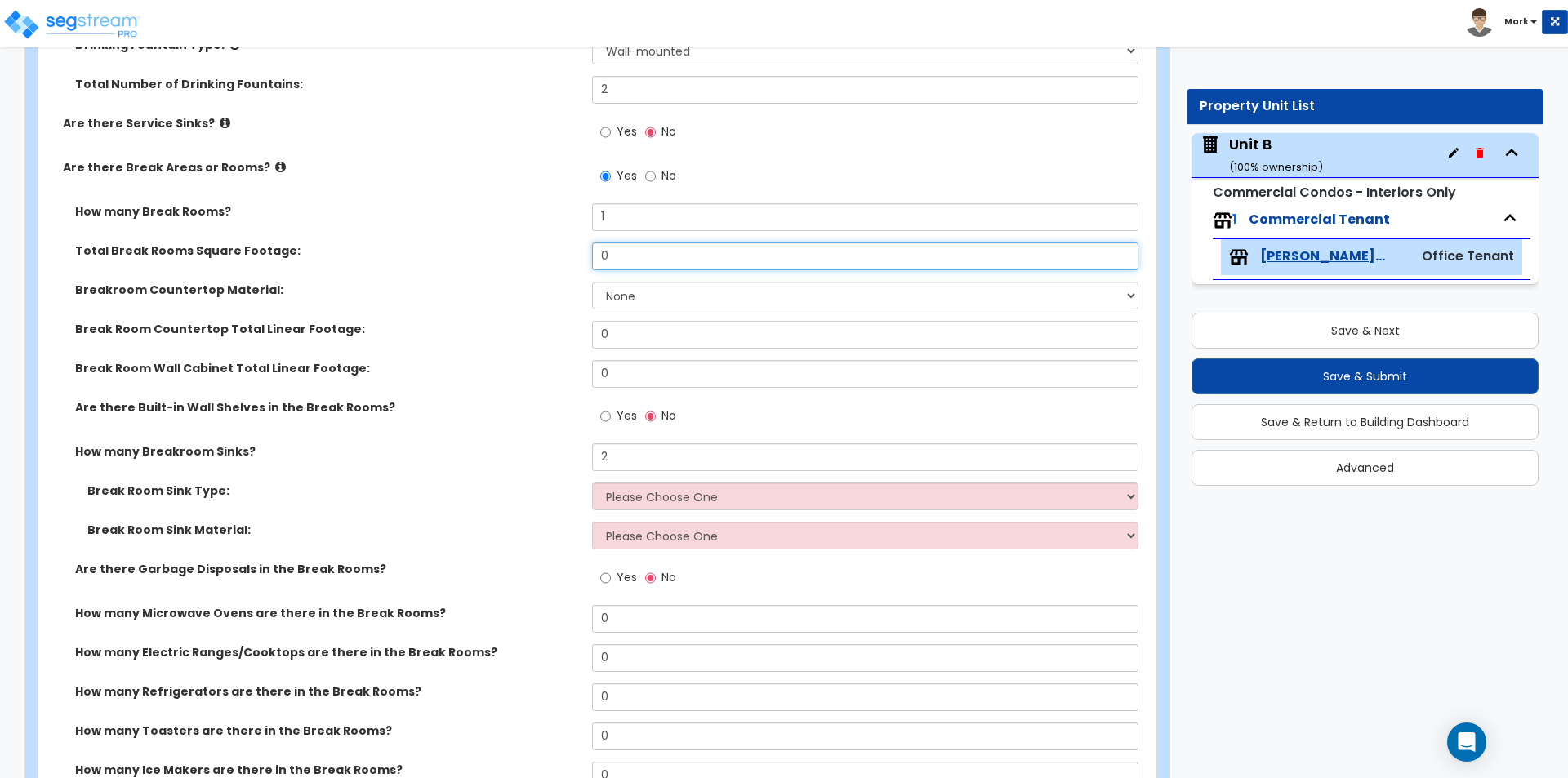
click at [632, 253] on input "0" at bounding box center [864, 256] width 545 height 28
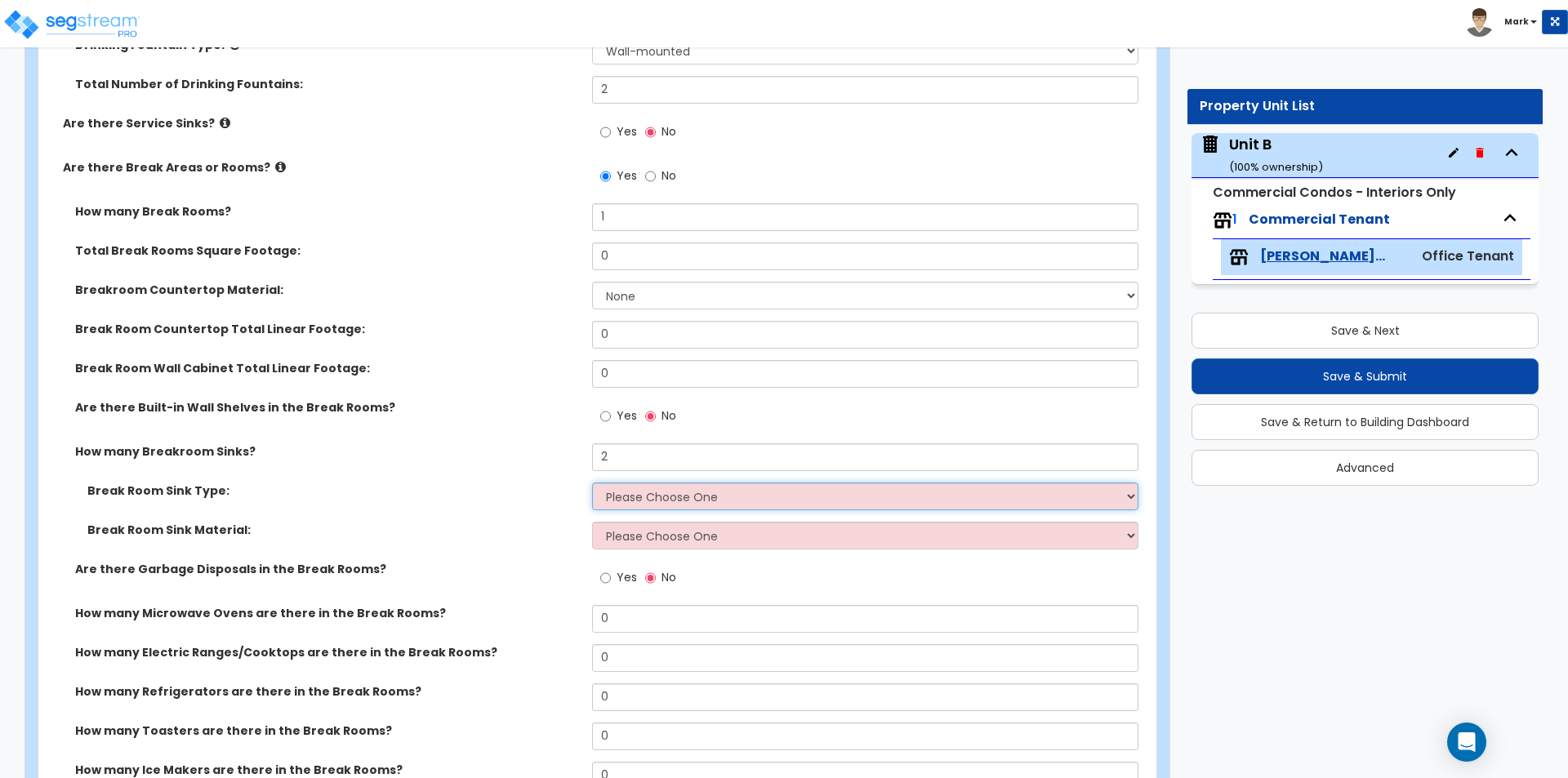
click at [635, 493] on select "Please Choose One Single Sink Double Sink" at bounding box center [864, 496] width 545 height 28
select select "1"
click at [592, 483] on select "Please Choose One Single Sink Double Sink" at bounding box center [864, 496] width 545 height 28
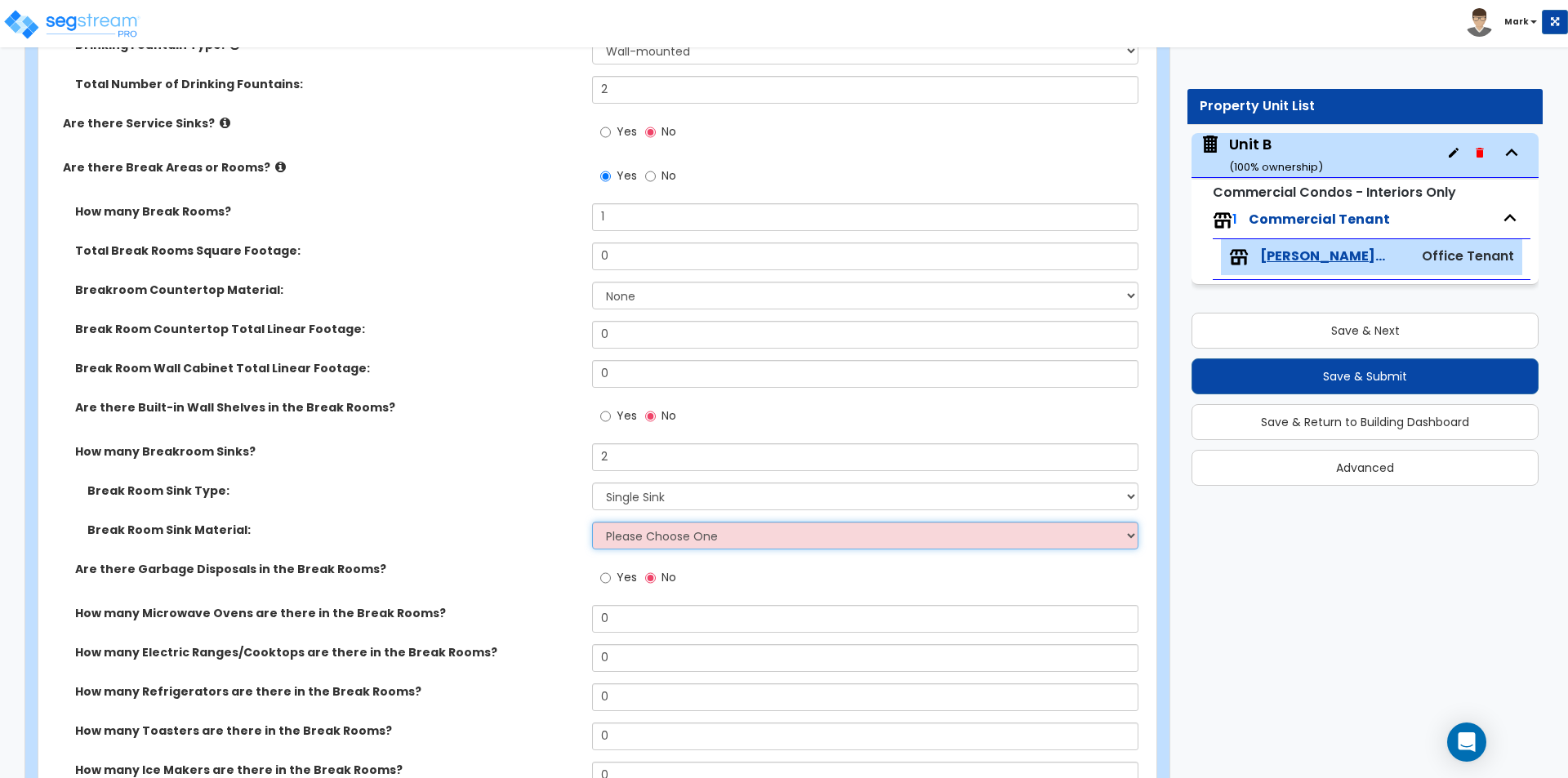
click at [638, 533] on select "Please Choose One Stainless Steel Porcelain Enamel Cast Iron" at bounding box center [864, 535] width 545 height 28
select select "1"
click at [592, 522] on select "Please Choose One Stainless Steel Porcelain Enamel Cast Iron" at bounding box center [864, 535] width 545 height 28
click at [489, 528] on label "Break Room Sink Material:" at bounding box center [333, 529] width 492 height 16
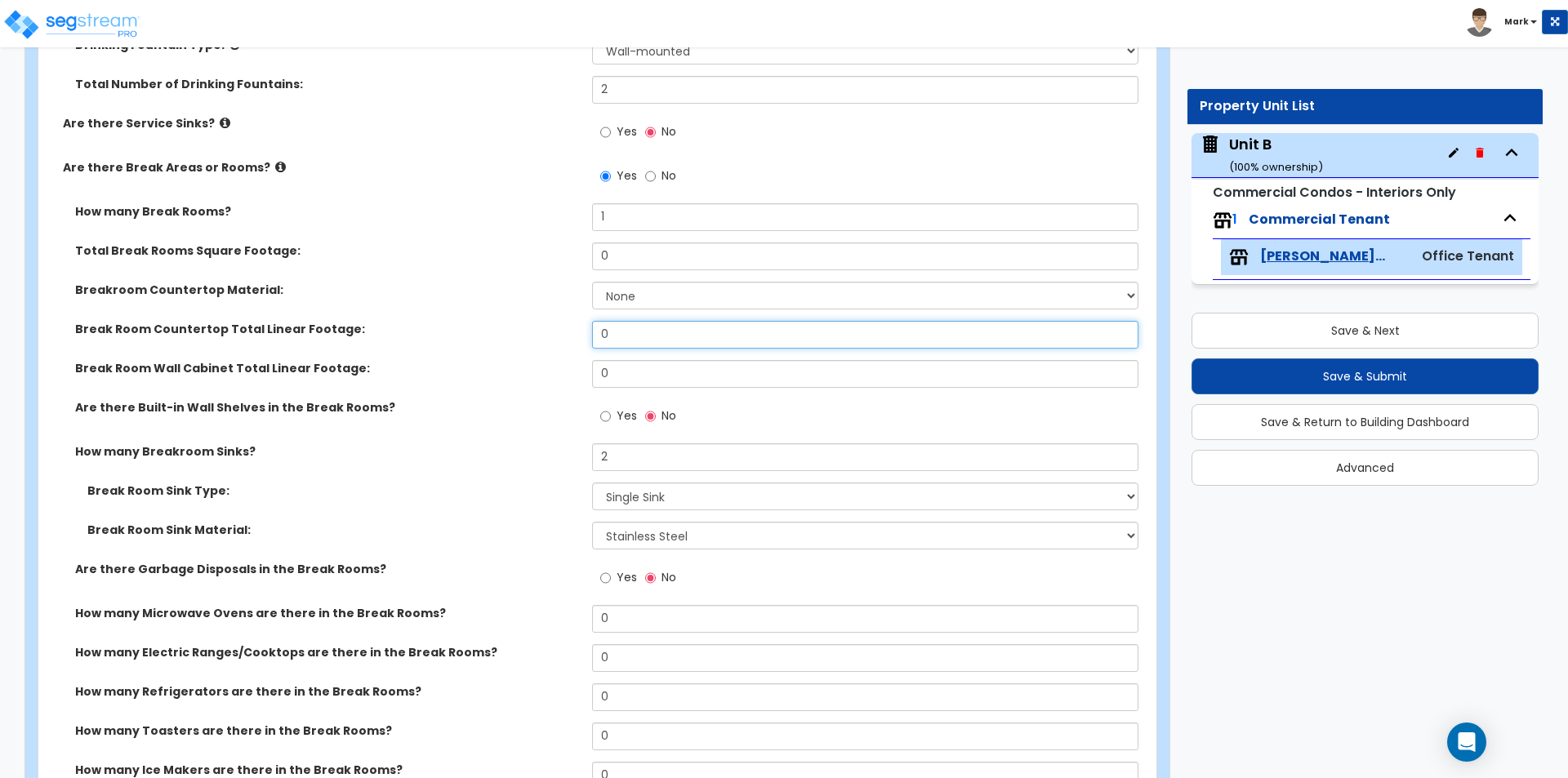
click at [699, 330] on input "0" at bounding box center [864, 335] width 545 height 28
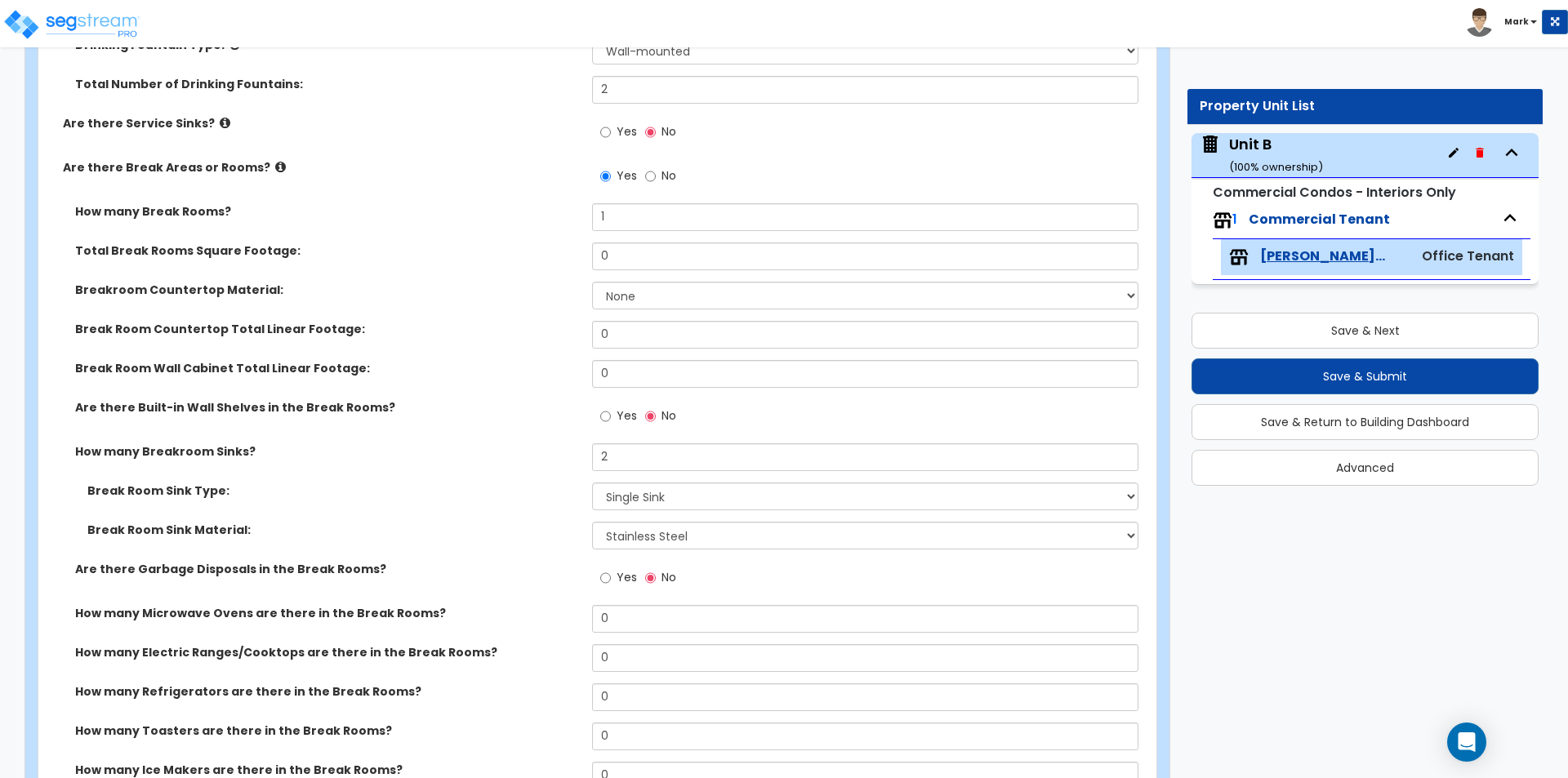
click at [477, 416] on div "Are there Built-in Wall Shelves in the Break Rooms? Yes No" at bounding box center [593, 421] width 1108 height 44
click at [623, 297] on select "None Plastic Laminate Solid Surface Stone Quartz Marble Tile Wood Stainless Ste…" at bounding box center [864, 295] width 545 height 28
select select "2"
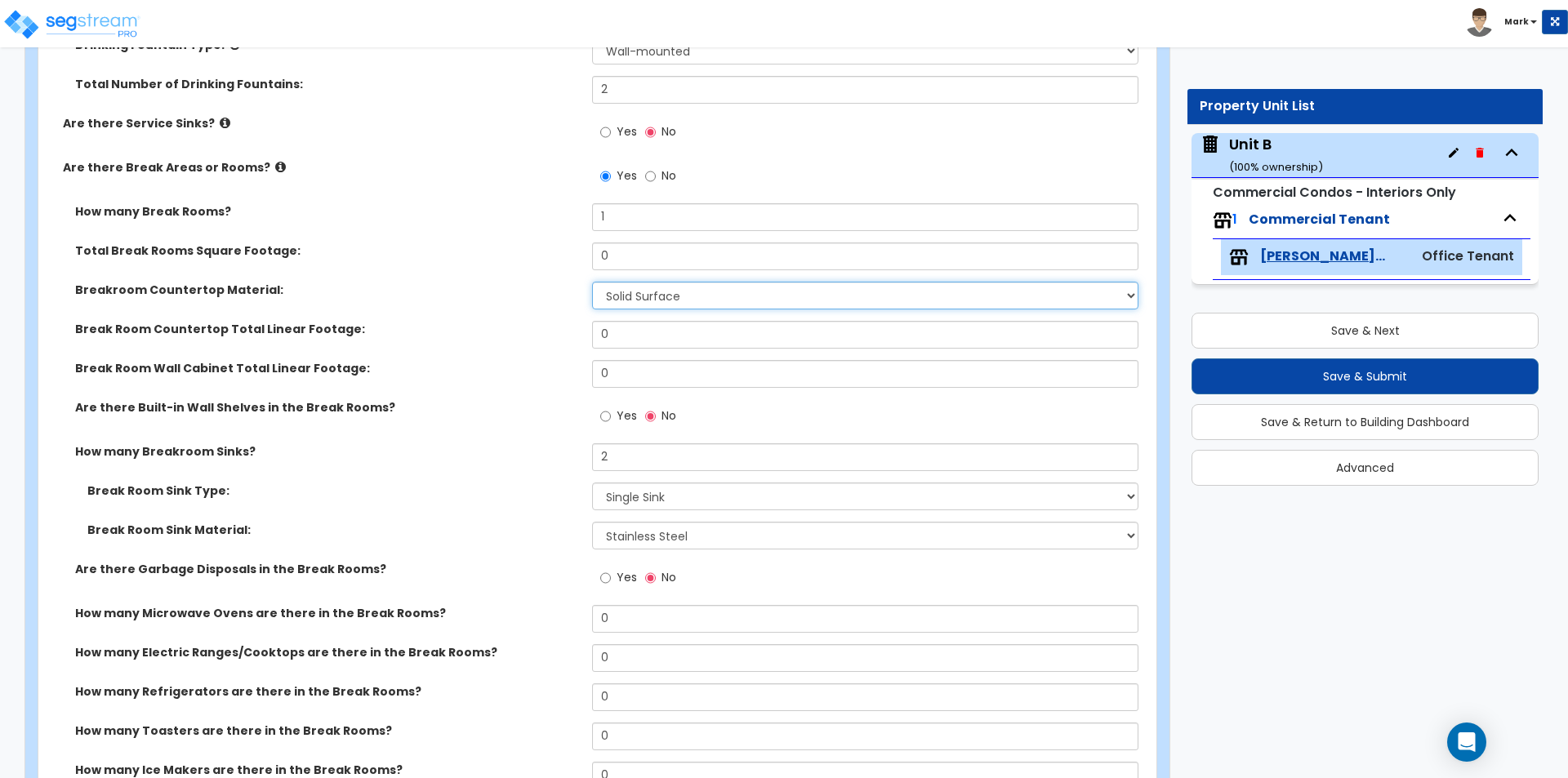
click at [592, 282] on select "None Plastic Laminate Solid Surface Stone Quartz Marble Tile Wood Stainless Ste…" at bounding box center [864, 295] width 545 height 28
click at [633, 267] on input "0" at bounding box center [864, 256] width 545 height 28
type input "100"
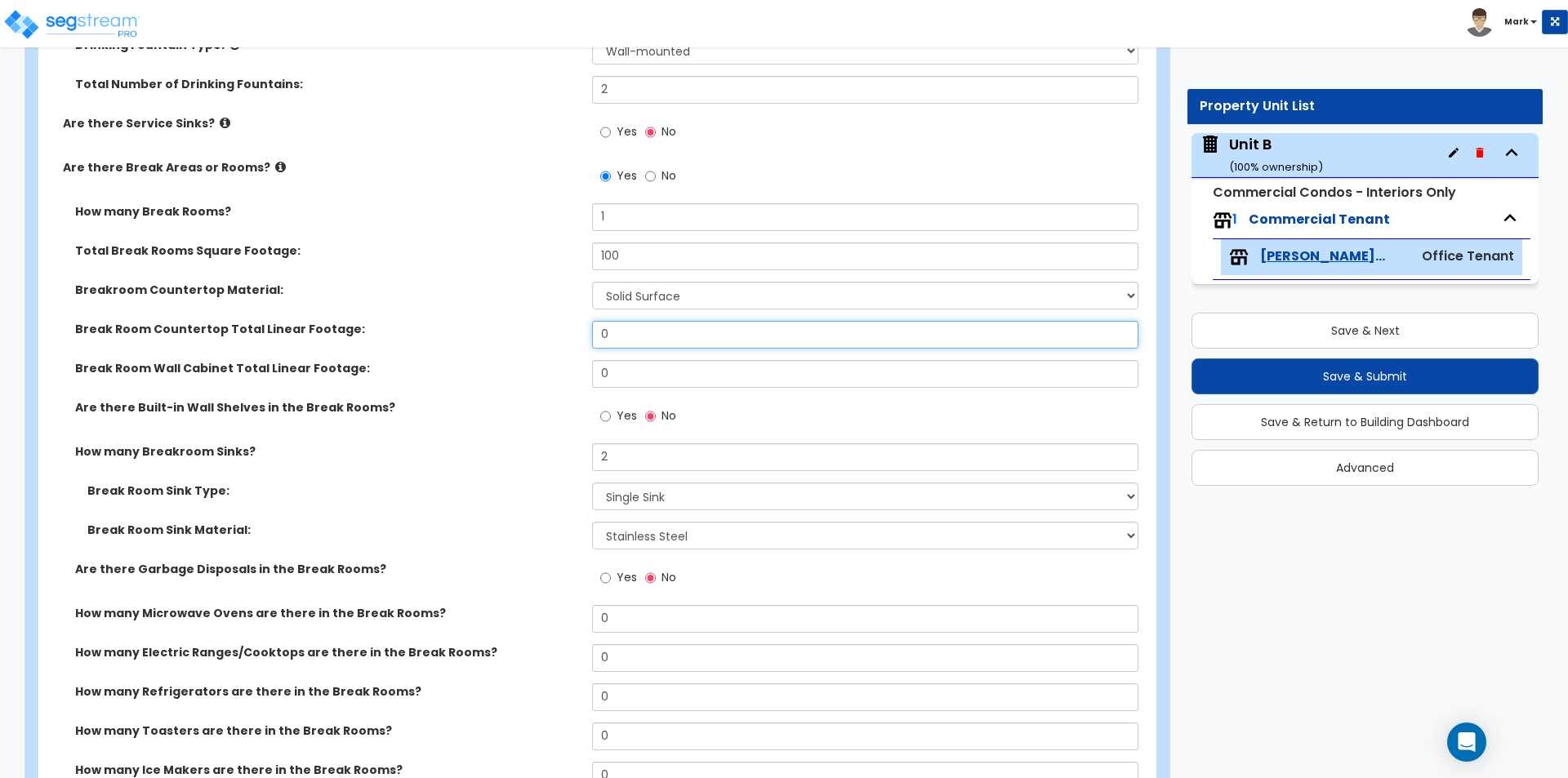
click at [671, 329] on input "0" at bounding box center [864, 335] width 545 height 28
type input "25"
click at [647, 386] on input "0" at bounding box center [864, 374] width 545 height 28
type input "5"
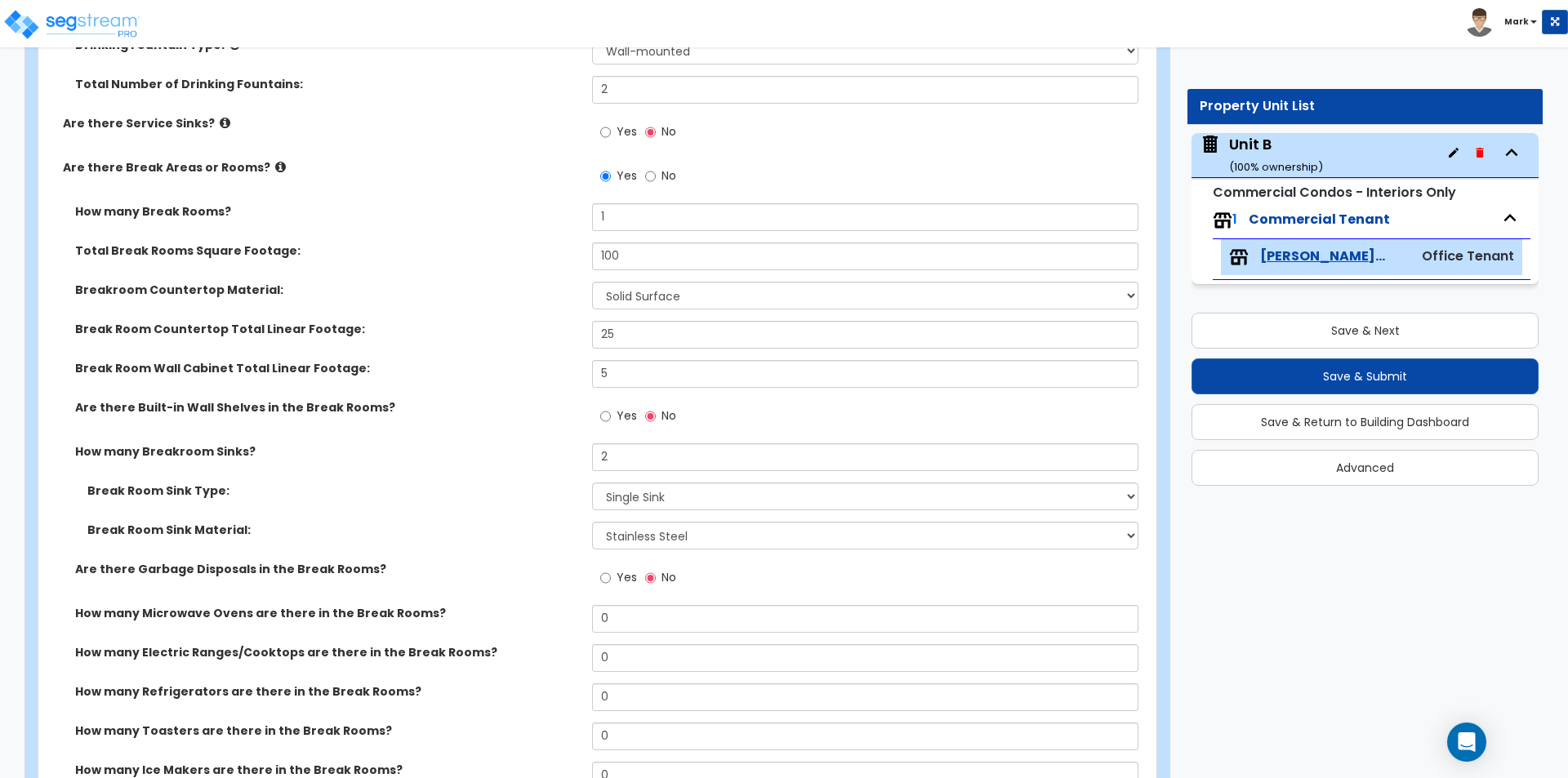
click at [511, 426] on div "Are there Built-in Wall Shelves in the Break Rooms? Yes No" at bounding box center [593, 421] width 1108 height 44
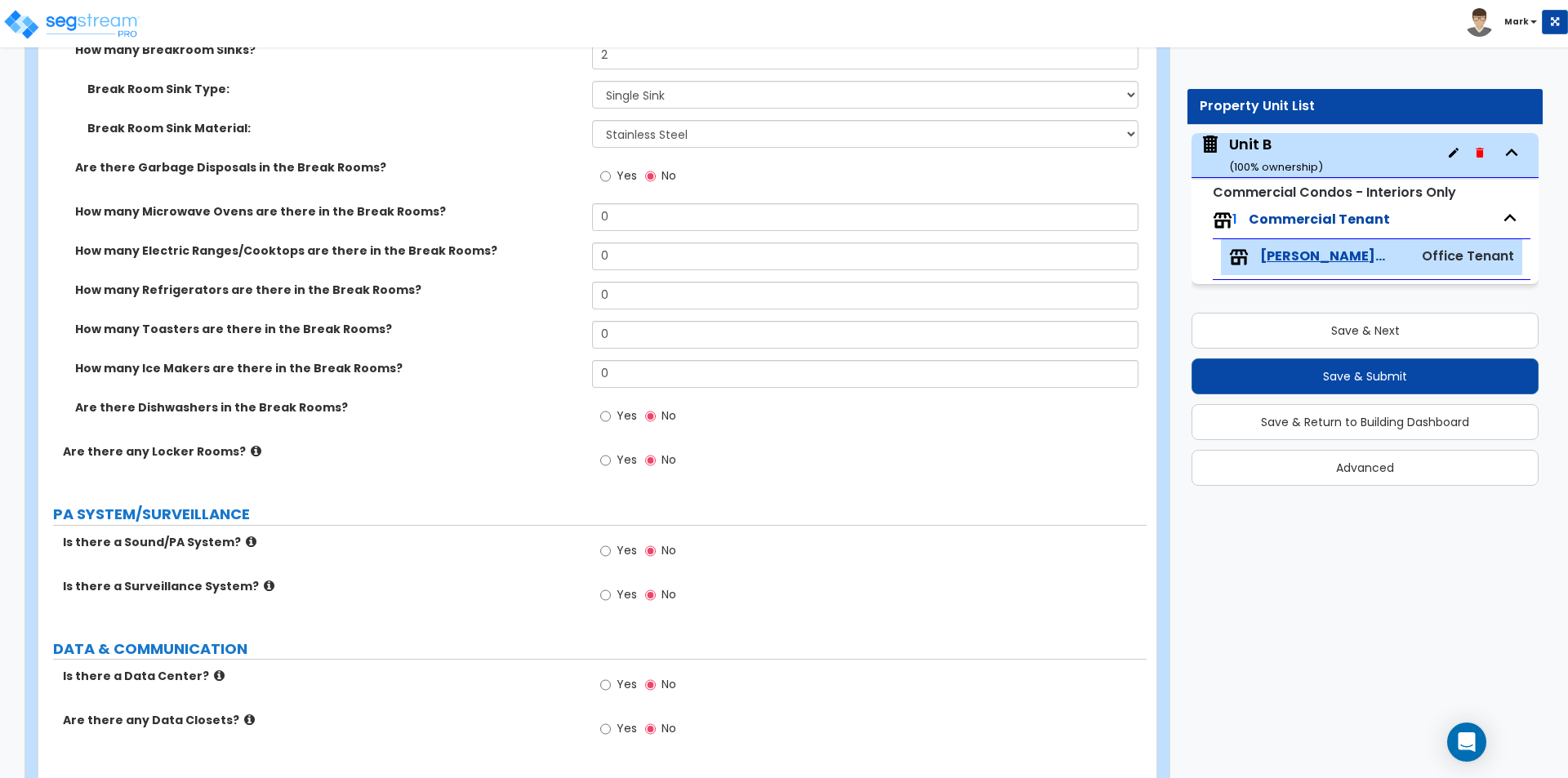
scroll to position [3744, 0]
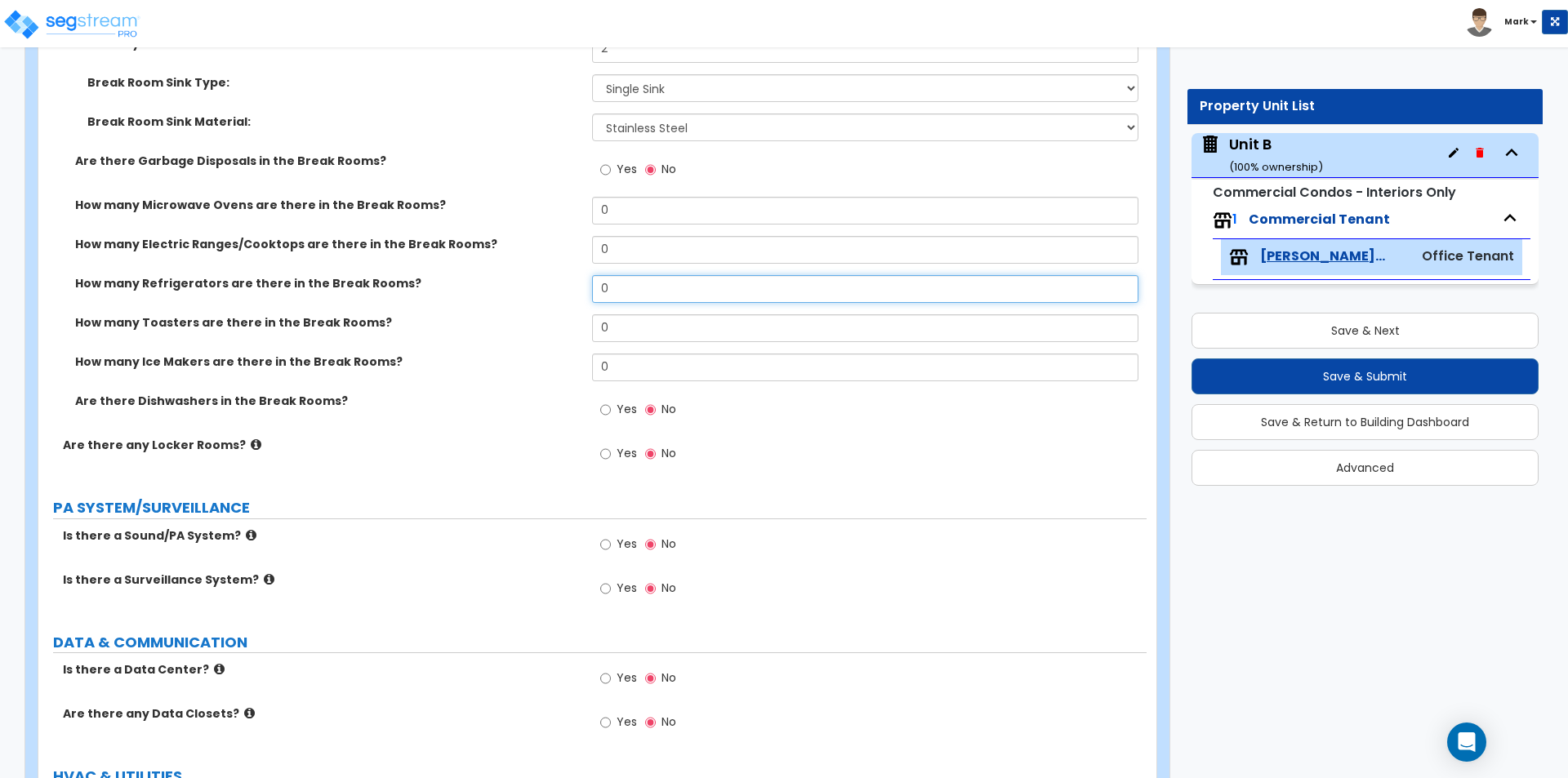
click at [617, 287] on input "0" at bounding box center [864, 288] width 545 height 28
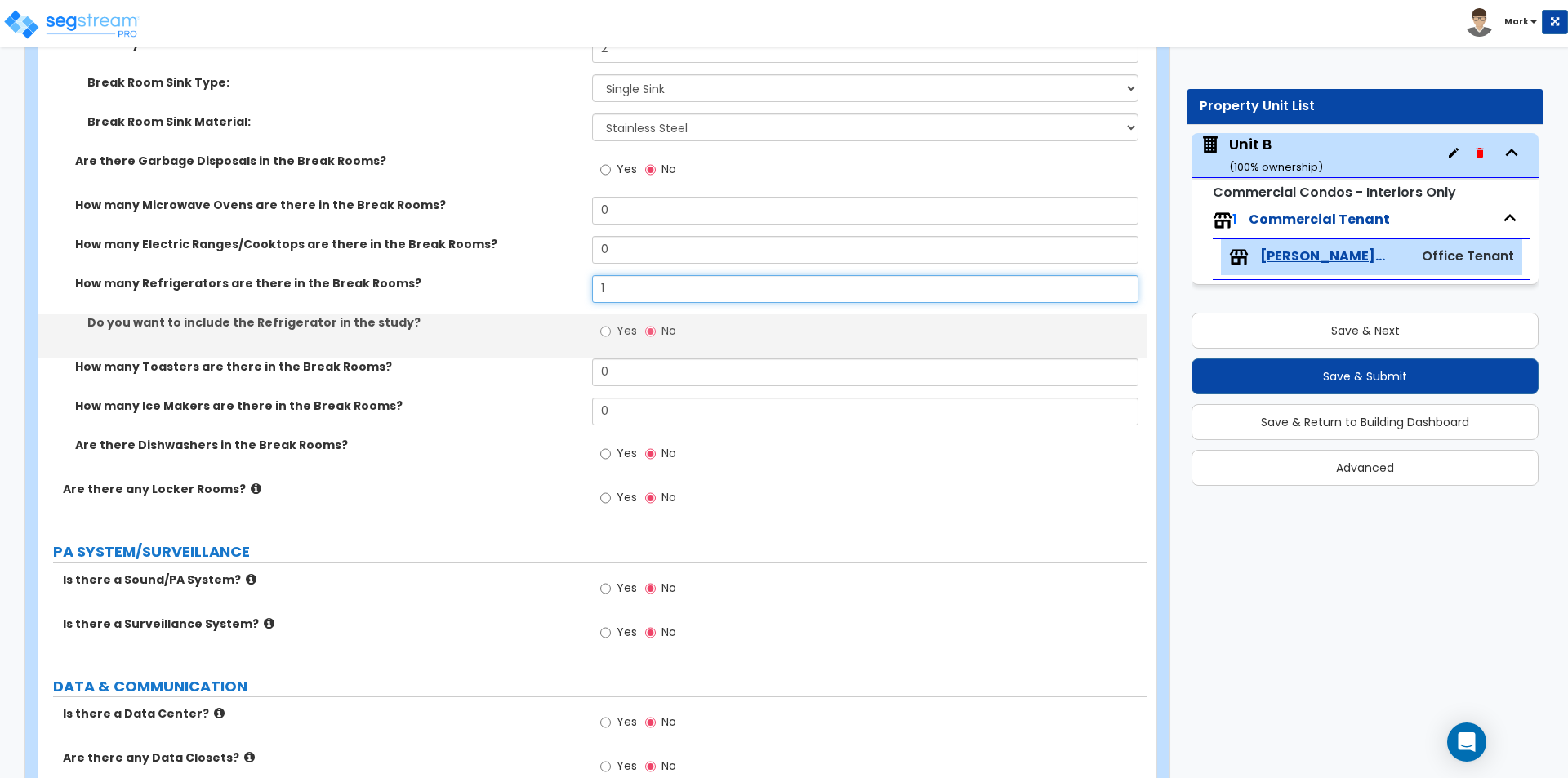
type input "1"
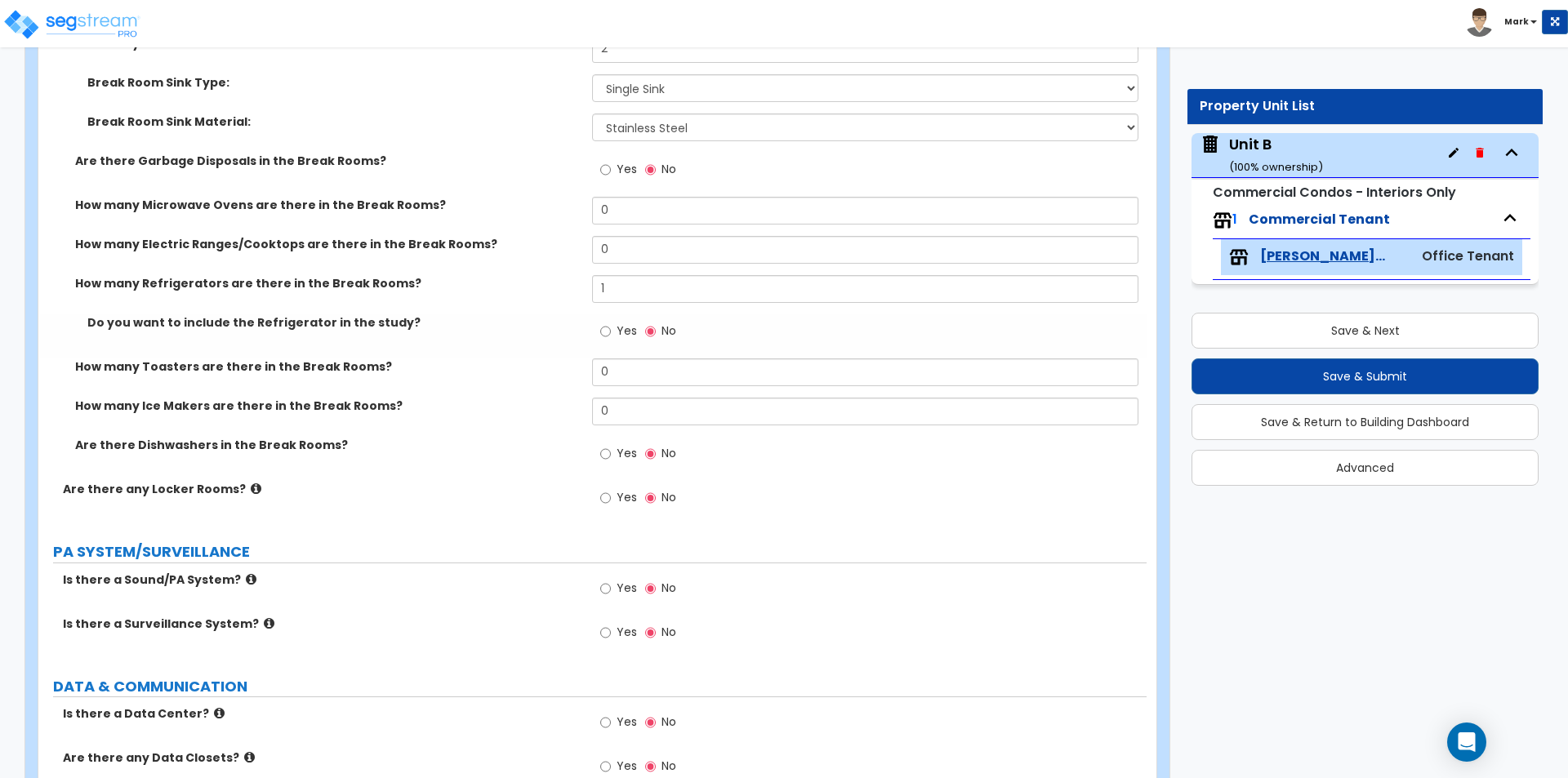
click at [619, 331] on span "Yes" at bounding box center [626, 331] width 20 height 16
click at [611, 331] on input "Yes" at bounding box center [605, 332] width 11 height 18
radio input "true"
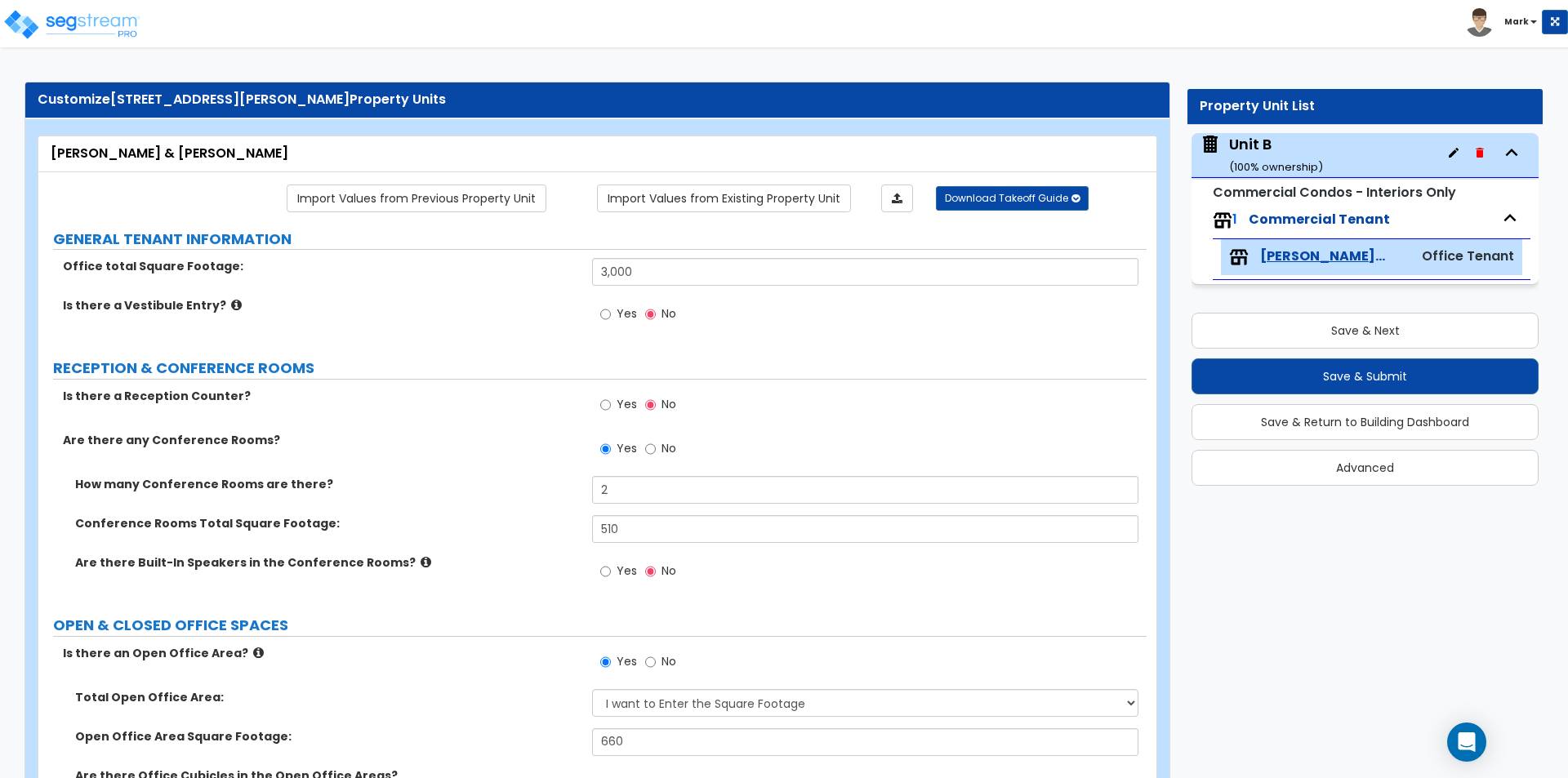
scroll to position [0, 0]
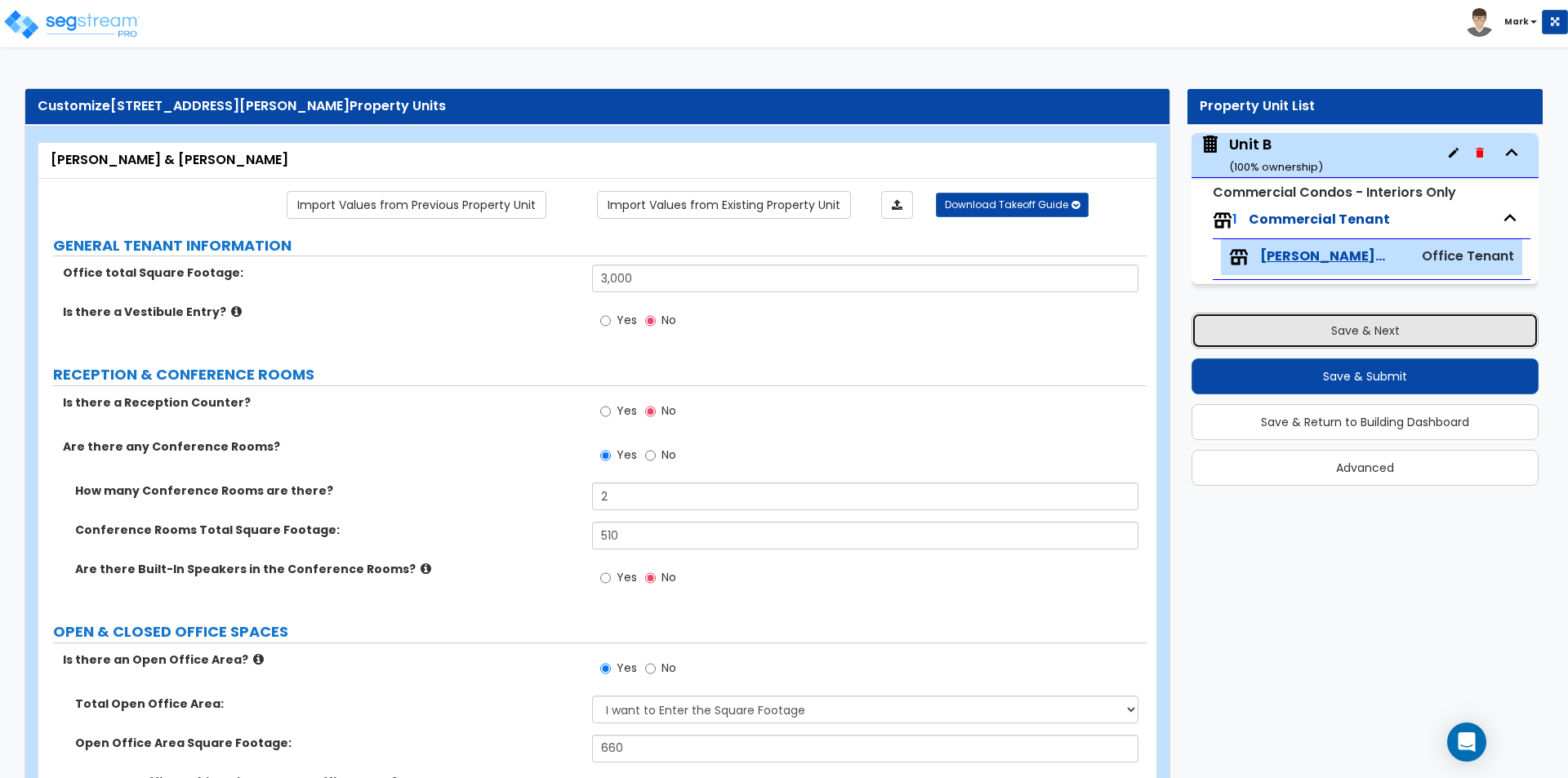
click at [1362, 336] on button "Save & Next" at bounding box center [1365, 330] width 347 height 36
type input "3000"
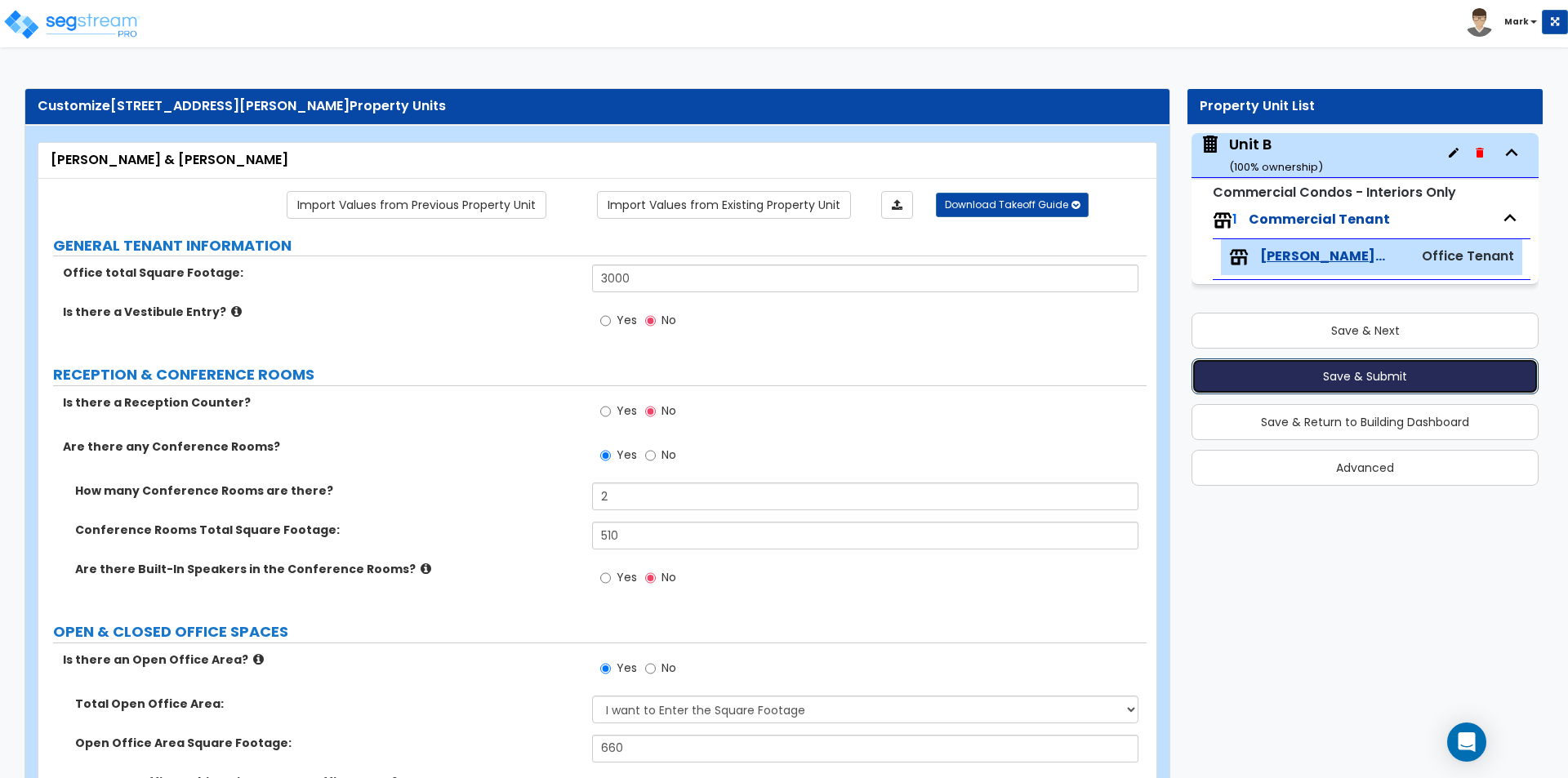
click at [1346, 376] on button "Save & Submit" at bounding box center [1365, 376] width 347 height 36
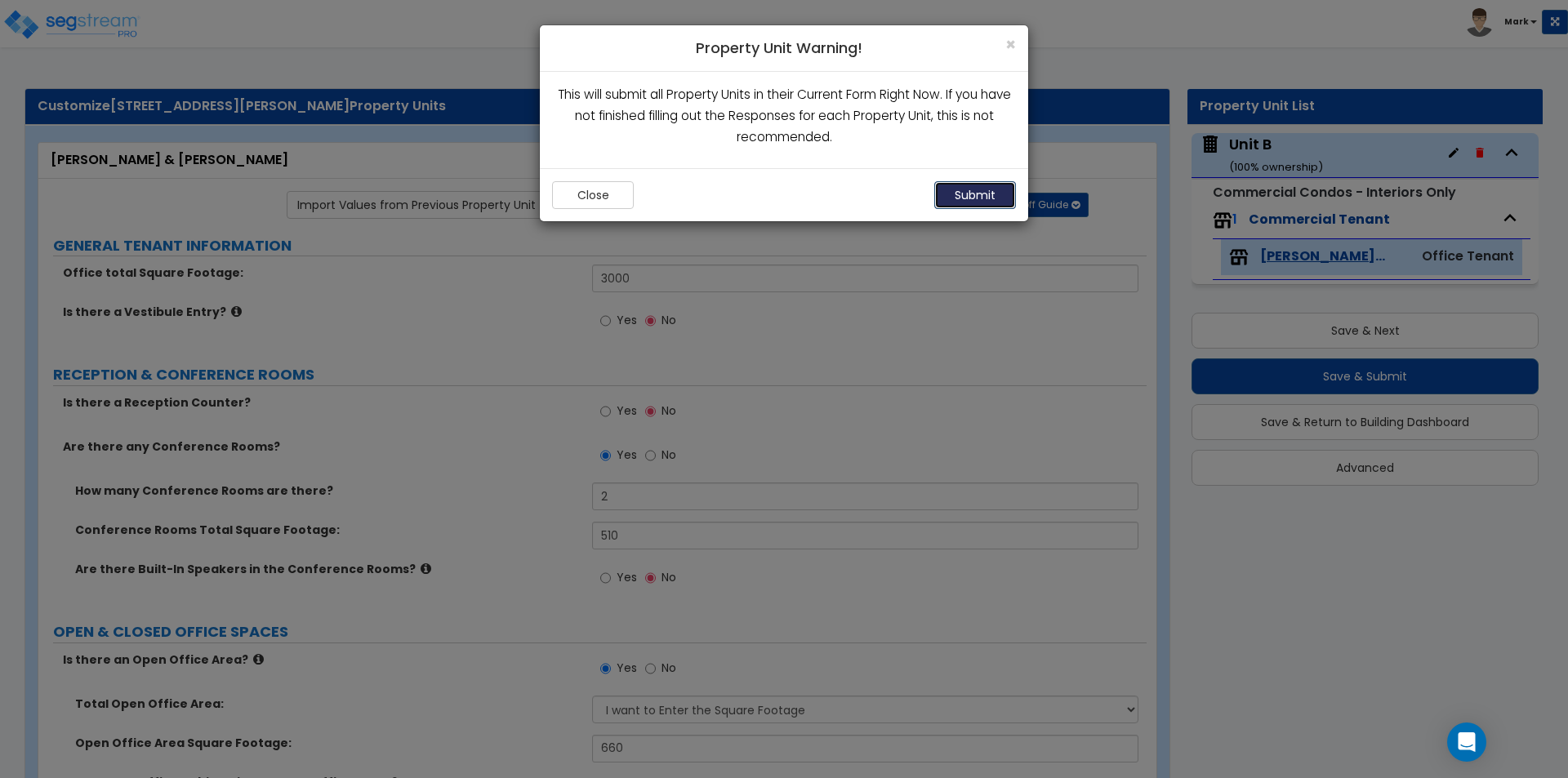
click at [988, 192] on button "Submit" at bounding box center [974, 195] width 82 height 28
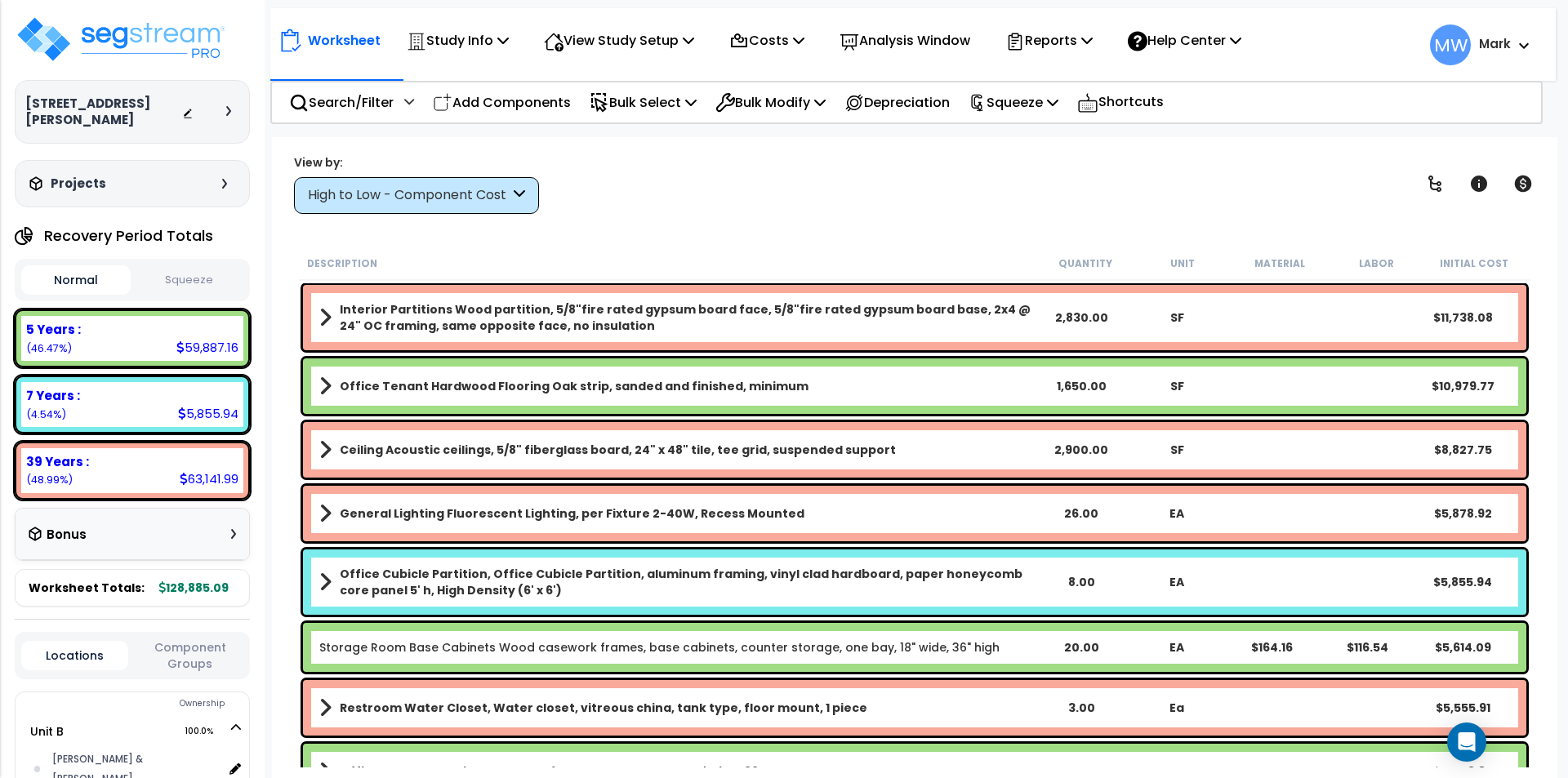
click at [195, 266] on button "Squeeze" at bounding box center [190, 281] width 110 height 29
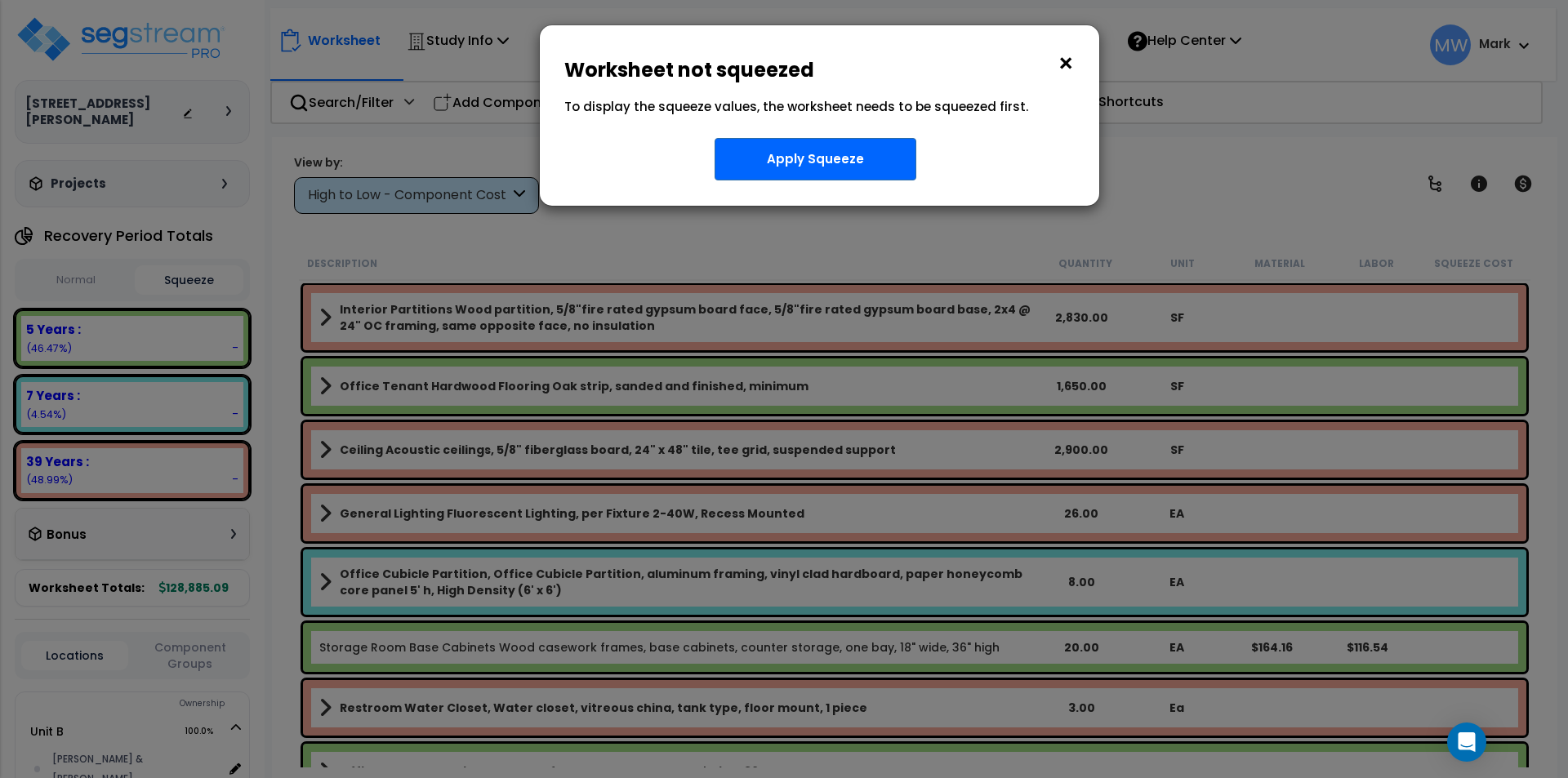
click at [1071, 61] on button "×" at bounding box center [1065, 64] width 18 height 26
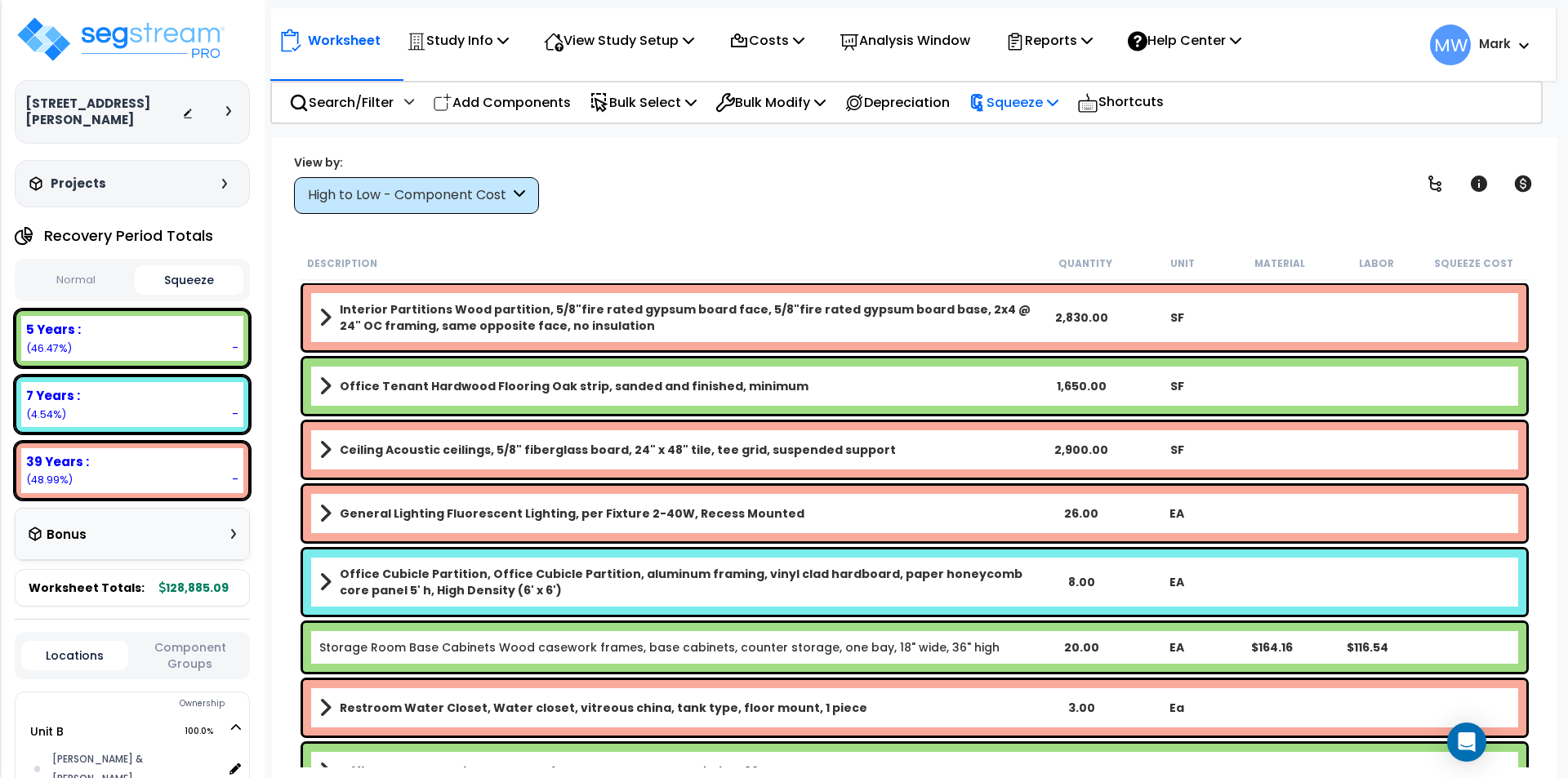
click at [1042, 89] on div "Squeeze" at bounding box center [1013, 102] width 90 height 39
click at [1028, 147] on link "Squeeze" at bounding box center [1041, 139] width 162 height 33
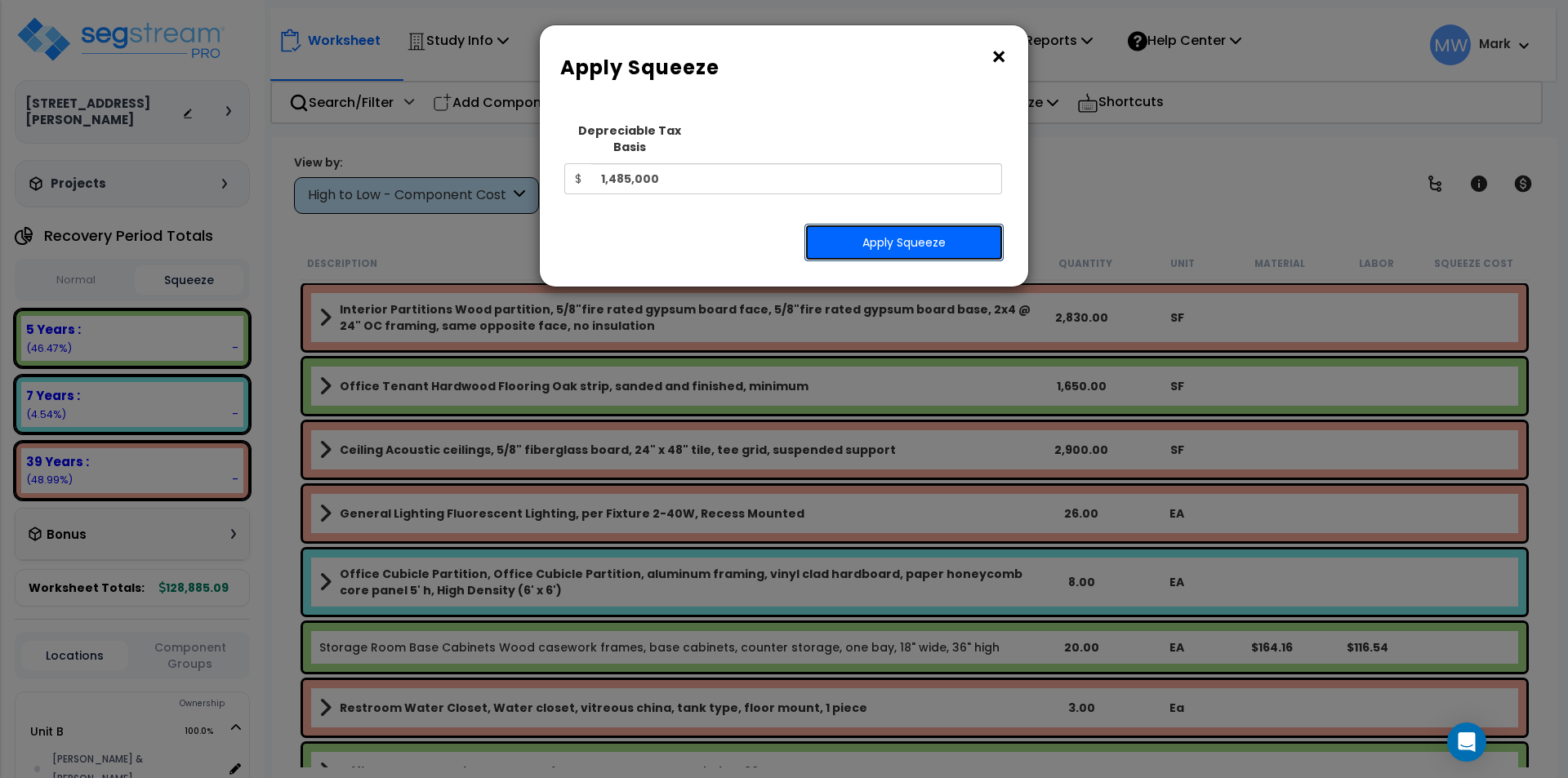
click at [874, 225] on button "Apply Squeeze" at bounding box center [903, 242] width 199 height 38
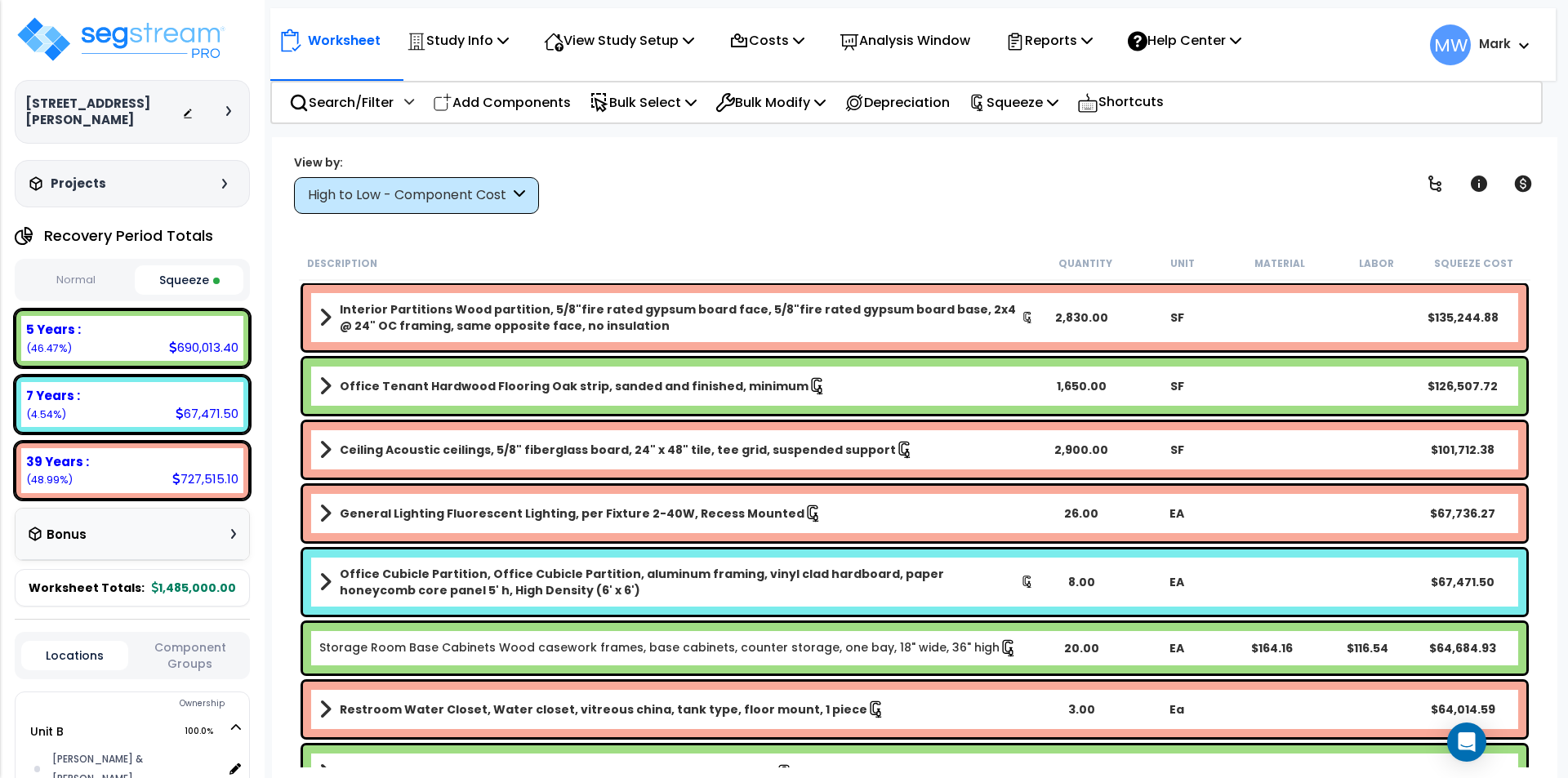
click at [623, 580] on b "Office Cubicle Partition, Office Cubicle Partition, aluminum framing, vinyl cla…" at bounding box center [679, 582] width 681 height 33
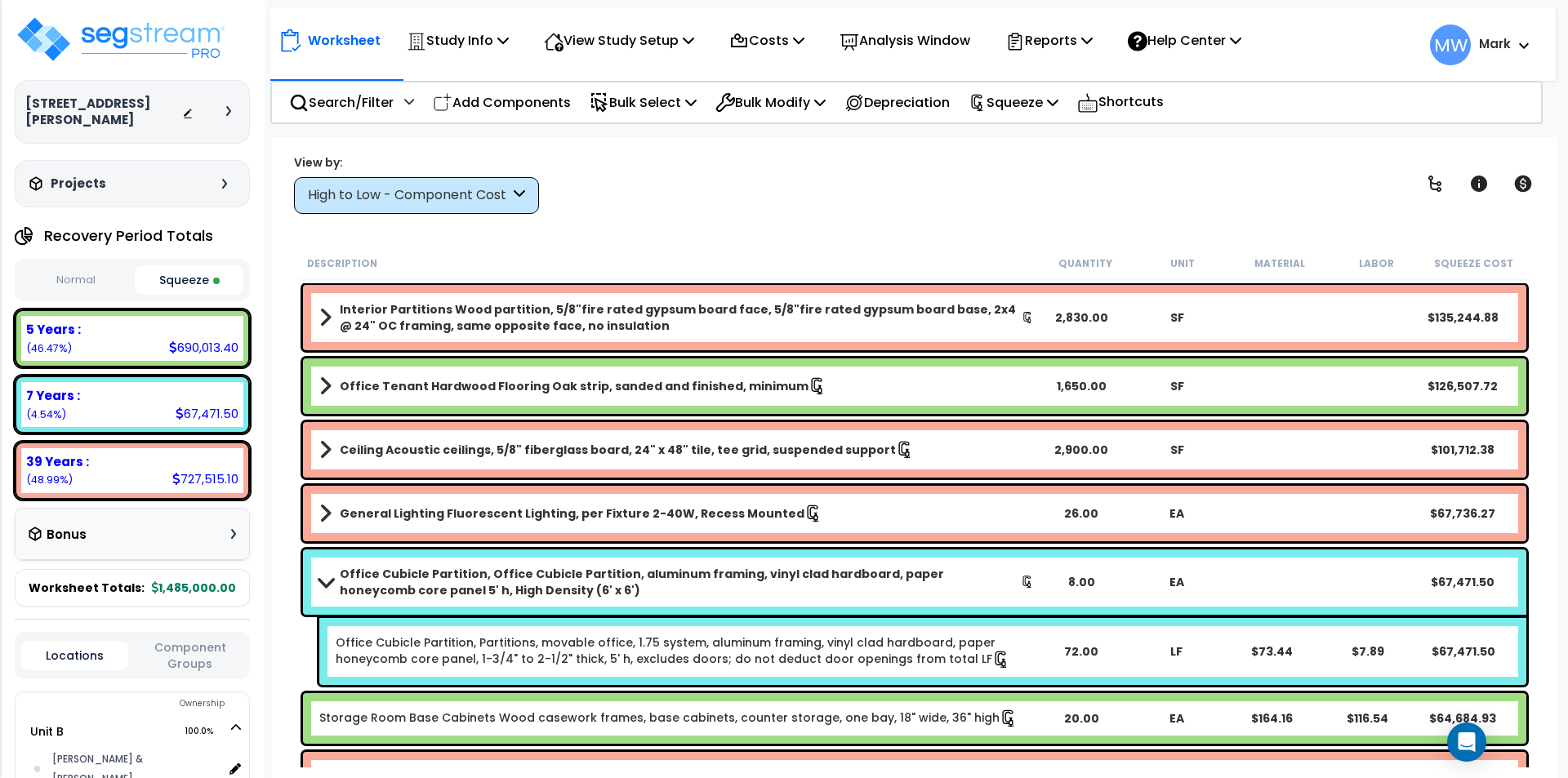
click at [671, 585] on b "Office Cubicle Partition, Office Cubicle Partition, aluminum framing, vinyl cla…" at bounding box center [679, 582] width 681 height 33
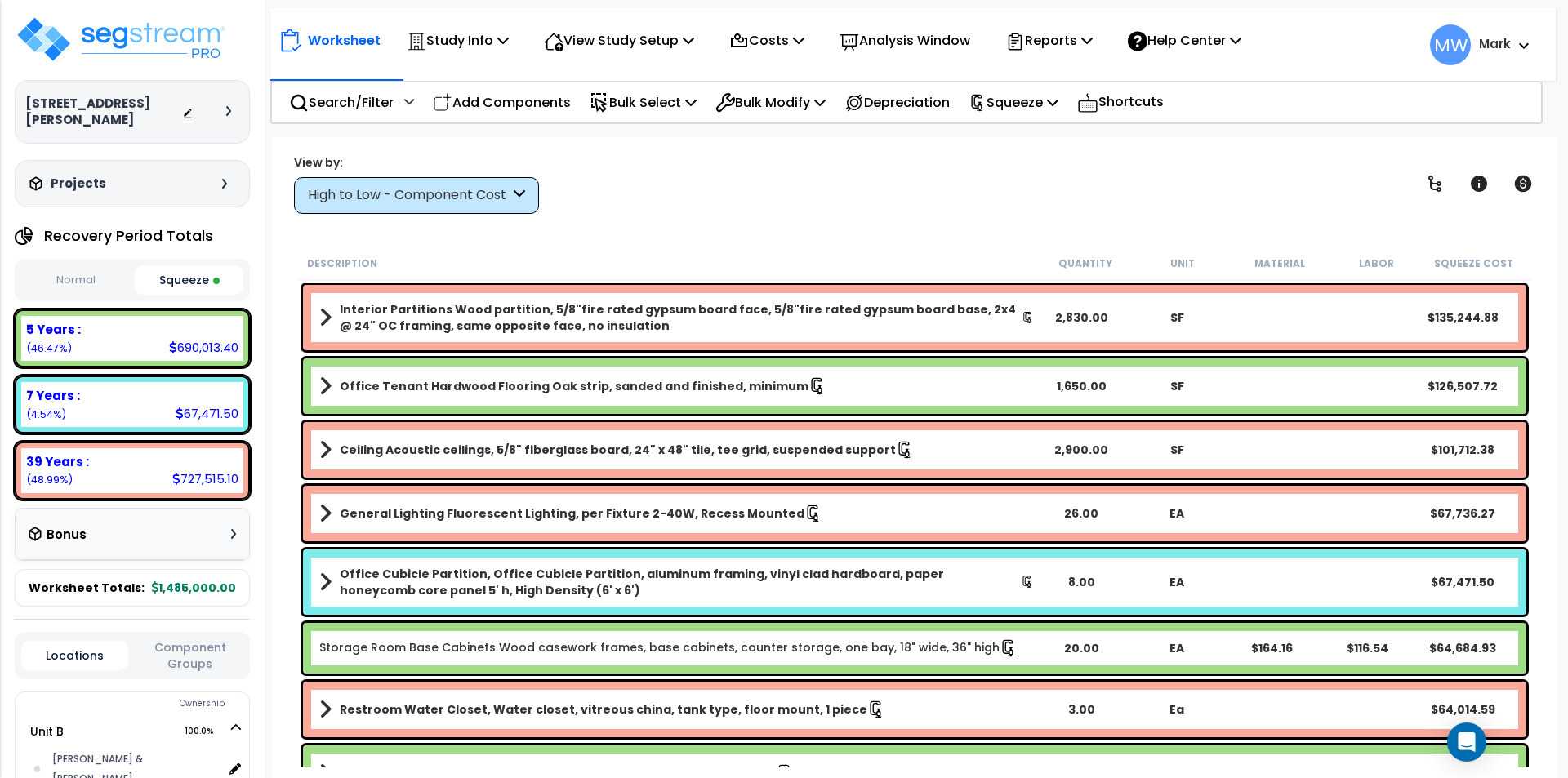
click at [671, 585] on b "Office Cubicle Partition, Office Cubicle Partition, aluminum framing, vinyl cla…" at bounding box center [679, 582] width 681 height 33
